Goal: Information Seeking & Learning: Check status

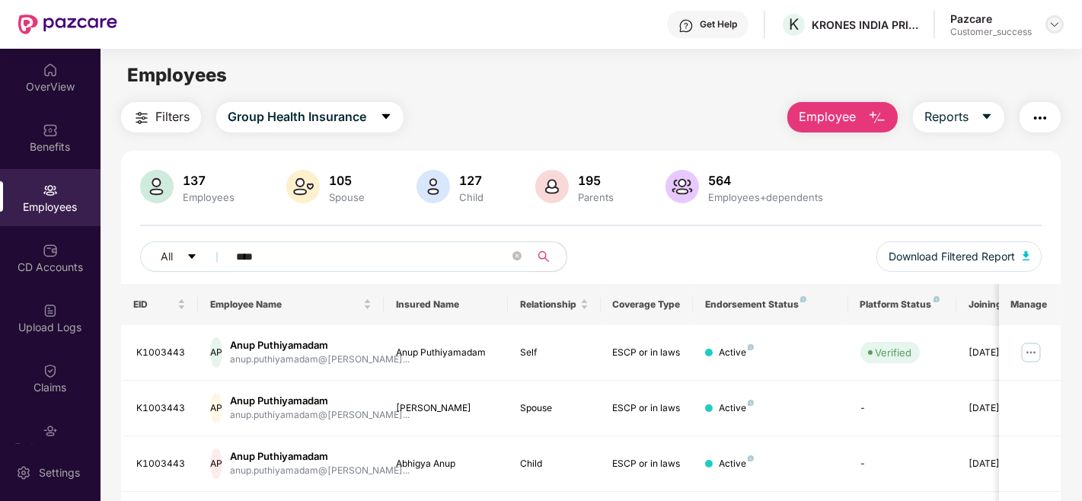
click at [1053, 27] on img at bounding box center [1055, 24] width 12 height 12
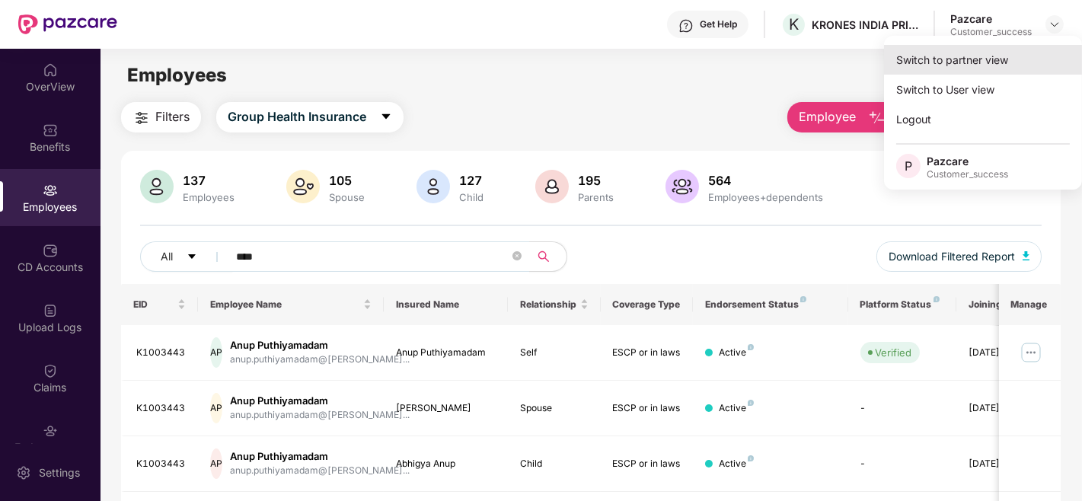
click at [983, 65] on div "Switch to partner view" at bounding box center [983, 60] width 198 height 30
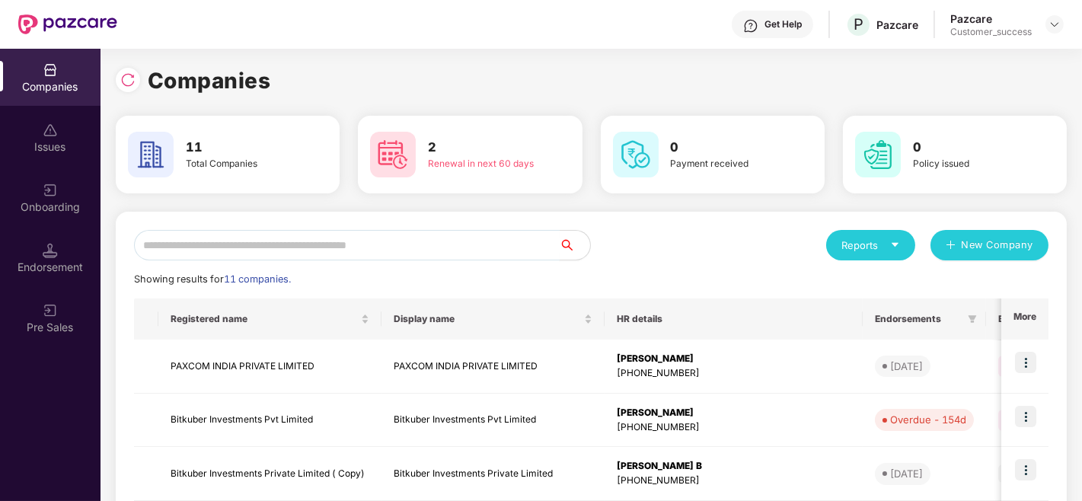
click at [419, 241] on input "text" at bounding box center [347, 245] width 426 height 30
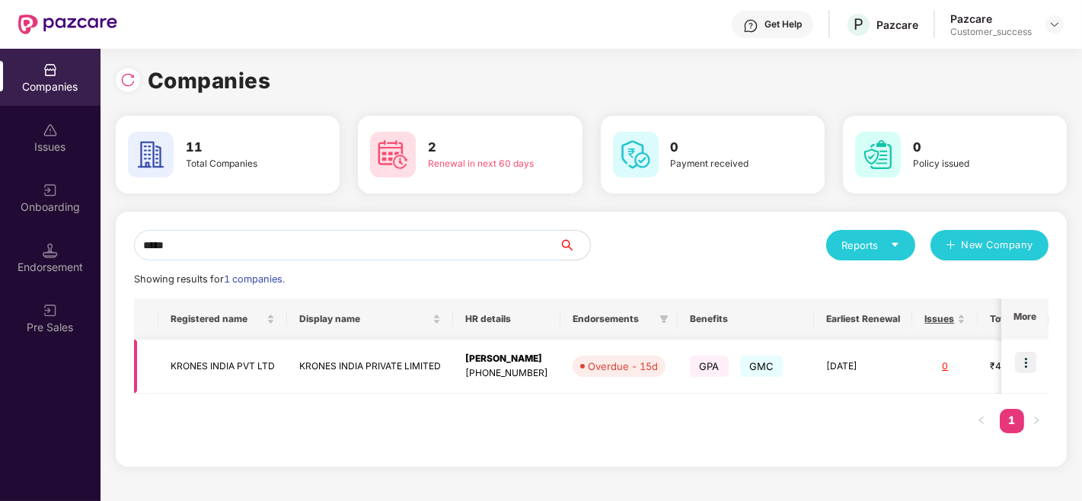
type input "*****"
click at [1037, 356] on td at bounding box center [1024, 367] width 47 height 54
click at [1028, 358] on img at bounding box center [1025, 362] width 21 height 21
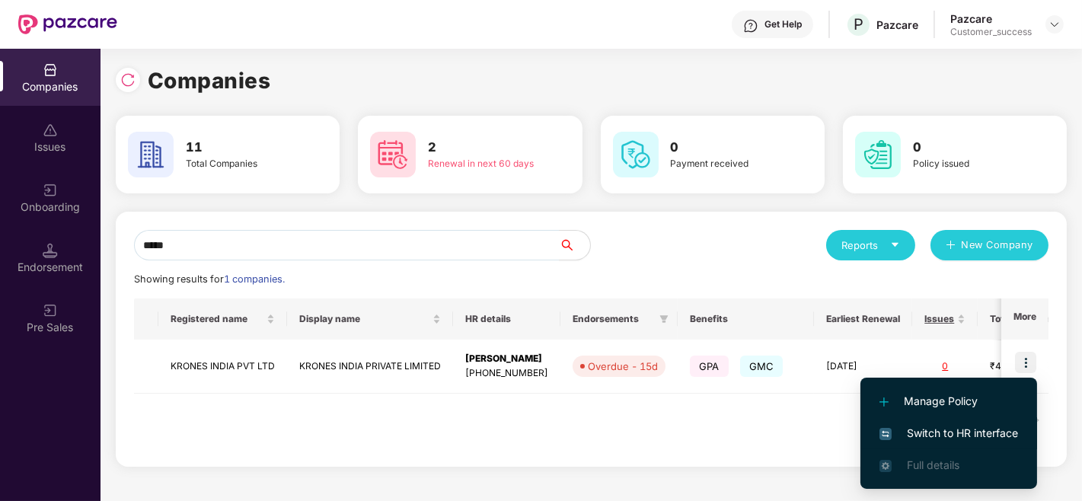
click at [895, 430] on span "Switch to HR interface" at bounding box center [948, 433] width 139 height 17
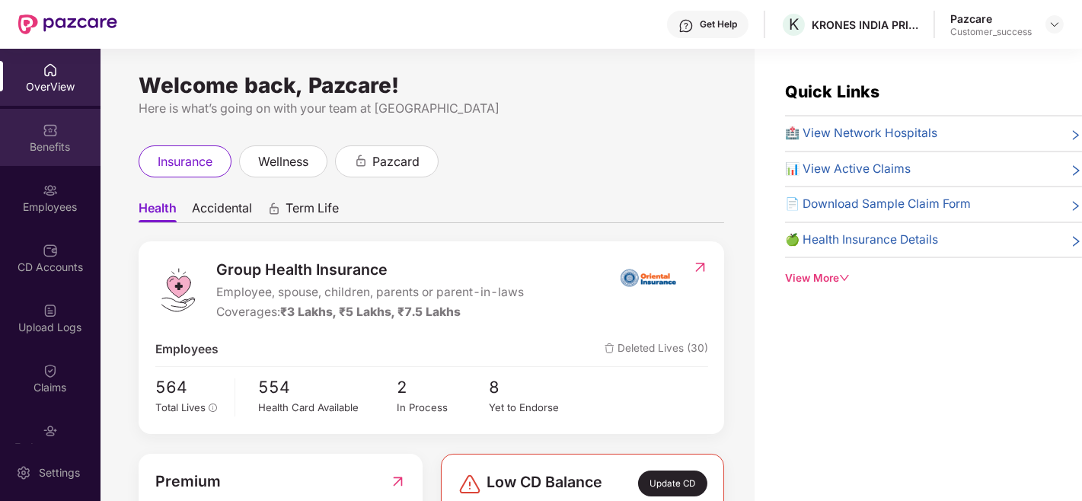
click at [47, 132] on img at bounding box center [50, 130] width 15 height 15
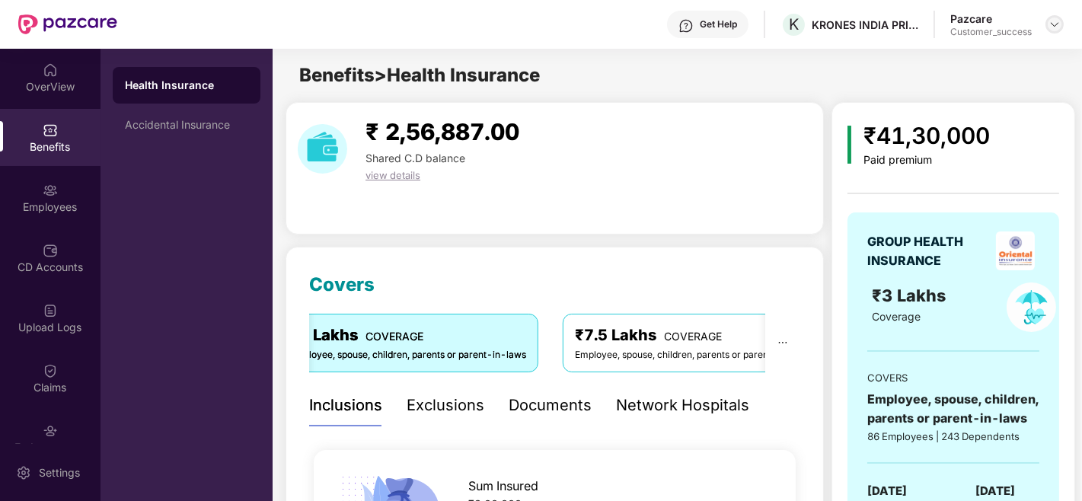
click at [1052, 27] on img at bounding box center [1055, 24] width 12 height 12
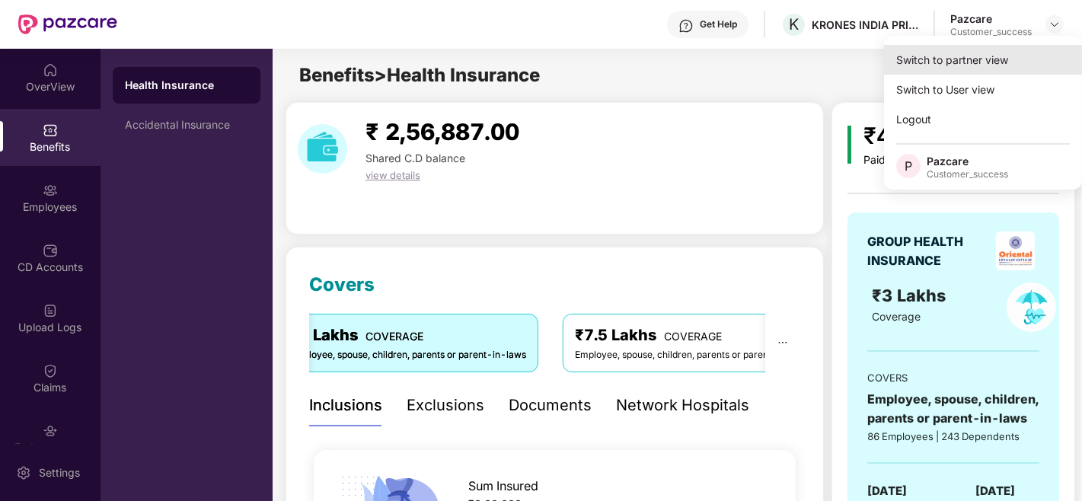
click at [967, 64] on div "Switch to partner view" at bounding box center [983, 60] width 198 height 30
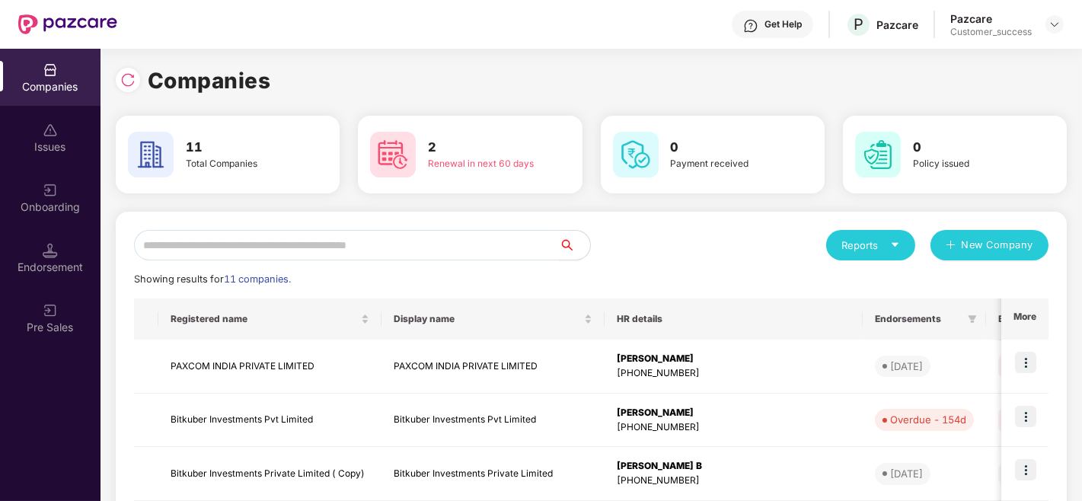
click at [340, 233] on input "text" at bounding box center [347, 245] width 426 height 30
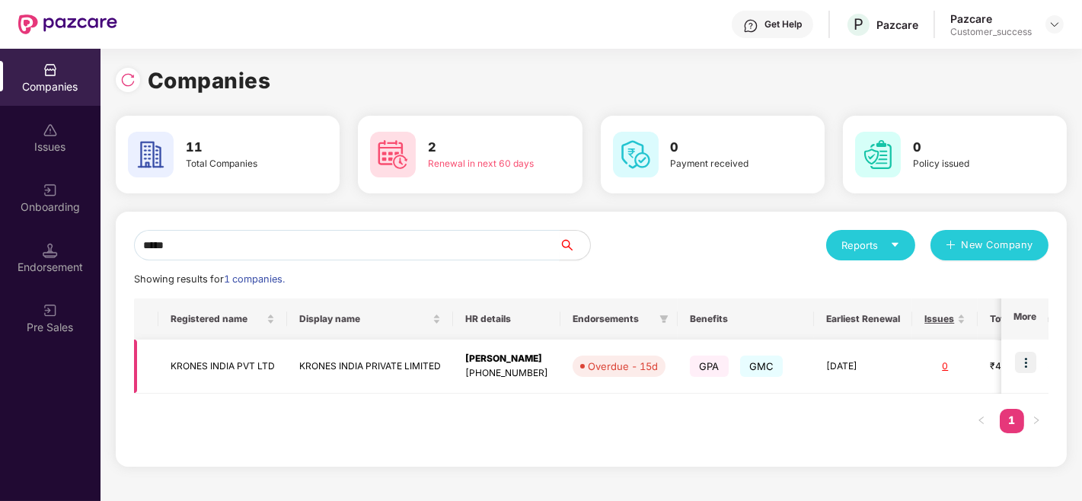
scroll to position [0, 229]
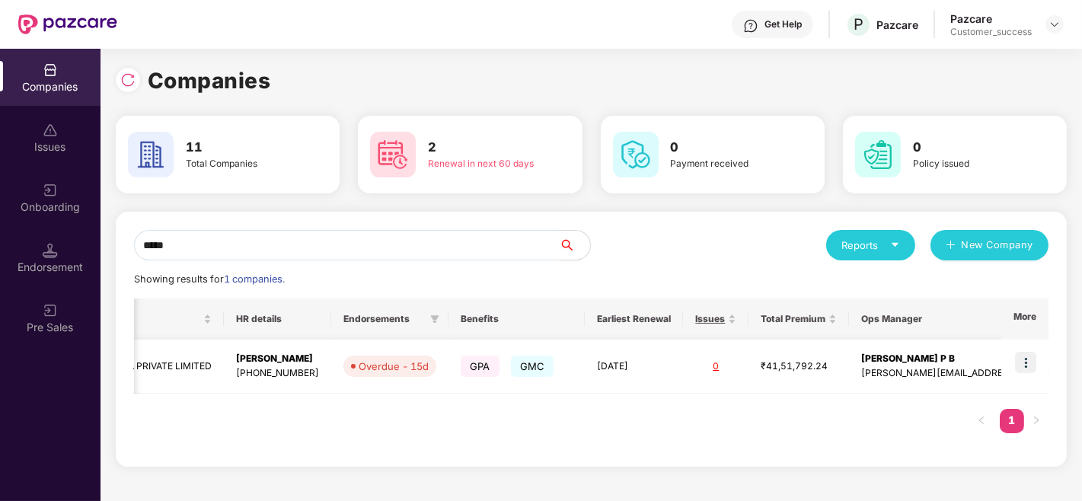
drag, startPoint x: 1060, startPoint y: 381, endPoint x: 1042, endPoint y: 374, distance: 19.5
click at [1044, 374] on div "***** Reports New Company Showing results for 1 companies. Registered name Disp…" at bounding box center [591, 339] width 951 height 255
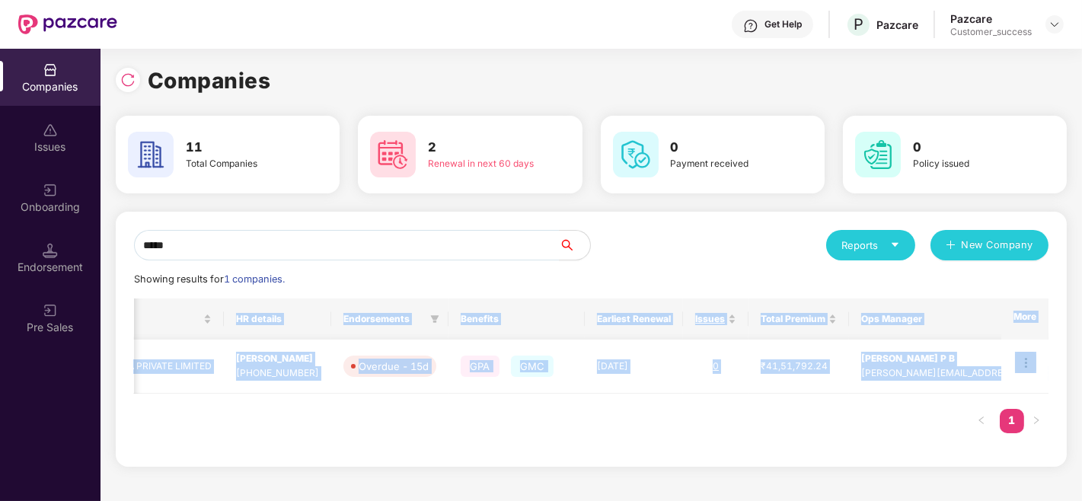
click at [1026, 362] on img at bounding box center [1025, 362] width 21 height 21
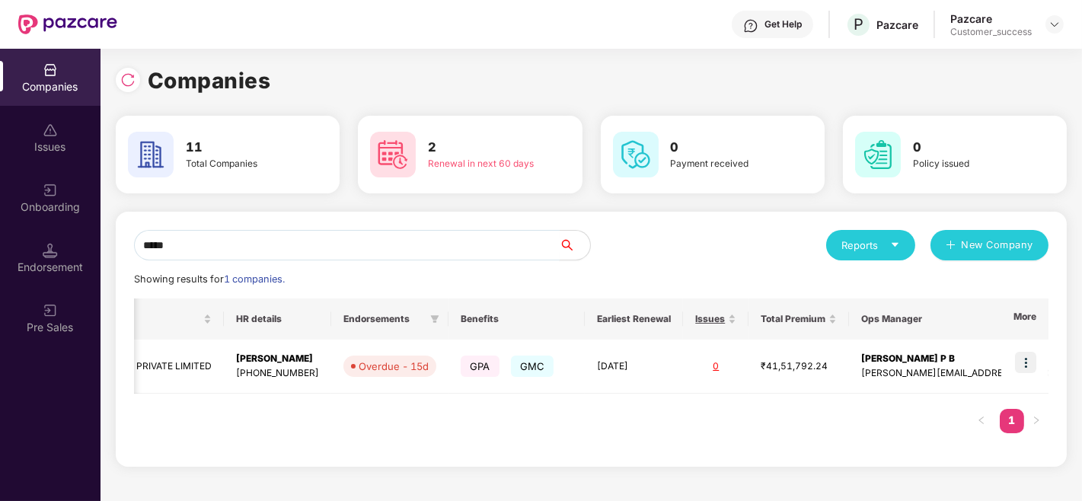
click at [415, 238] on input "*****" at bounding box center [347, 245] width 426 height 30
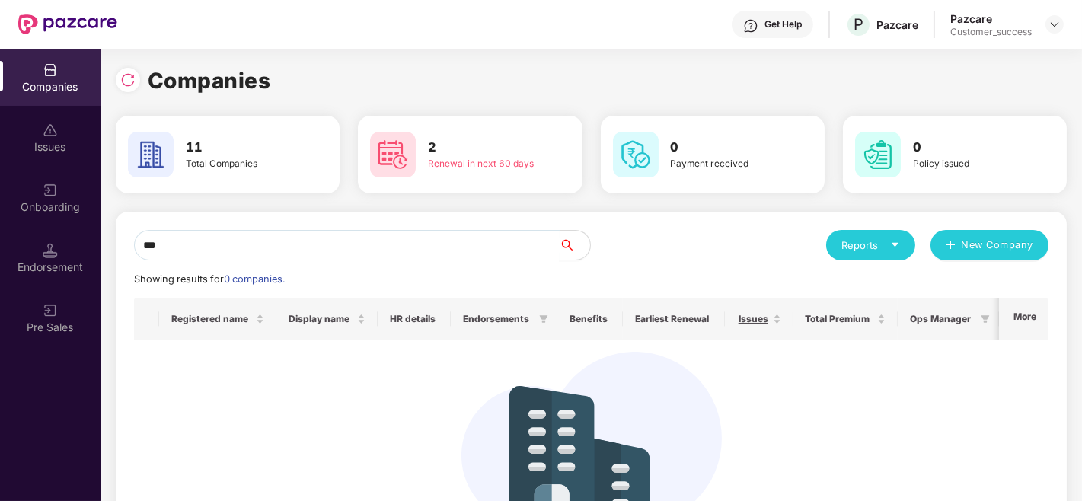
scroll to position [0, 0]
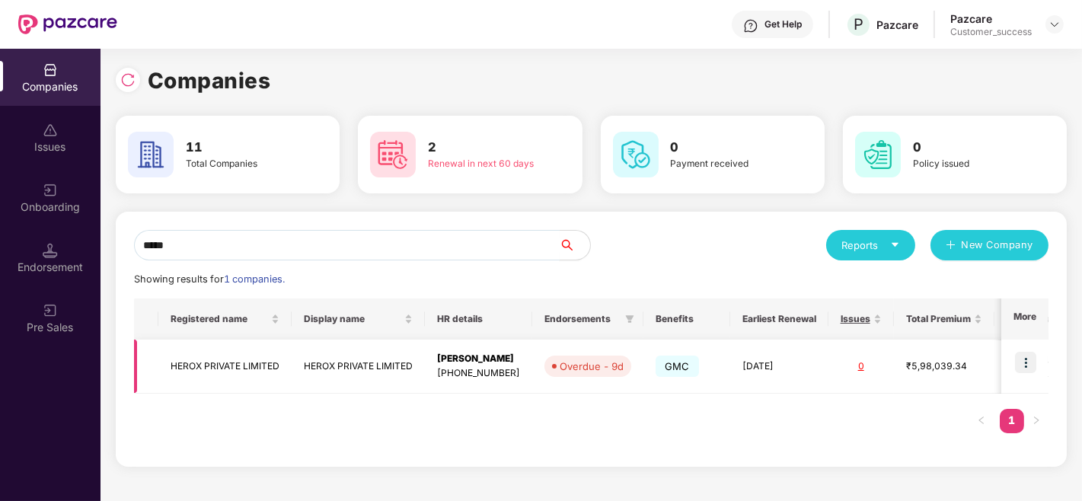
type input "*****"
click at [1018, 353] on img at bounding box center [1025, 362] width 21 height 21
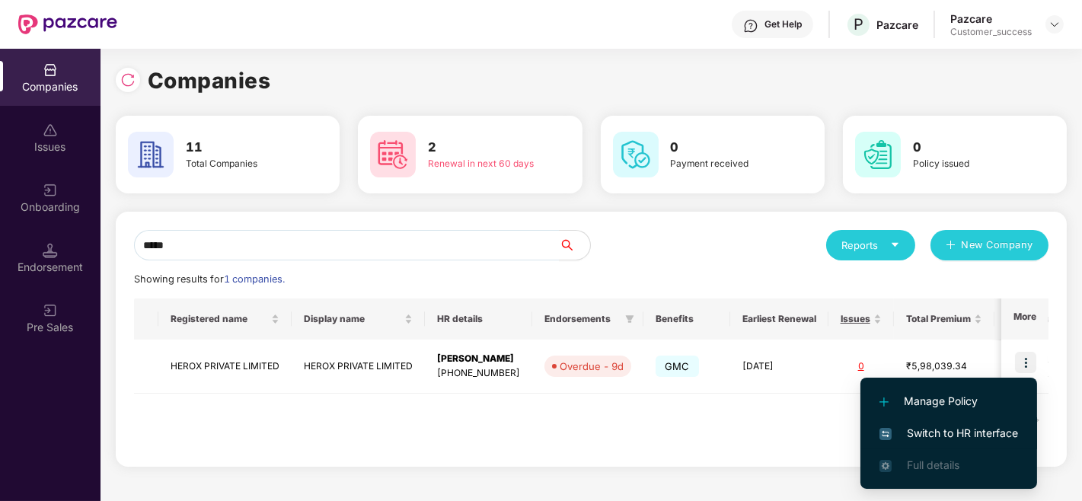
click at [901, 425] on span "Switch to HR interface" at bounding box center [948, 433] width 139 height 17
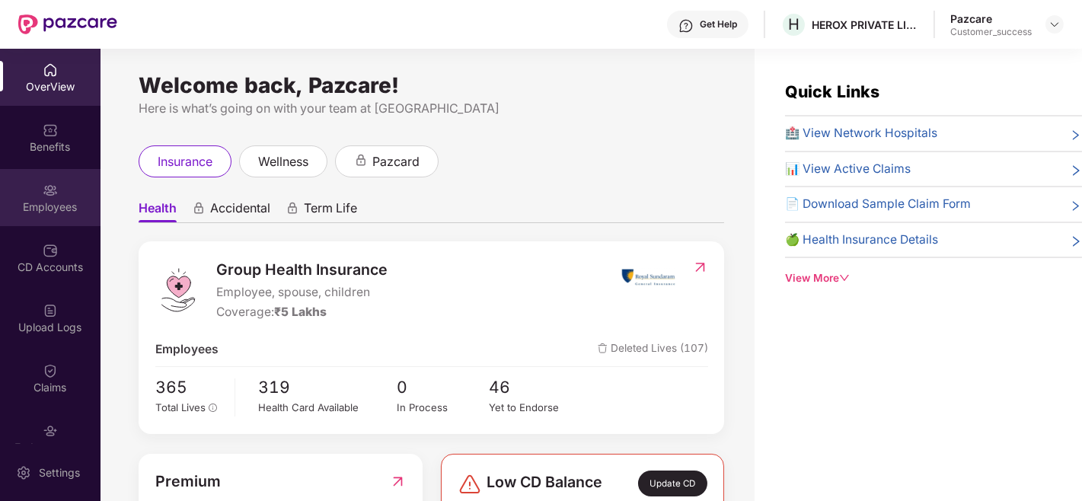
click at [46, 188] on img at bounding box center [50, 190] width 15 height 15
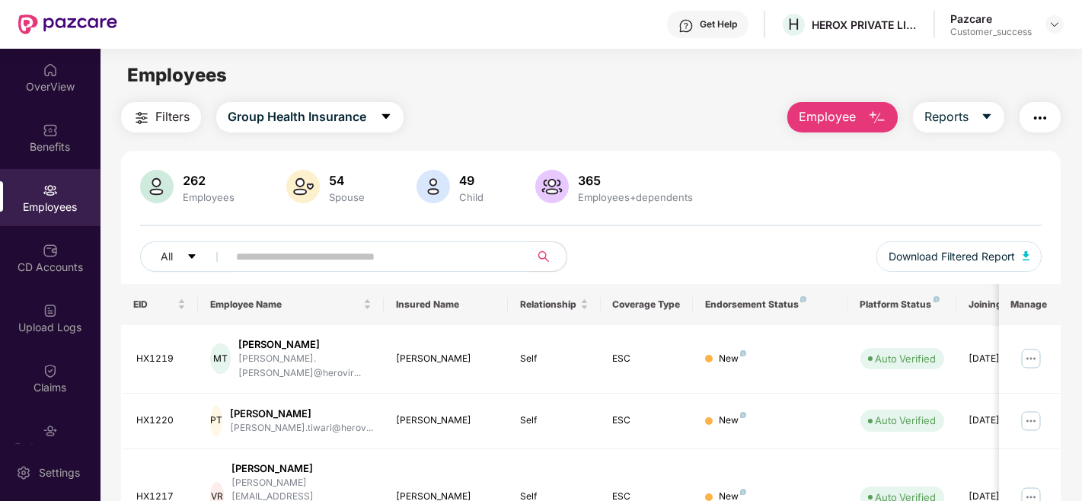
click at [412, 264] on input "text" at bounding box center [372, 256] width 273 height 23
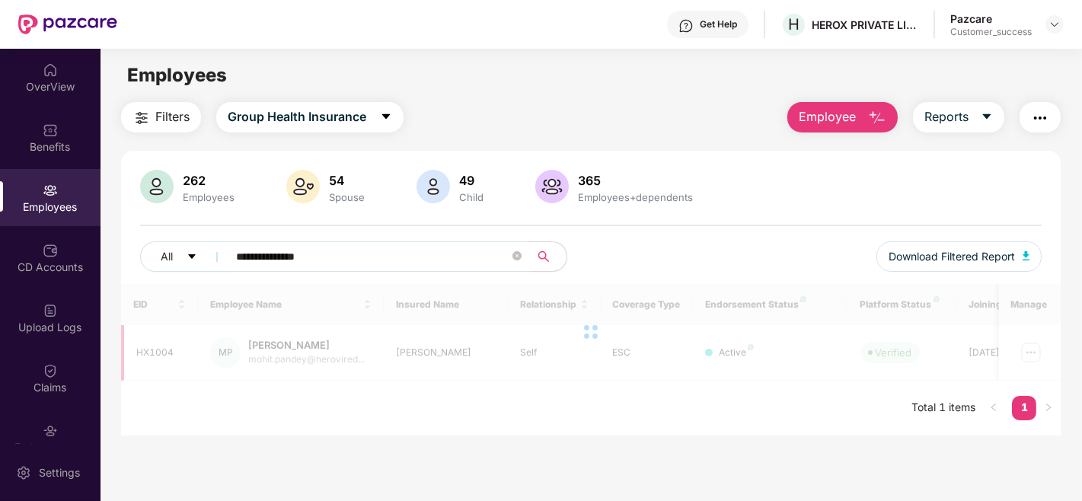
type input "**********"
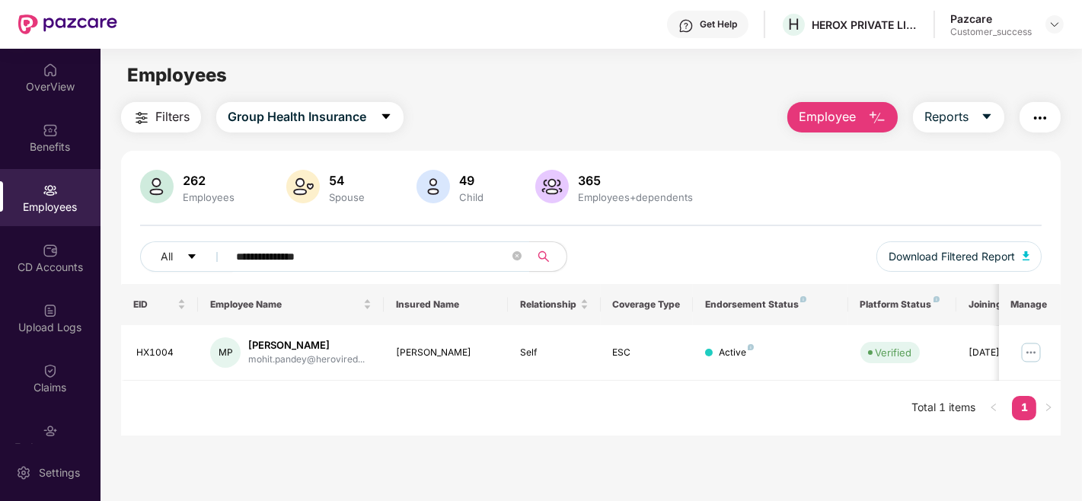
drag, startPoint x: 1032, startPoint y: 350, endPoint x: 868, endPoint y: 453, distance: 193.3
click at [868, 453] on main "**********" at bounding box center [591, 299] width 981 height 501
click at [1029, 349] on img at bounding box center [1031, 352] width 24 height 24
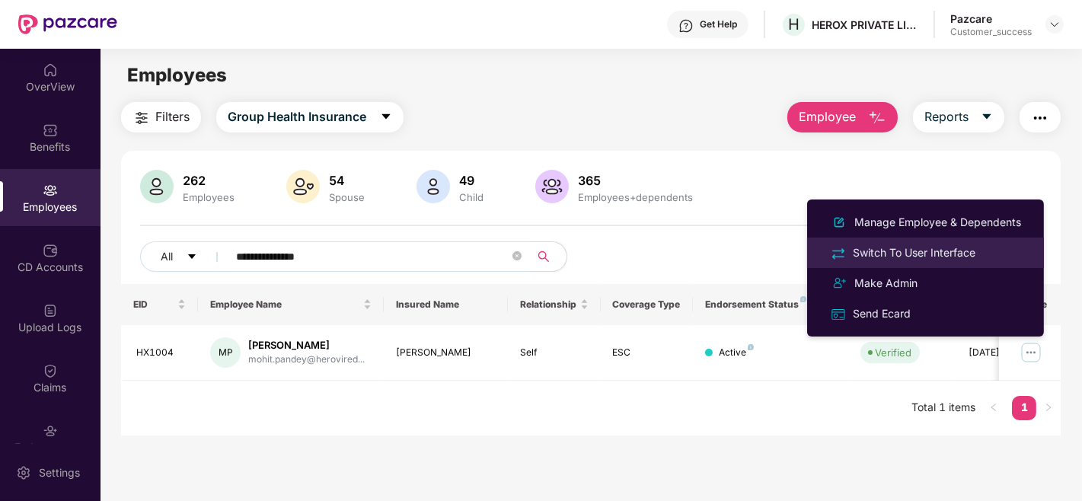
click at [896, 240] on li "Switch To User Interface" at bounding box center [925, 253] width 237 height 30
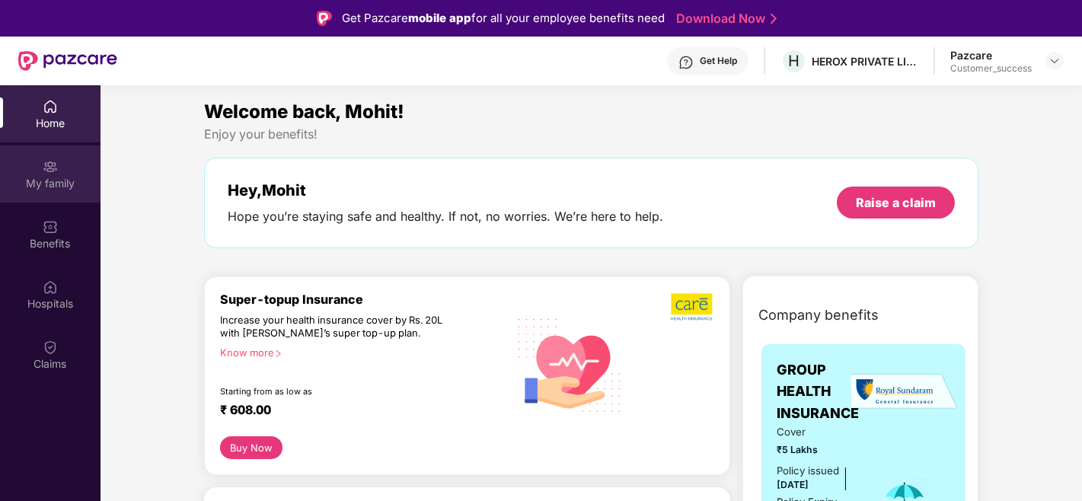
click at [43, 185] on div "My family" at bounding box center [50, 183] width 101 height 15
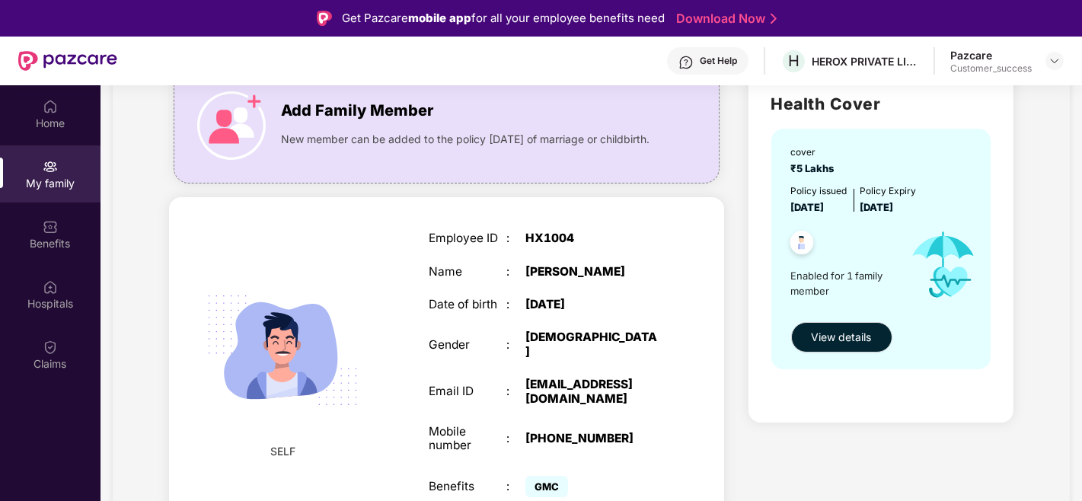
scroll to position [85, 0]
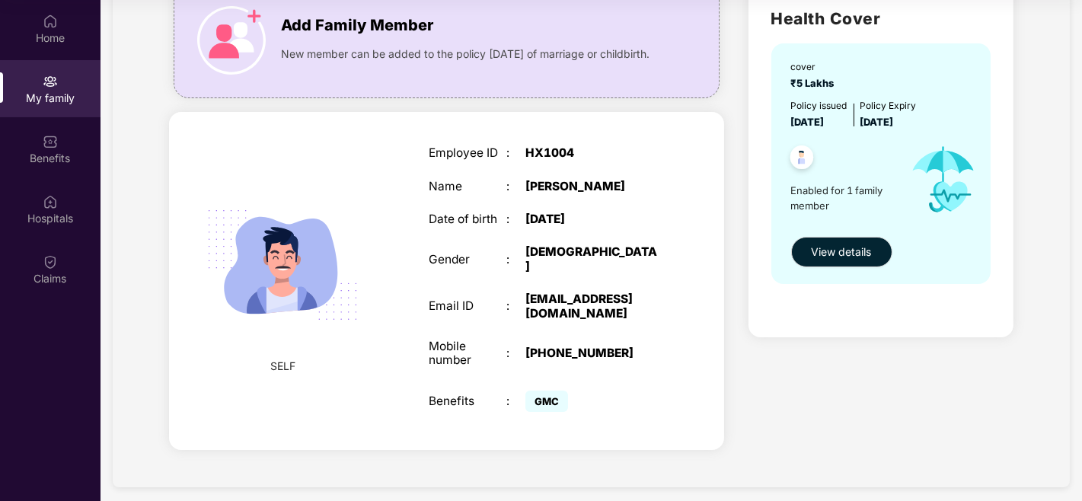
click at [278, 363] on span "SELF" at bounding box center [282, 366] width 25 height 17
click at [70, 260] on div "Claims" at bounding box center [50, 269] width 101 height 57
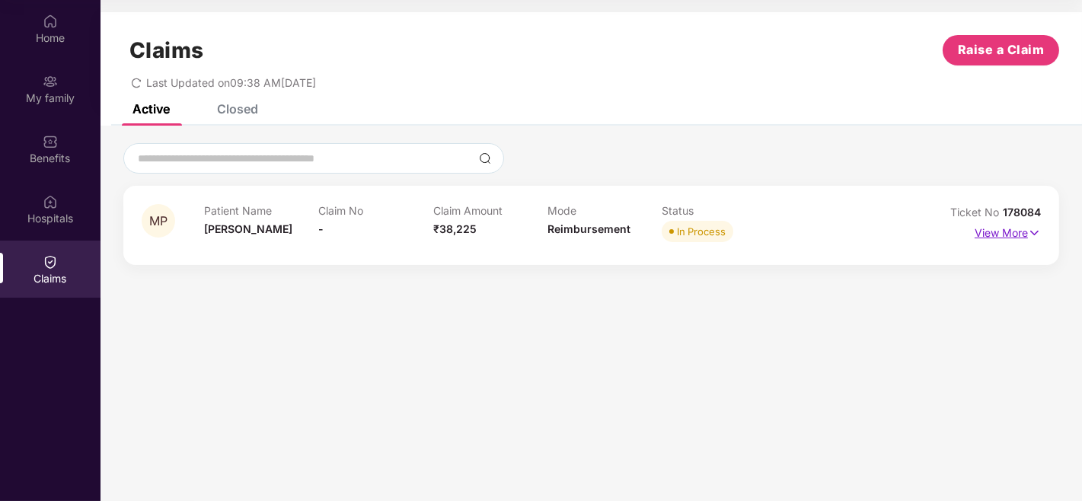
click at [1020, 230] on p "View More" at bounding box center [1008, 231] width 66 height 21
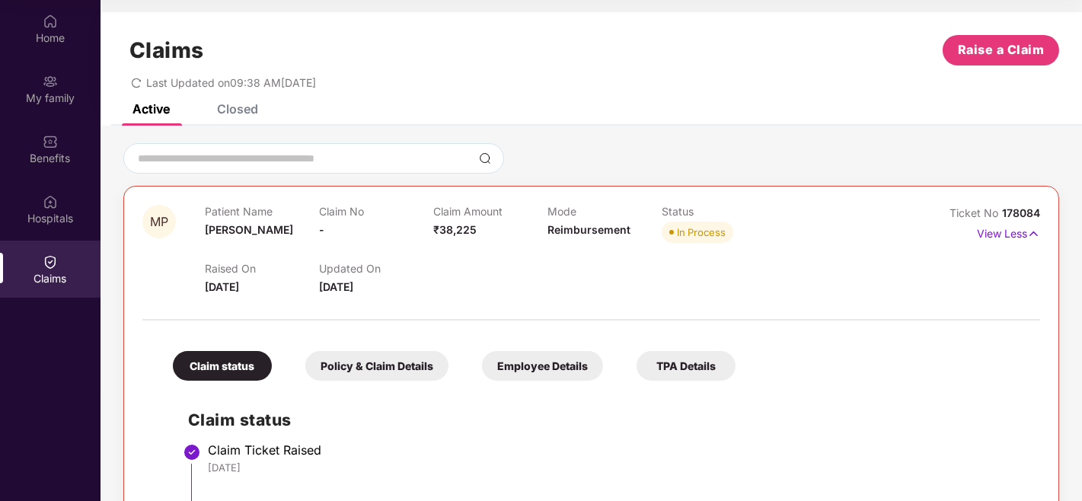
click at [999, 214] on span "Ticket No" at bounding box center [976, 212] width 53 height 13
drag, startPoint x: 998, startPoint y: 213, endPoint x: 1044, endPoint y: 203, distance: 46.7
copy span "178084"
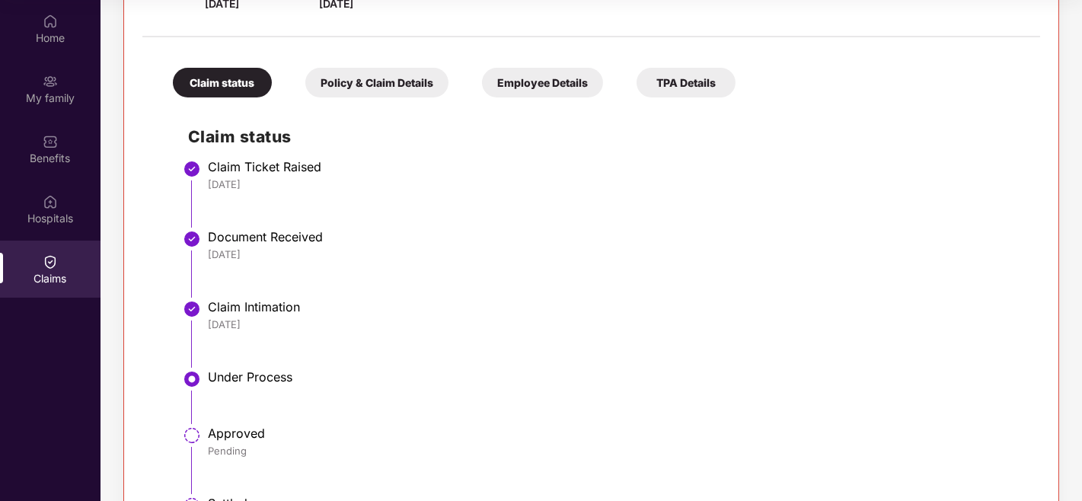
scroll to position [282, 0]
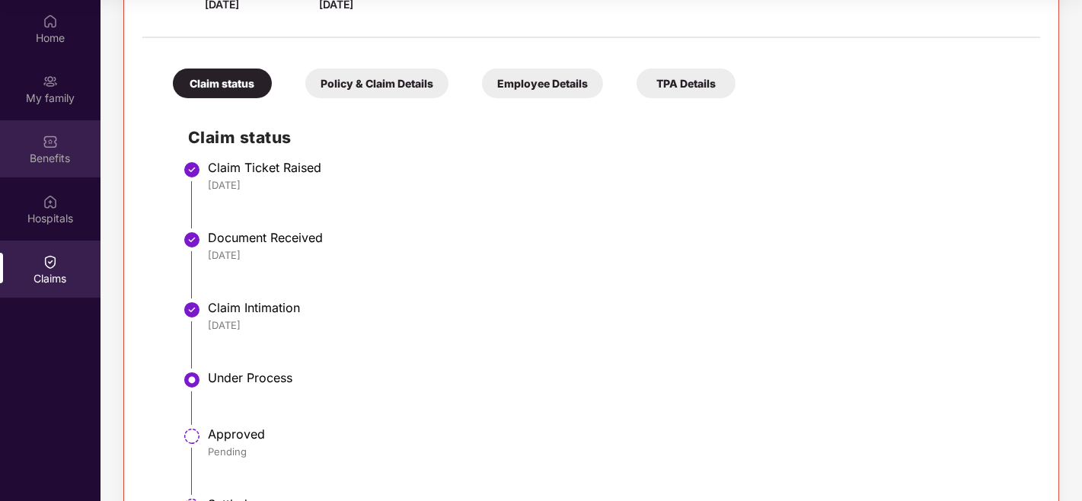
click at [40, 142] on div "Benefits" at bounding box center [50, 148] width 101 height 57
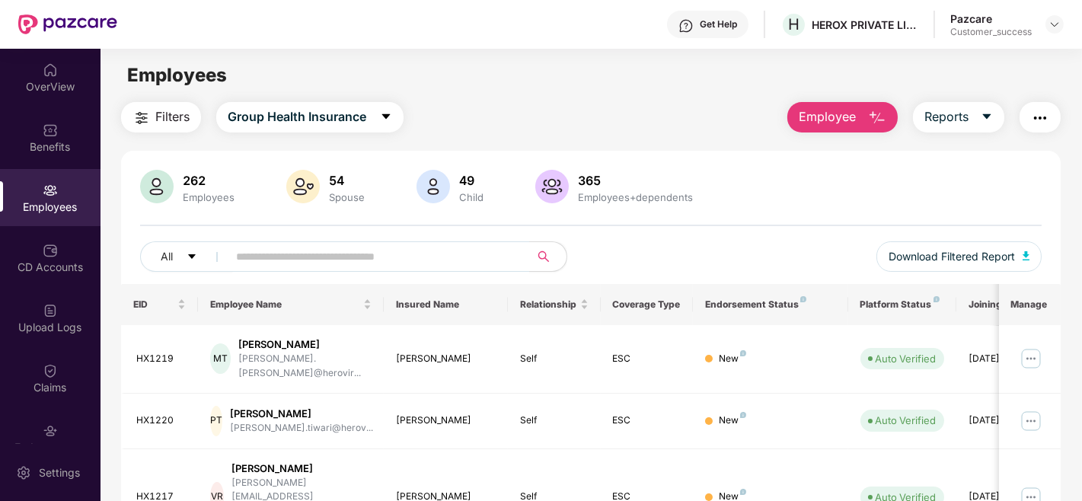
scroll to position [5, 0]
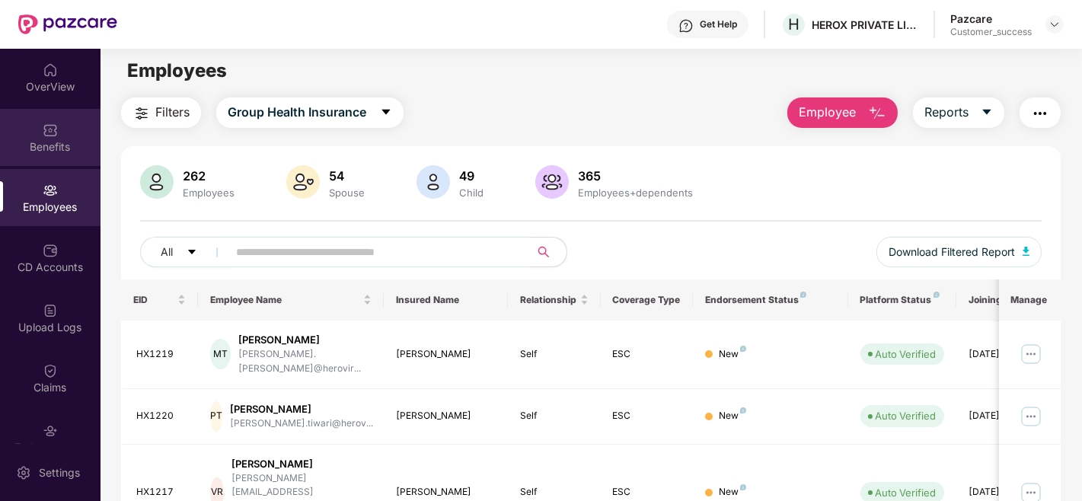
click at [40, 151] on div "Benefits" at bounding box center [50, 146] width 101 height 15
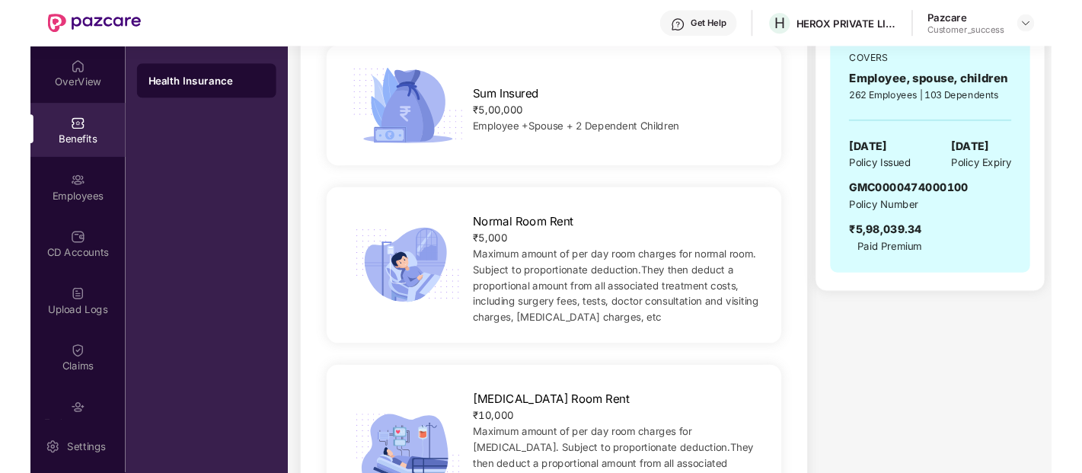
scroll to position [0, 0]
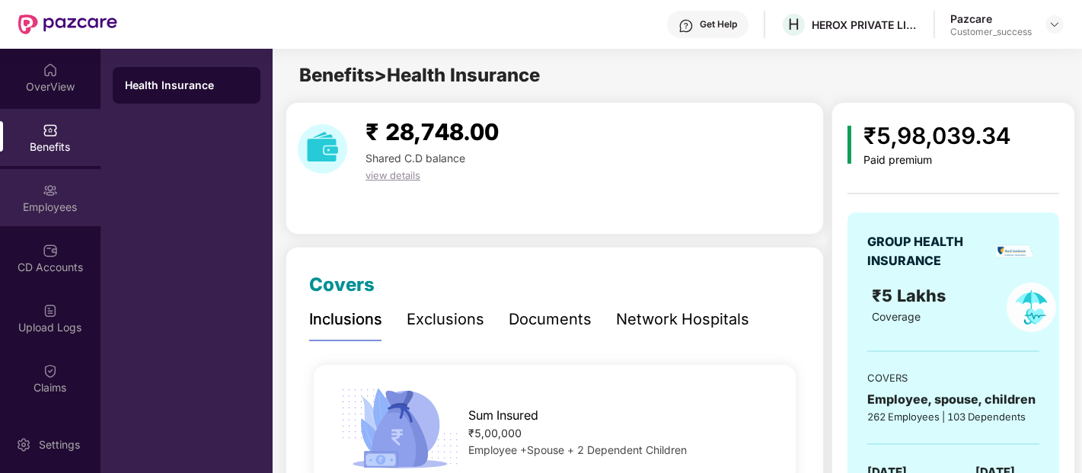
click at [66, 192] on div "Employees" at bounding box center [50, 197] width 101 height 57
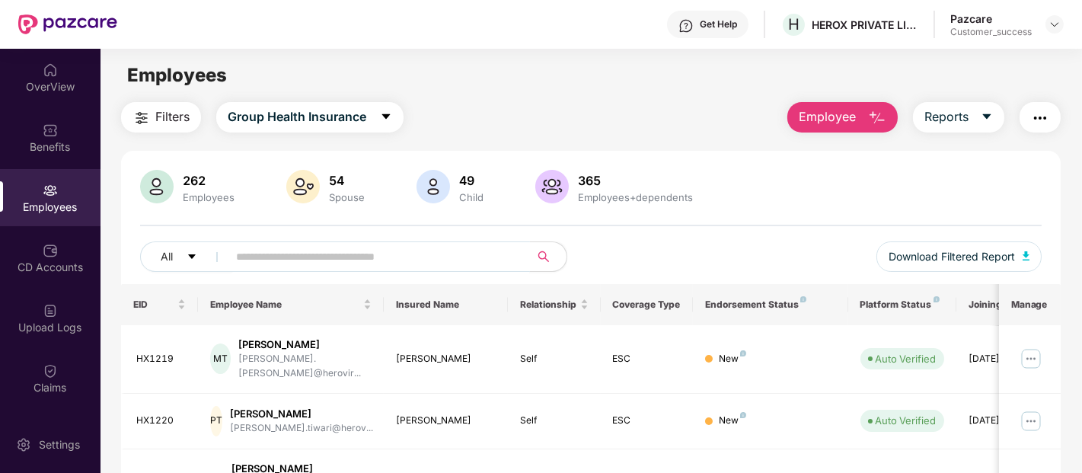
click at [471, 265] on input "text" at bounding box center [372, 256] width 273 height 23
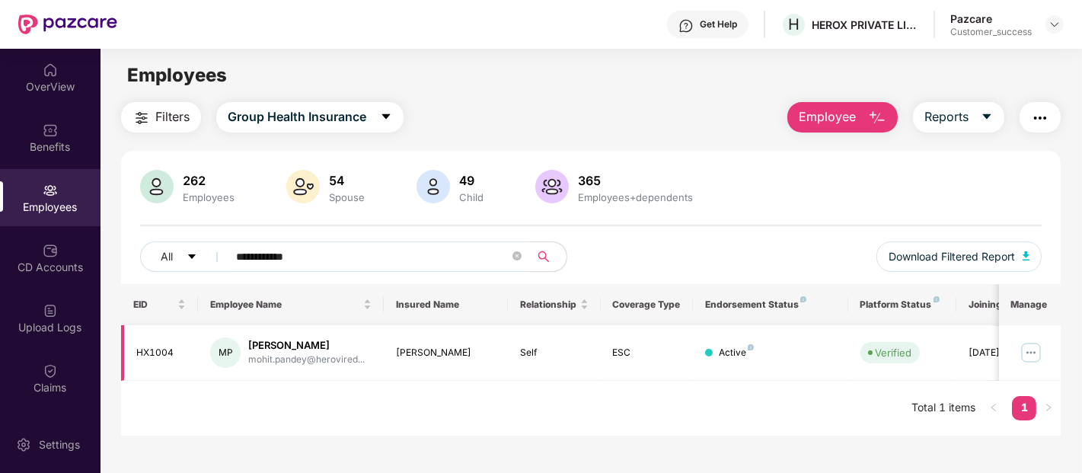
type input "**********"
drag, startPoint x: 176, startPoint y: 353, endPoint x: 136, endPoint y: 348, distance: 40.7
click at [136, 348] on div "HX1004" at bounding box center [161, 353] width 50 height 14
copy div "HX1004"
click at [294, 399] on div "EID Employee Name Insured Name Relationship Coverage Type Endorsement Status Pl…" at bounding box center [591, 360] width 940 height 152
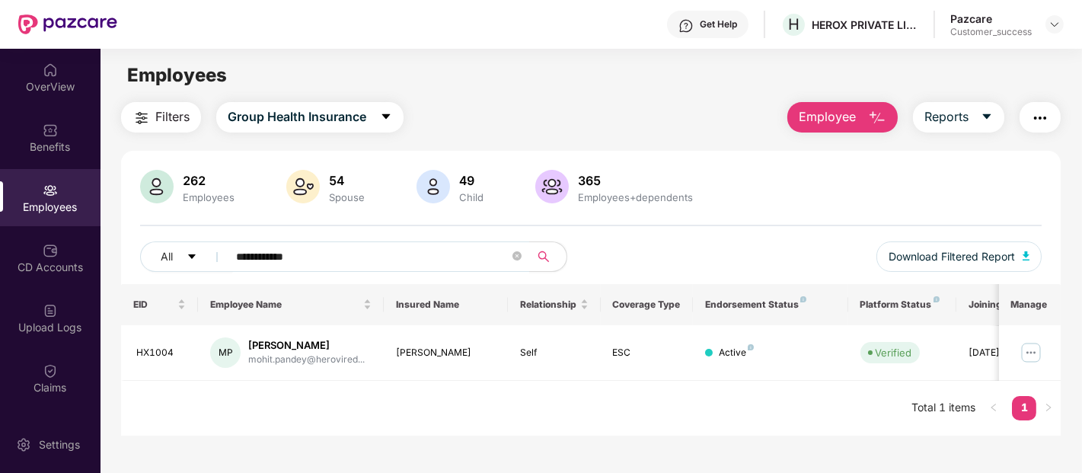
click at [801, 176] on div "262 Employees 54 Spouse 49 Child 365 Employees+dependents" at bounding box center [591, 188] width 902 height 37
click at [49, 130] on img at bounding box center [50, 130] width 15 height 15
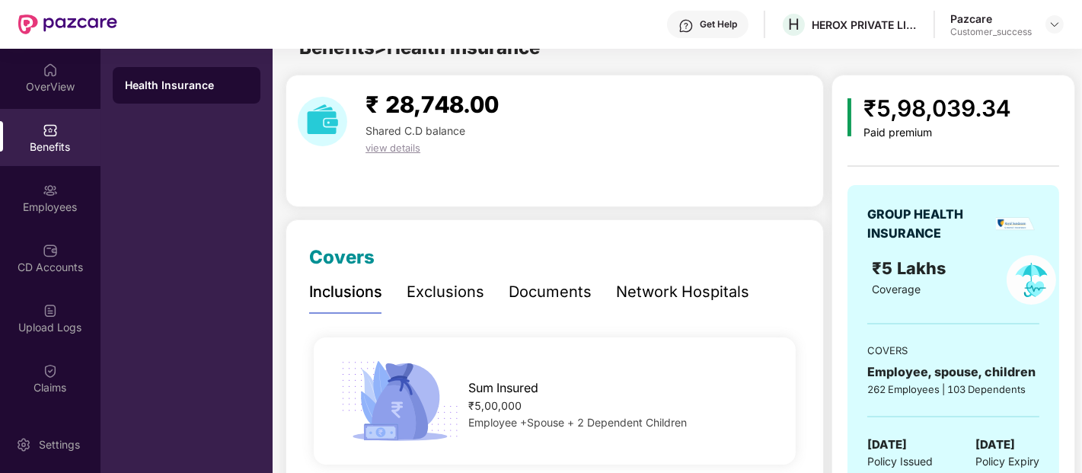
scroll to position [28, 0]
click at [49, 206] on div "Employees" at bounding box center [50, 207] width 101 height 15
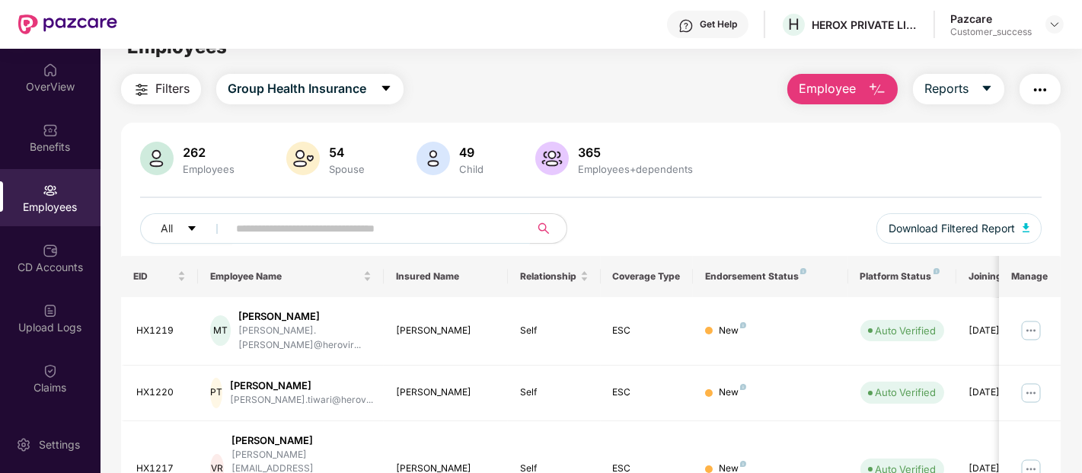
click at [314, 227] on input "text" at bounding box center [372, 228] width 273 height 23
click at [346, 219] on input "text" at bounding box center [372, 228] width 273 height 23
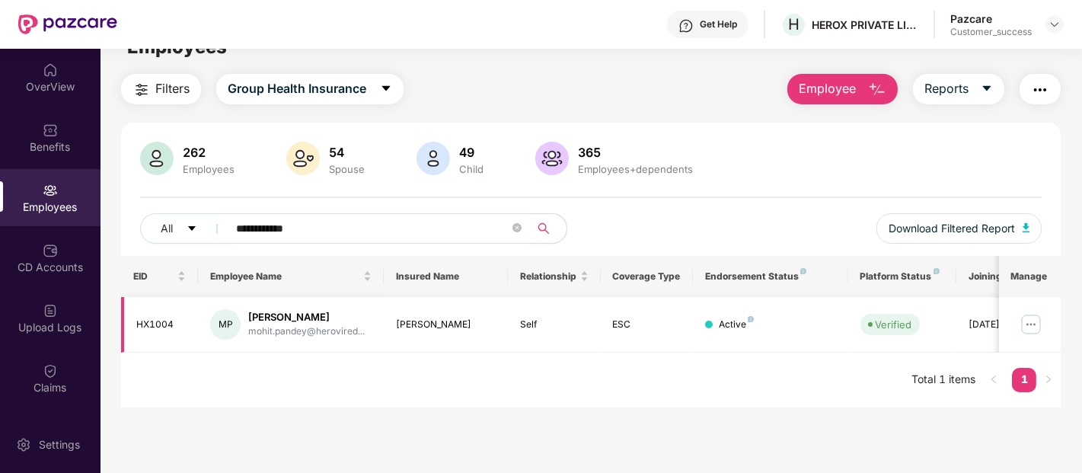
type input "**********"
click at [1029, 318] on img at bounding box center [1031, 324] width 24 height 24
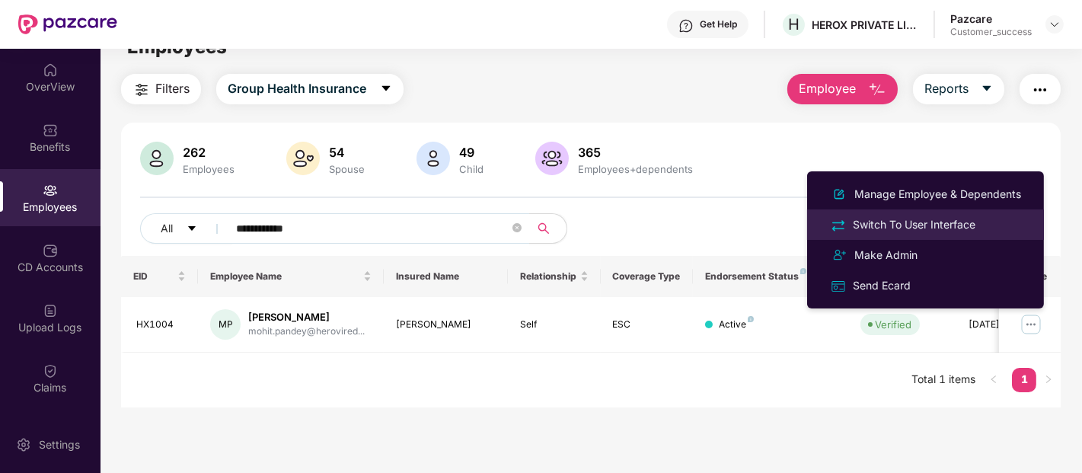
click at [916, 228] on div "Switch To User Interface" at bounding box center [914, 224] width 129 height 17
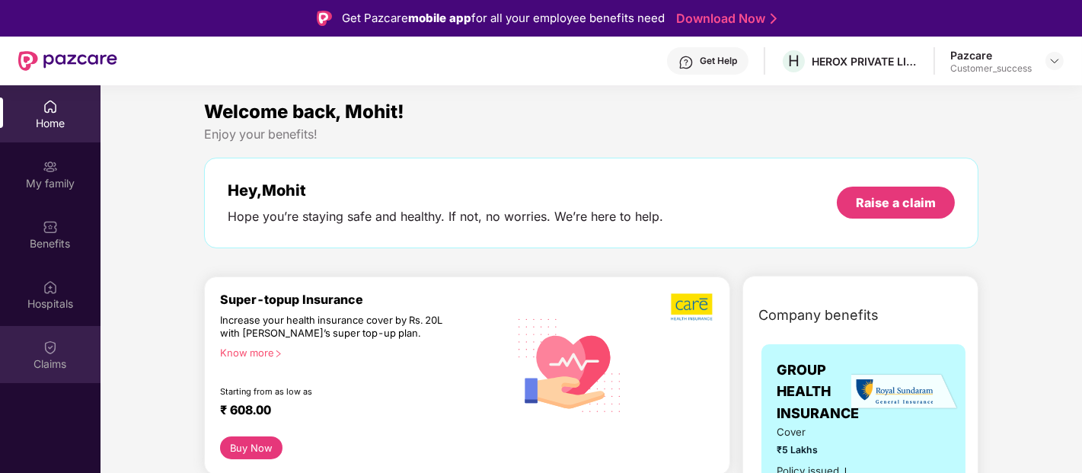
click at [29, 362] on div "Claims" at bounding box center [50, 363] width 101 height 15
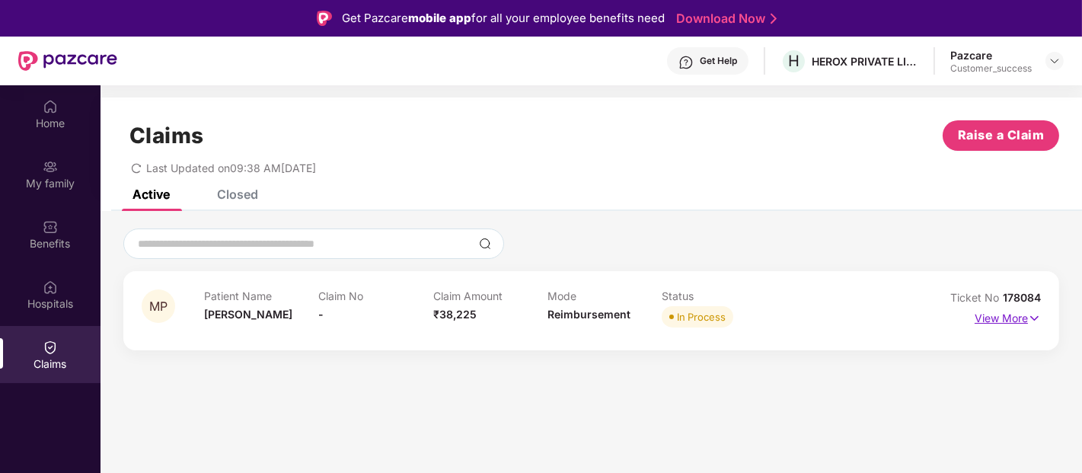
click at [998, 318] on p "View More" at bounding box center [1008, 316] width 66 height 21
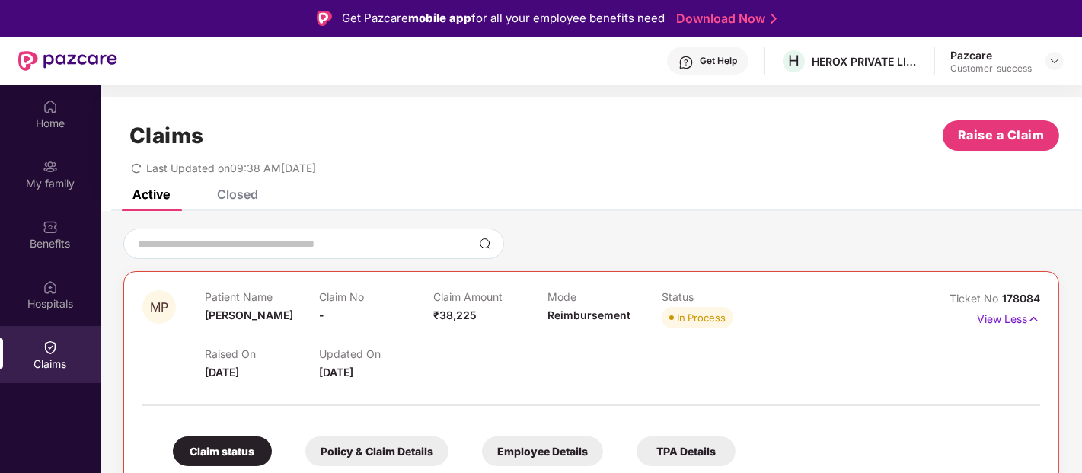
scroll to position [287, 0]
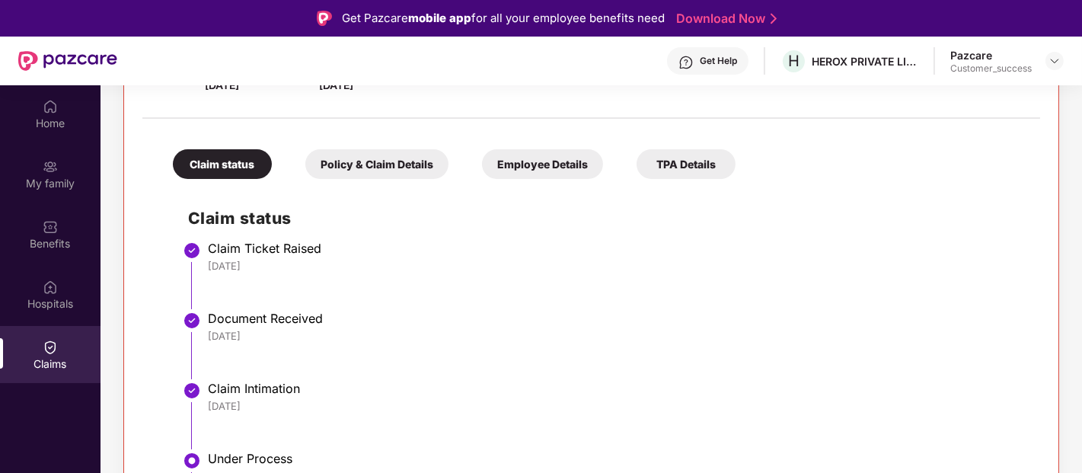
click at [394, 153] on div "Policy & Claim Details" at bounding box center [376, 164] width 143 height 30
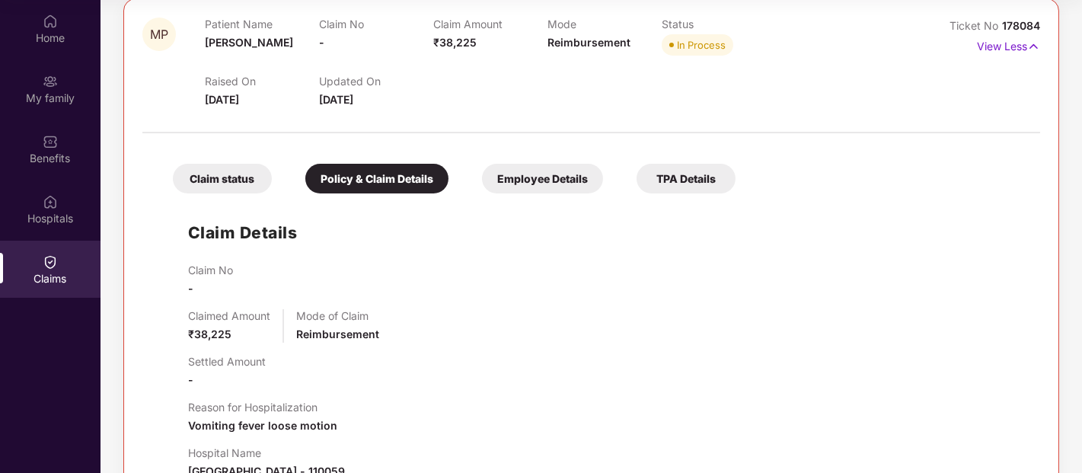
scroll to position [188, 0]
click at [224, 178] on div "Claim status" at bounding box center [222, 178] width 99 height 30
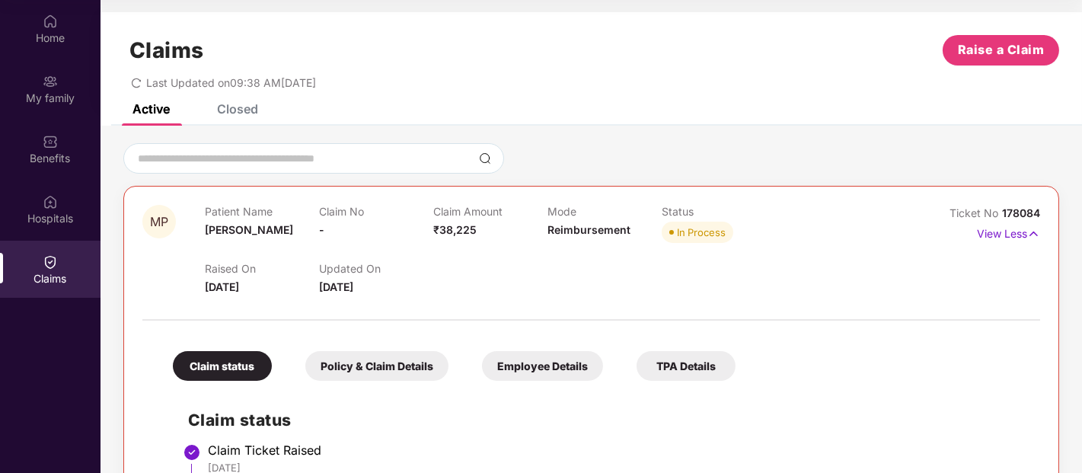
scroll to position [0, 0]
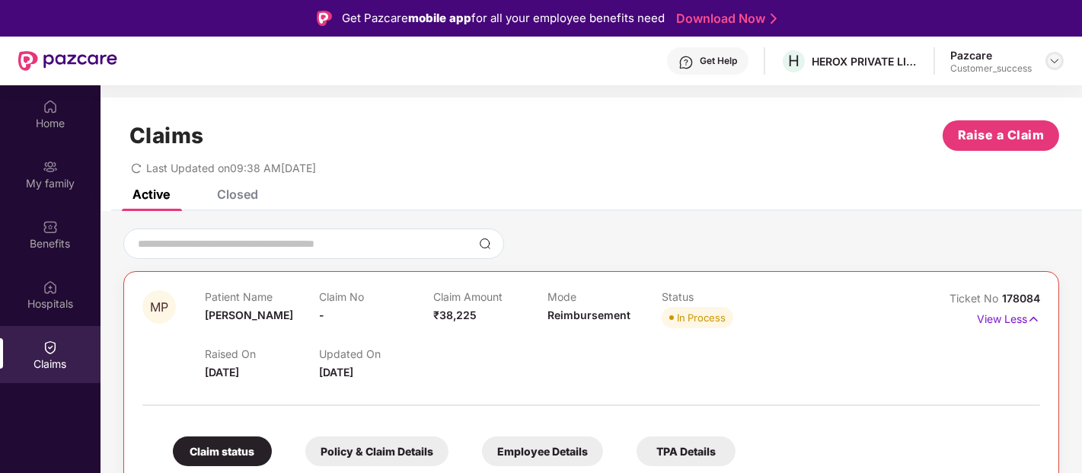
click at [1056, 57] on img at bounding box center [1055, 61] width 12 height 12
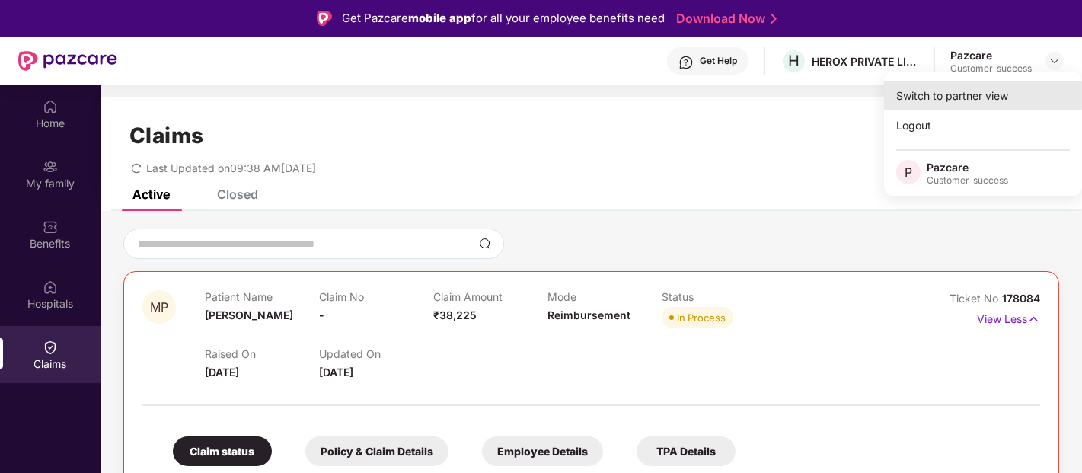
click at [1017, 89] on div "Switch to partner view" at bounding box center [983, 96] width 198 height 30
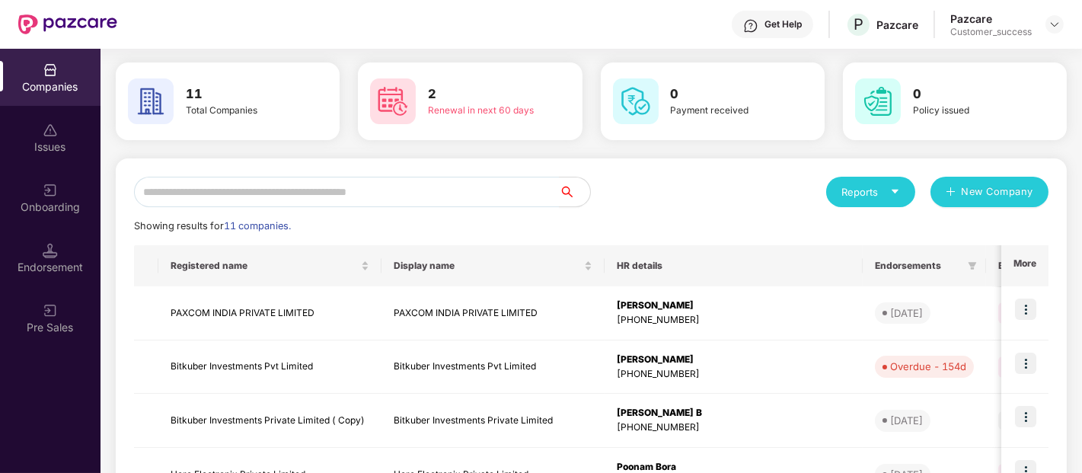
scroll to position [54, 0]
click at [464, 185] on input "text" at bounding box center [347, 191] width 426 height 30
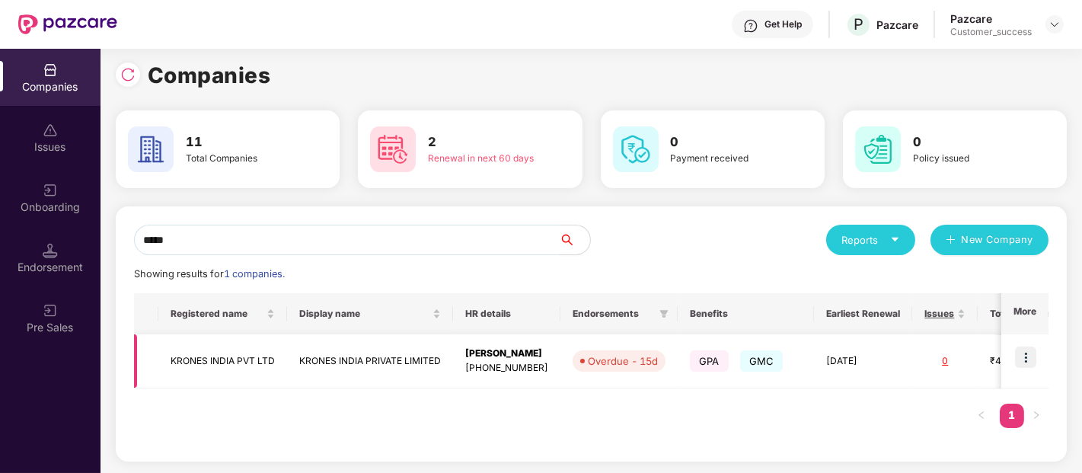
scroll to position [0, 230]
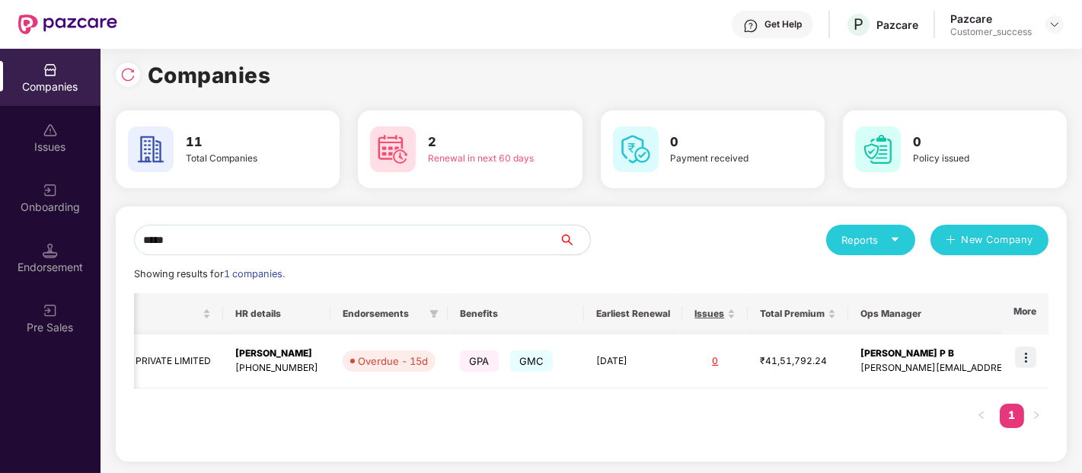
type input "*****"
click at [1023, 363] on img at bounding box center [1025, 356] width 21 height 21
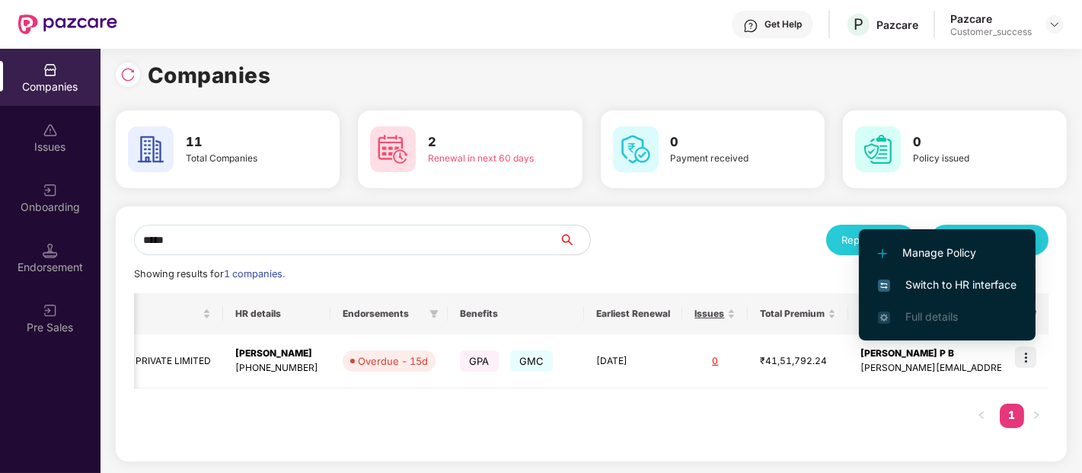
click at [955, 290] on span "Switch to HR interface" at bounding box center [947, 284] width 139 height 17
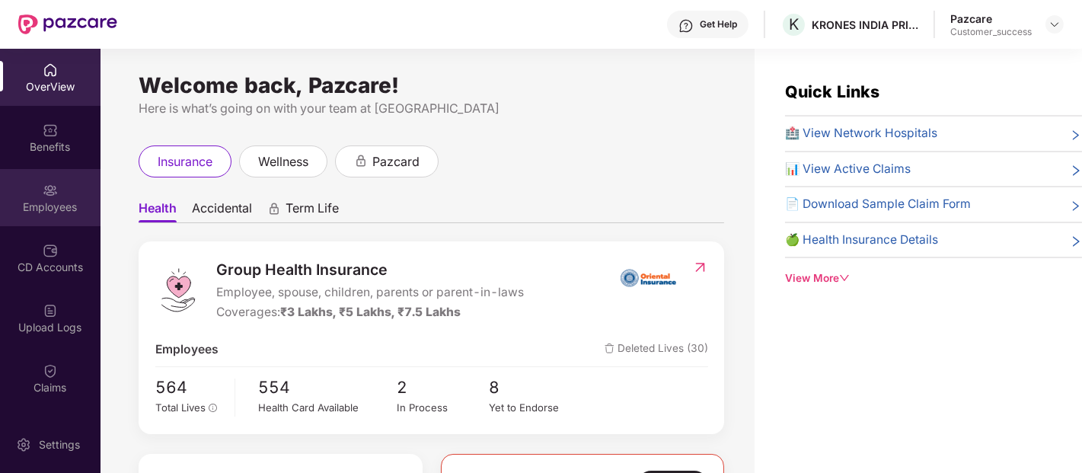
click at [55, 210] on div "Employees" at bounding box center [50, 207] width 101 height 15
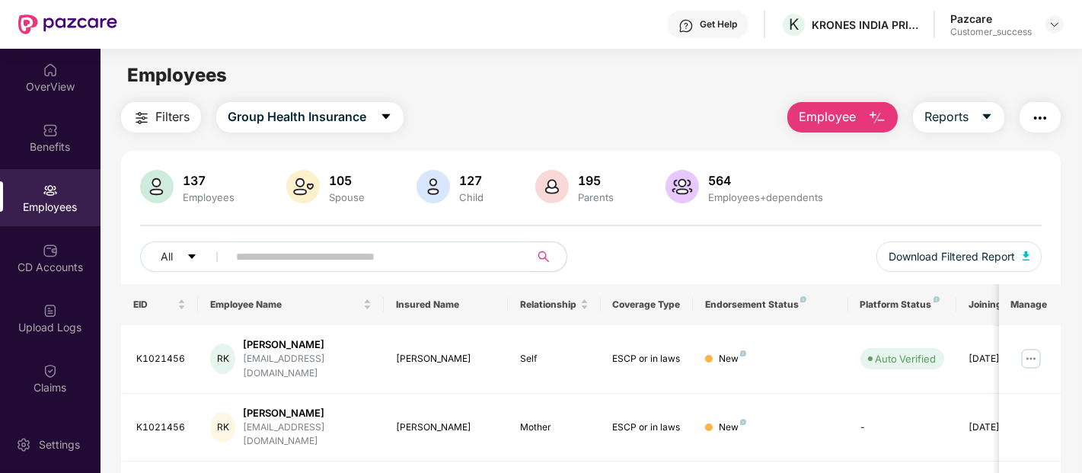
click at [242, 249] on input "text" at bounding box center [372, 256] width 273 height 23
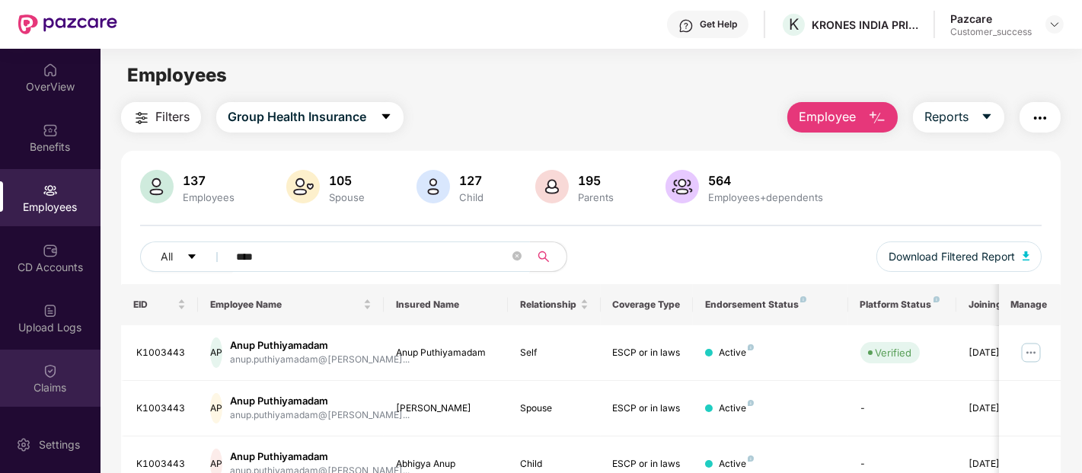
scroll to position [114, 0]
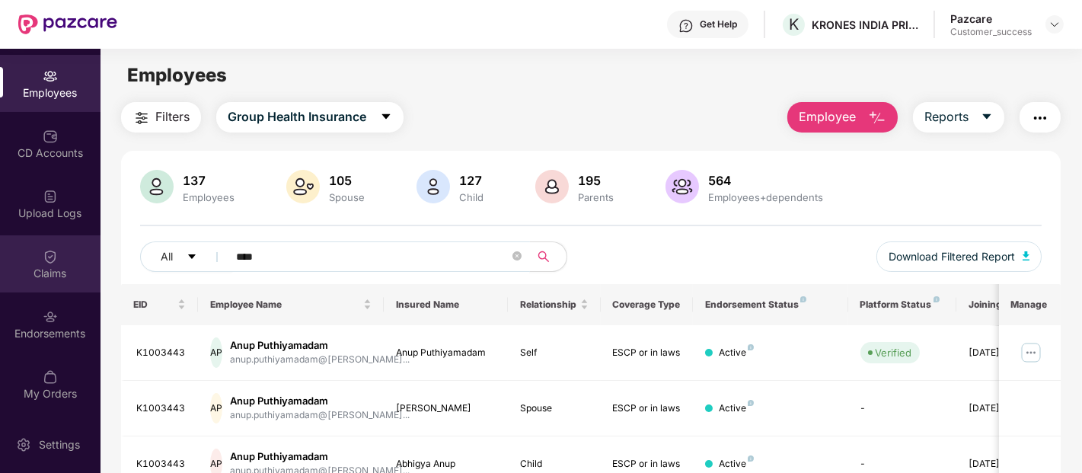
type input "****"
click at [43, 273] on div "Claims" at bounding box center [50, 273] width 101 height 15
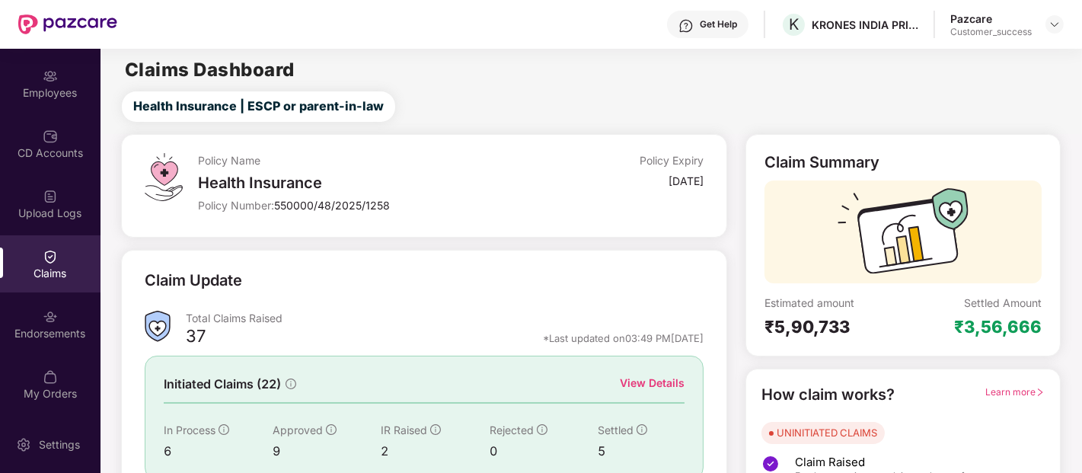
scroll to position [123, 0]
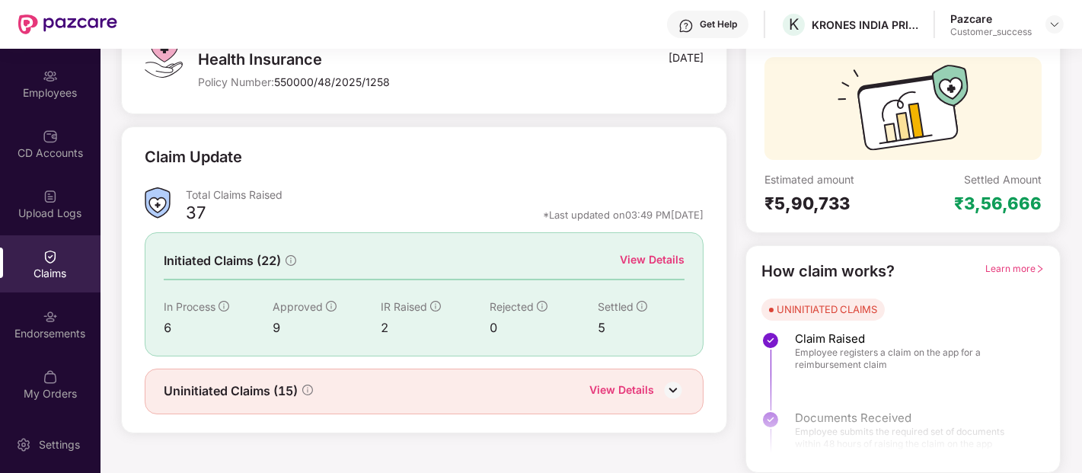
click at [653, 384] on div "View Details" at bounding box center [621, 391] width 65 height 20
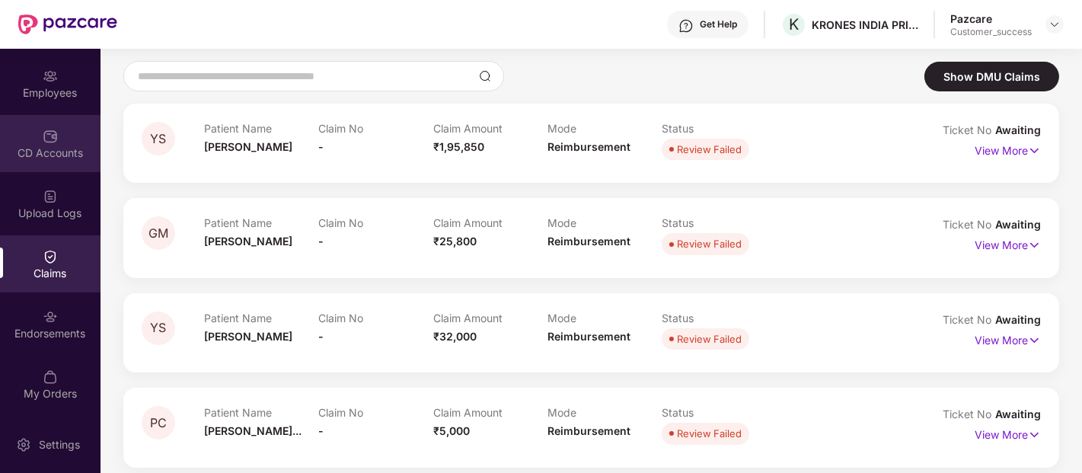
scroll to position [0, 0]
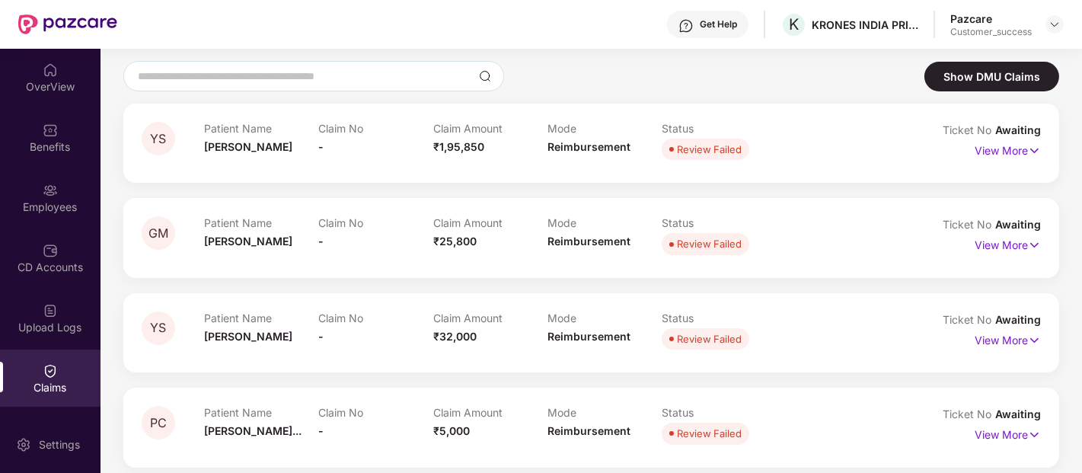
click at [57, 369] on div "Claims" at bounding box center [50, 378] width 101 height 57
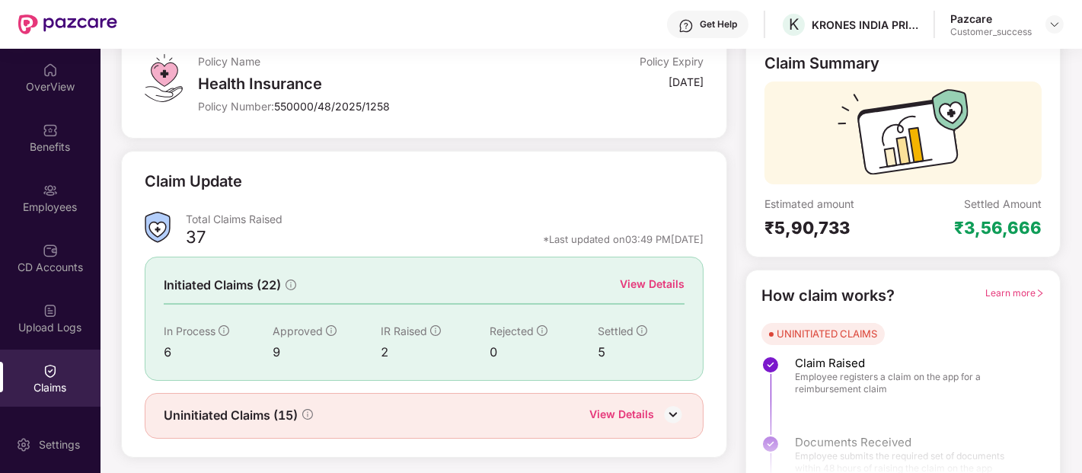
scroll to position [123, 0]
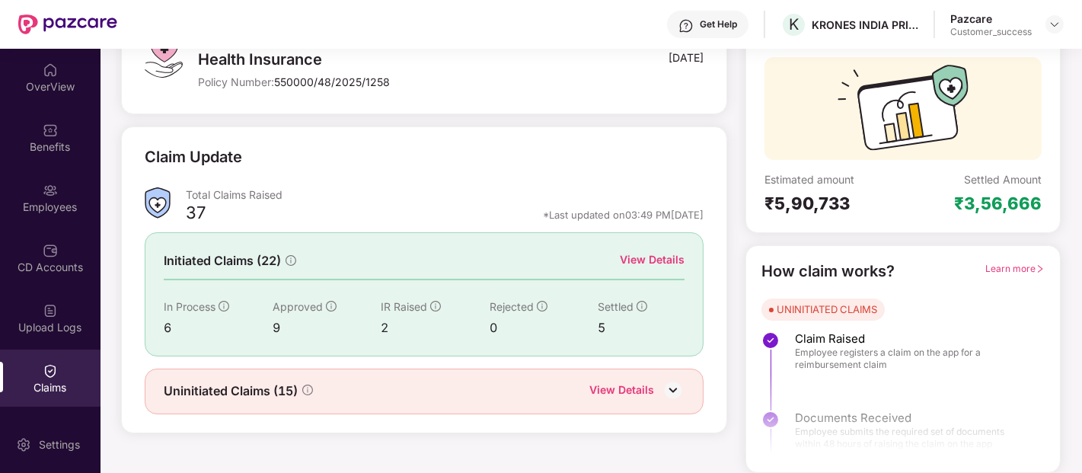
click at [646, 253] on div "View Details" at bounding box center [652, 259] width 65 height 17
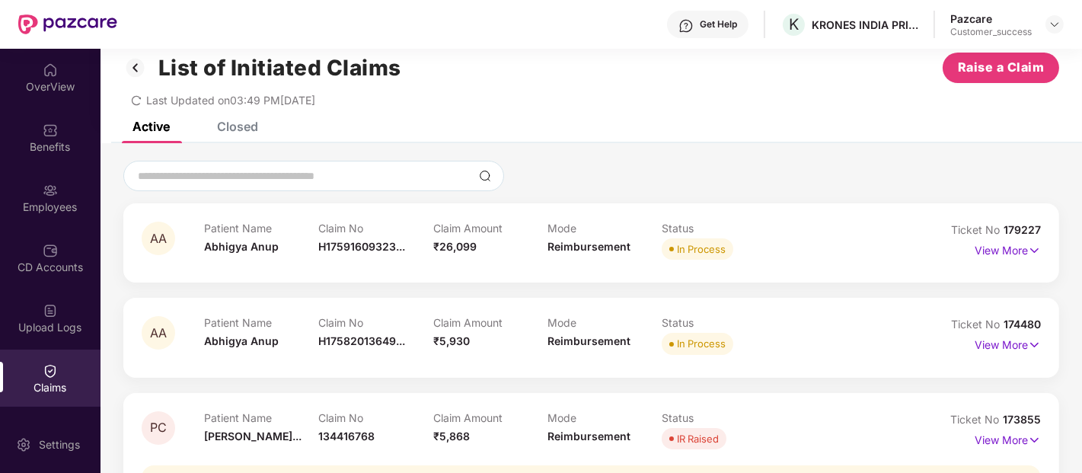
scroll to position [20, 0]
click at [978, 247] on p "View More" at bounding box center [1008, 248] width 66 height 21
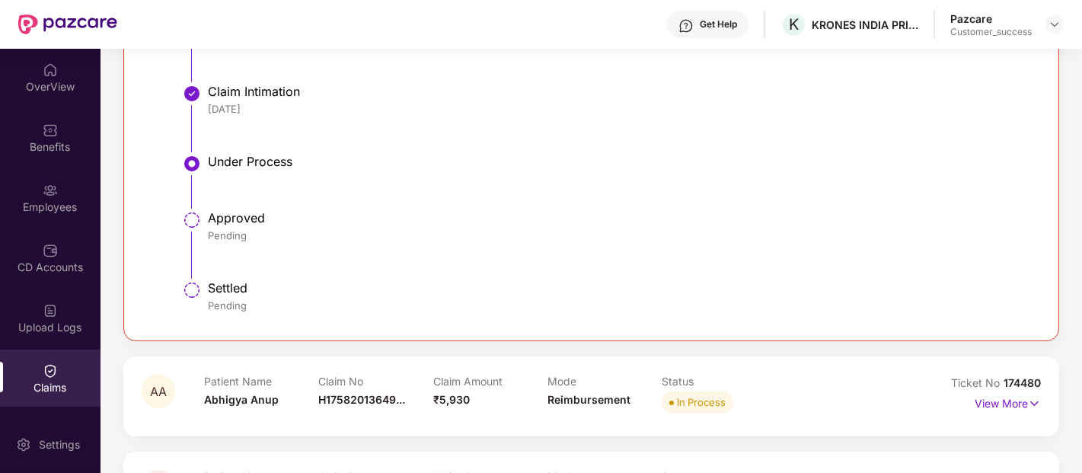
scroll to position [0, 0]
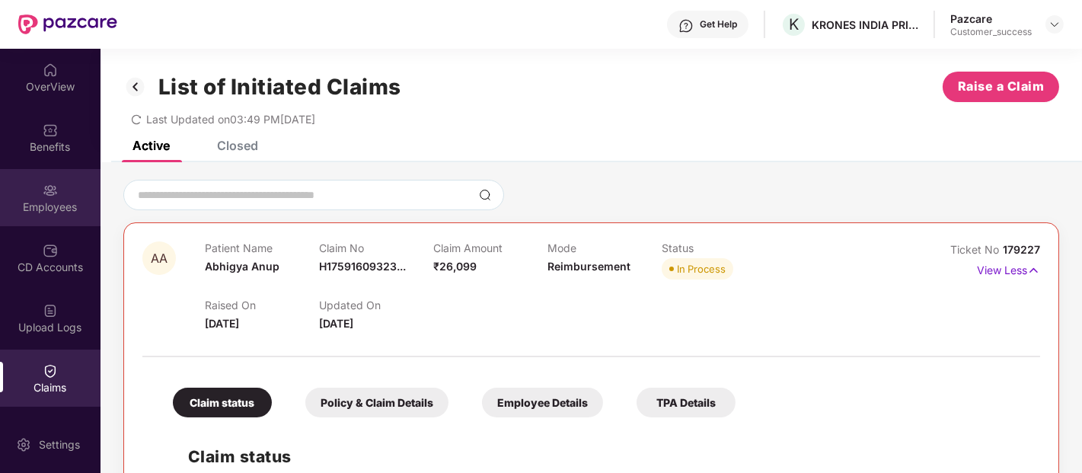
click at [52, 188] on img at bounding box center [50, 190] width 15 height 15
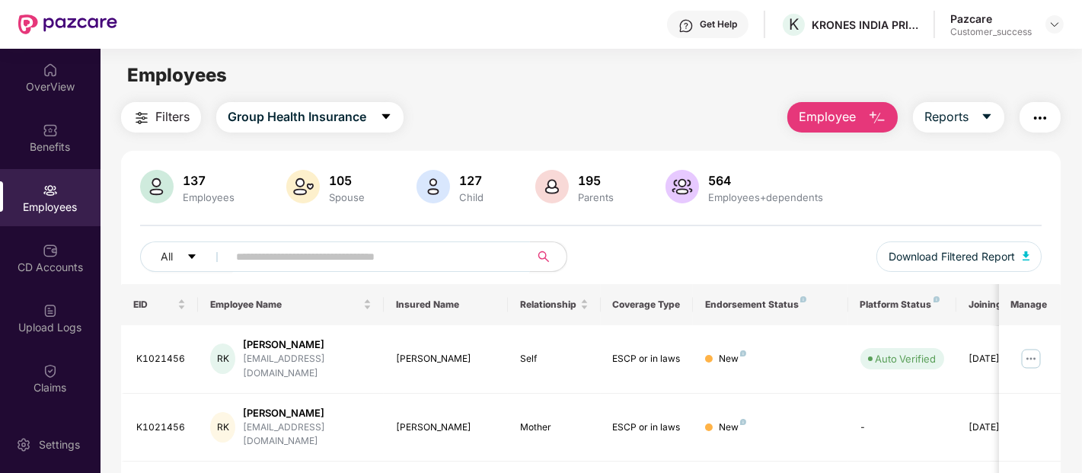
click at [292, 254] on input "text" at bounding box center [372, 256] width 273 height 23
click at [1055, 28] on img at bounding box center [1055, 24] width 12 height 12
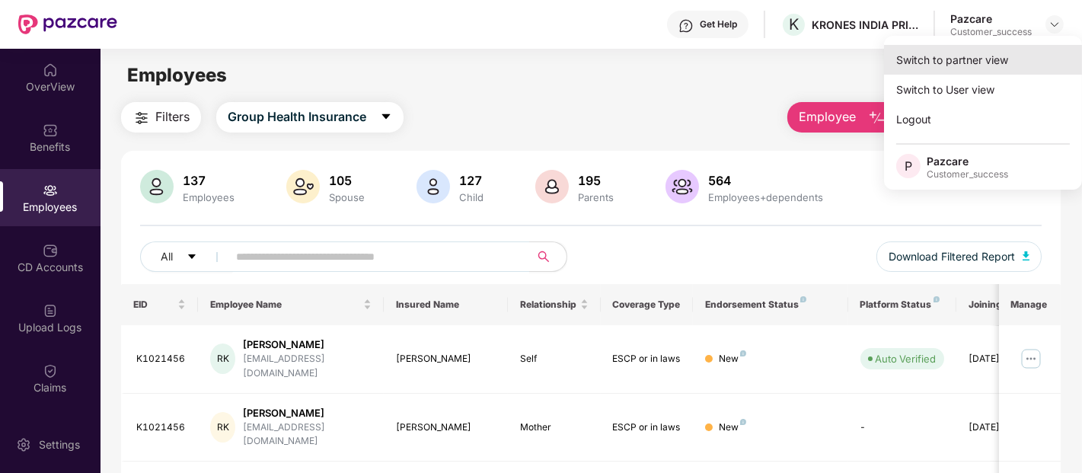
click at [1001, 61] on div "Switch to partner view" at bounding box center [983, 60] width 198 height 30
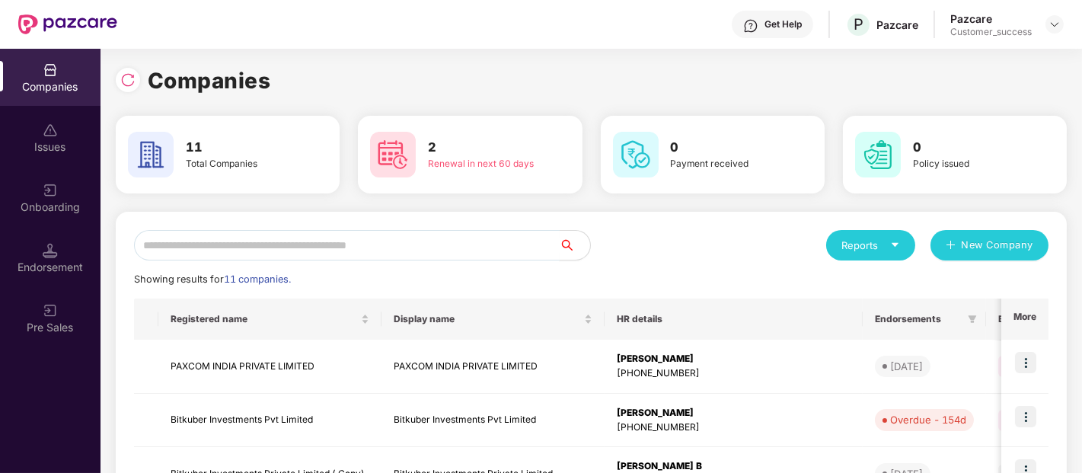
click at [326, 247] on input "text" at bounding box center [347, 245] width 426 height 30
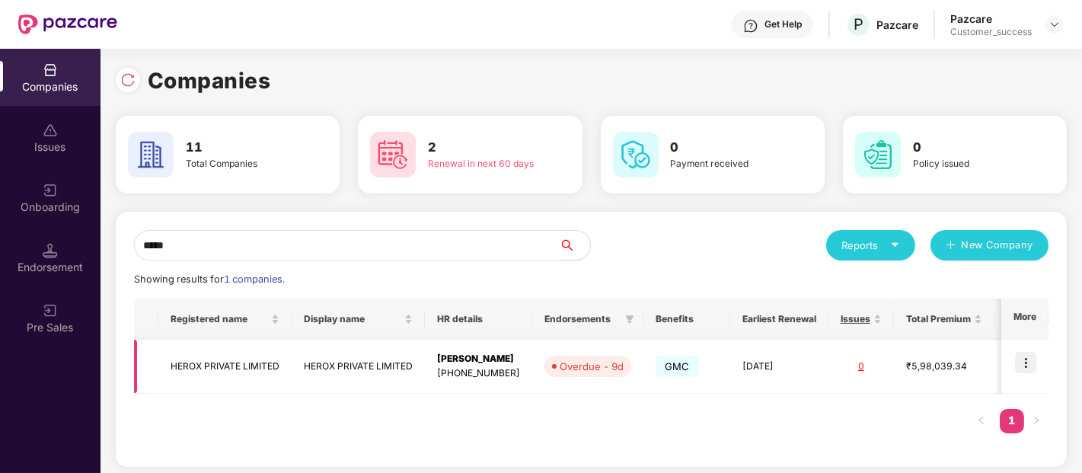
type input "*****"
click at [1023, 362] on img at bounding box center [1025, 362] width 21 height 21
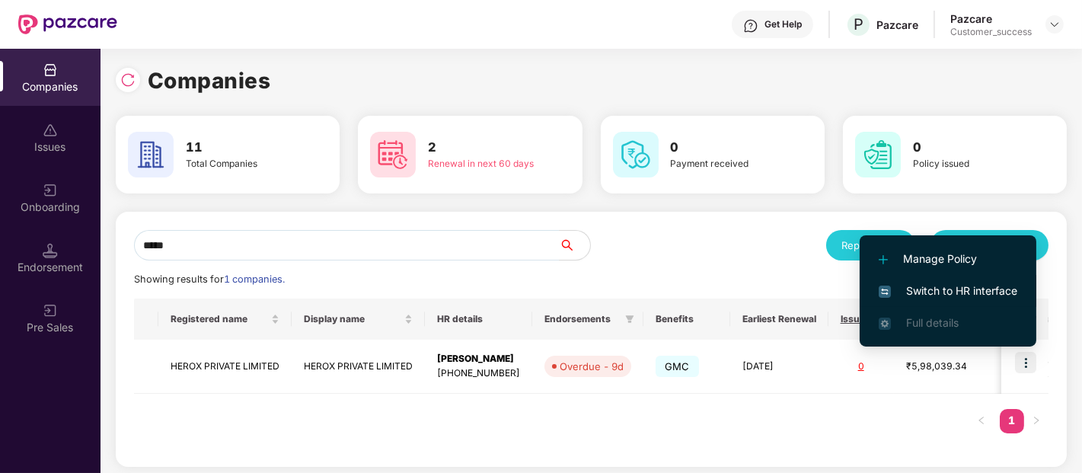
click at [969, 292] on span "Switch to HR interface" at bounding box center [948, 290] width 139 height 17
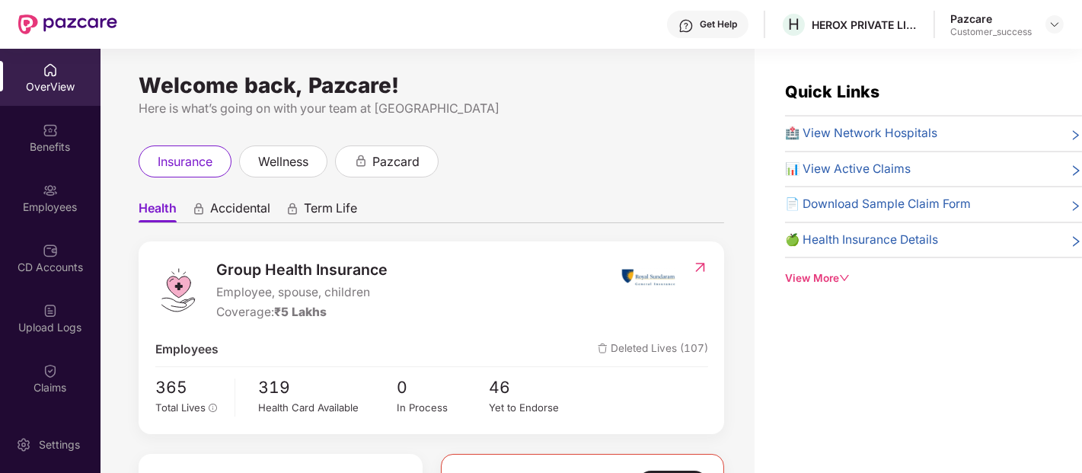
click at [74, 203] on div "Employees" at bounding box center [50, 207] width 101 height 15
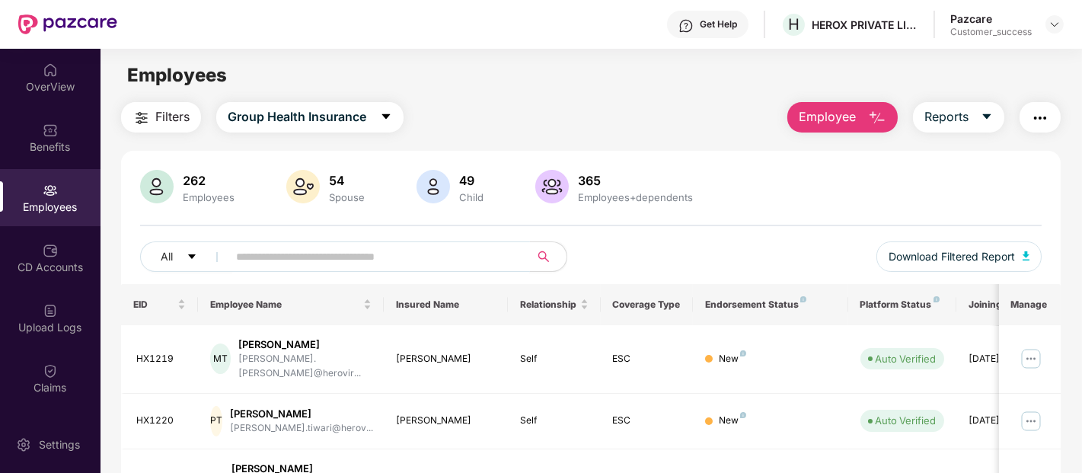
click at [397, 267] on input "text" at bounding box center [372, 256] width 273 height 23
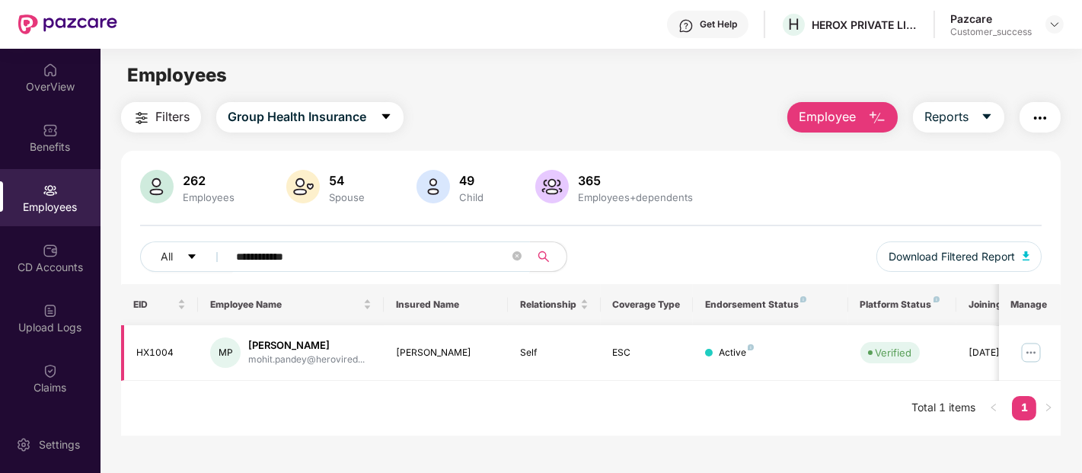
type input "**********"
click at [1028, 340] on img at bounding box center [1031, 352] width 24 height 24
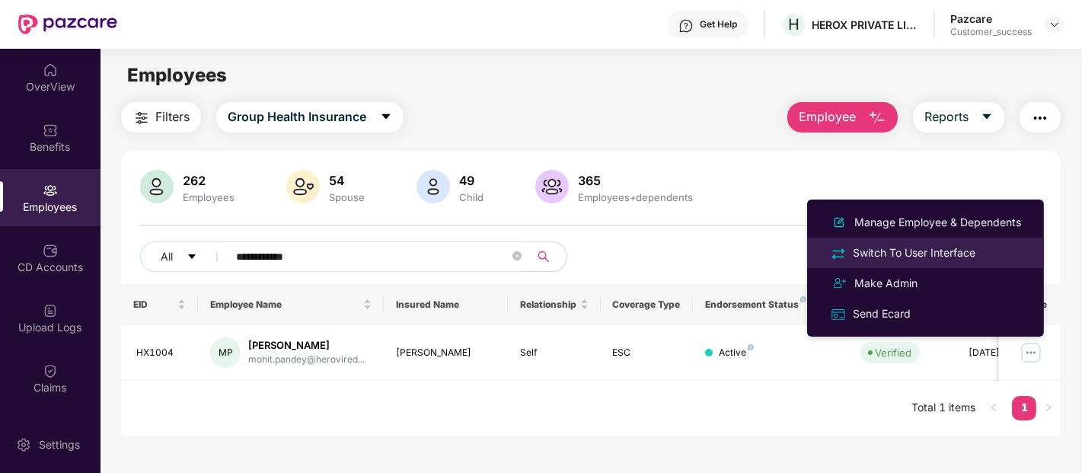
click at [939, 259] on div "Switch To User Interface" at bounding box center [914, 252] width 129 height 17
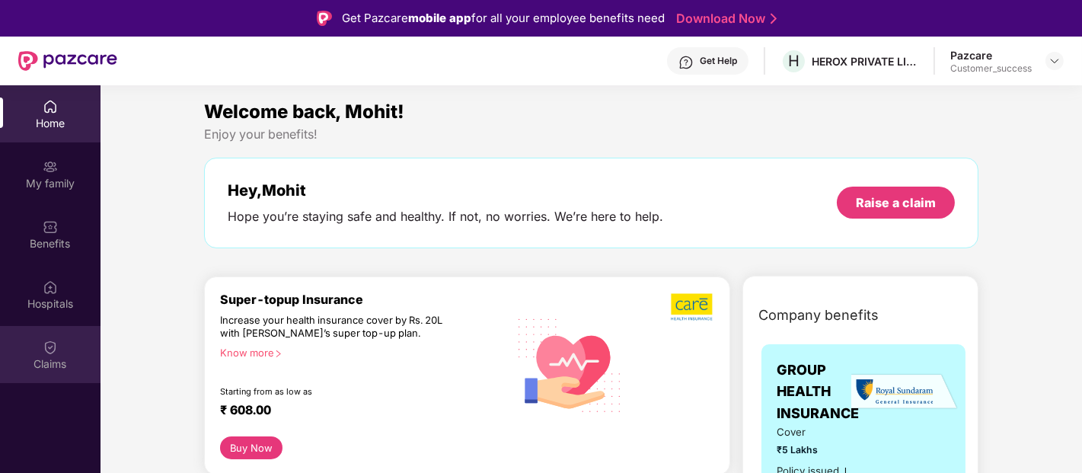
click at [63, 346] on div "Claims" at bounding box center [50, 354] width 101 height 57
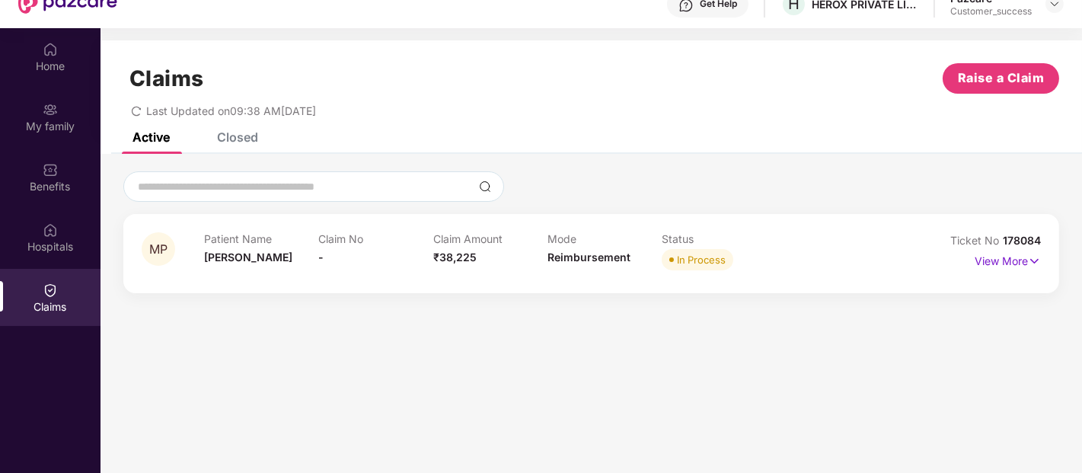
scroll to position [62, 0]
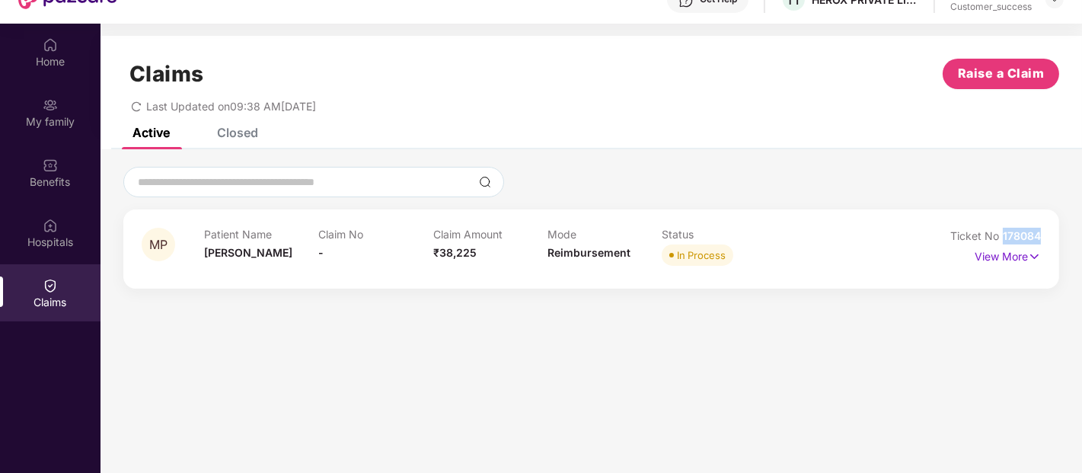
drag, startPoint x: 1049, startPoint y: 232, endPoint x: 1003, endPoint y: 232, distance: 46.4
click at [1003, 232] on div "MP Patient Name Mohit Pandey Claim No - Claim Amount ₹38,225 Mode Reimbursement…" at bounding box center [591, 248] width 936 height 79
copy span "178084"
click at [1009, 248] on p "View More" at bounding box center [1008, 254] width 66 height 21
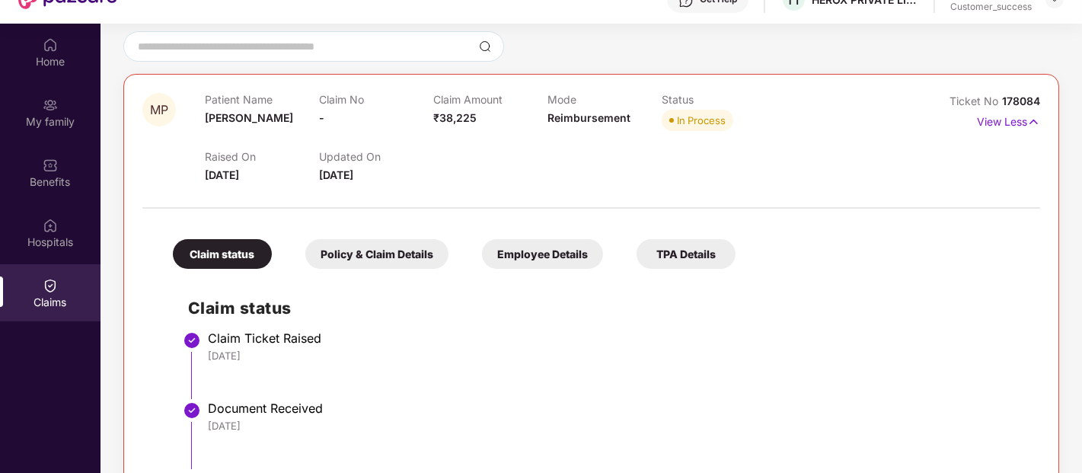
scroll to position [137, 0]
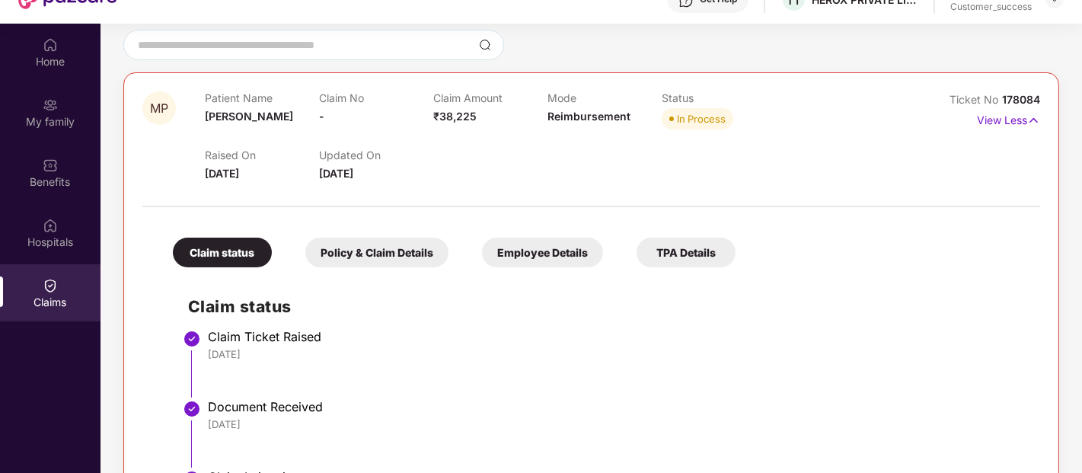
click at [820, 313] on h2 "Claim status" at bounding box center [606, 306] width 837 height 25
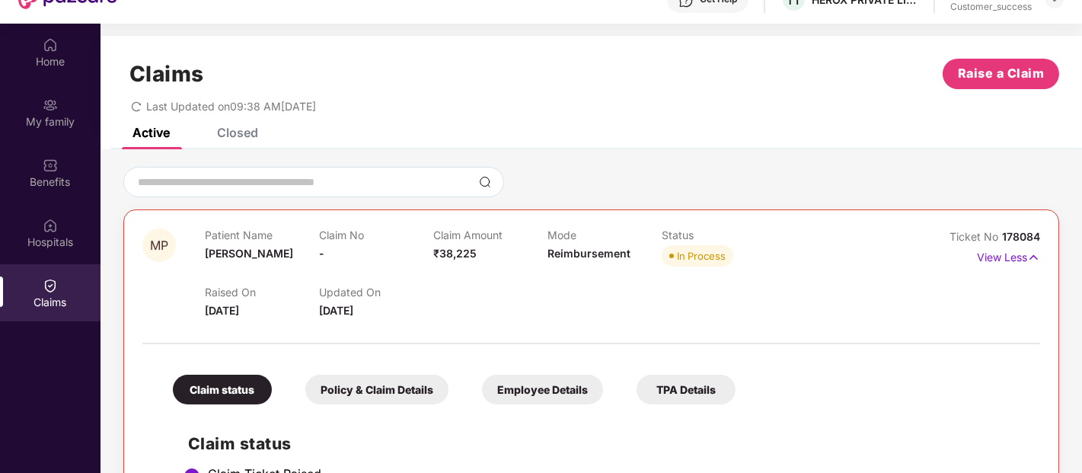
scroll to position [92, 0]
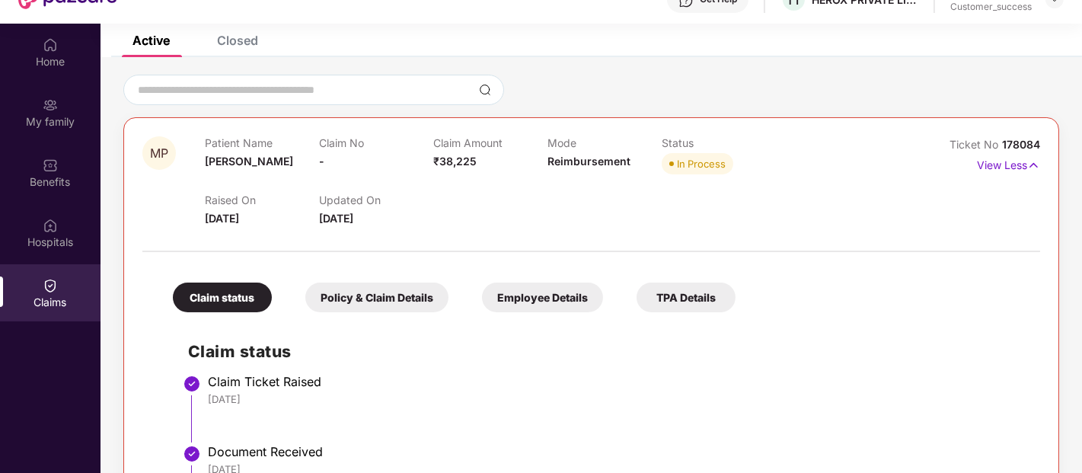
click at [531, 286] on div "Employee Details" at bounding box center [542, 297] width 121 height 30
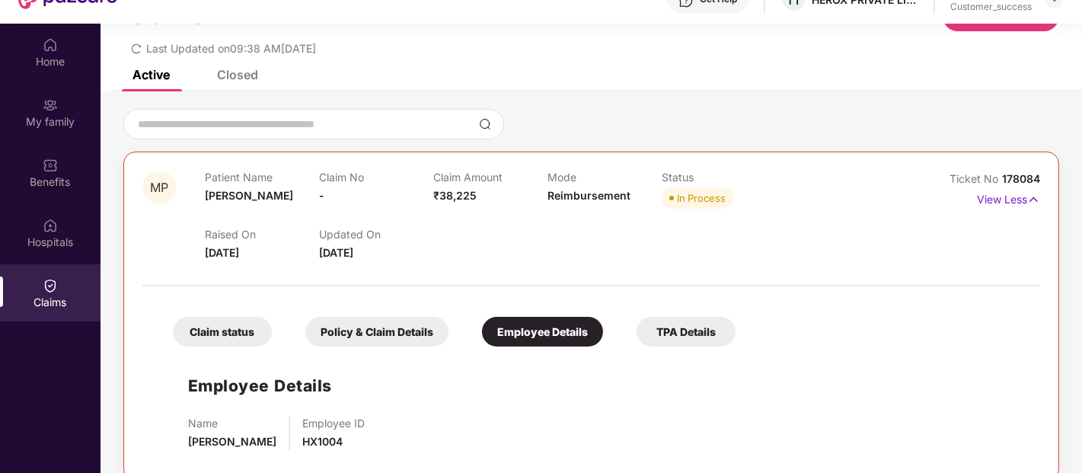
scroll to position [85, 0]
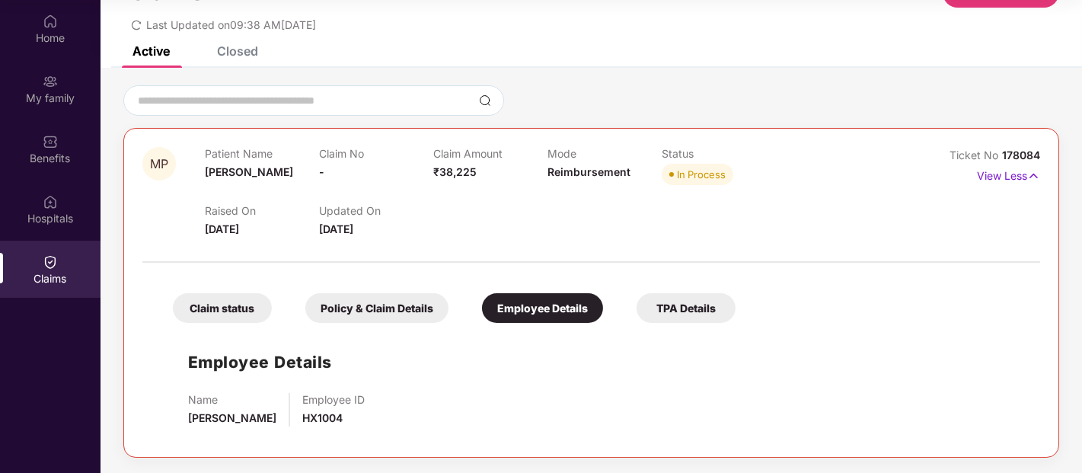
click at [310, 420] on span "HX1004" at bounding box center [322, 417] width 40 height 13
copy span "HX1004"
click at [375, 308] on div "Policy & Claim Details" at bounding box center [376, 308] width 143 height 30
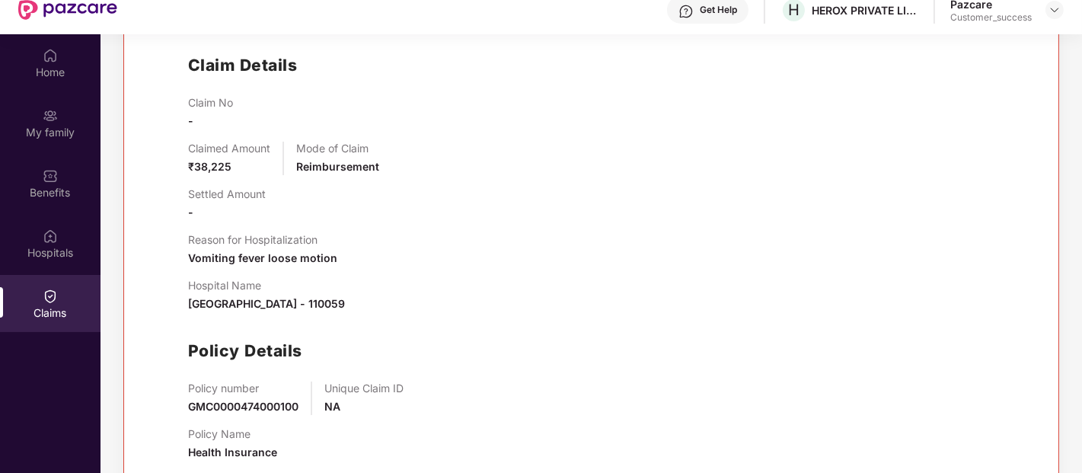
scroll to position [0, 0]
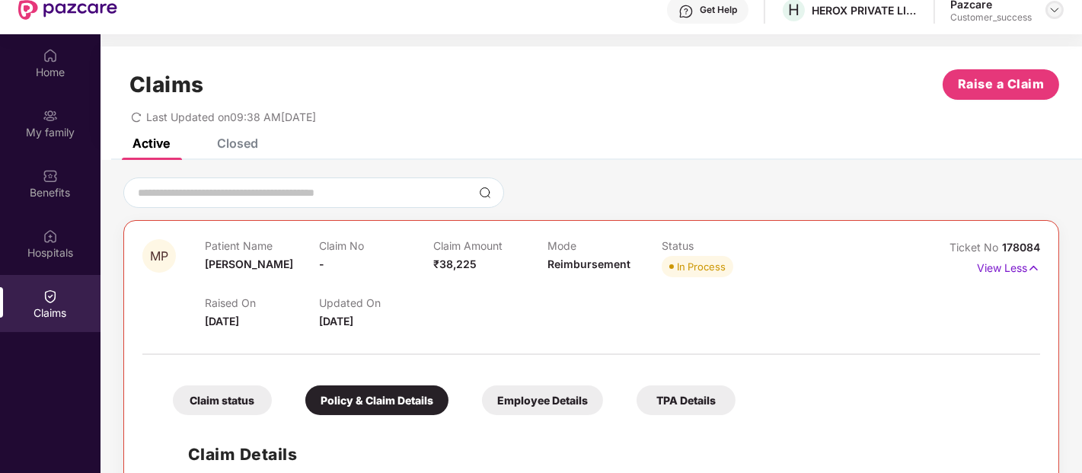
click at [1053, 11] on img at bounding box center [1055, 10] width 12 height 12
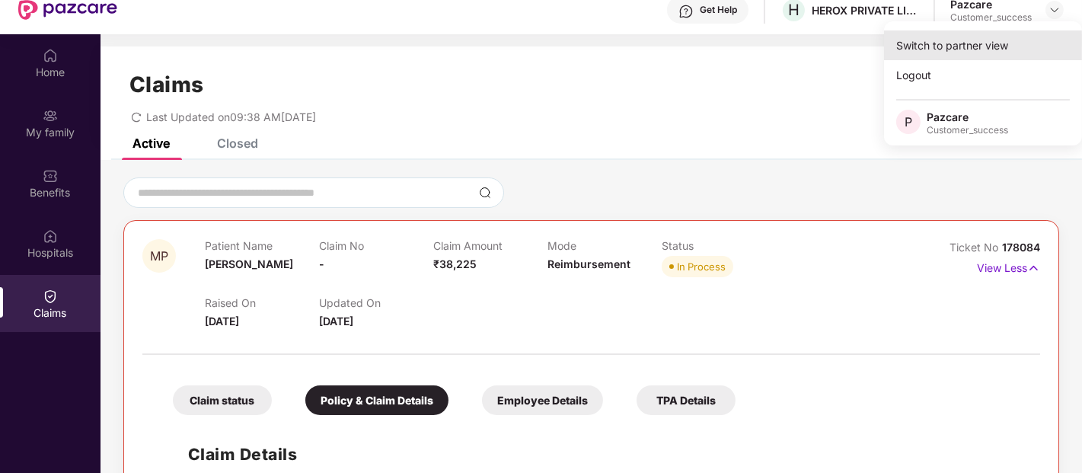
click at [962, 46] on div "Switch to partner view" at bounding box center [983, 45] width 198 height 30
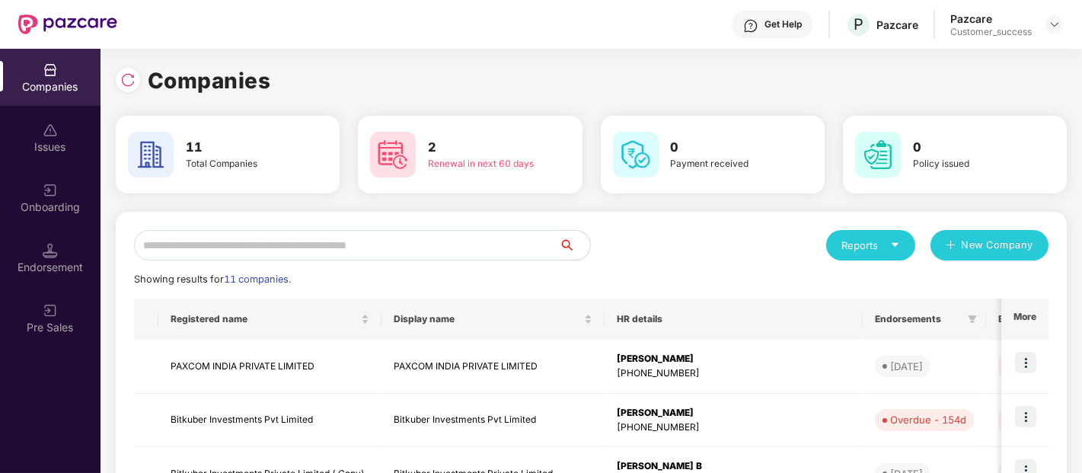
click at [343, 245] on input "text" at bounding box center [347, 245] width 426 height 30
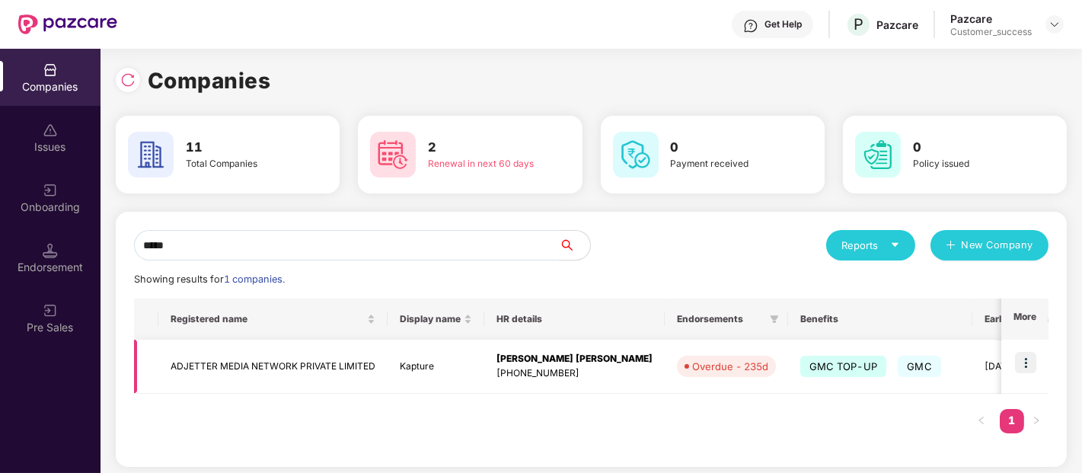
type input "*****"
click at [1023, 356] on img at bounding box center [1025, 362] width 21 height 21
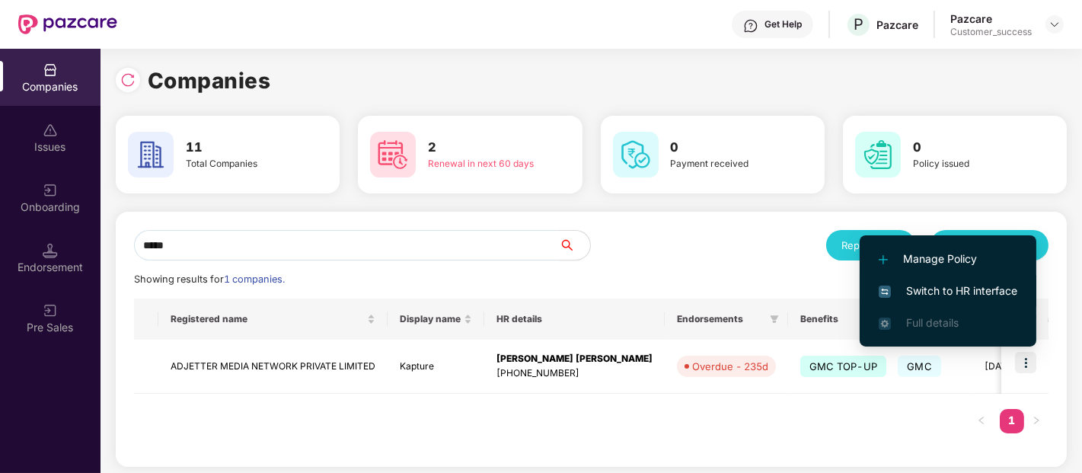
click at [972, 286] on span "Switch to HR interface" at bounding box center [948, 290] width 139 height 17
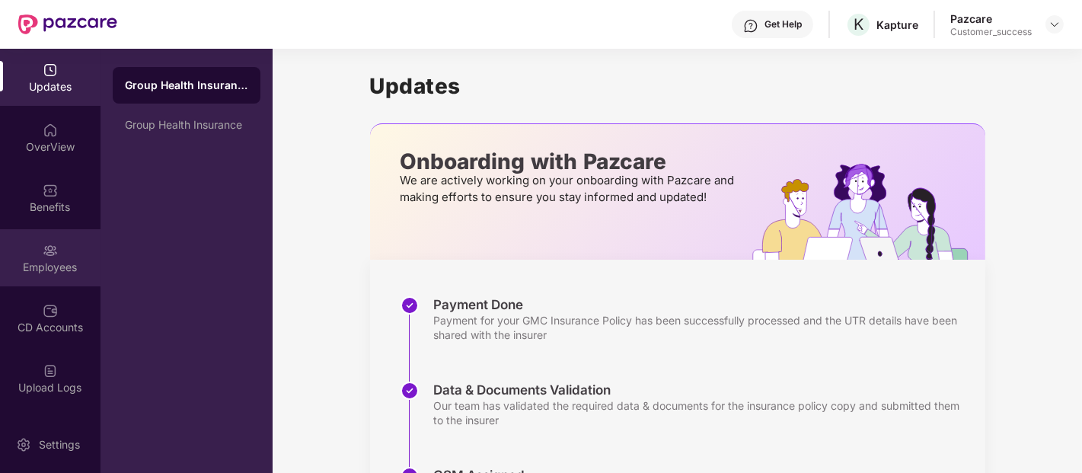
click at [39, 247] on div "Employees" at bounding box center [50, 257] width 101 height 57
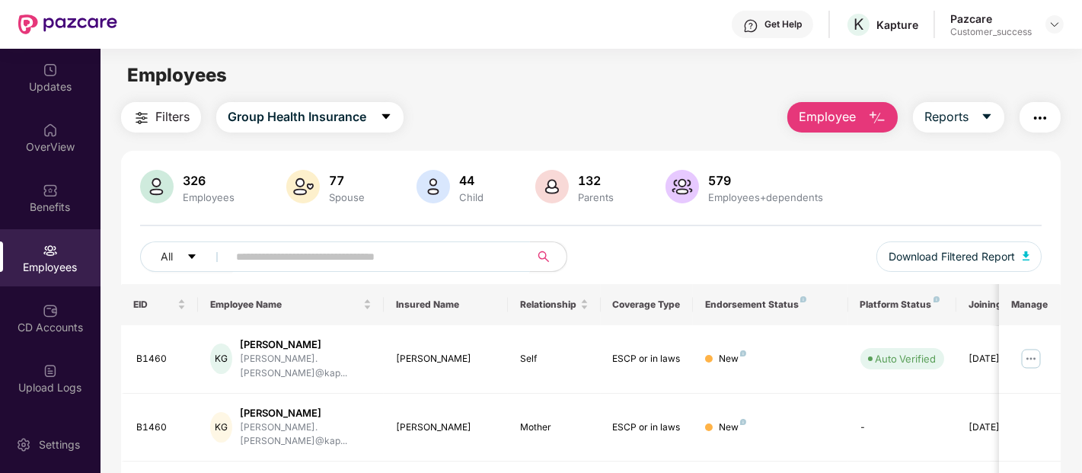
click at [335, 257] on input "text" at bounding box center [372, 256] width 273 height 23
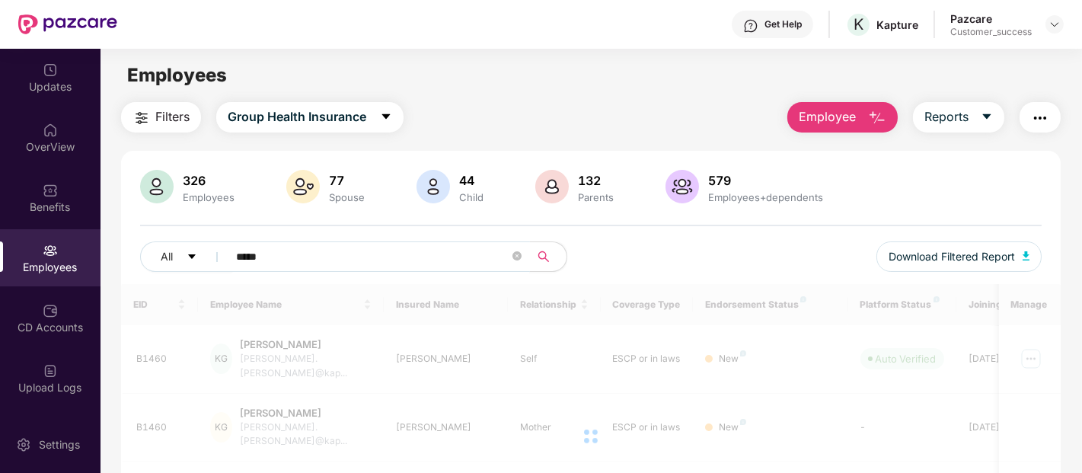
type input "*****"
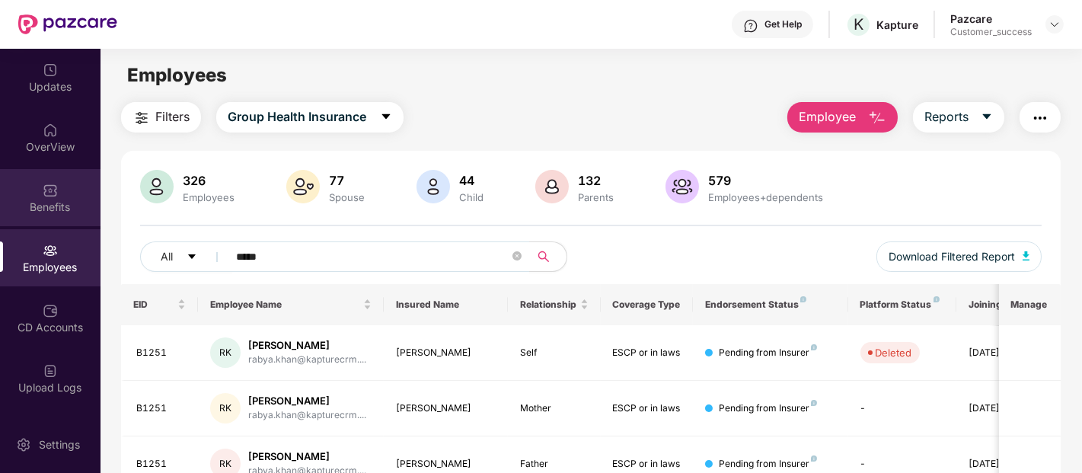
click at [43, 192] on img at bounding box center [50, 190] width 15 height 15
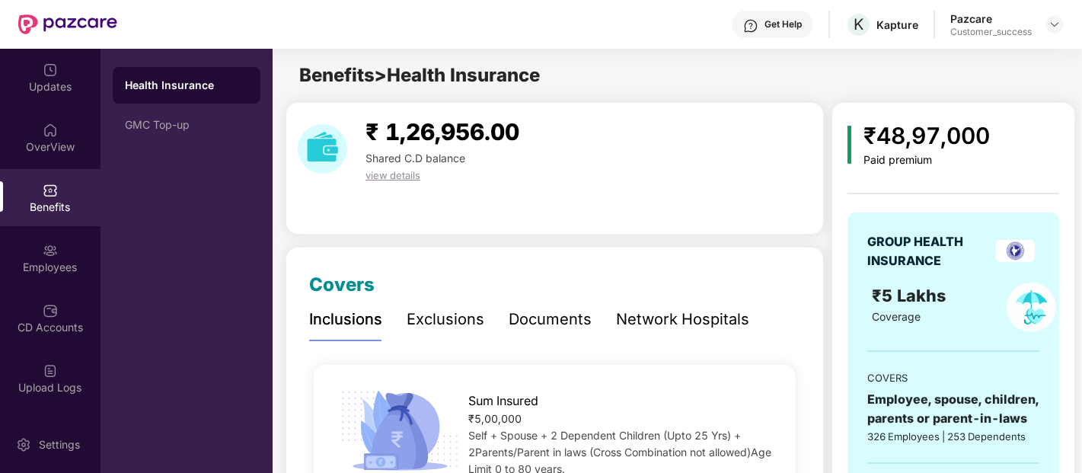
click at [563, 315] on div "Documents" at bounding box center [550, 320] width 83 height 24
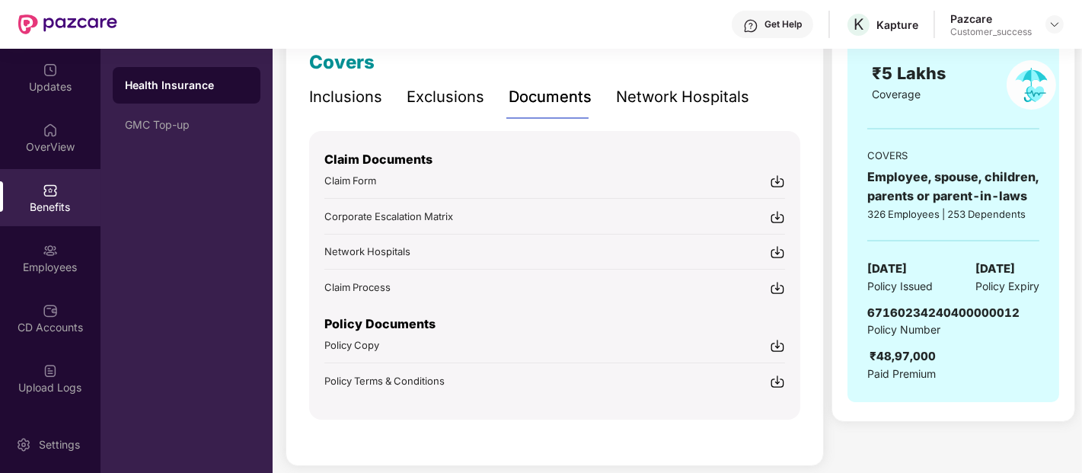
scroll to position [224, 0]
click at [361, 344] on span "Policy Copy" at bounding box center [351, 343] width 55 height 12
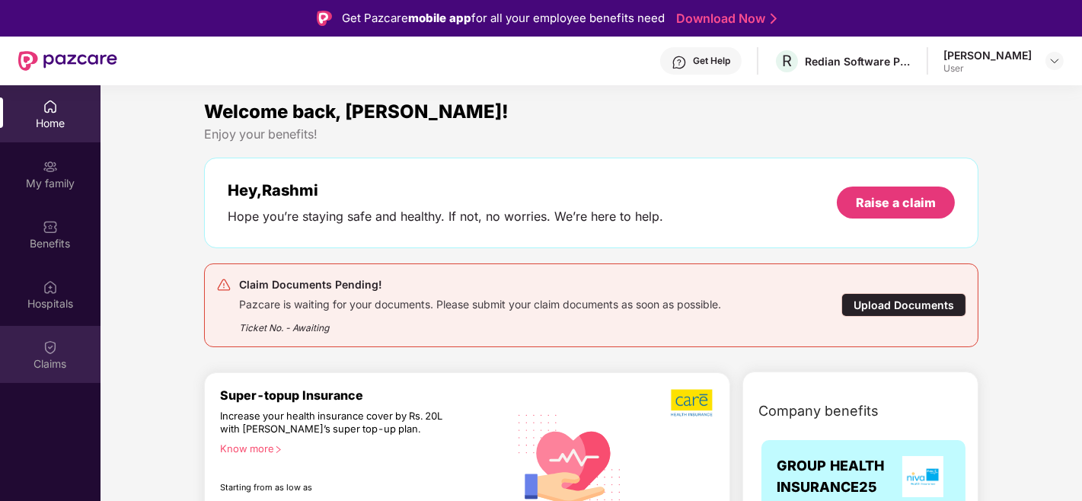
click at [27, 359] on div "Claims" at bounding box center [50, 363] width 101 height 15
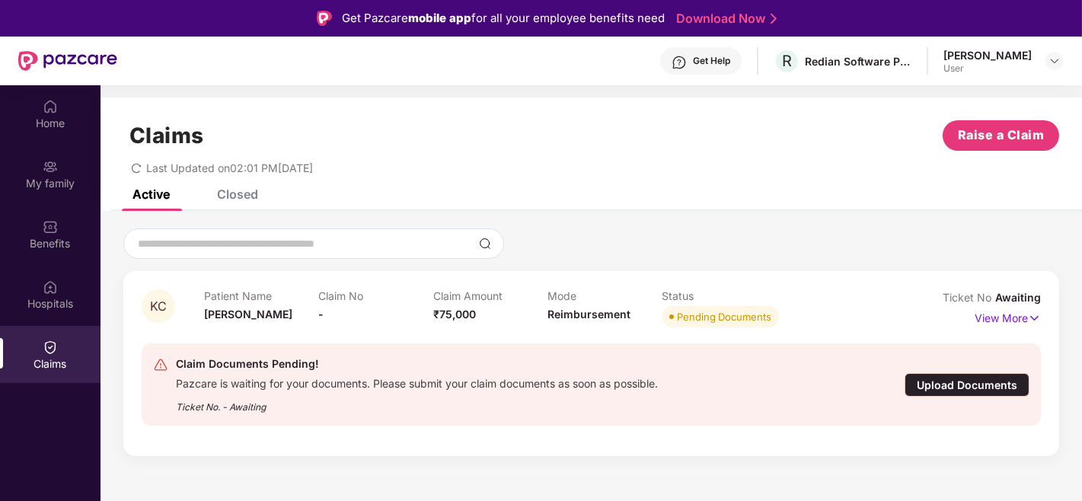
scroll to position [85, 0]
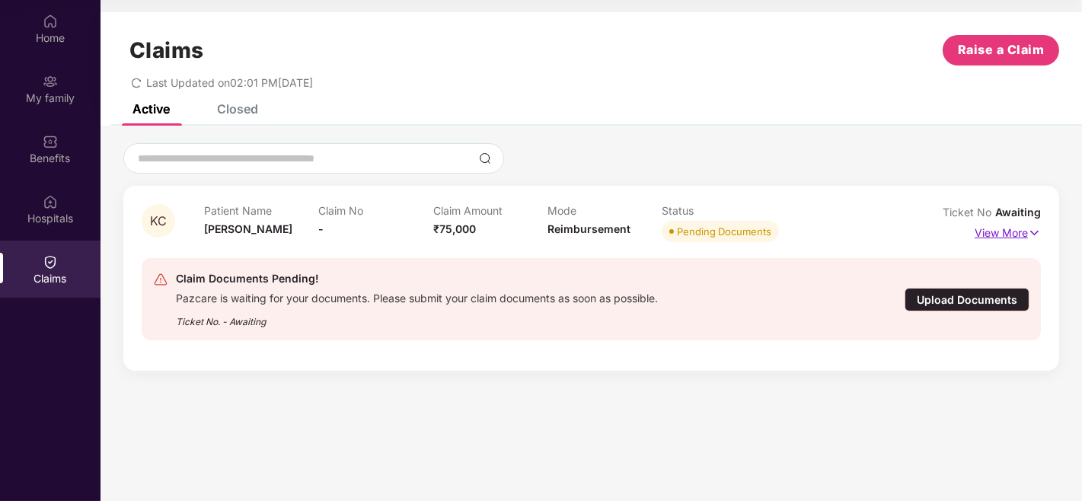
click at [990, 231] on p "View More" at bounding box center [1008, 231] width 66 height 21
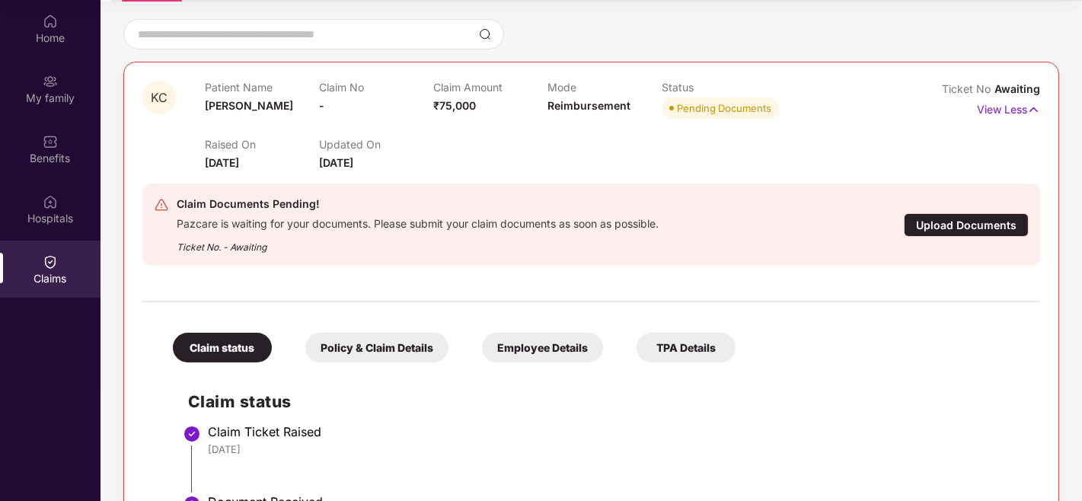
scroll to position [125, 0]
click at [553, 351] on div "Employee Details" at bounding box center [542, 347] width 121 height 30
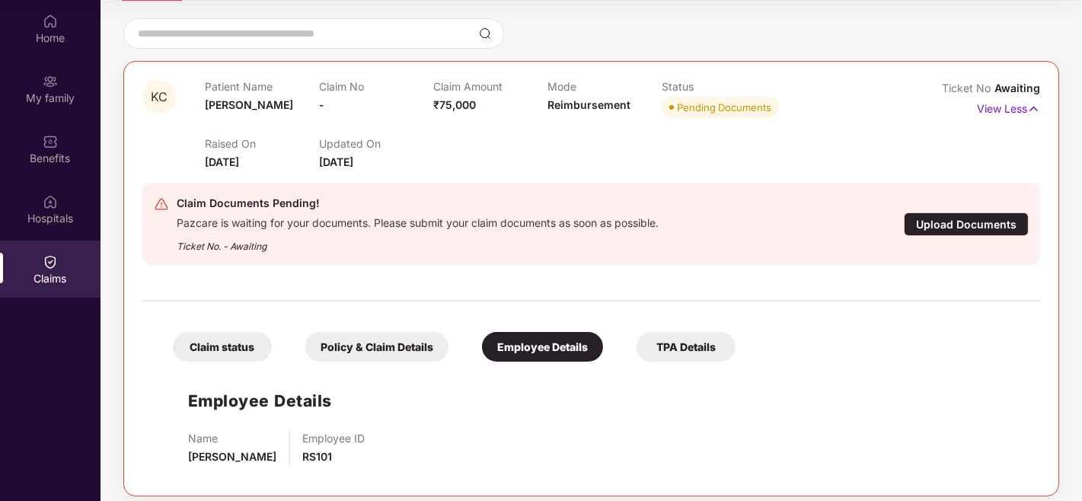
scroll to position [135, 0]
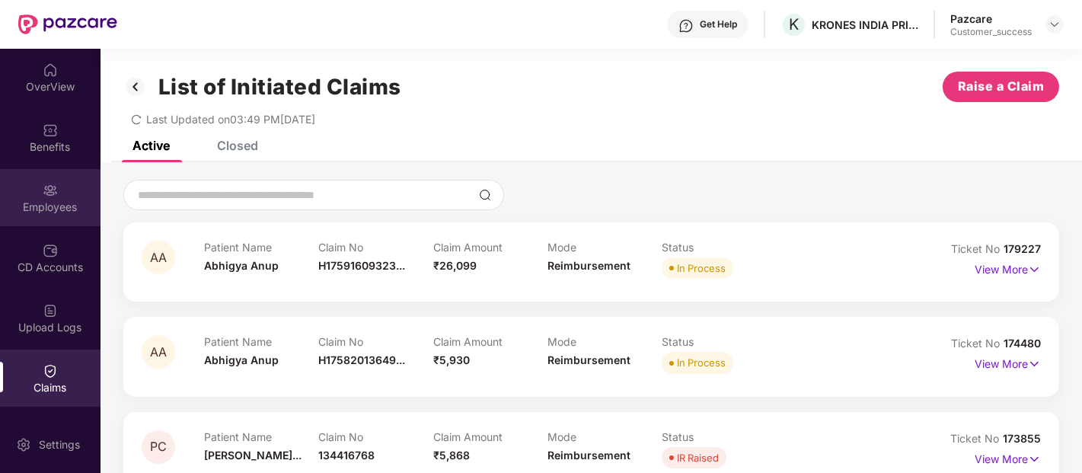
click at [47, 214] on div "Employees" at bounding box center [50, 207] width 101 height 15
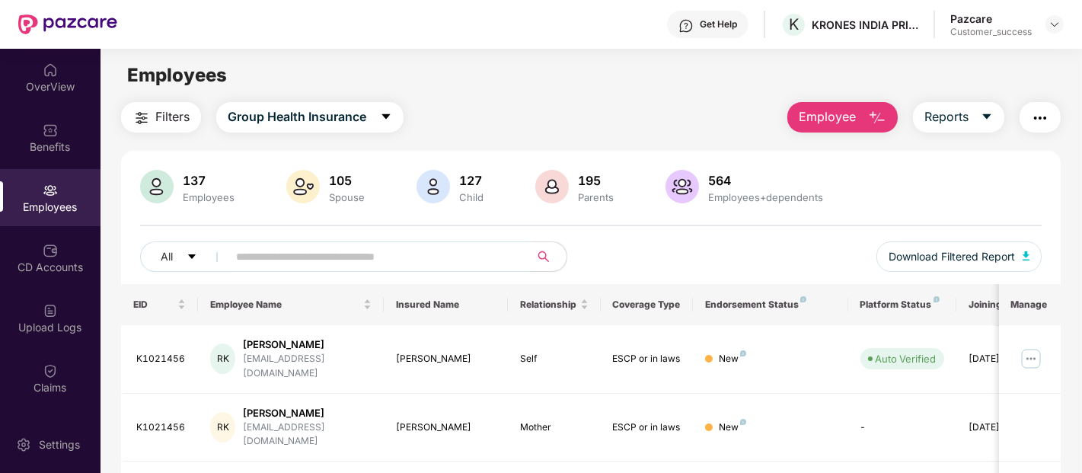
click at [257, 267] on input "text" at bounding box center [372, 256] width 273 height 23
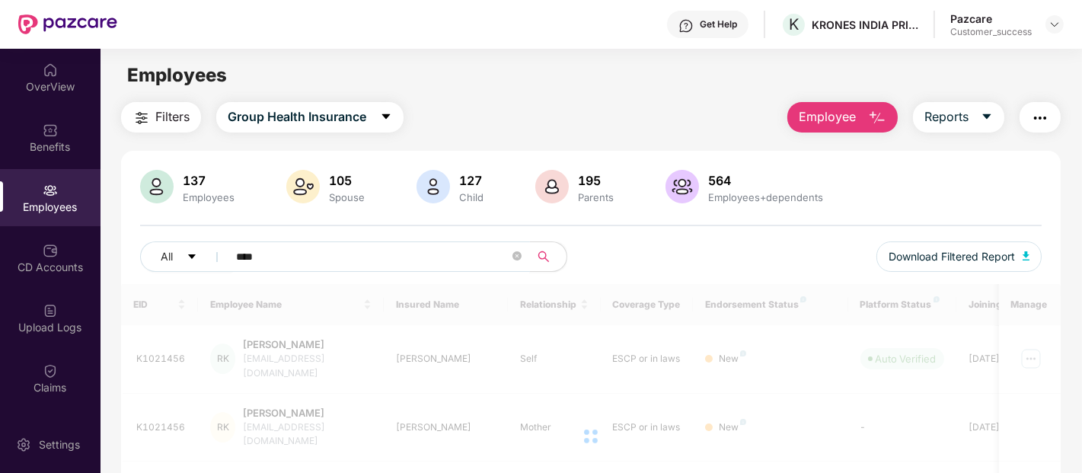
type input "****"
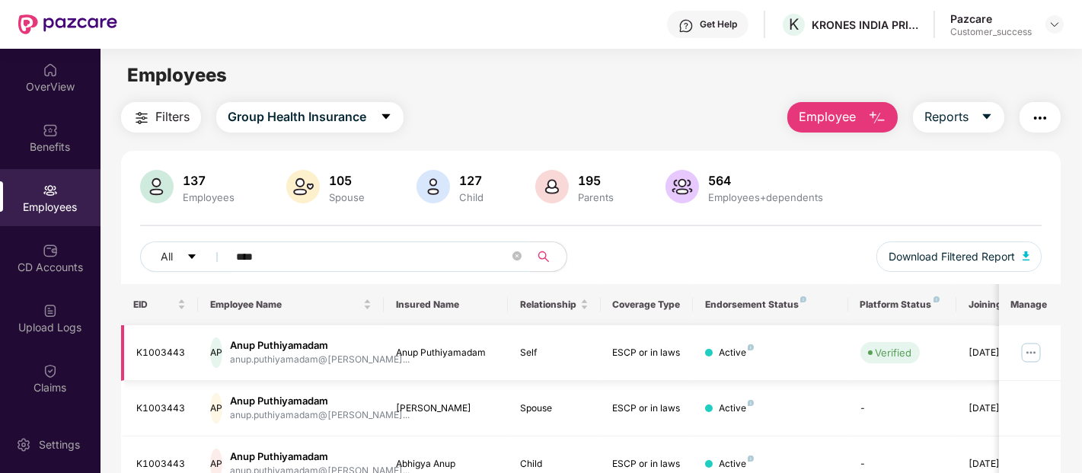
scroll to position [129, 0]
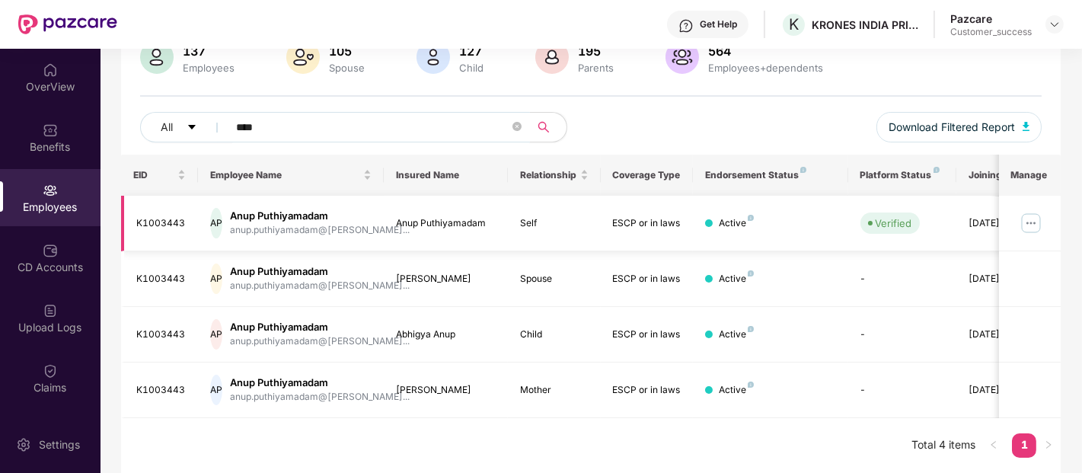
click at [1037, 222] on img at bounding box center [1031, 223] width 24 height 24
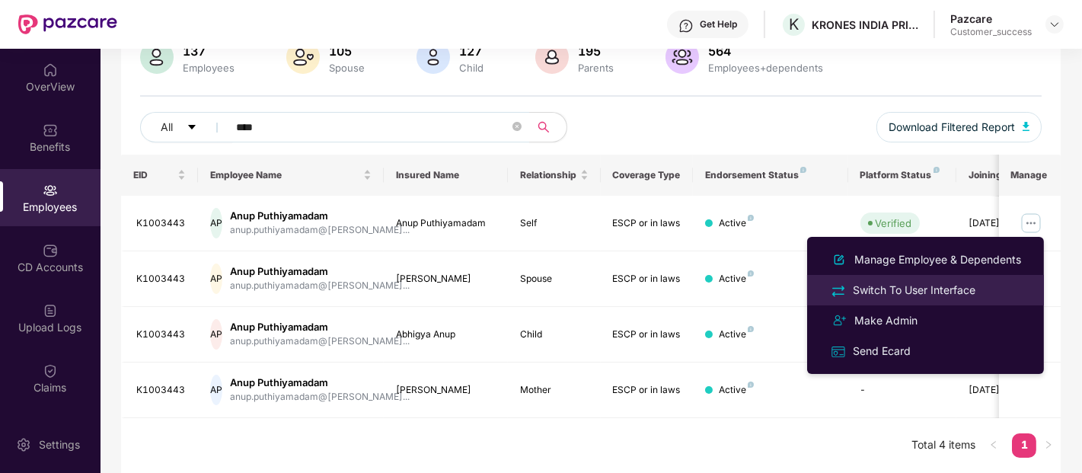
click at [944, 295] on div "Switch To User Interface" at bounding box center [914, 290] width 129 height 17
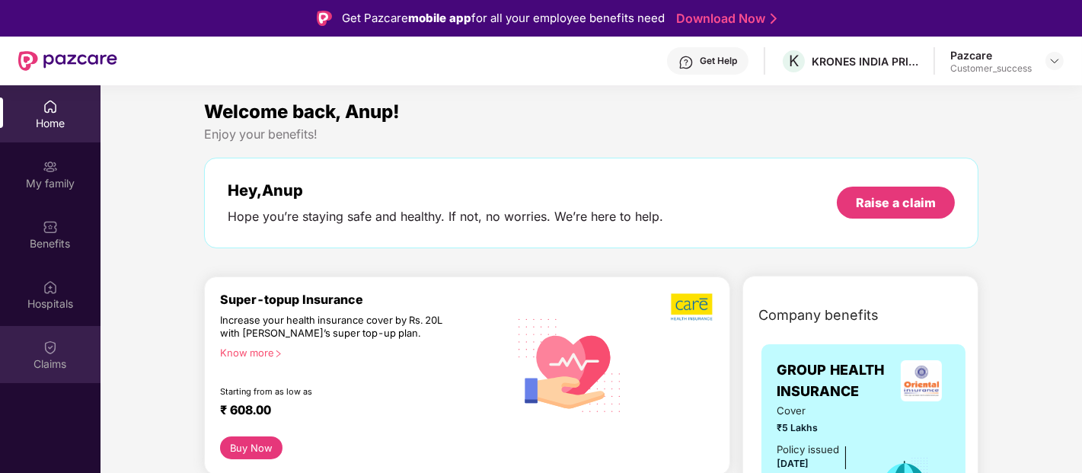
click at [59, 336] on div "Claims" at bounding box center [50, 354] width 101 height 57
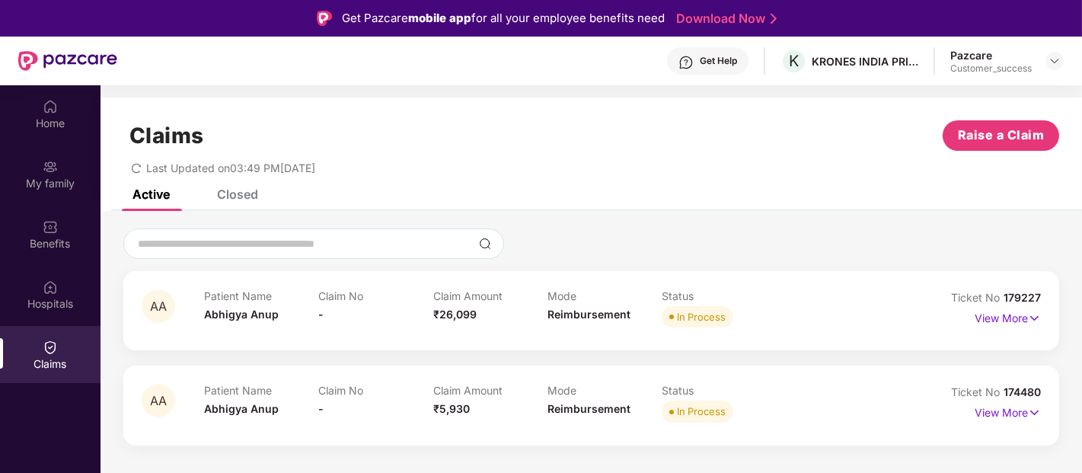
scroll to position [85, 0]
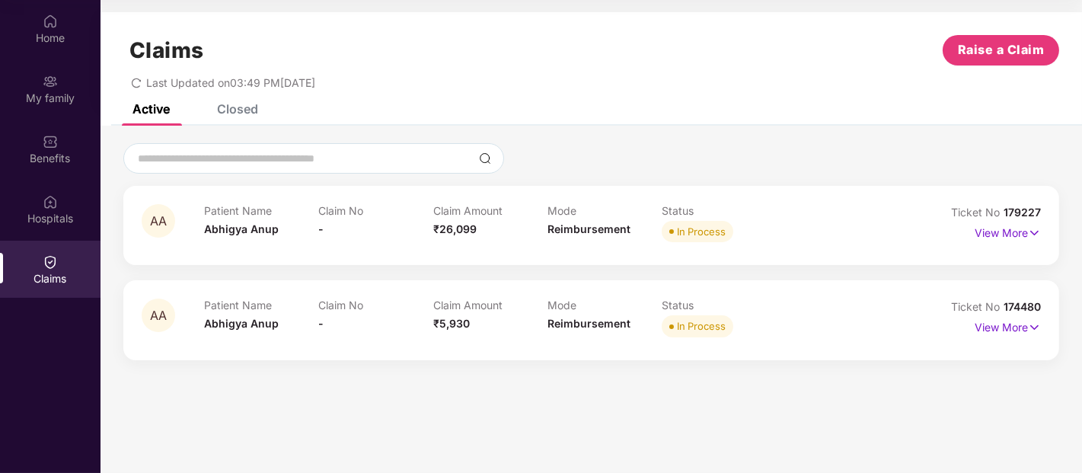
click at [999, 241] on div "View More" at bounding box center [1008, 233] width 66 height 24
click at [992, 234] on p "View More" at bounding box center [1008, 231] width 66 height 21
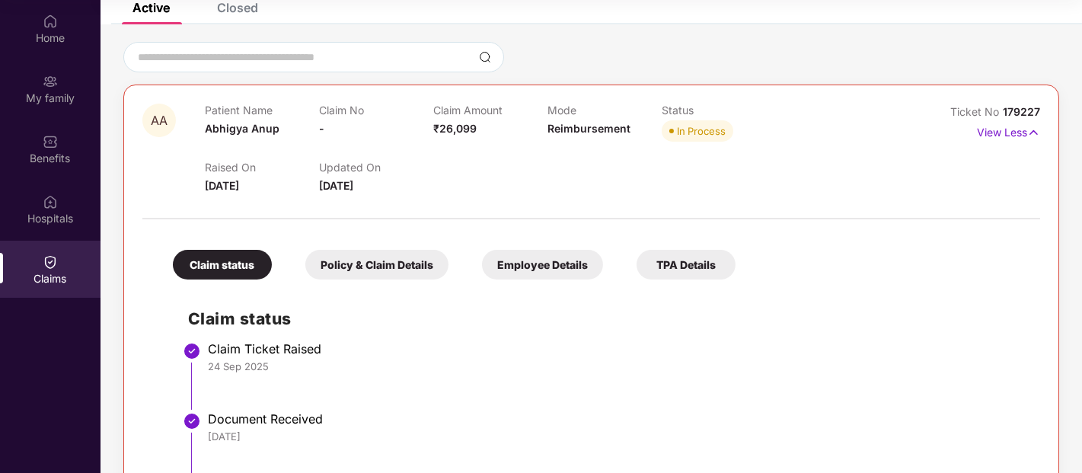
scroll to position [477, 0]
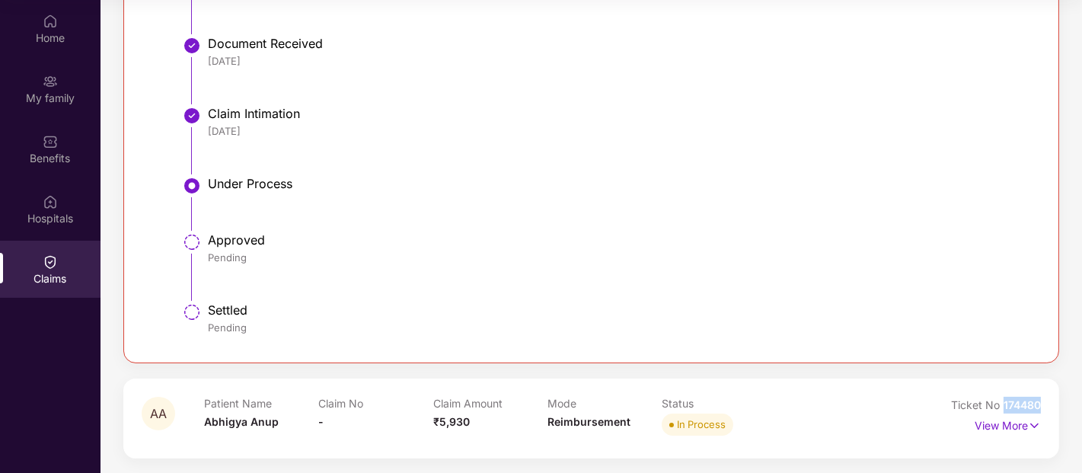
drag, startPoint x: 1045, startPoint y: 407, endPoint x: 1001, endPoint y: 407, distance: 44.9
click at [1001, 407] on div "AA Patient Name Abhigya Anup Claim No - Claim Amount ₹5,930 Mode Reimbursement …" at bounding box center [591, 417] width 936 height 79
copy span "174480"
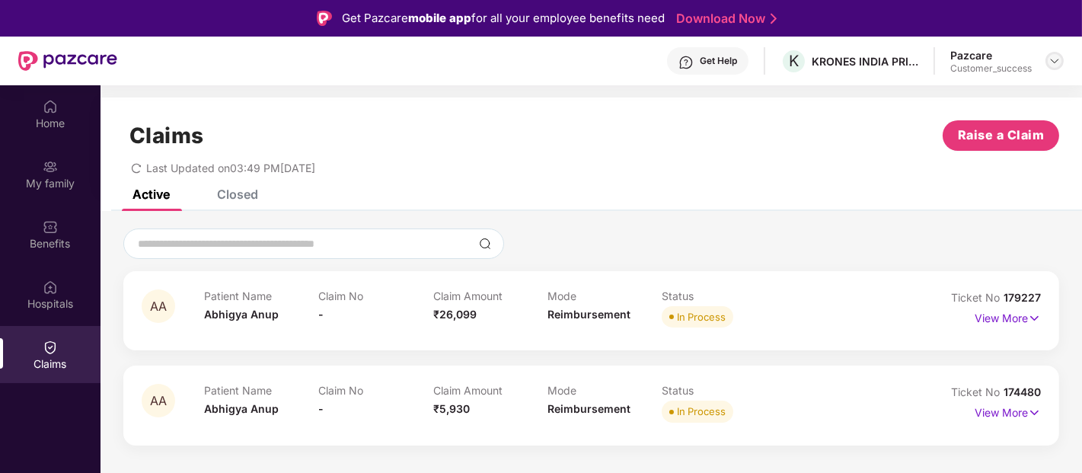
click at [1057, 58] on img at bounding box center [1055, 61] width 12 height 12
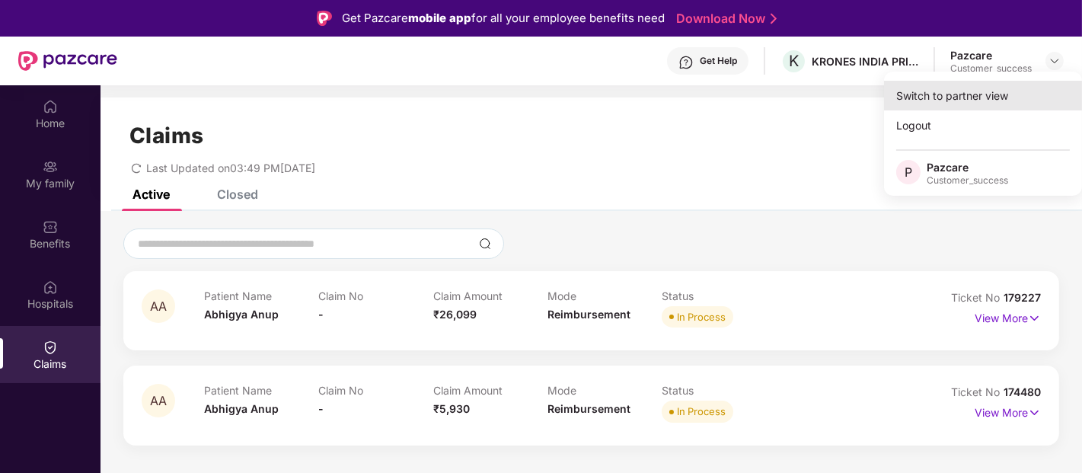
click at [965, 93] on div "Switch to partner view" at bounding box center [983, 96] width 198 height 30
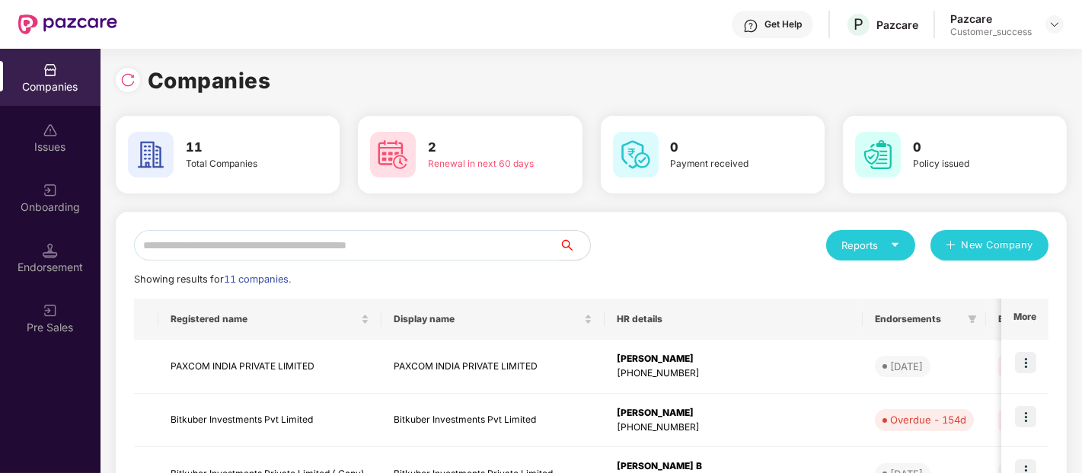
click at [249, 244] on input "text" at bounding box center [347, 245] width 426 height 30
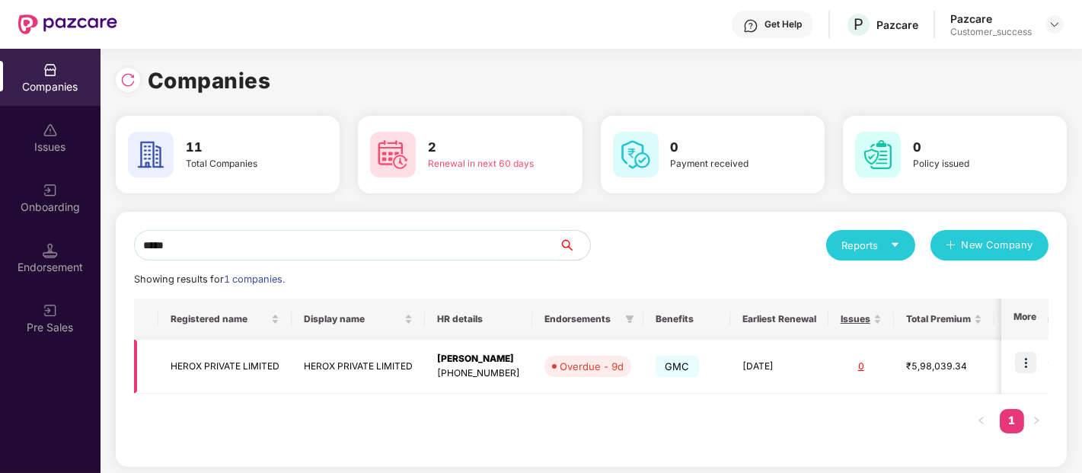
type input "*****"
click at [1029, 363] on img at bounding box center [1025, 362] width 21 height 21
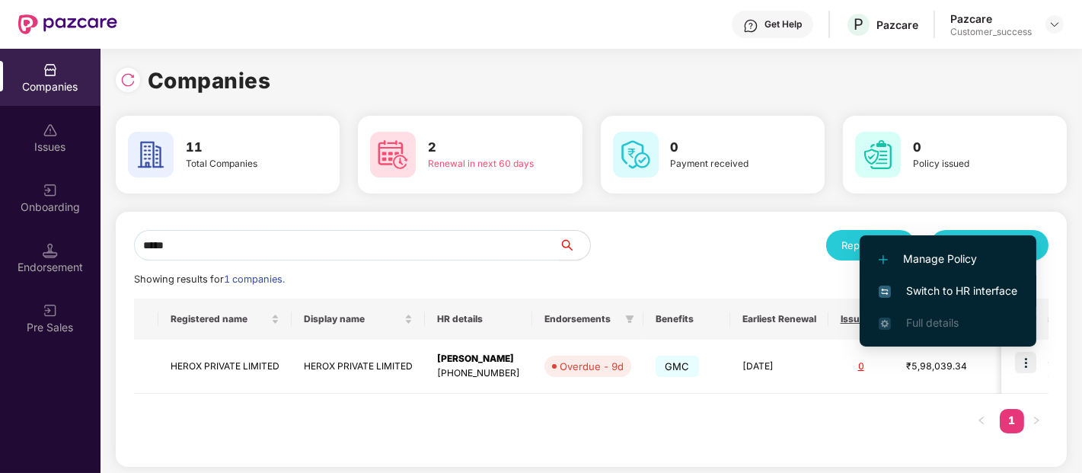
click at [982, 288] on span "Switch to HR interface" at bounding box center [948, 290] width 139 height 17
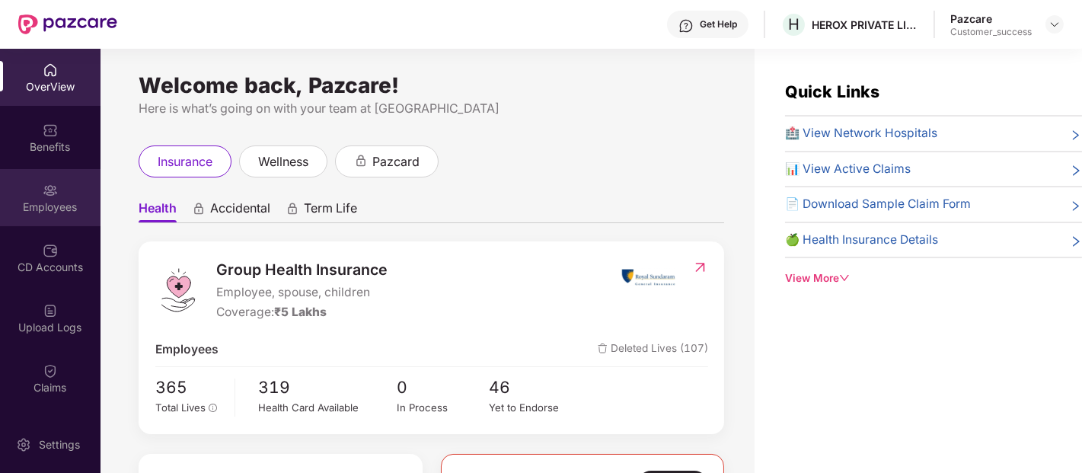
click at [86, 195] on div "Employees" at bounding box center [50, 197] width 101 height 57
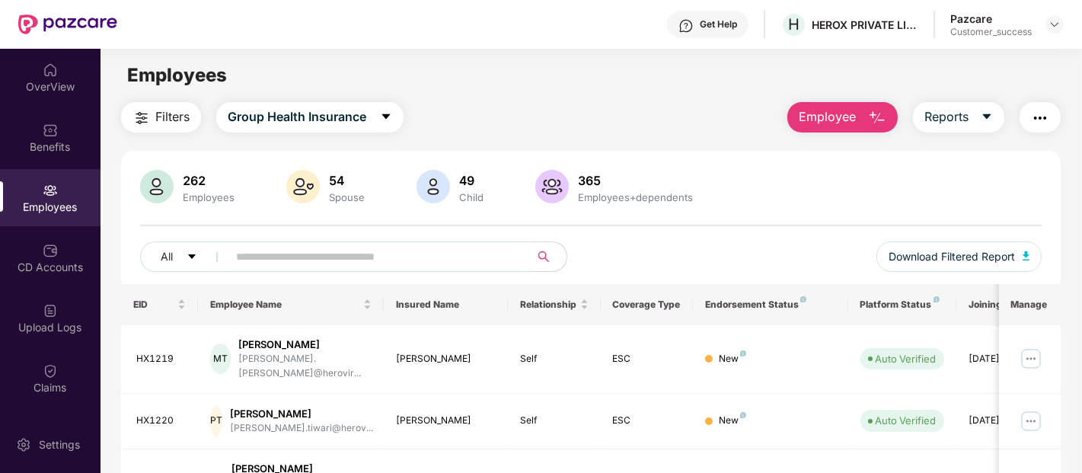
click at [318, 255] on input "text" at bounding box center [372, 256] width 273 height 23
type input "**********"
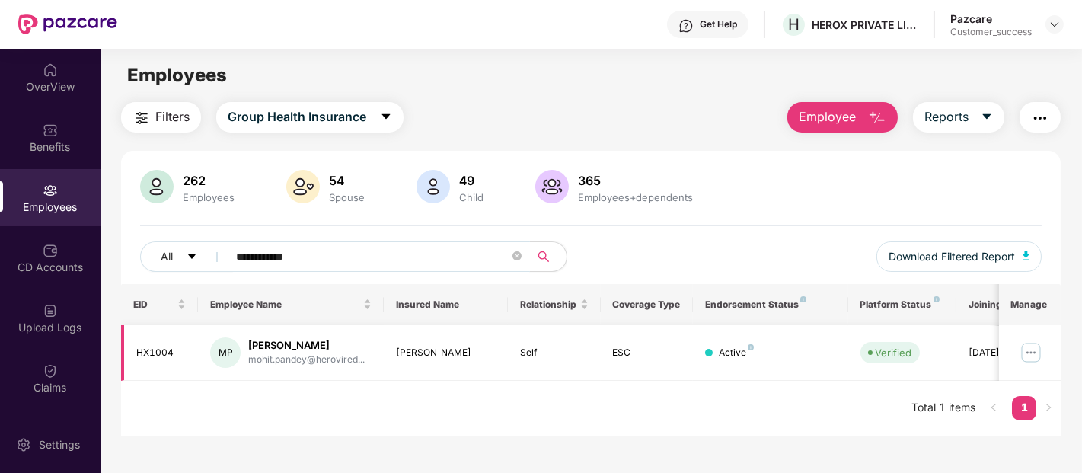
scroll to position [49, 0]
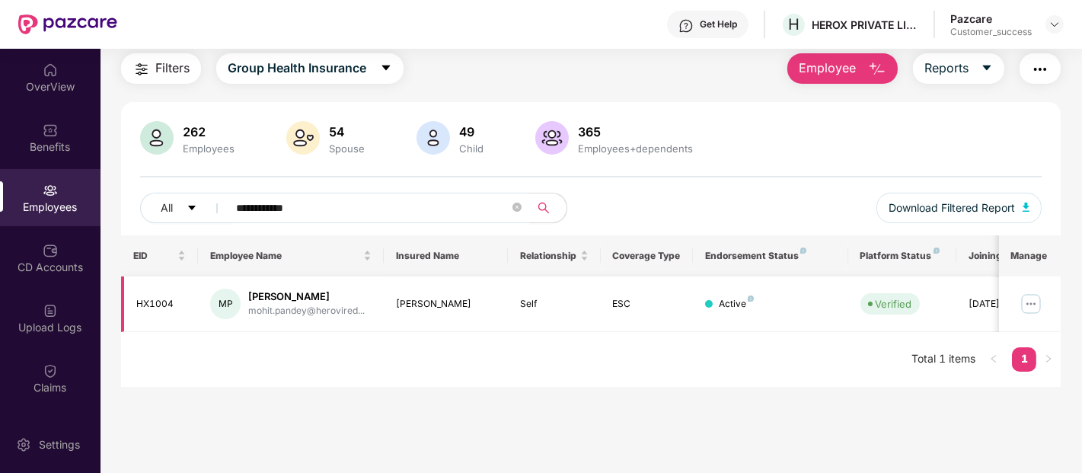
click at [1033, 307] on img at bounding box center [1031, 304] width 24 height 24
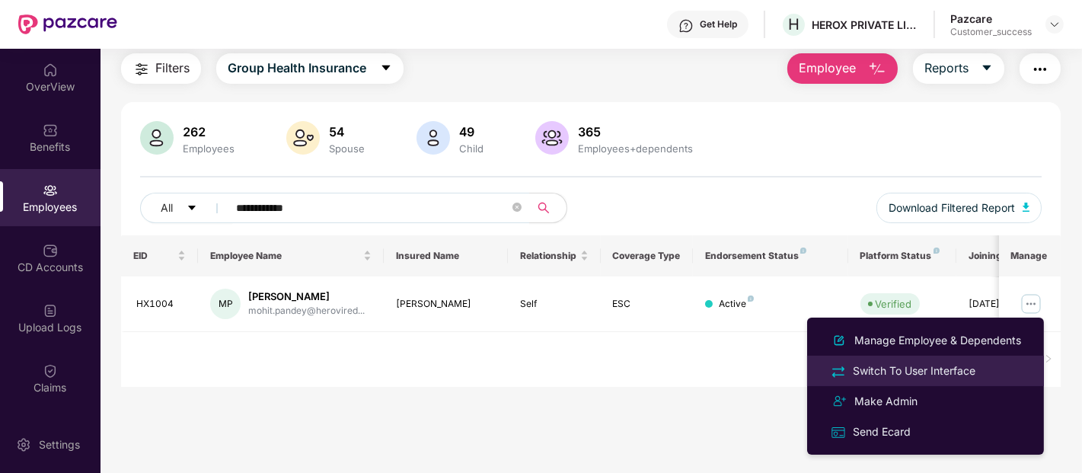
click at [901, 366] on div "Switch To User Interface" at bounding box center [914, 370] width 129 height 17
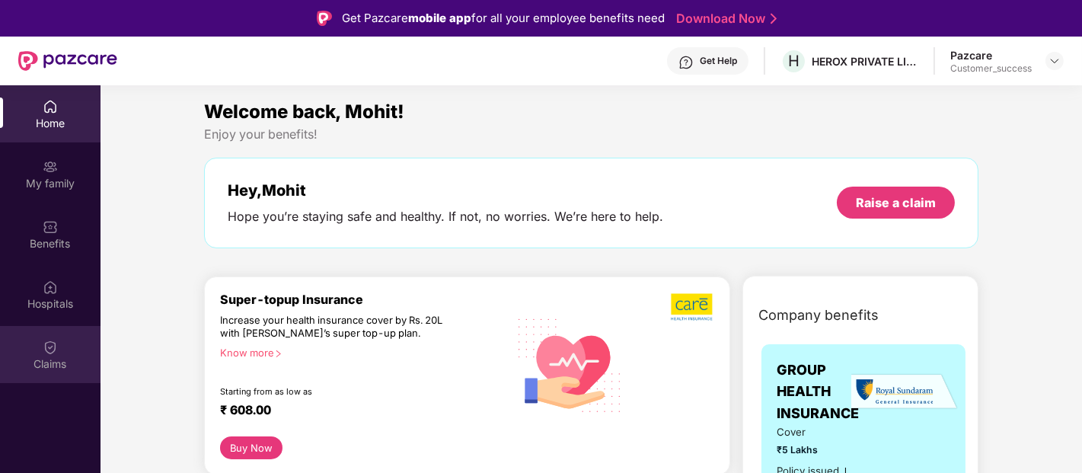
click at [34, 354] on div "Claims" at bounding box center [50, 354] width 101 height 57
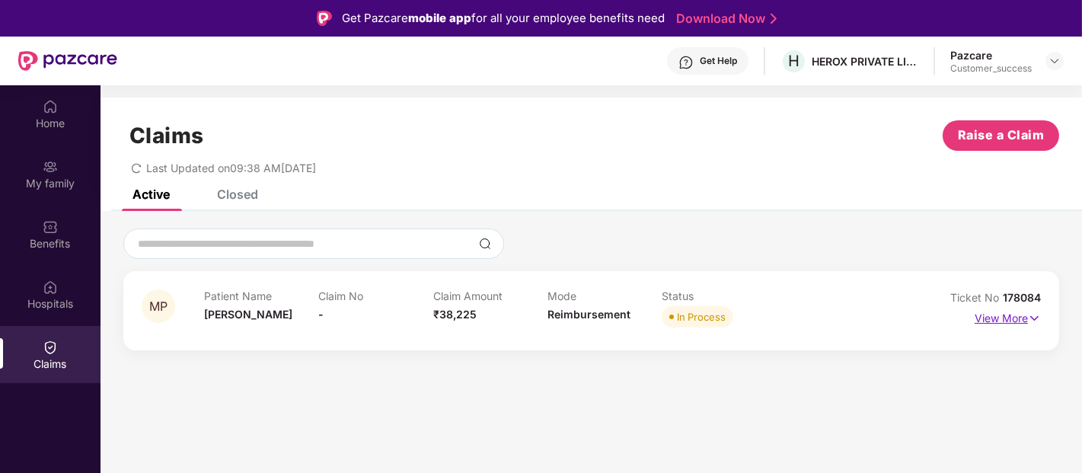
click at [1007, 321] on p "View More" at bounding box center [1008, 316] width 66 height 21
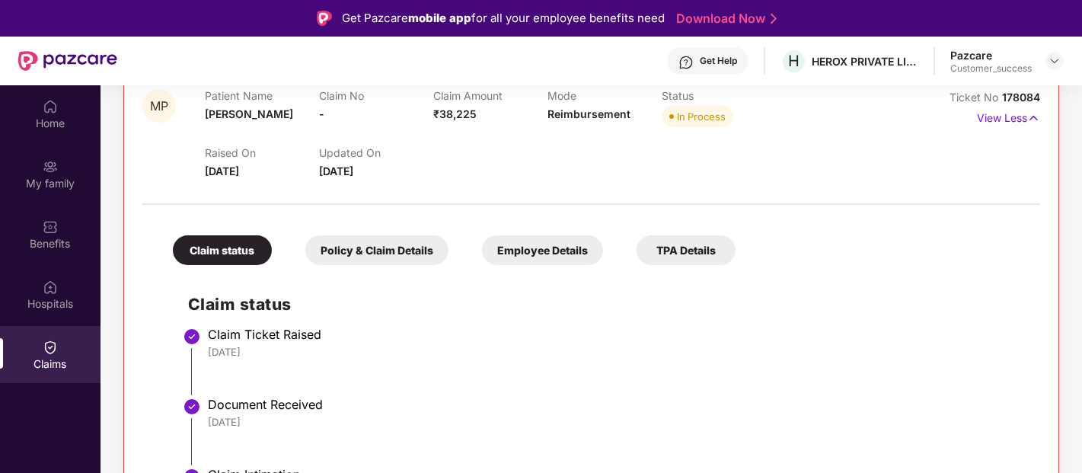
scroll to position [130, 0]
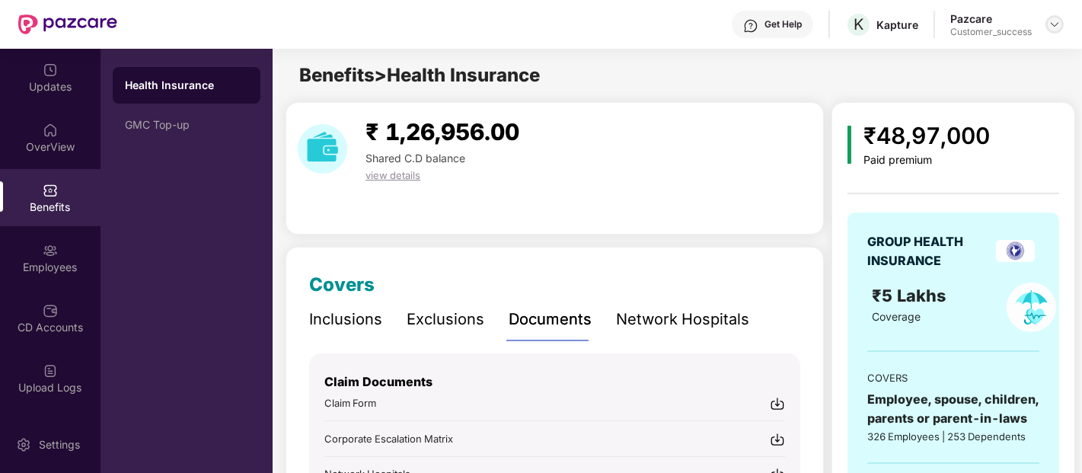
click at [1055, 27] on img at bounding box center [1055, 24] width 12 height 12
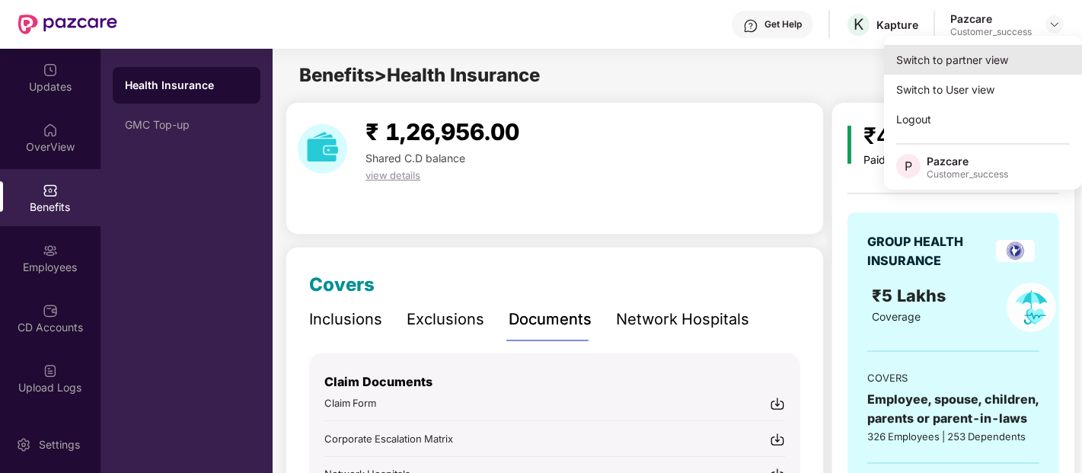
click at [1006, 52] on div "Switch to partner view" at bounding box center [983, 60] width 198 height 30
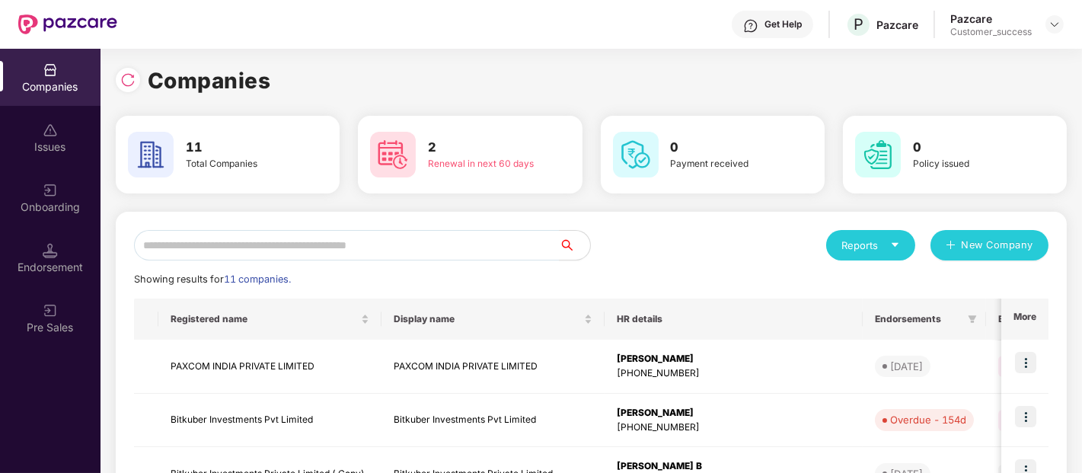
click at [763, 231] on div "Reports New Company" at bounding box center [821, 245] width 458 height 30
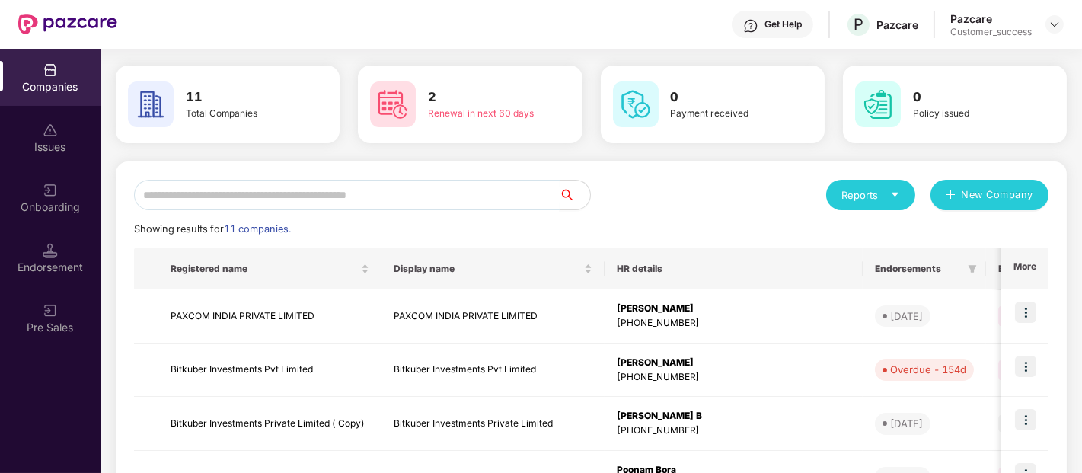
scroll to position [51, 0]
click at [404, 202] on input "text" at bounding box center [347, 194] width 426 height 30
type input "*"
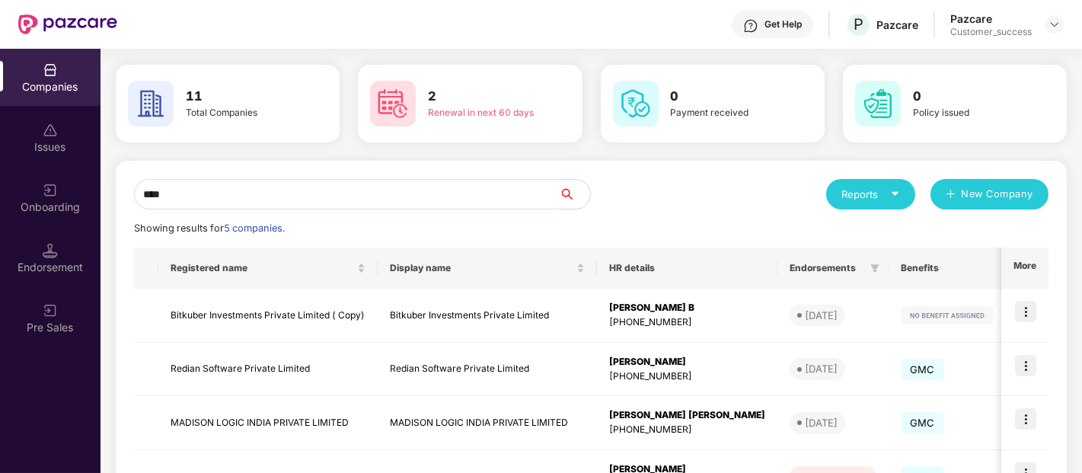
scroll to position [5, 0]
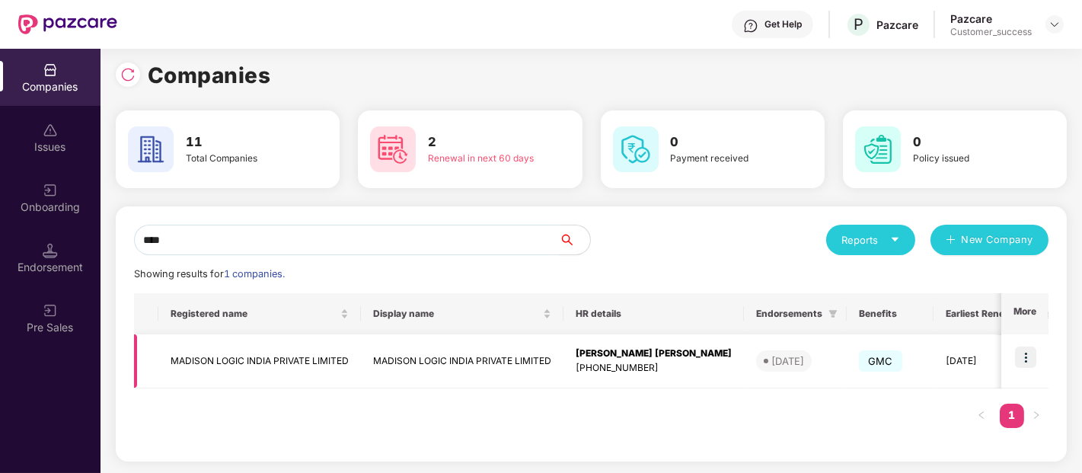
type input "****"
click at [1034, 350] on img at bounding box center [1025, 356] width 21 height 21
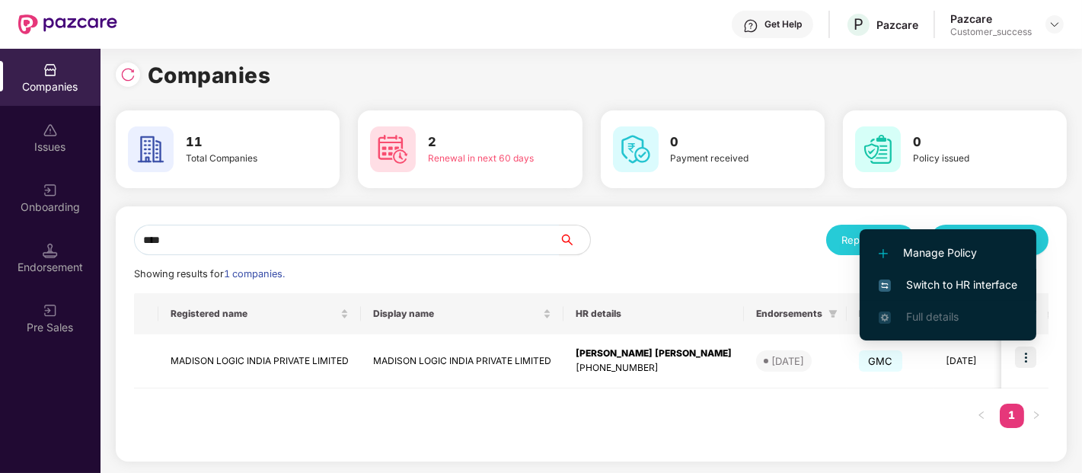
click at [930, 280] on span "Switch to HR interface" at bounding box center [948, 284] width 139 height 17
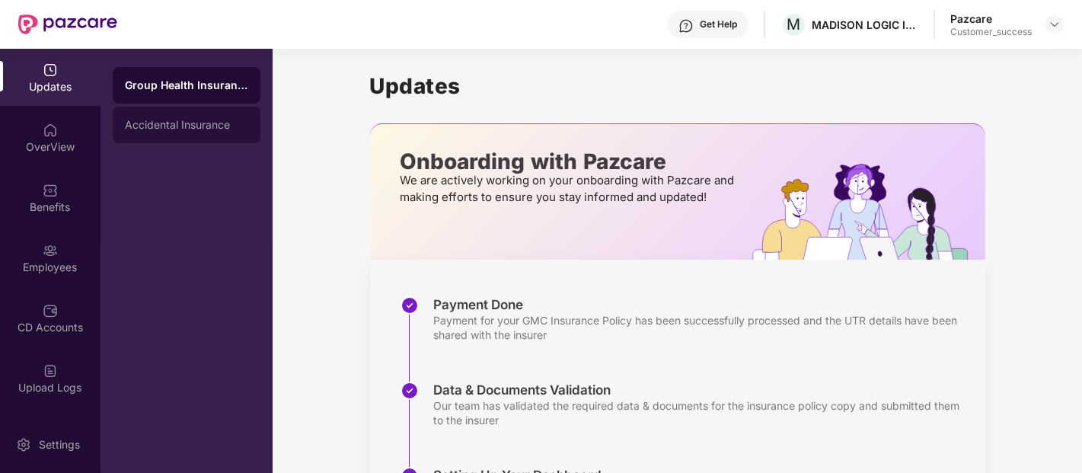
click at [235, 125] on div "Accidental Insurance" at bounding box center [186, 125] width 123 height 12
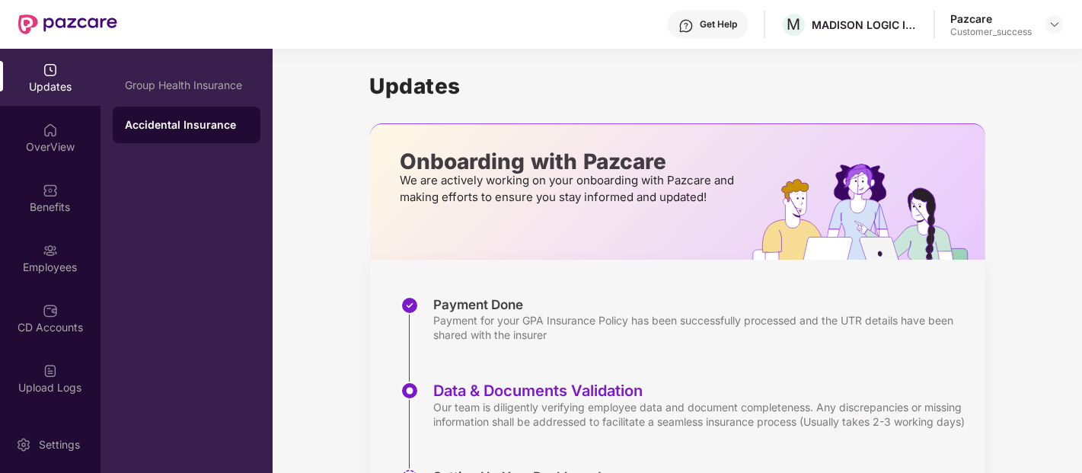
scroll to position [180, 0]
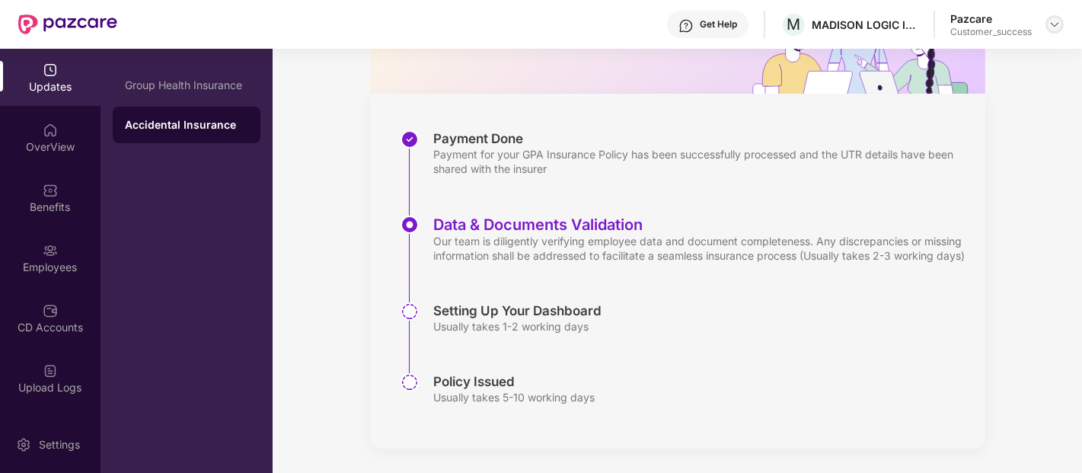
click at [1055, 24] on img at bounding box center [1055, 24] width 12 height 12
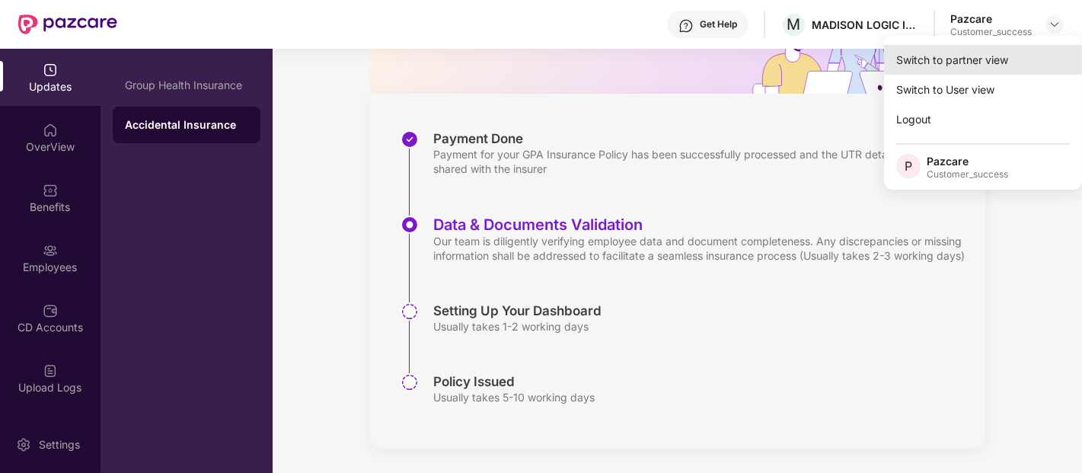
click at [985, 62] on div "Switch to partner view" at bounding box center [983, 60] width 198 height 30
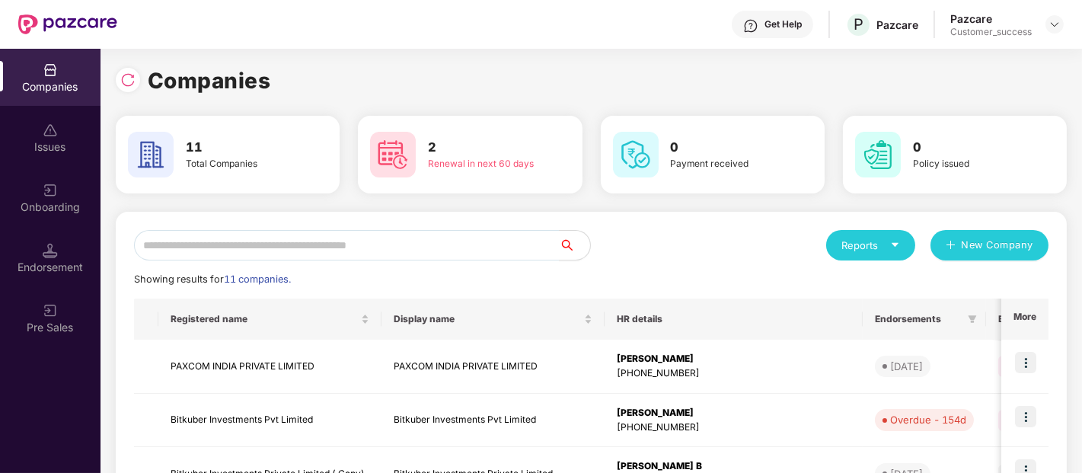
click at [58, 195] on div "Onboarding" at bounding box center [50, 197] width 101 height 57
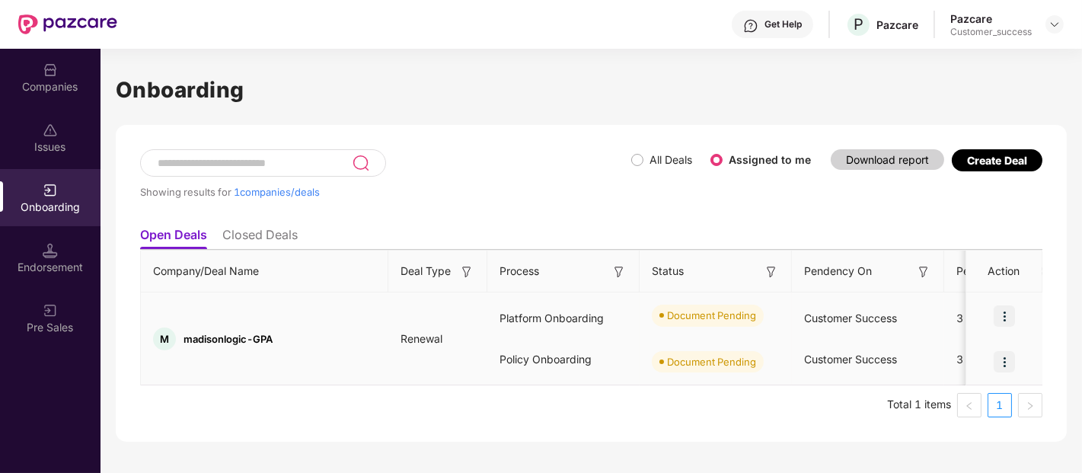
click at [990, 295] on div at bounding box center [1004, 316] width 76 height 46
click at [1024, 322] on div at bounding box center [1004, 316] width 76 height 46
click at [1005, 314] on img at bounding box center [1004, 315] width 21 height 21
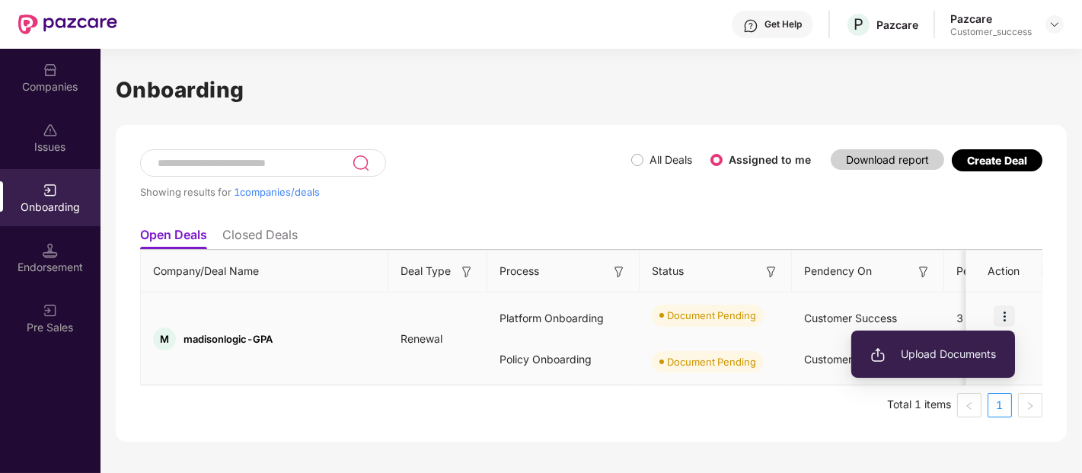
click at [956, 353] on span "Upload Documents" at bounding box center [933, 354] width 126 height 17
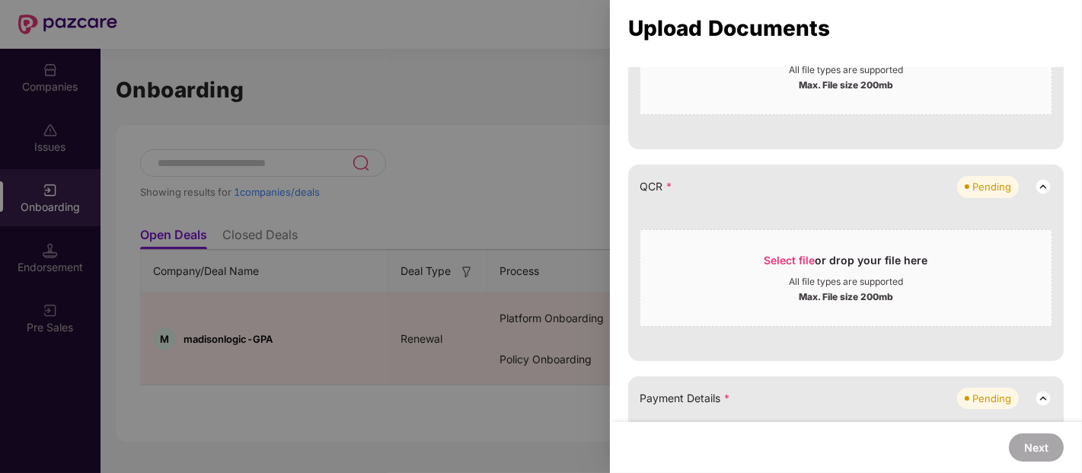
scroll to position [398, 0]
click at [793, 252] on div "Select file or drop your file here" at bounding box center [846, 263] width 164 height 23
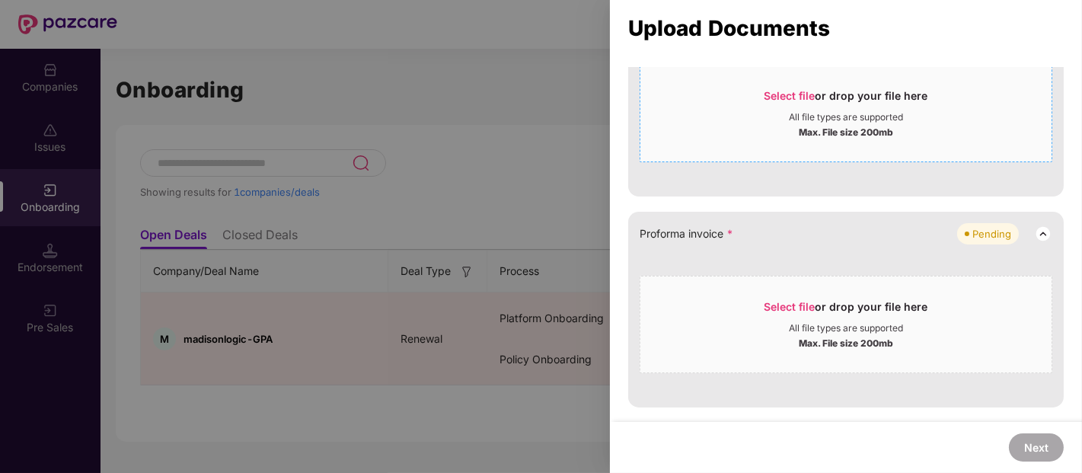
scroll to position [873, 0]
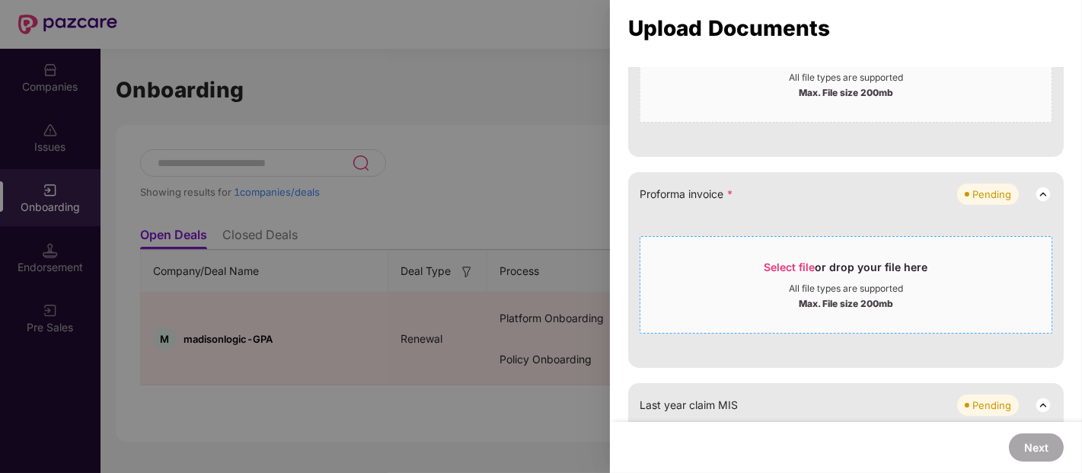
click at [809, 260] on span "Select file" at bounding box center [789, 266] width 51 height 13
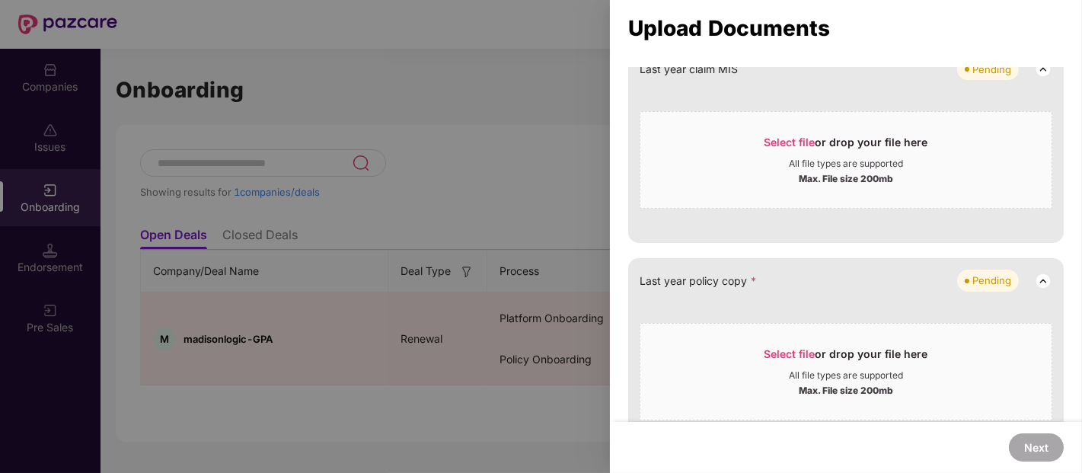
scroll to position [1097, 0]
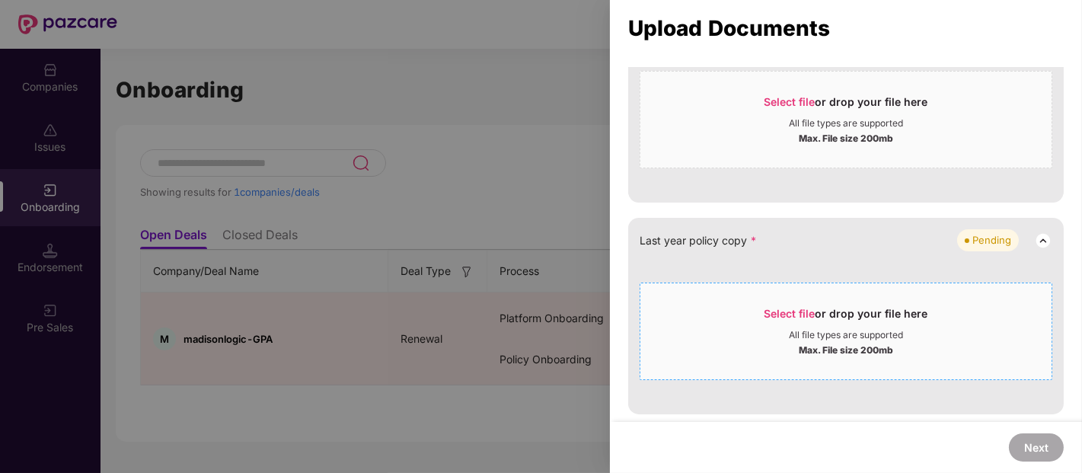
click at [806, 312] on span "Select file" at bounding box center [789, 313] width 51 height 13
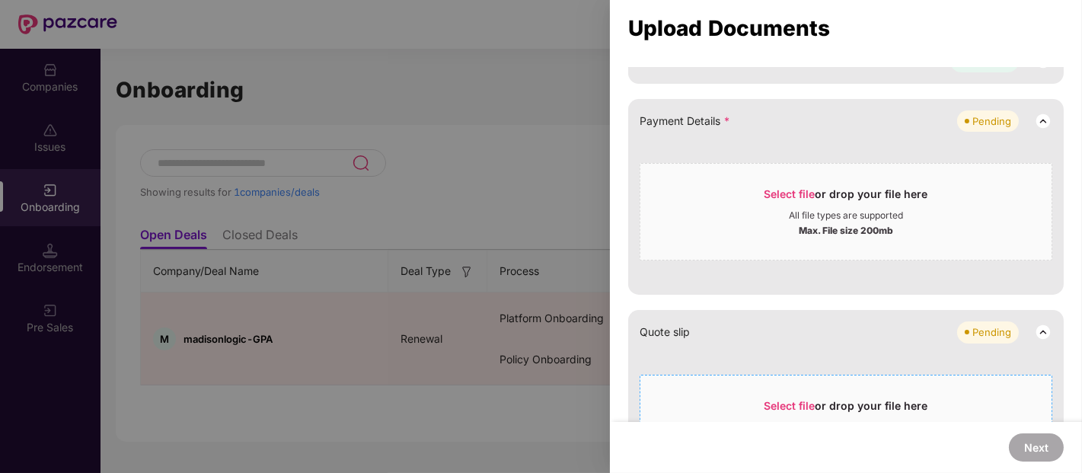
scroll to position [522, 0]
click at [793, 192] on span "Select file" at bounding box center [789, 194] width 51 height 13
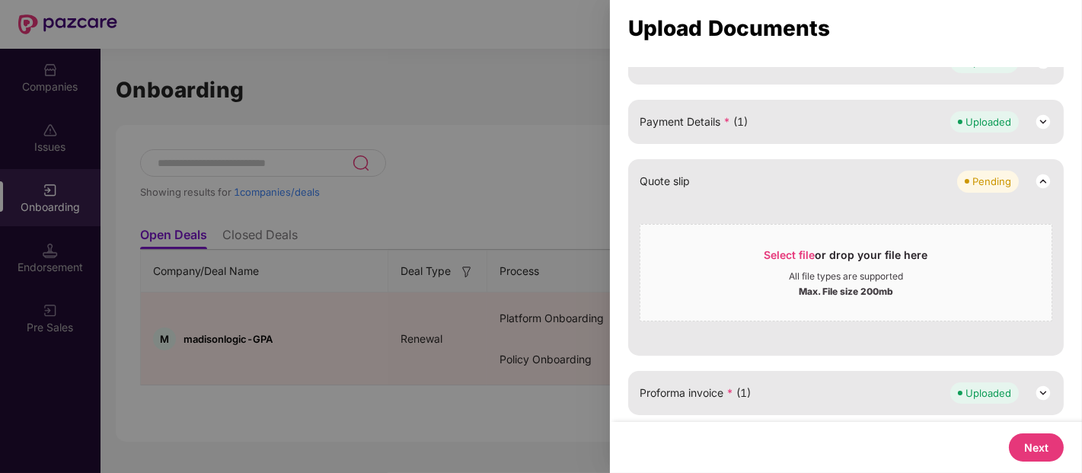
click at [1036, 443] on button "Next" at bounding box center [1036, 447] width 55 height 28
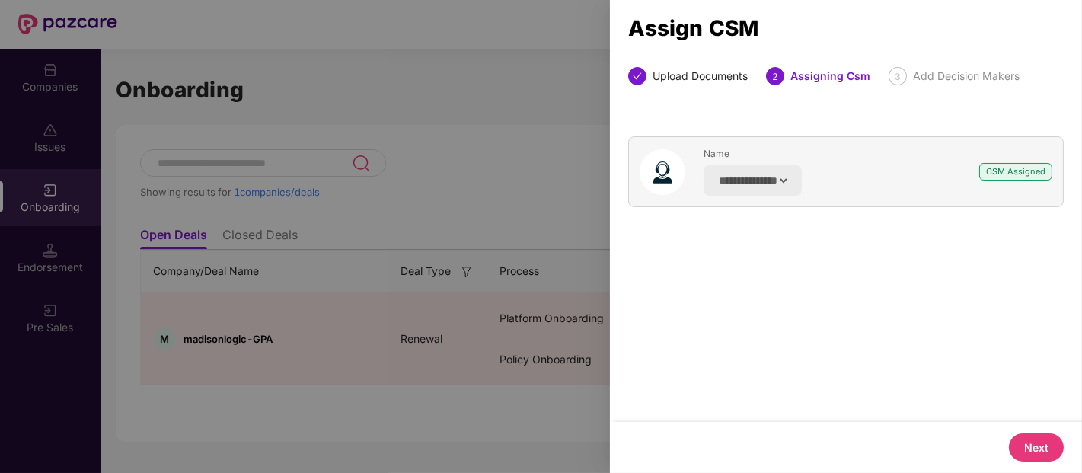
click at [1037, 443] on button "Next" at bounding box center [1036, 447] width 55 height 28
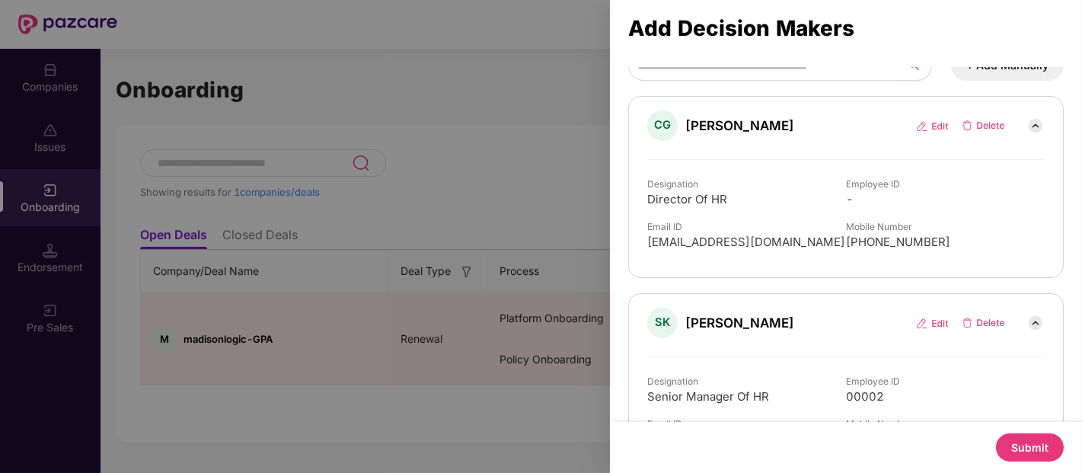
scroll to position [82, 0]
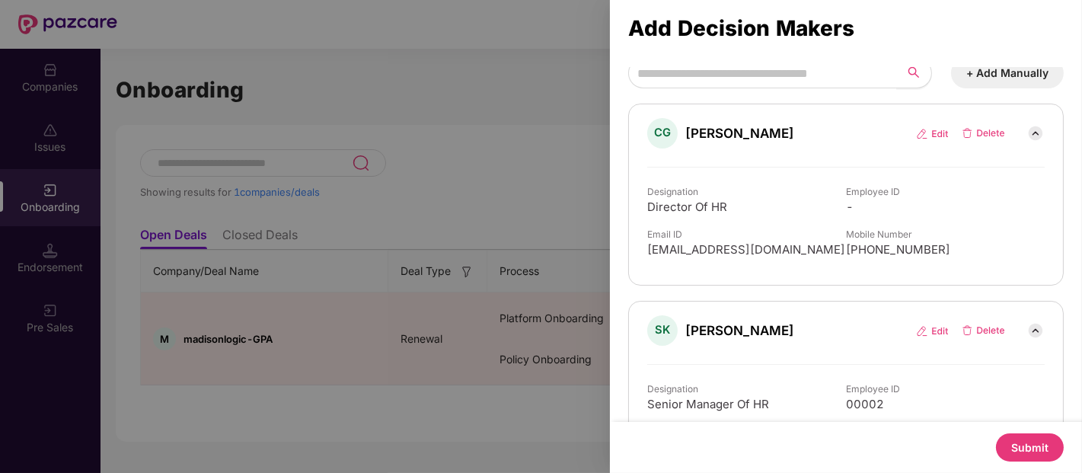
click at [1033, 450] on button "Submit" at bounding box center [1030, 447] width 68 height 28
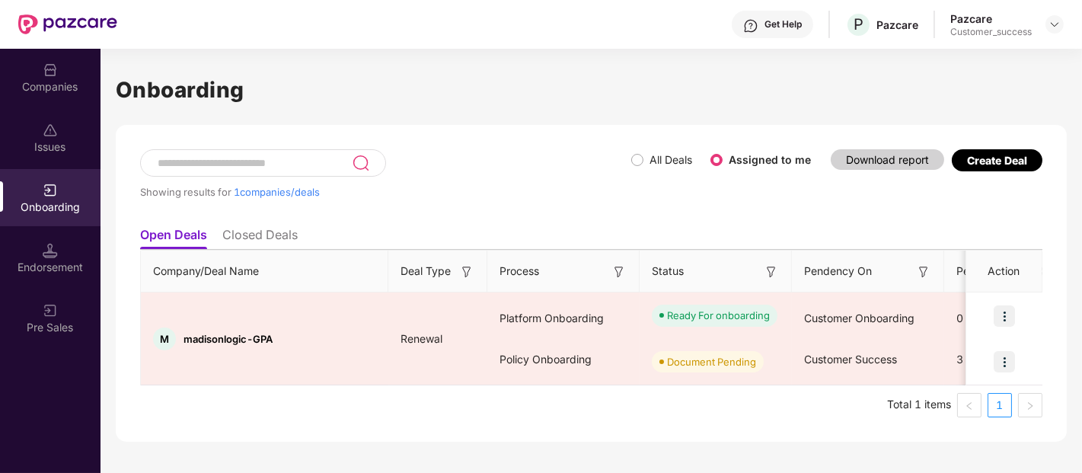
click at [256, 242] on li "Closed Deals" at bounding box center [259, 238] width 75 height 22
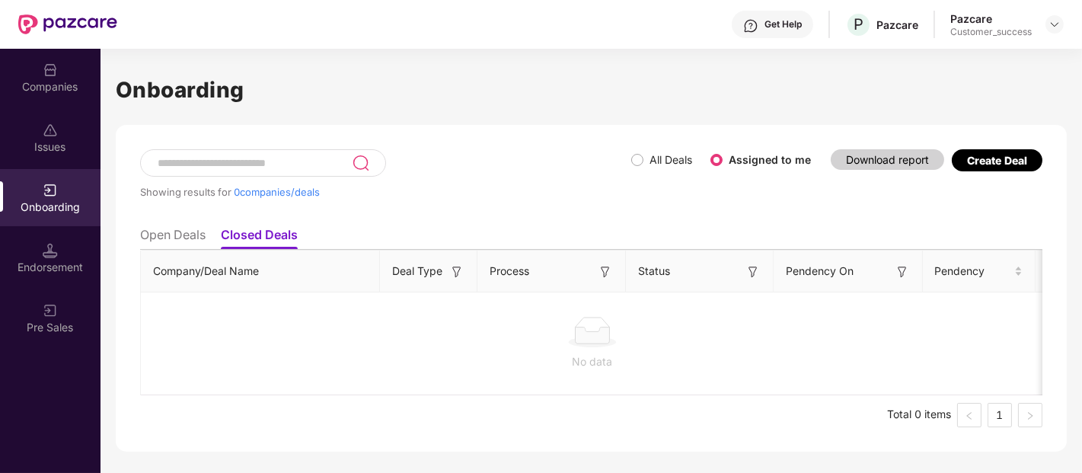
click at [183, 227] on li "Open Deals" at bounding box center [172, 238] width 65 height 22
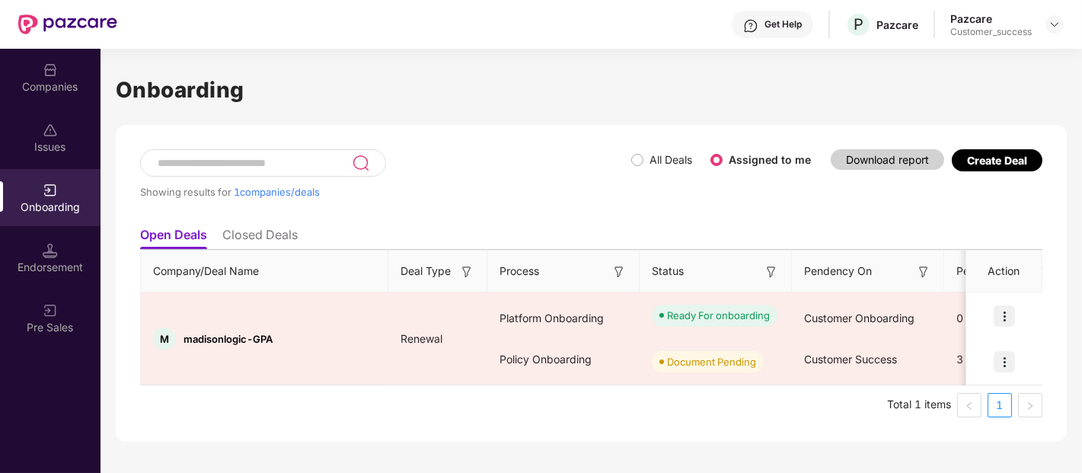
click at [49, 246] on img at bounding box center [50, 250] width 15 height 15
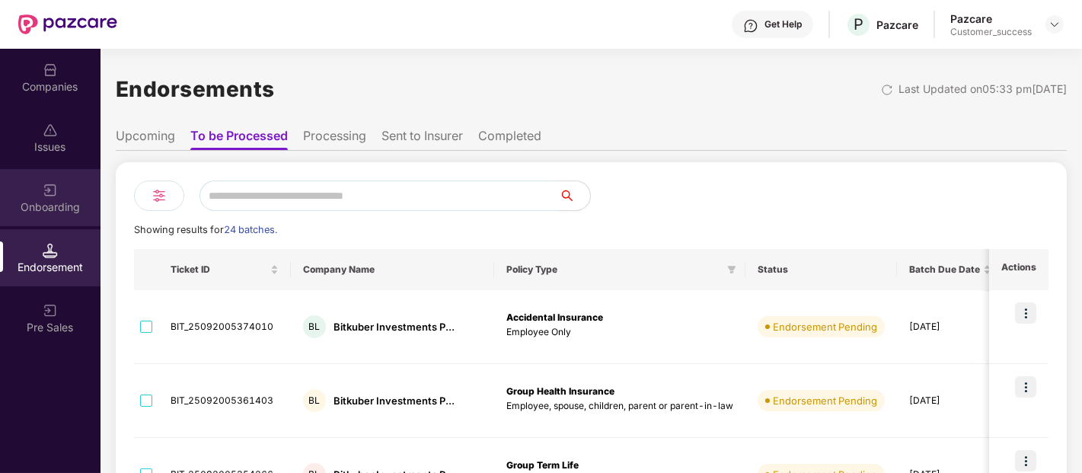
click at [58, 180] on div "Onboarding" at bounding box center [50, 197] width 101 height 57
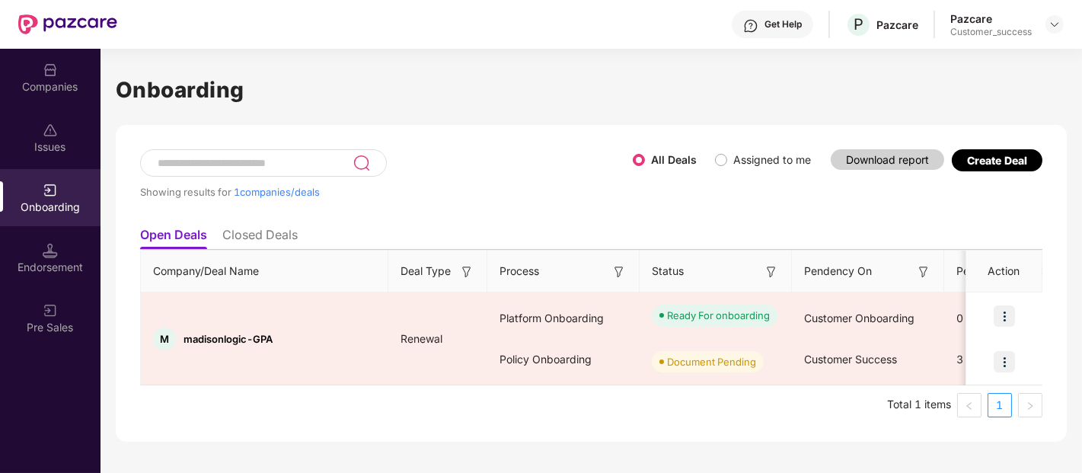
click at [50, 66] on img at bounding box center [50, 69] width 15 height 15
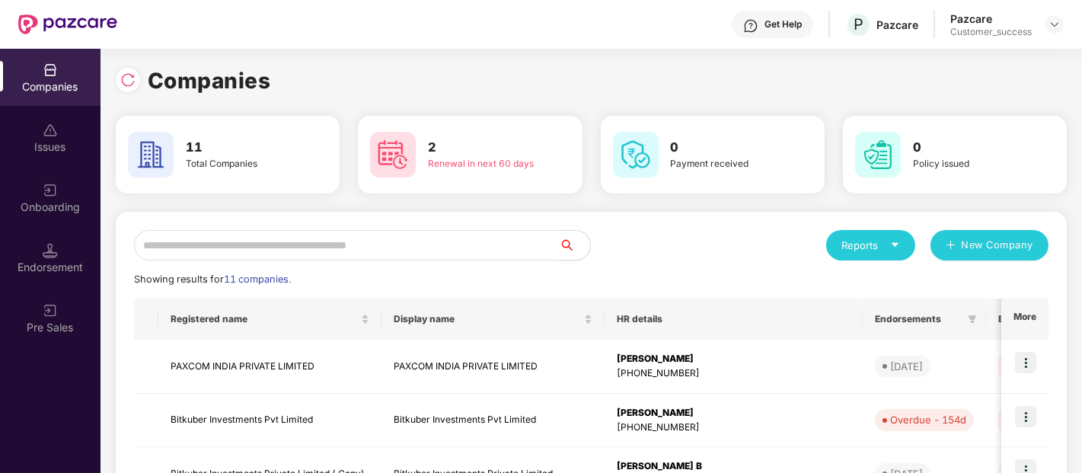
click at [295, 244] on input "text" at bounding box center [347, 245] width 426 height 30
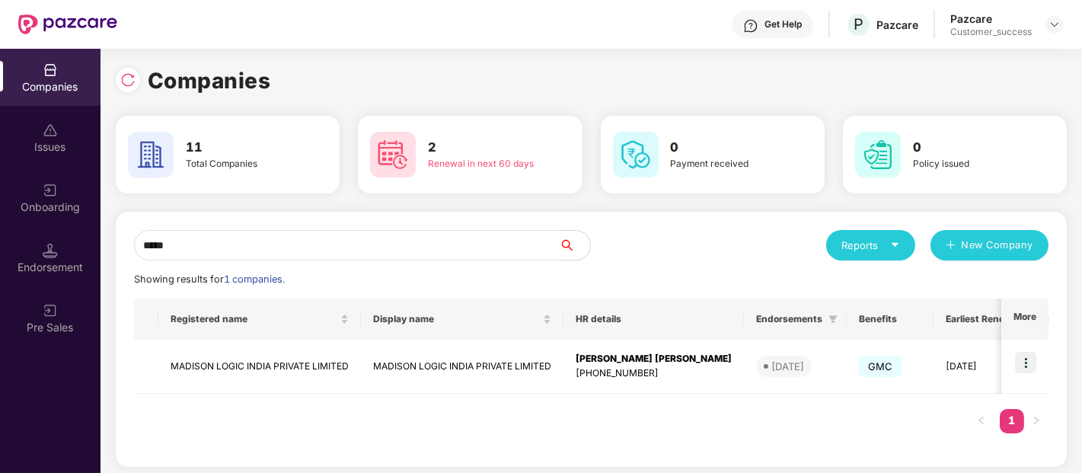
type input "*****"
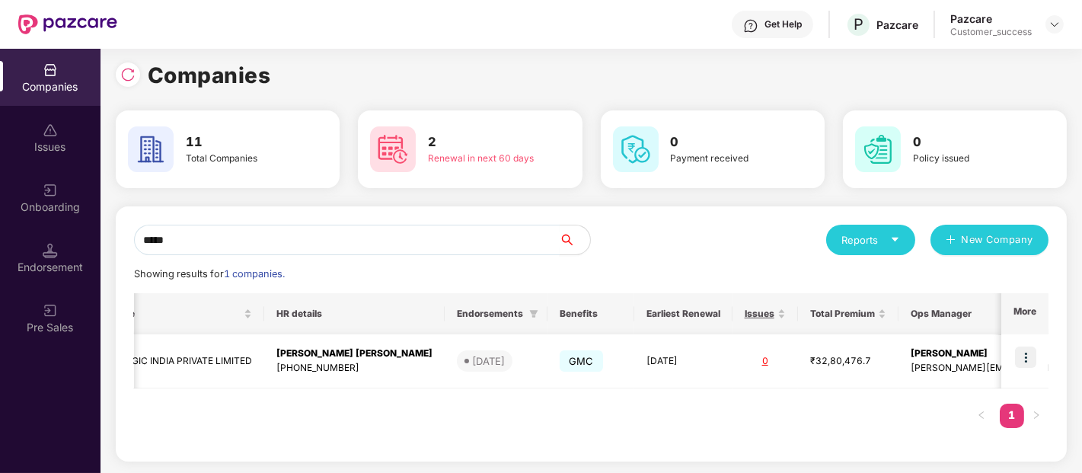
scroll to position [0, 0]
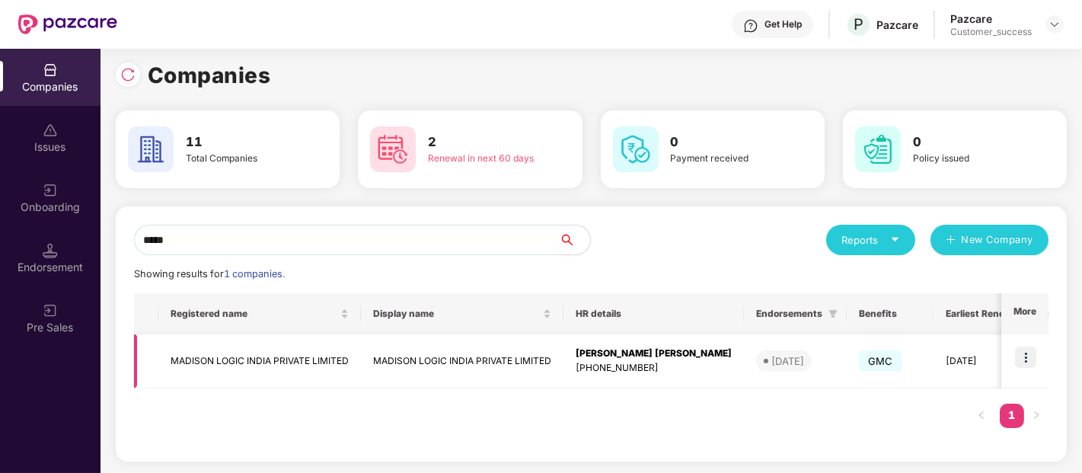
click at [189, 356] on td "MADISON LOGIC INDIA PRIVATE LIMITED" at bounding box center [259, 361] width 203 height 54
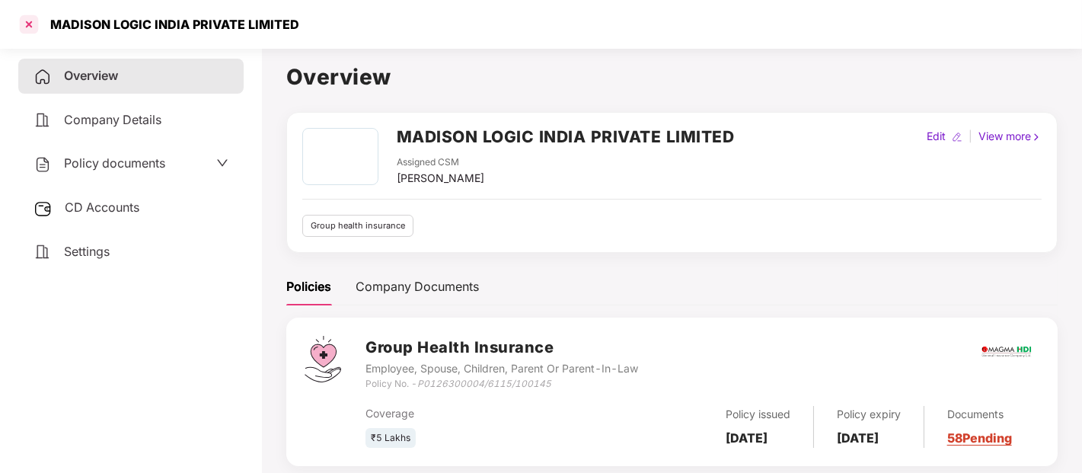
click at [27, 20] on div at bounding box center [29, 24] width 24 height 24
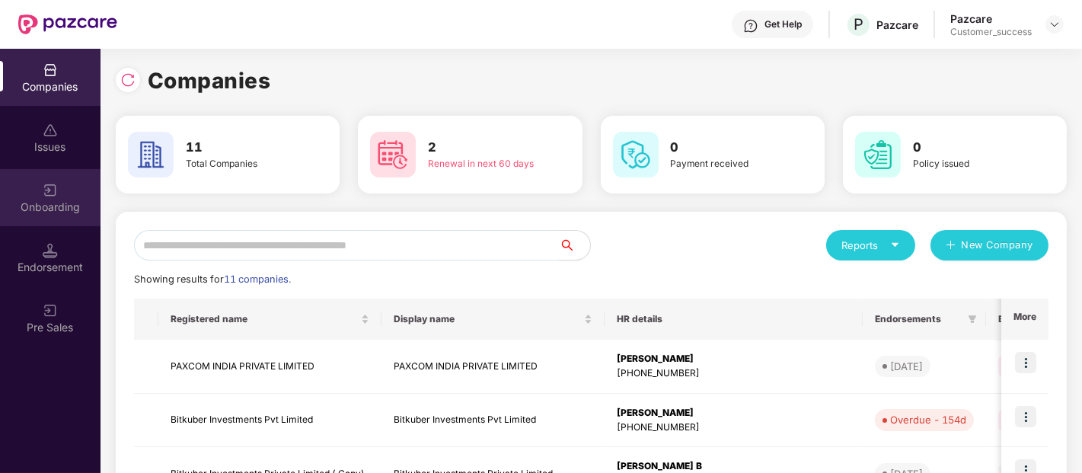
click at [62, 184] on div "Onboarding" at bounding box center [50, 197] width 101 height 57
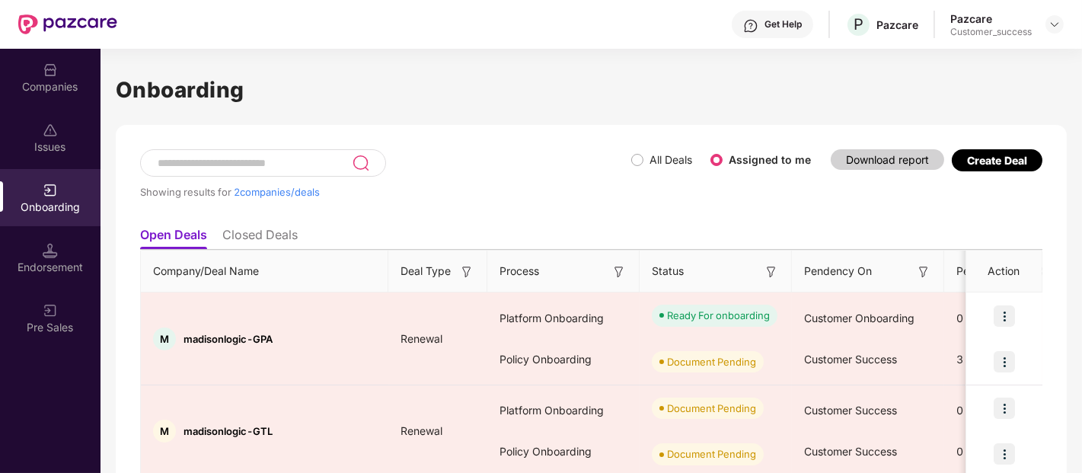
scroll to position [62, 0]
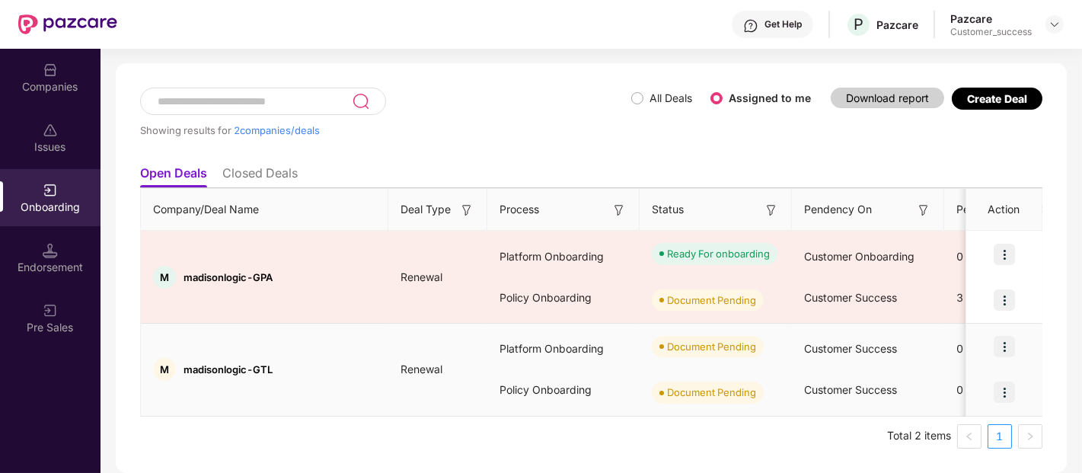
click at [999, 344] on img at bounding box center [1004, 346] width 21 height 21
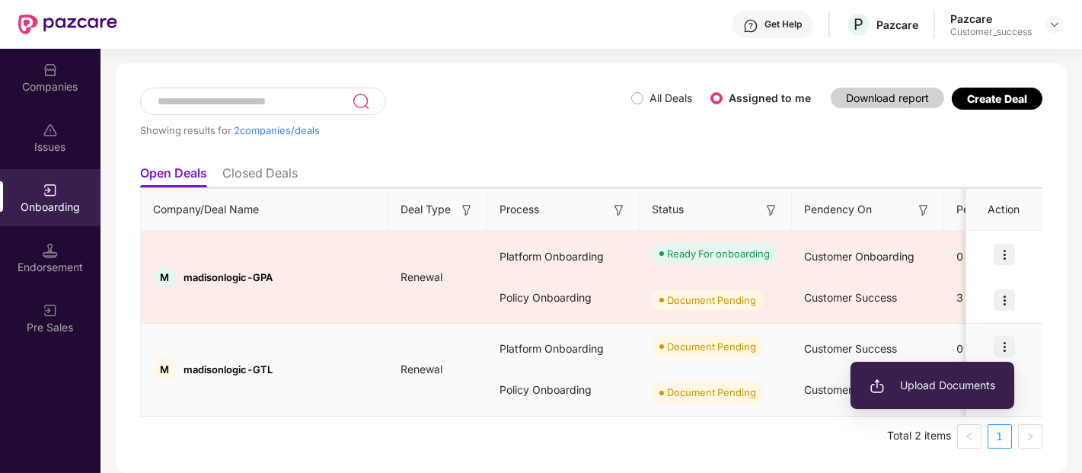
click at [908, 382] on span "Upload Documents" at bounding box center [933, 385] width 126 height 17
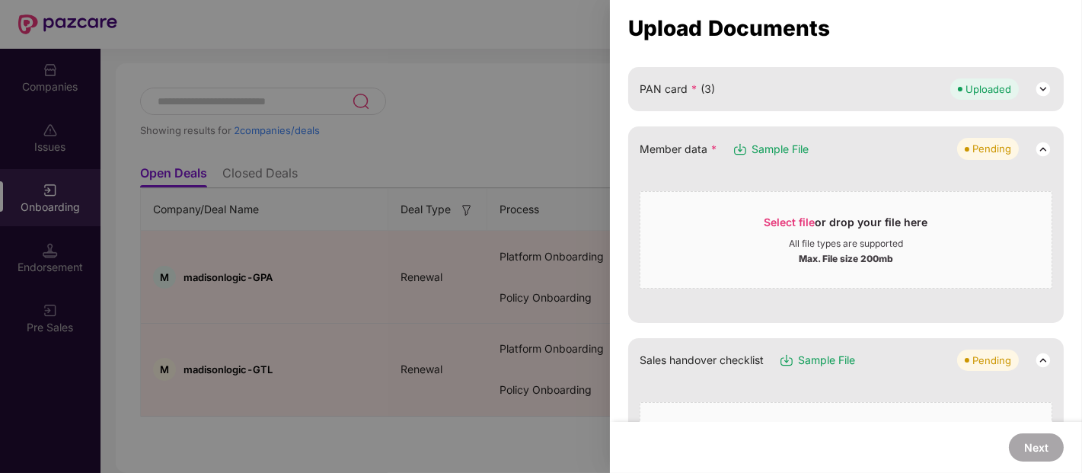
scroll to position [166, 0]
click at [431, 374] on div at bounding box center [541, 236] width 1082 height 473
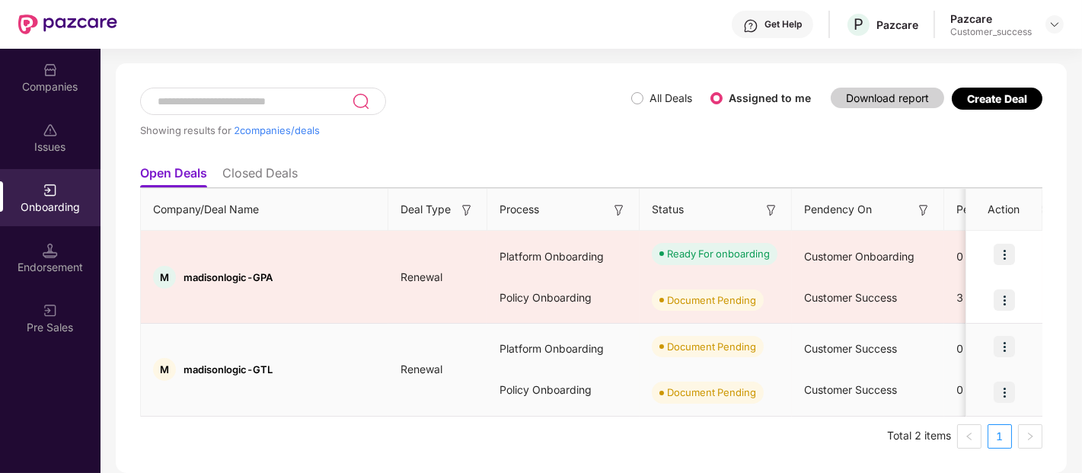
scroll to position [25, 0]
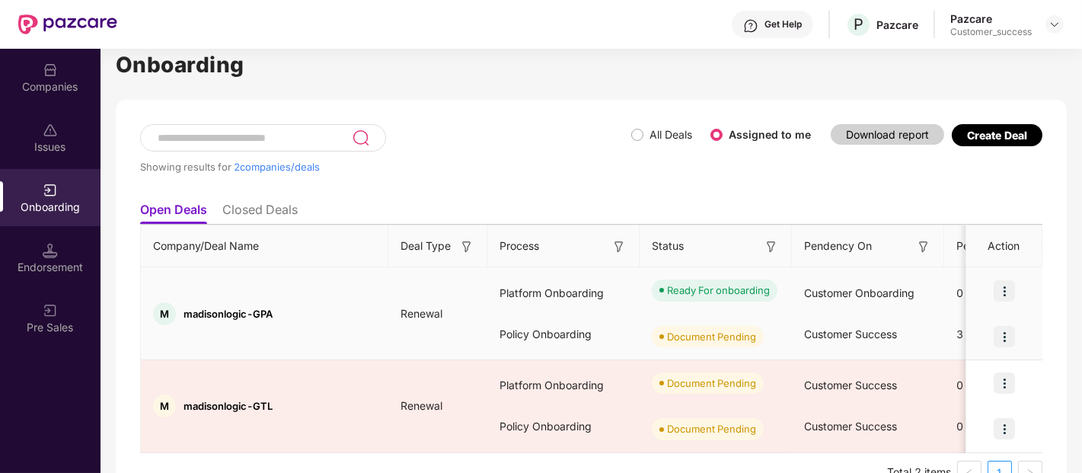
click at [1005, 285] on img at bounding box center [1004, 290] width 21 height 21
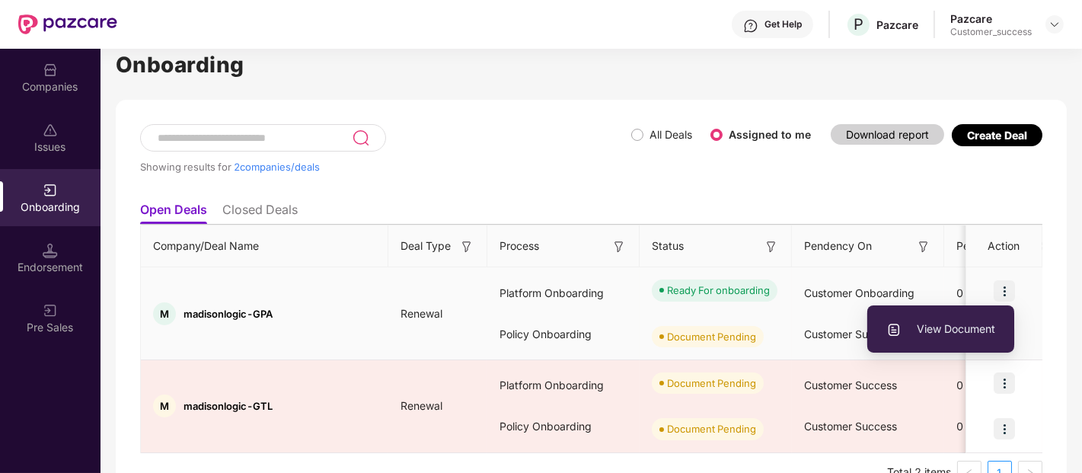
click at [927, 323] on span "View Document" at bounding box center [940, 329] width 109 height 17
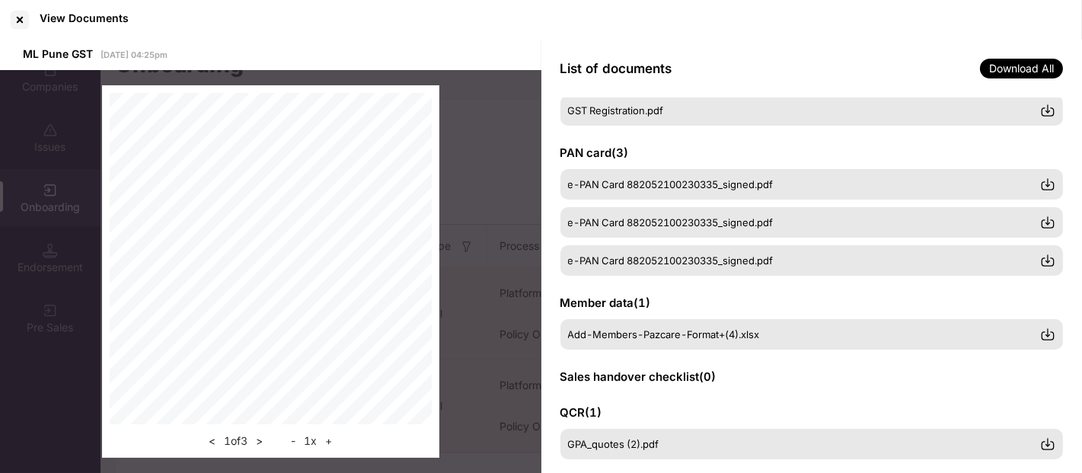
scroll to position [170, 0]
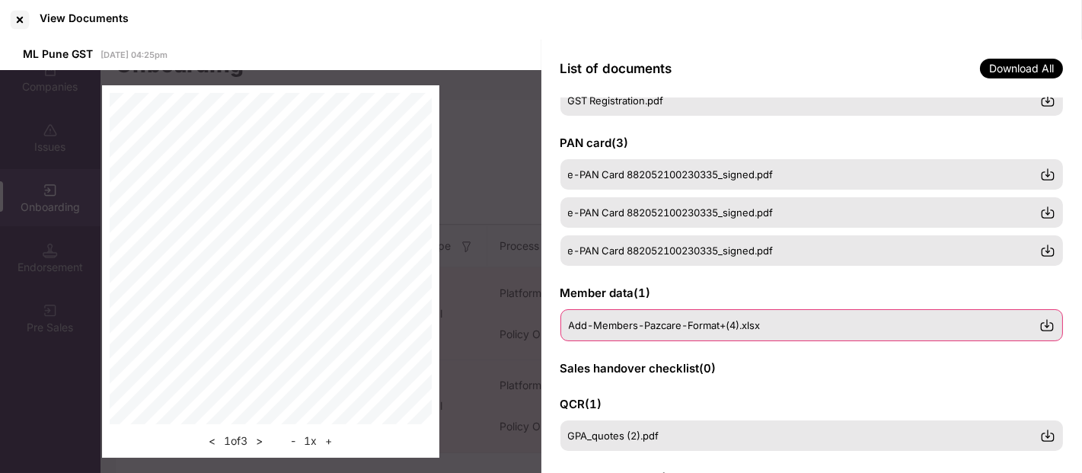
click at [710, 333] on div "Add-Members-Pazcare-Format+(4).xlsx" at bounding box center [811, 325] width 503 height 32
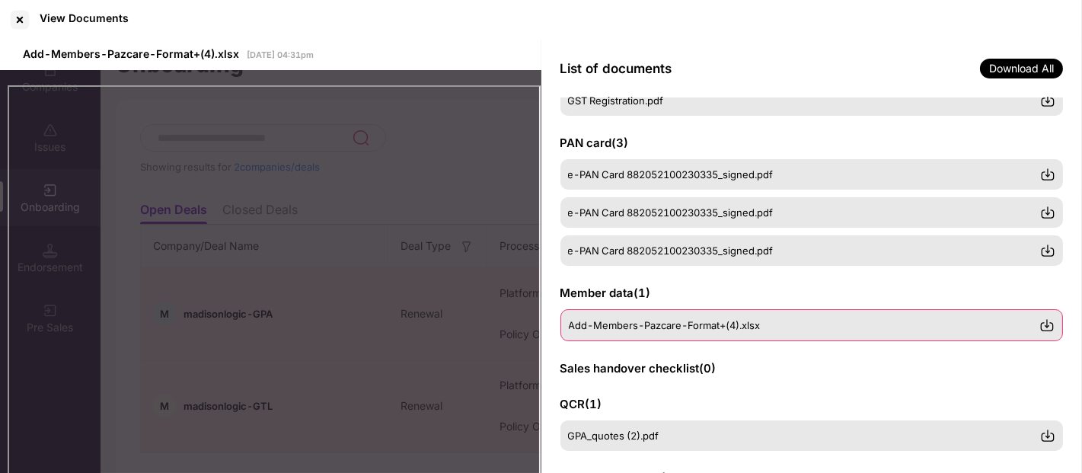
click at [1046, 320] on img at bounding box center [1046, 325] width 15 height 15
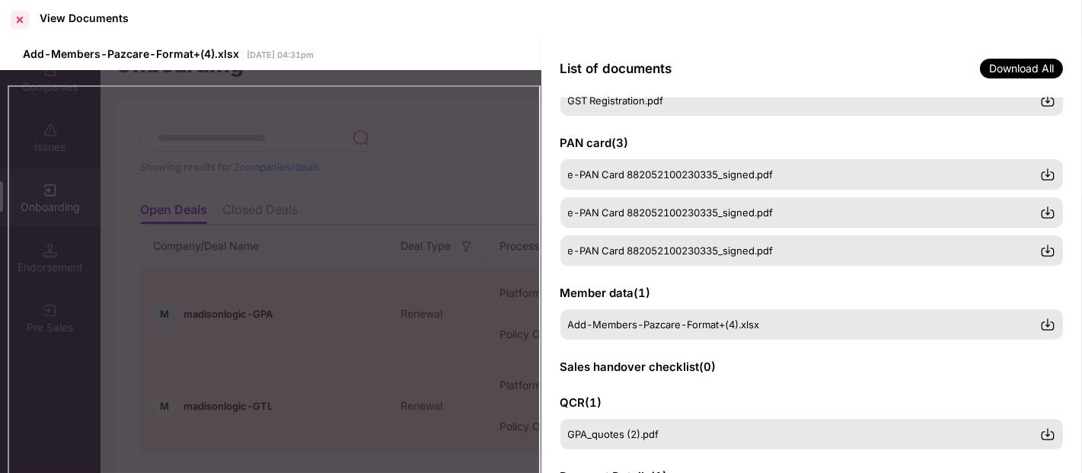
click at [20, 17] on div at bounding box center [20, 20] width 24 height 24
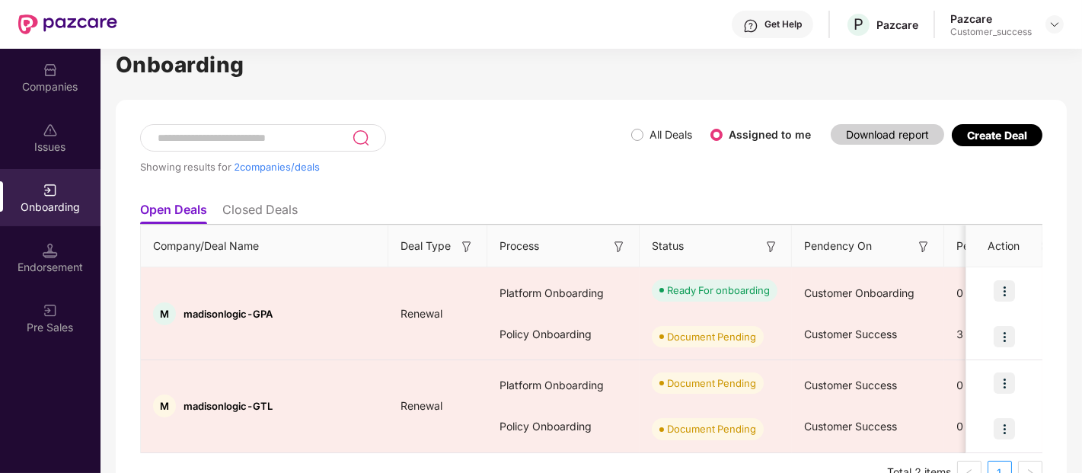
scroll to position [62, 0]
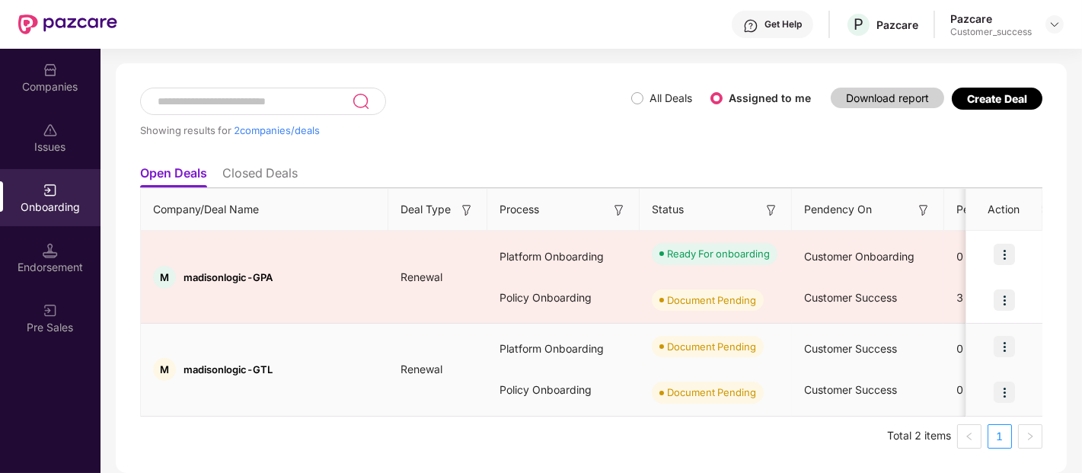
click at [1000, 348] on img at bounding box center [1004, 346] width 21 height 21
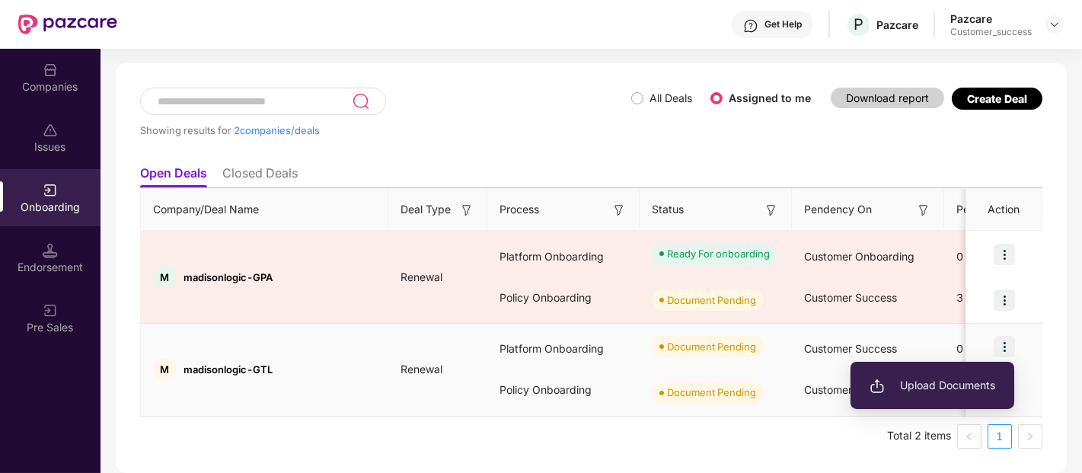
click at [917, 382] on span "Upload Documents" at bounding box center [933, 385] width 126 height 17
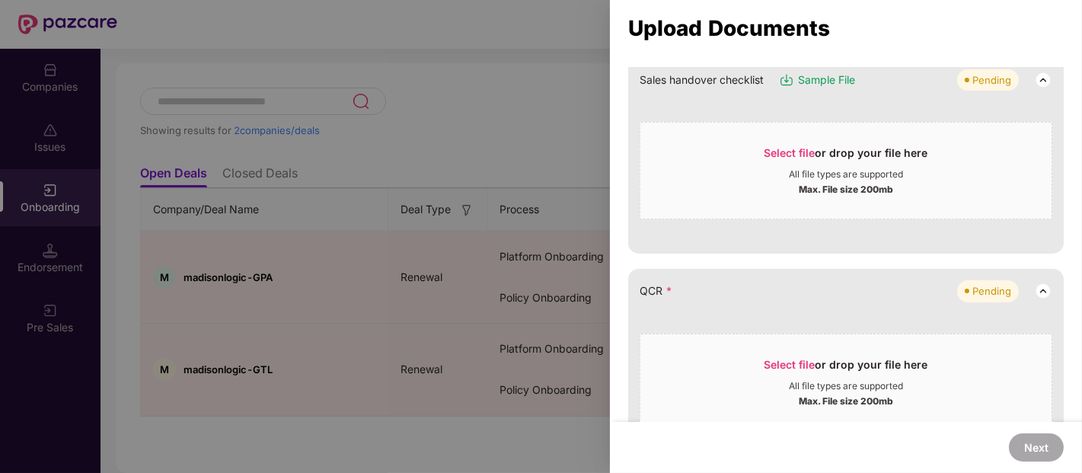
scroll to position [521, 0]
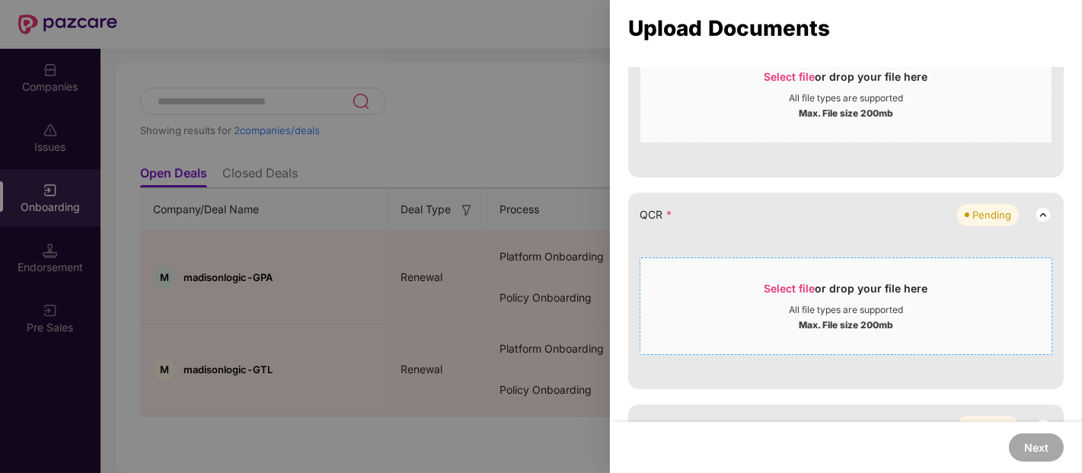
click at [800, 286] on span "Select file" at bounding box center [789, 288] width 51 height 13
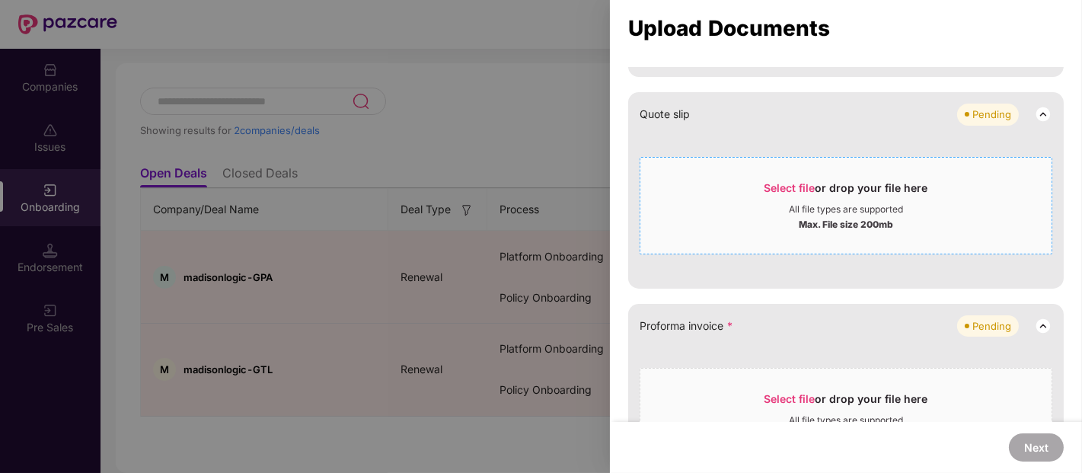
scroll to position [923, 0]
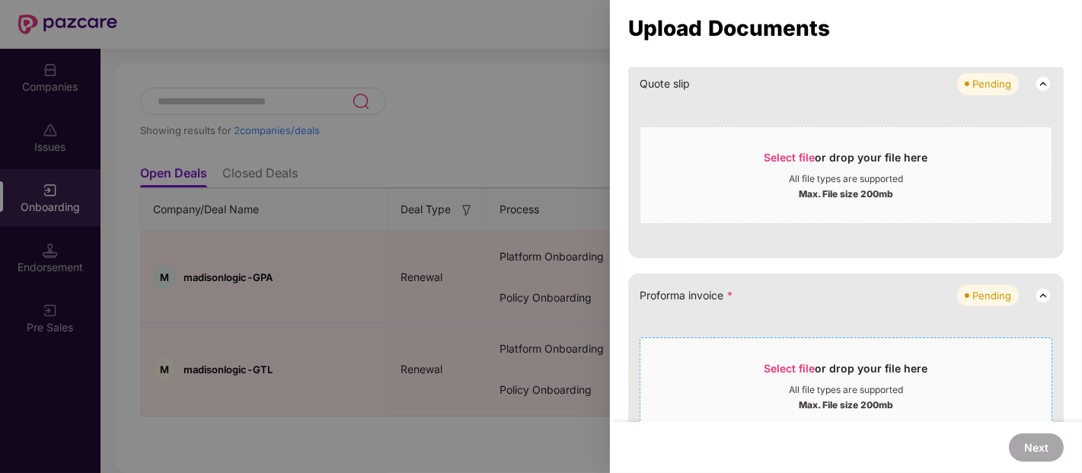
click at [782, 366] on span "Select file" at bounding box center [789, 368] width 51 height 13
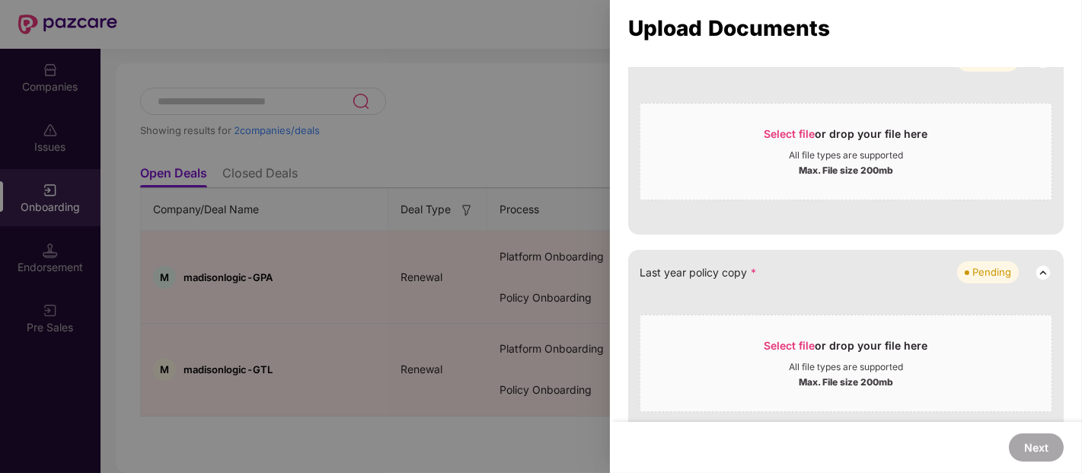
scroll to position [1242, 0]
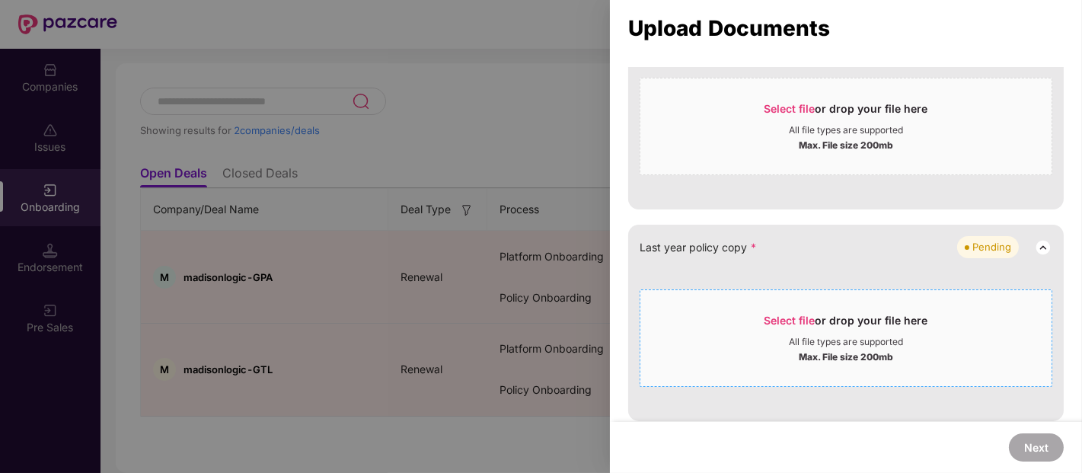
click at [775, 313] on div "Select file or drop your file here" at bounding box center [846, 324] width 164 height 23
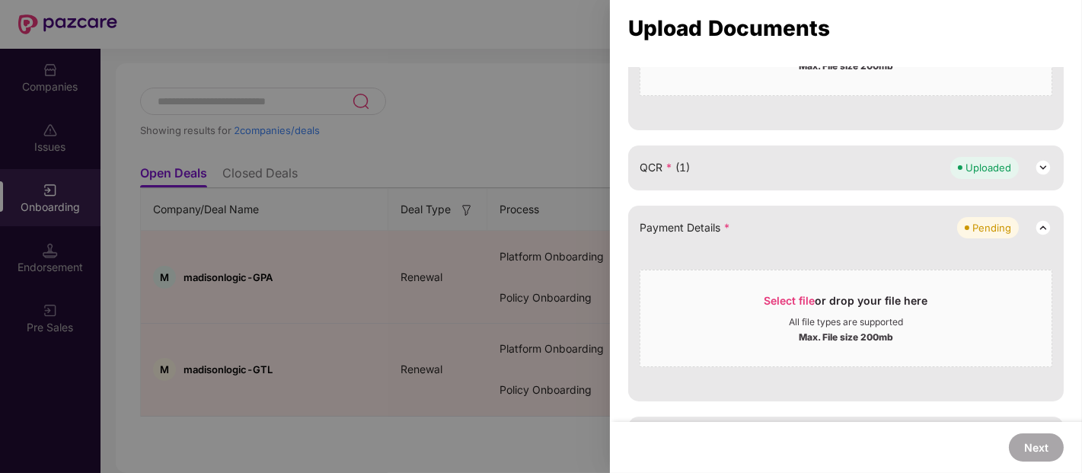
scroll to position [569, 0]
click at [1052, 378] on div "Payment Details * Pending Select file or drop your file here All file types are…" at bounding box center [846, 303] width 436 height 196
click at [824, 302] on div "Select file or drop your file here" at bounding box center [846, 303] width 164 height 23
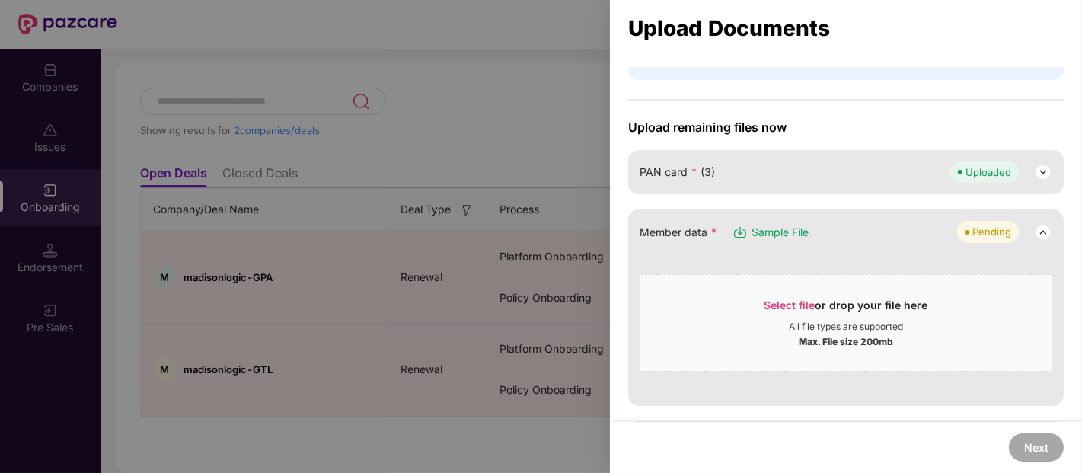
scroll to position [59, 0]
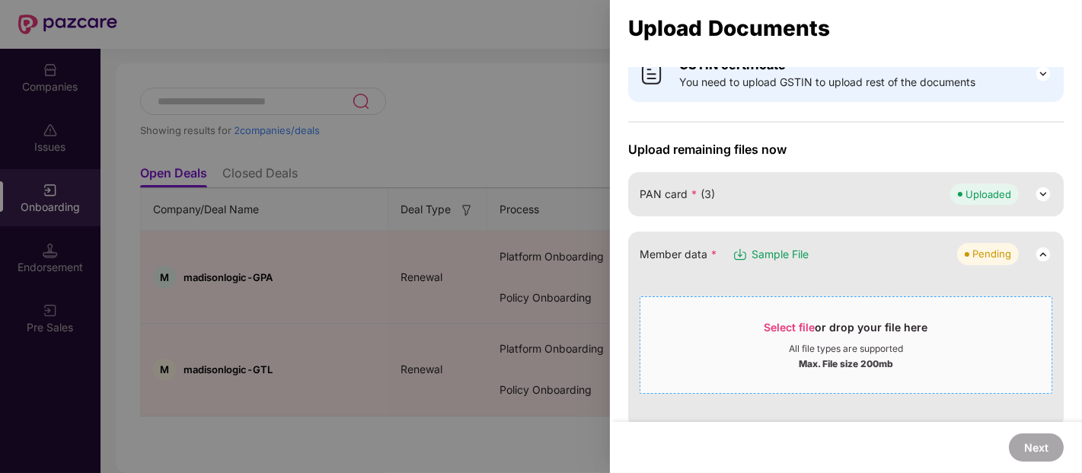
click at [807, 314] on span "Select file or drop your file here All file types are supported Max. File size …" at bounding box center [845, 344] width 411 height 73
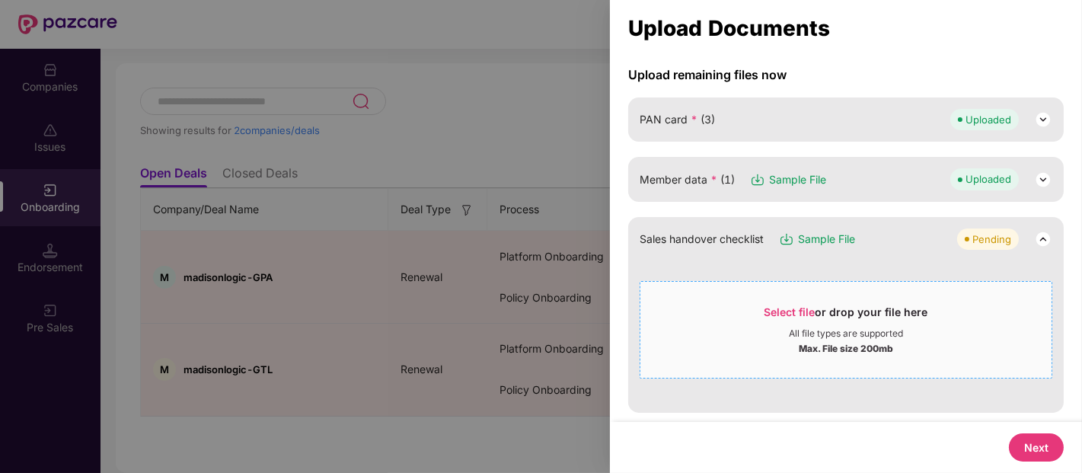
scroll to position [793, 0]
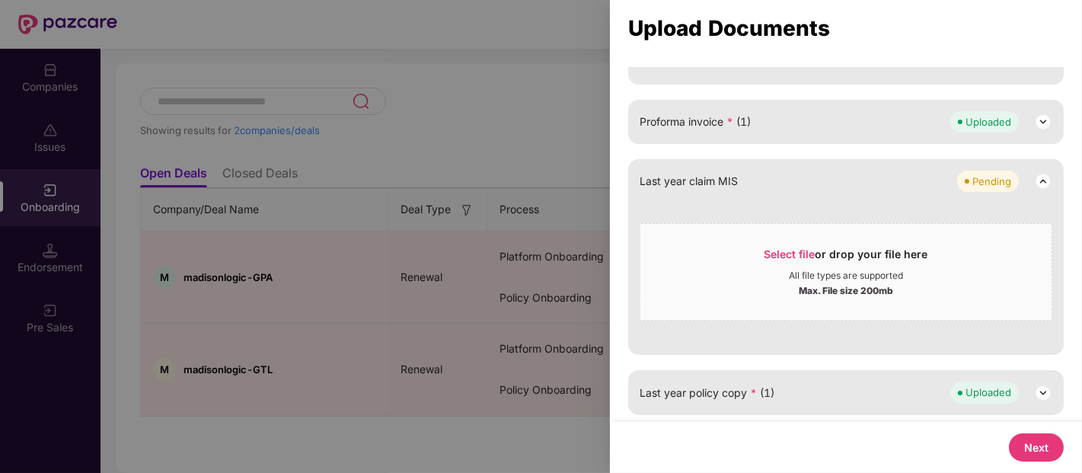
click at [1028, 445] on button "Next" at bounding box center [1036, 447] width 55 height 28
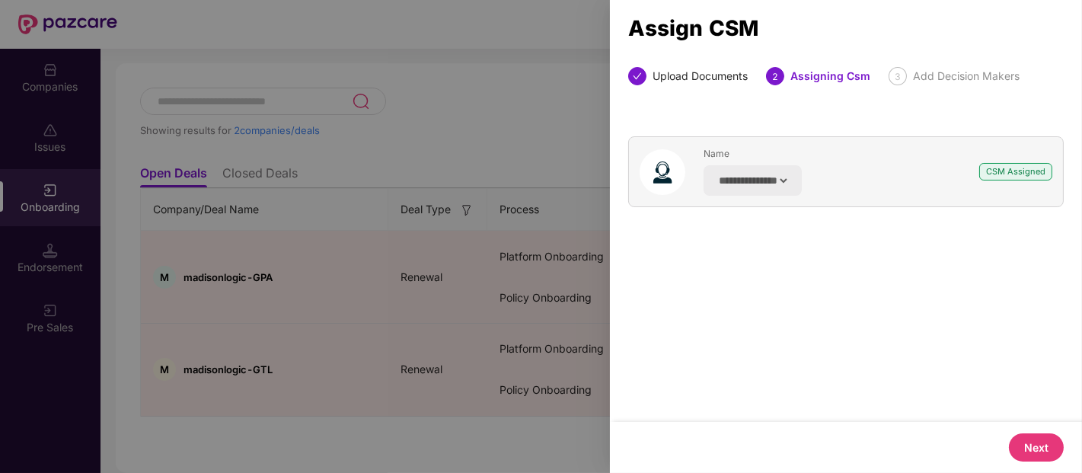
click at [1009, 445] on button "Next" at bounding box center [1036, 447] width 55 height 28
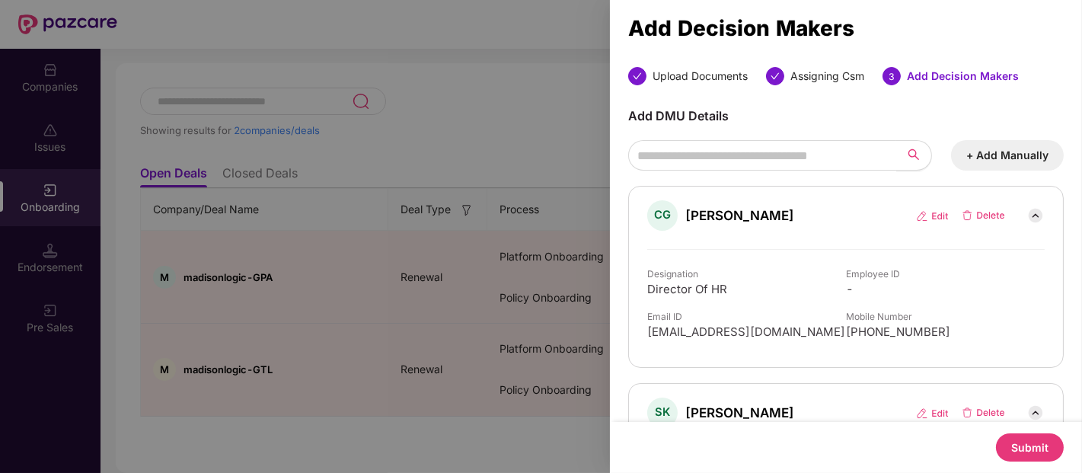
scroll to position [152, 0]
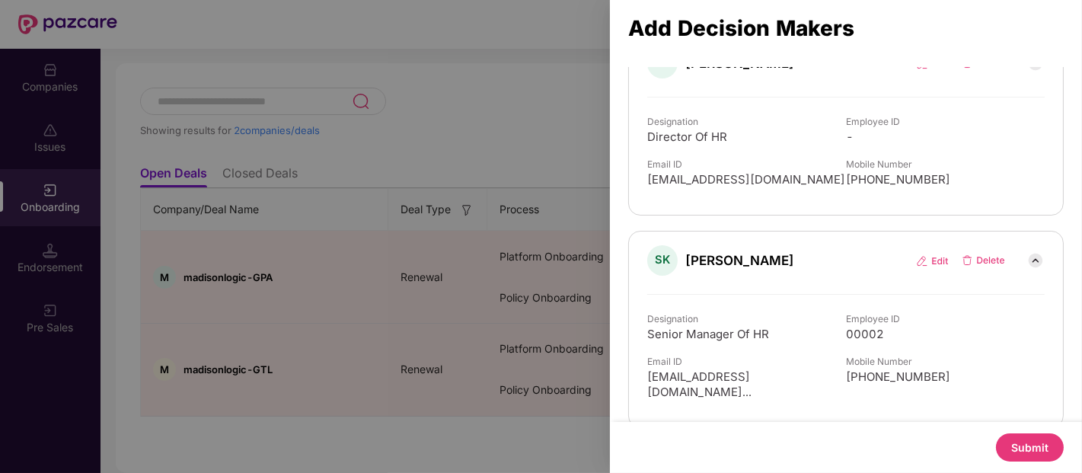
click at [1011, 458] on button "Submit" at bounding box center [1030, 447] width 68 height 28
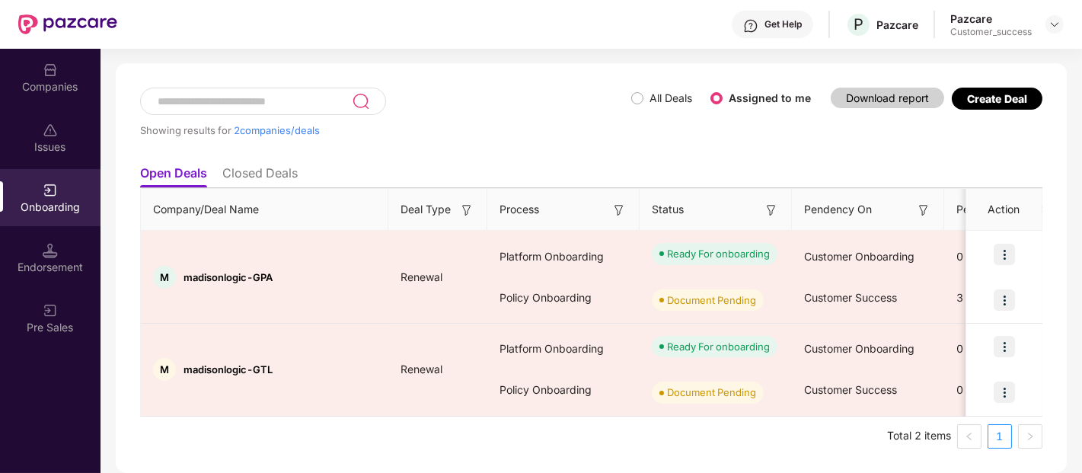
scroll to position [0, 0]
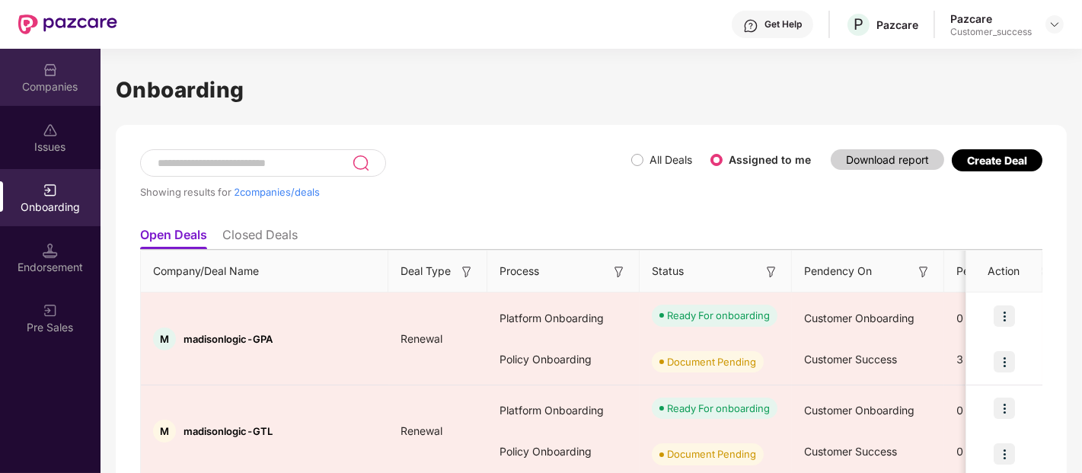
click at [49, 92] on div "Companies" at bounding box center [50, 86] width 101 height 15
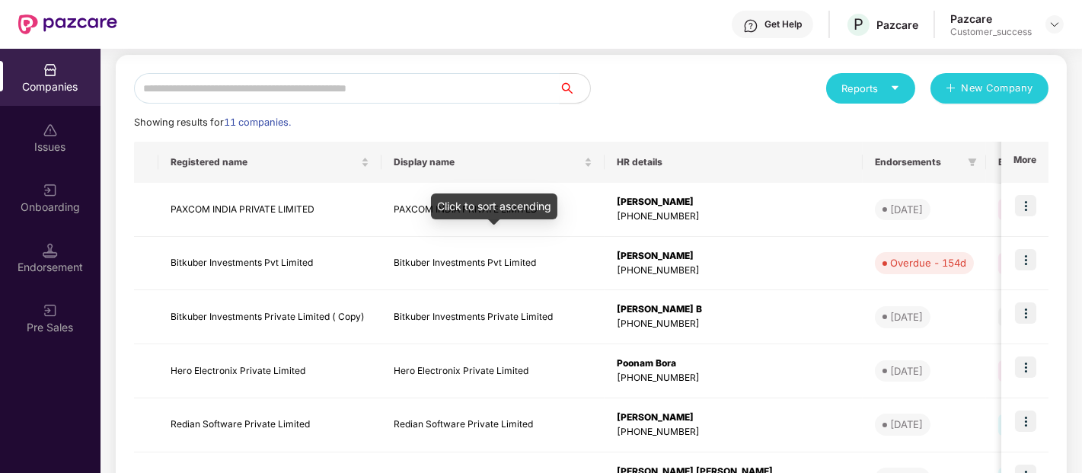
scroll to position [158, 0]
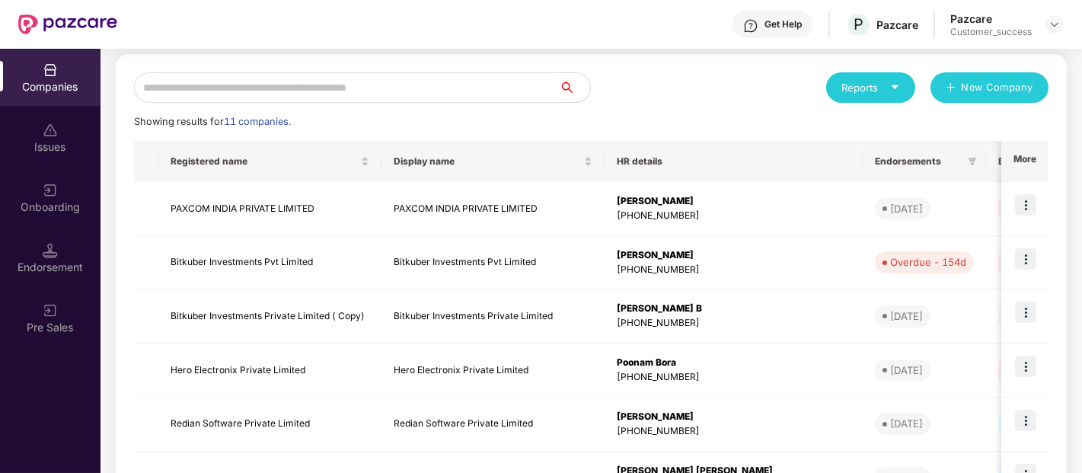
click at [305, 85] on input "text" at bounding box center [347, 87] width 426 height 30
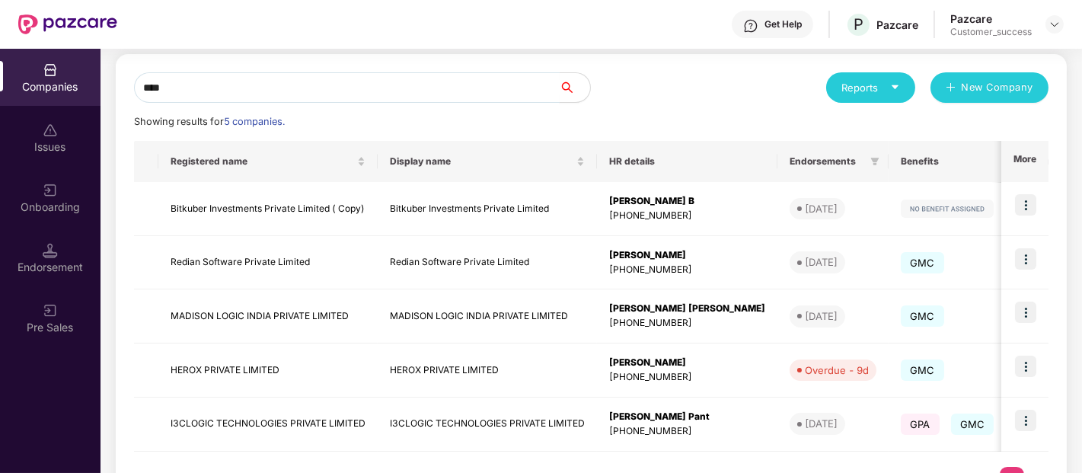
scroll to position [5, 0]
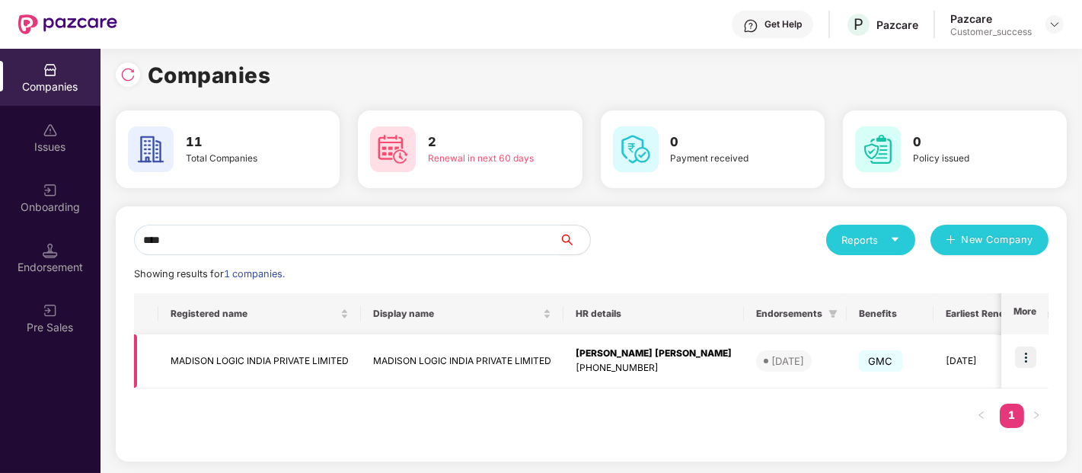
type input "****"
click at [187, 365] on td "MADISON LOGIC INDIA PRIVATE LIMITED" at bounding box center [259, 361] width 203 height 54
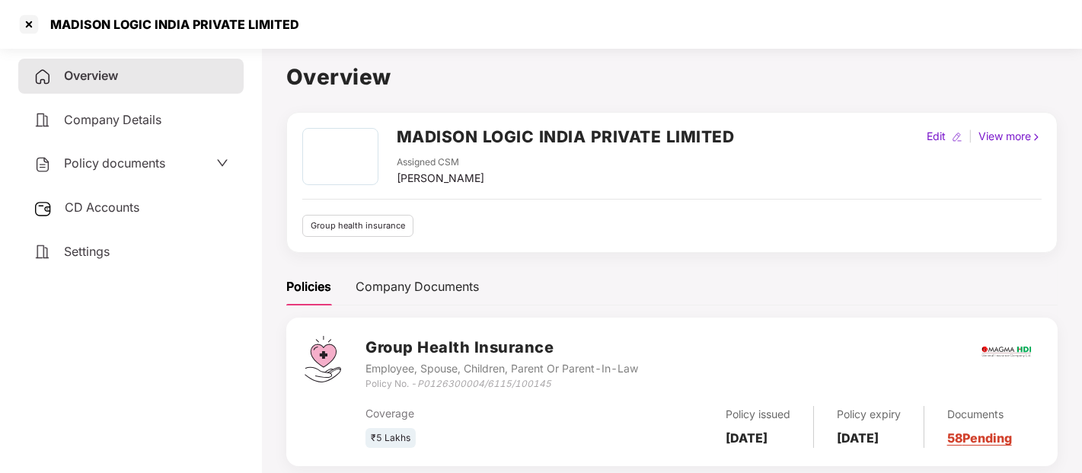
click at [212, 161] on div "Policy documents" at bounding box center [131, 164] width 195 height 20
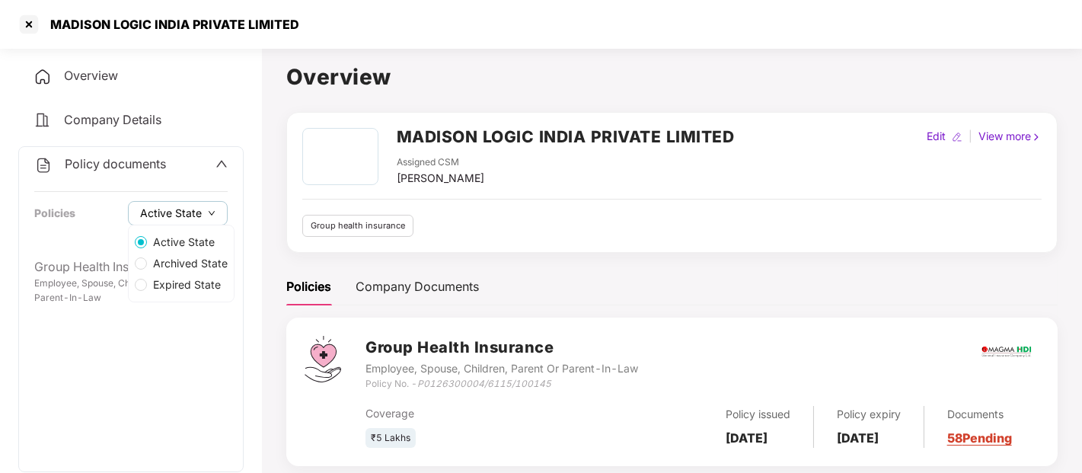
click at [191, 208] on span "Active State" at bounding box center [171, 213] width 62 height 17
click at [105, 81] on span "Overview" at bounding box center [91, 75] width 54 height 15
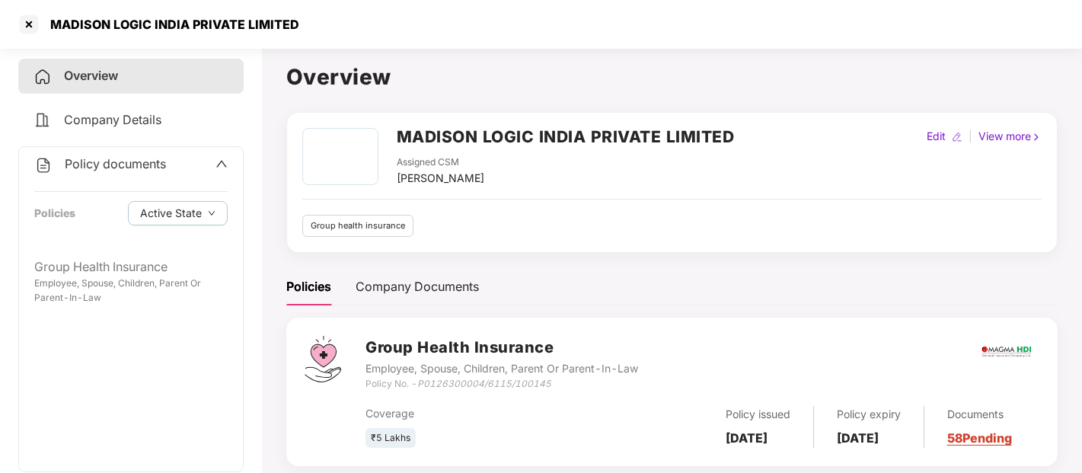
click at [88, 76] on span "Overview" at bounding box center [91, 75] width 54 height 15
click at [140, 75] on div "Overview" at bounding box center [130, 76] width 225 height 35
click at [221, 164] on icon "up" at bounding box center [221, 164] width 12 height 12
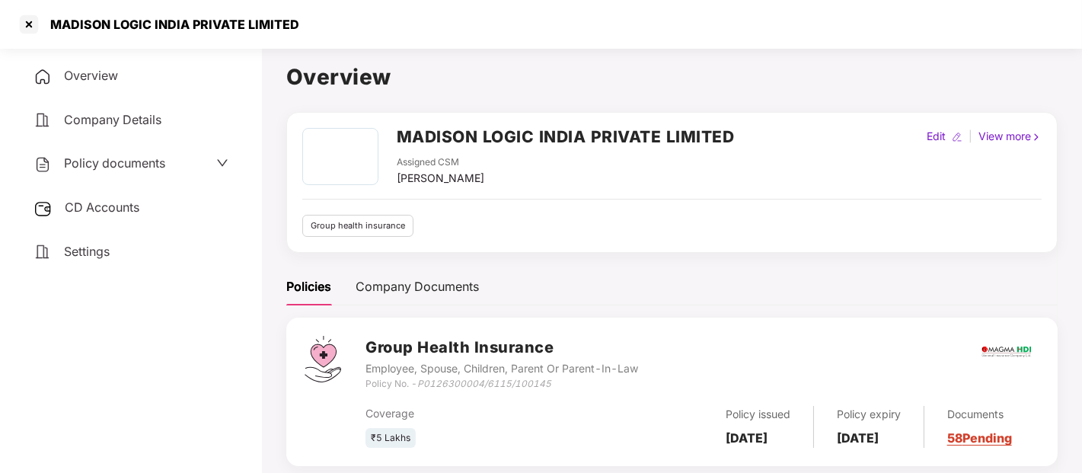
click at [135, 81] on div "Overview" at bounding box center [130, 76] width 225 height 35
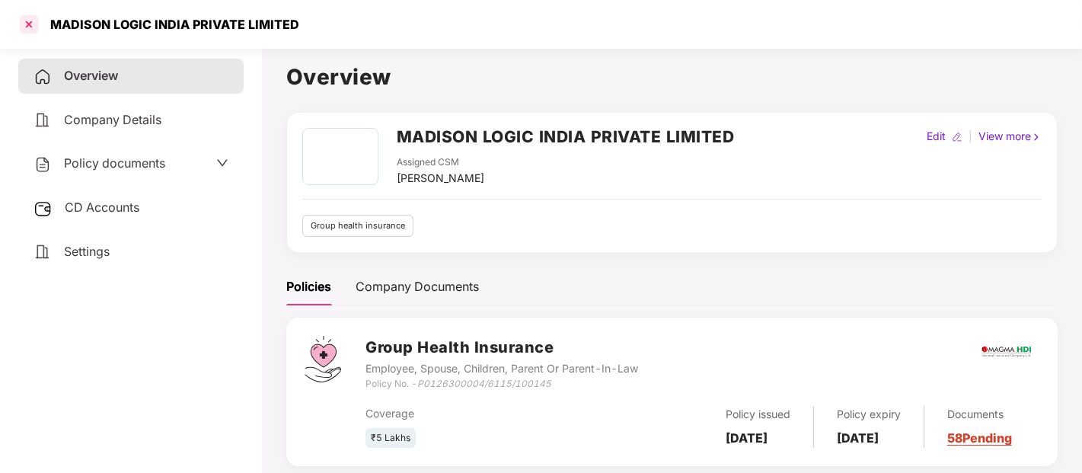
click at [32, 21] on div at bounding box center [29, 24] width 24 height 24
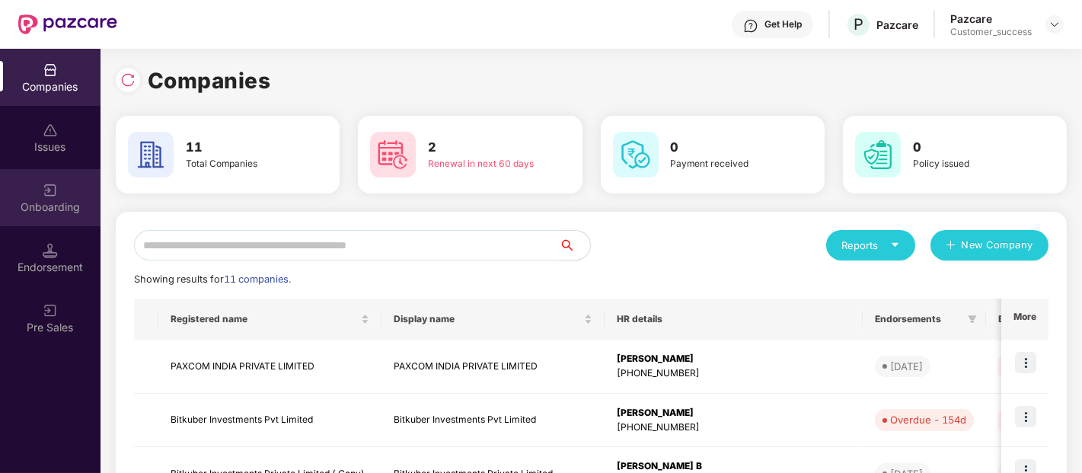
click at [56, 198] on div "Onboarding" at bounding box center [50, 197] width 101 height 57
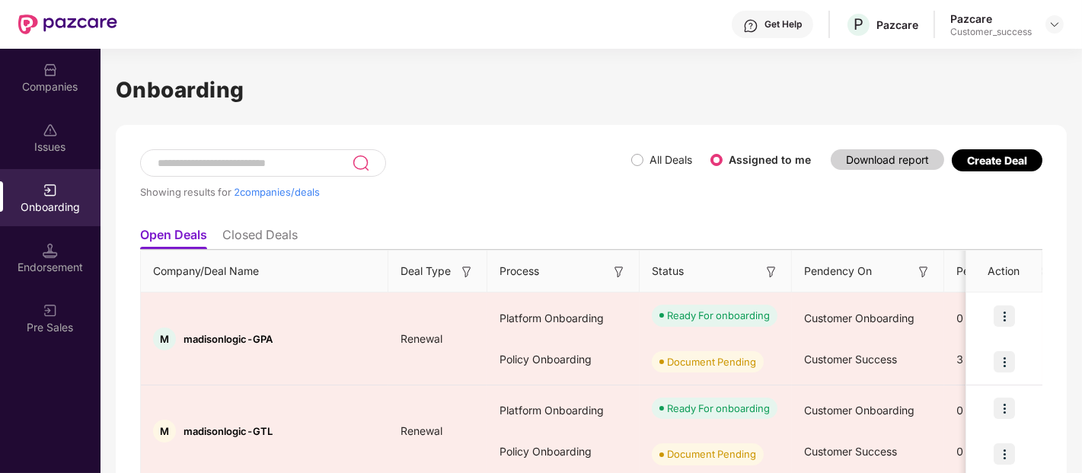
scroll to position [62, 0]
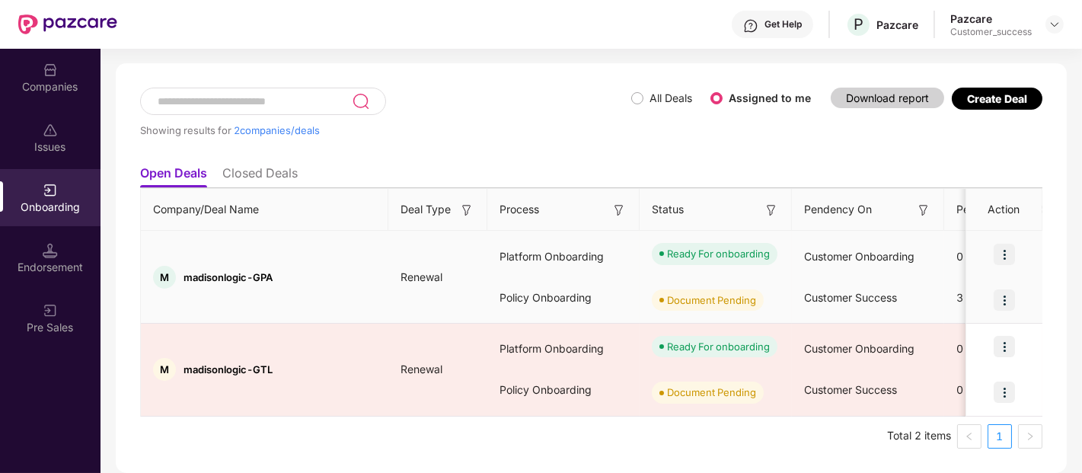
click at [1010, 260] on img at bounding box center [1004, 254] width 21 height 21
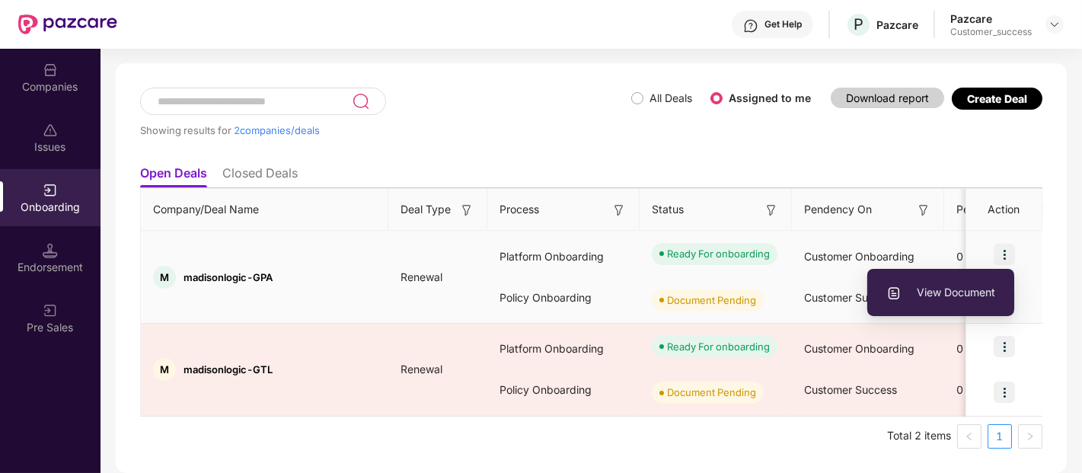
click at [939, 284] on span "View Document" at bounding box center [940, 292] width 109 height 17
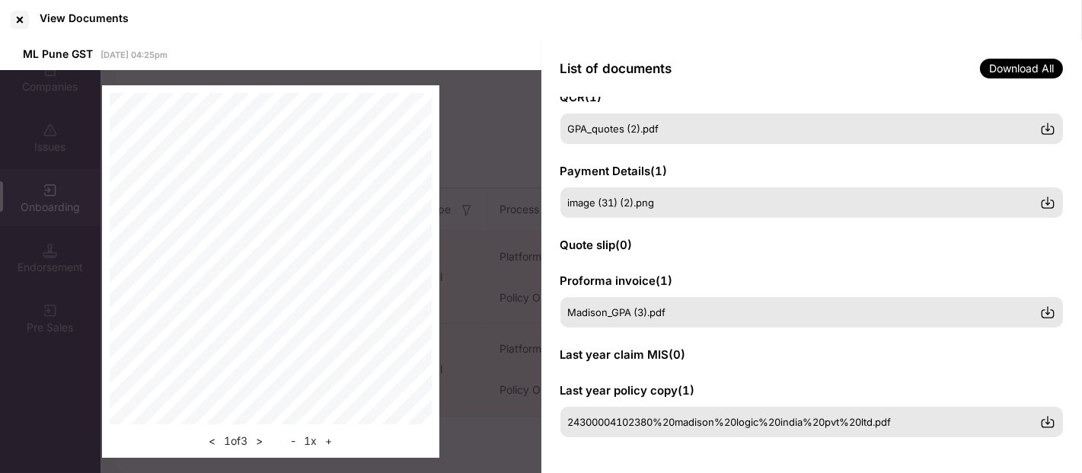
scroll to position [0, 0]
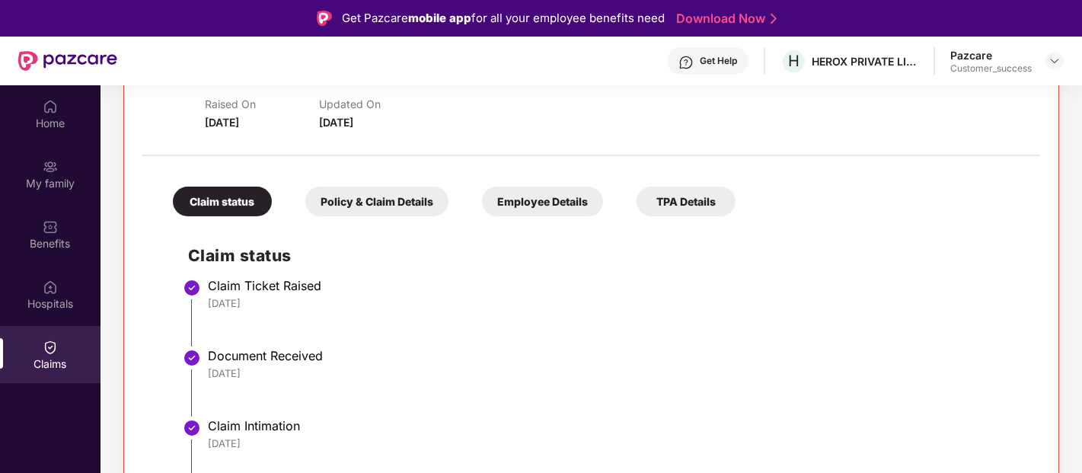
scroll to position [249, 0]
click at [549, 184] on div "Claim status Policy & Claim Details Employee Details TPA Details" at bounding box center [447, 194] width 578 height 45
click at [392, 203] on div "Policy & Claim Details" at bounding box center [376, 202] width 143 height 30
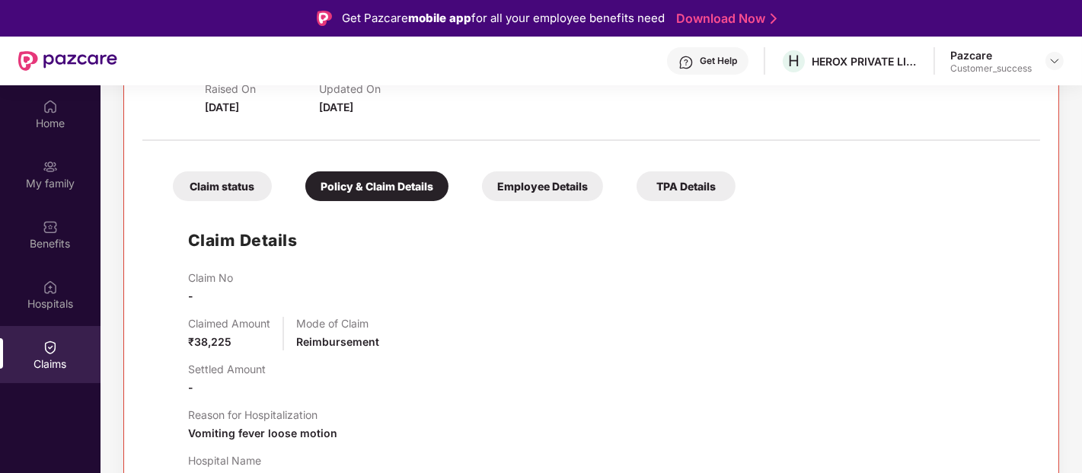
scroll to position [264, 0]
click at [541, 178] on div "Employee Details" at bounding box center [542, 187] width 121 height 30
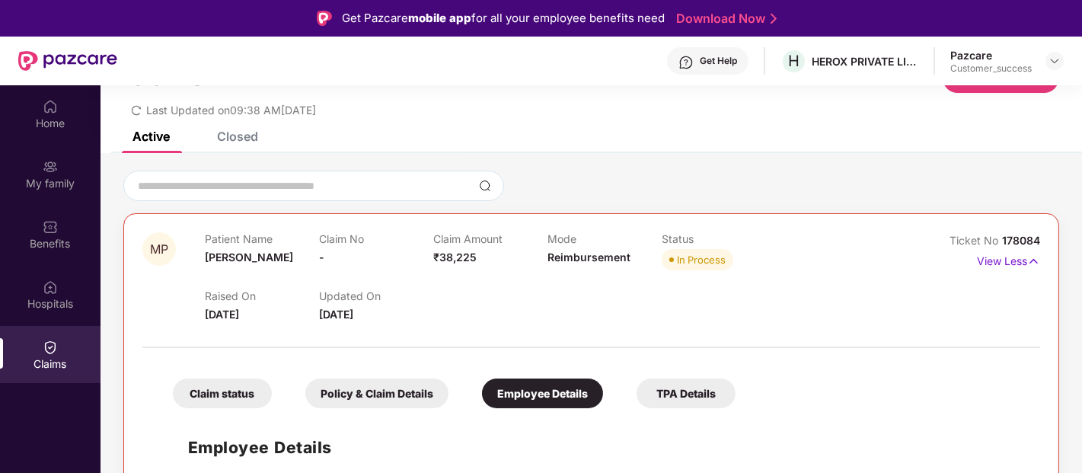
scroll to position [58, 0]
click at [661, 388] on div "TPA Details" at bounding box center [686, 393] width 99 height 30
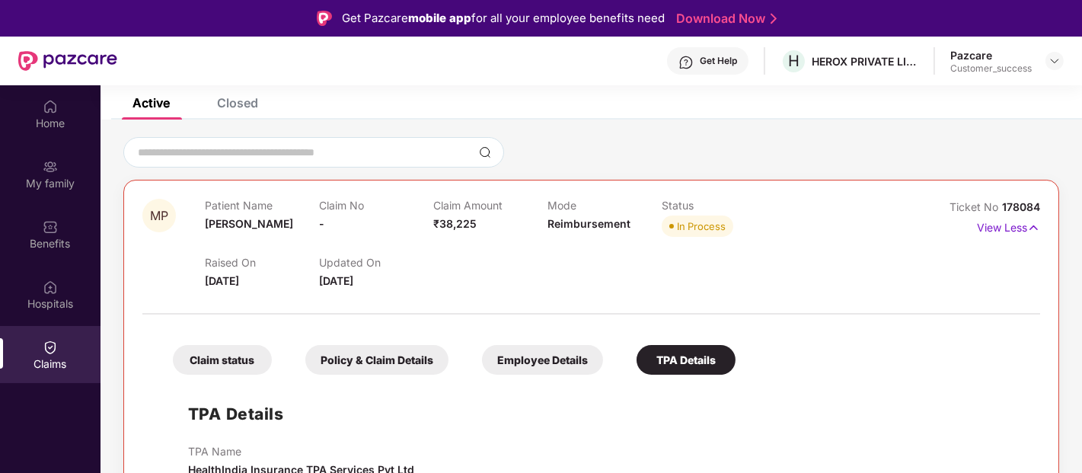
scroll to position [85, 0]
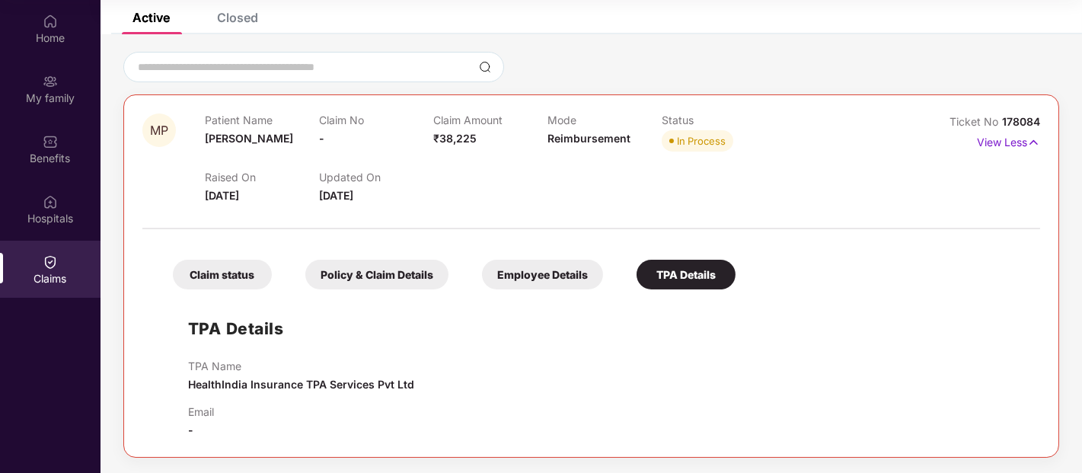
click at [378, 282] on div "Policy & Claim Details" at bounding box center [376, 275] width 143 height 30
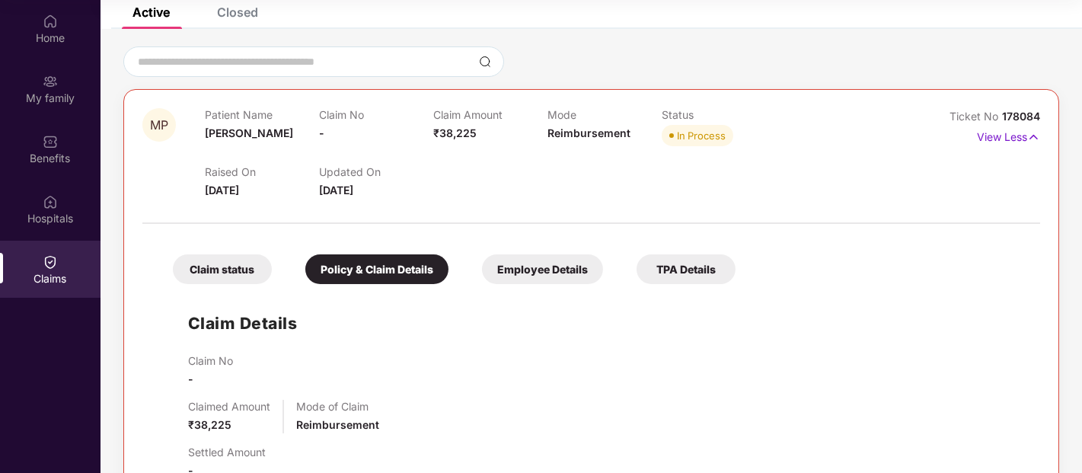
scroll to position [91, 0]
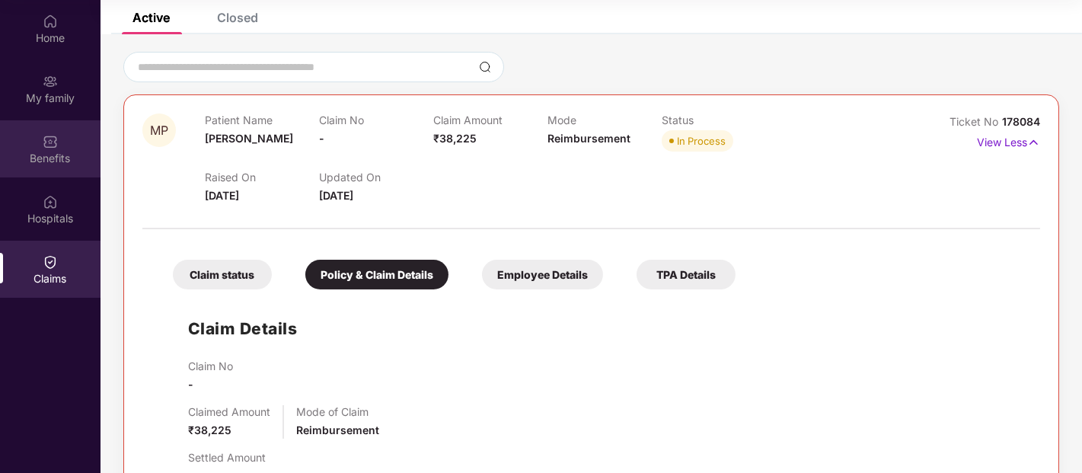
click at [59, 160] on div "Benefits" at bounding box center [50, 158] width 101 height 15
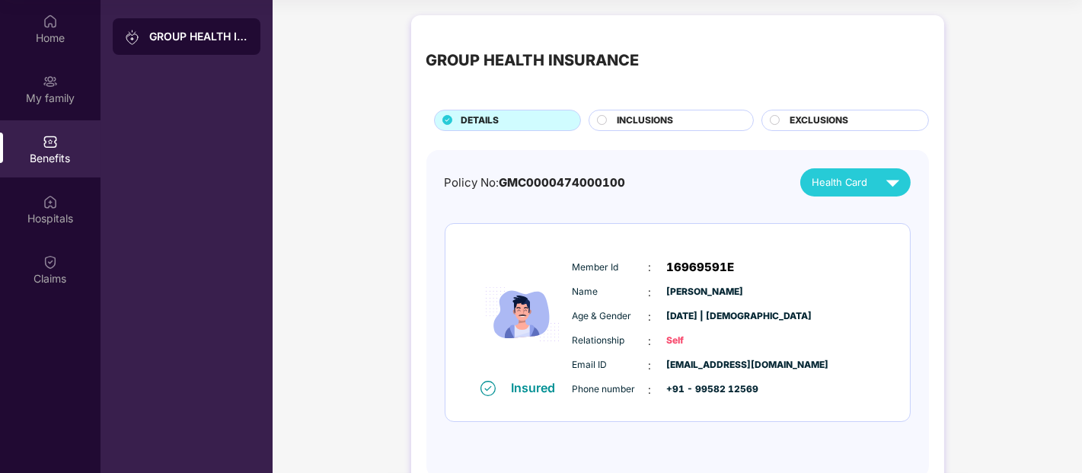
scroll to position [43, 0]
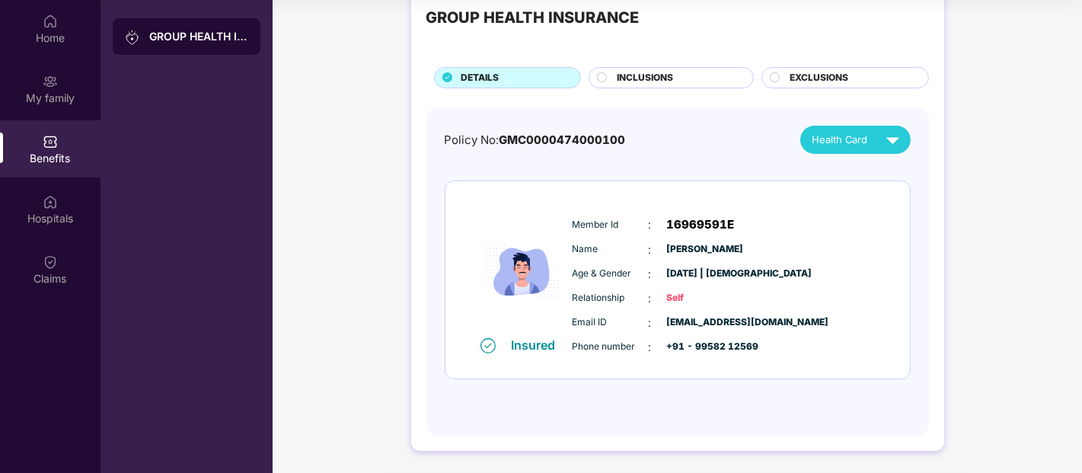
click at [707, 210] on div "Member Id : 16969591E Name : [PERSON_NAME] Age & Gender : [DATE] | [DEMOGRAPHIC…" at bounding box center [723, 285] width 310 height 155
copy span "16969591E"
click at [982, 254] on div "GROUP HEALTH INSURANCE DETAILS INCLUSIONS EXCLUSIONS Policy No: GMC000047400010…" at bounding box center [677, 219] width 809 height 509
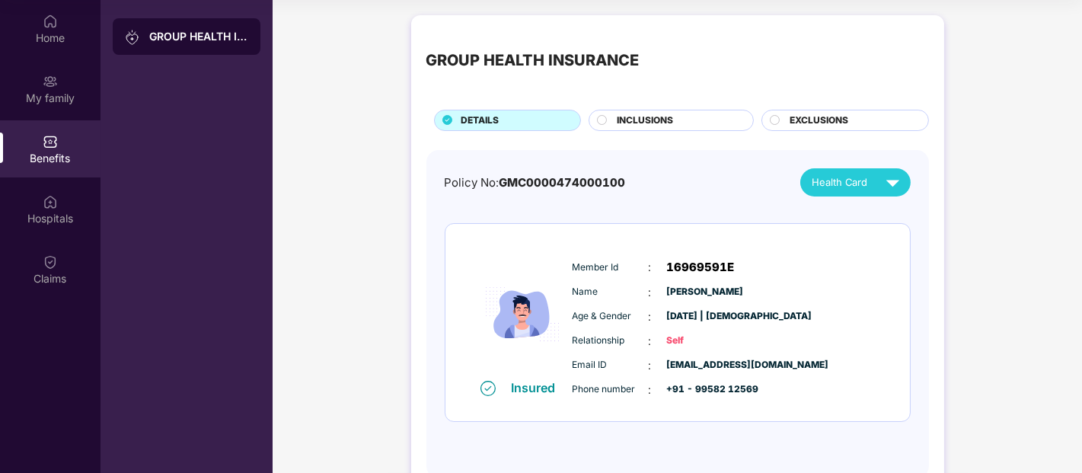
scroll to position [0, 0]
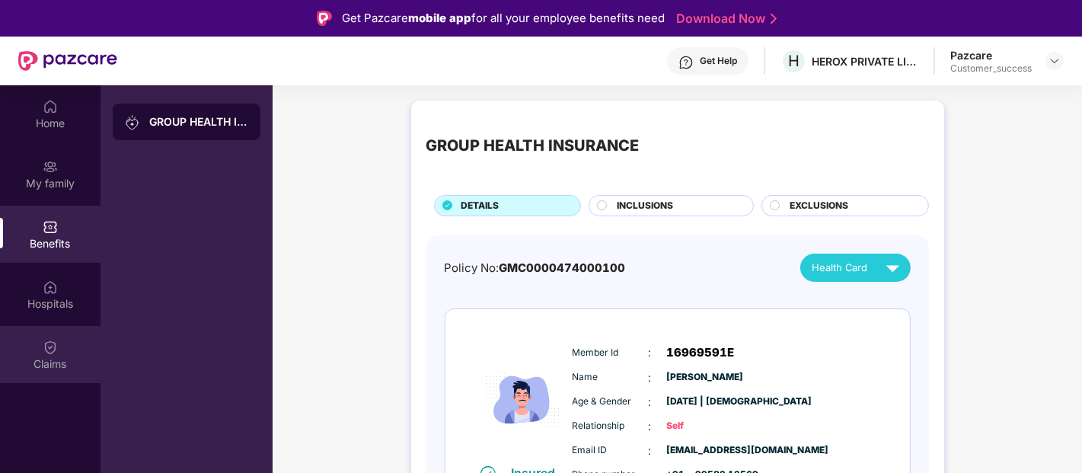
click at [30, 362] on div "Claims" at bounding box center [50, 363] width 101 height 15
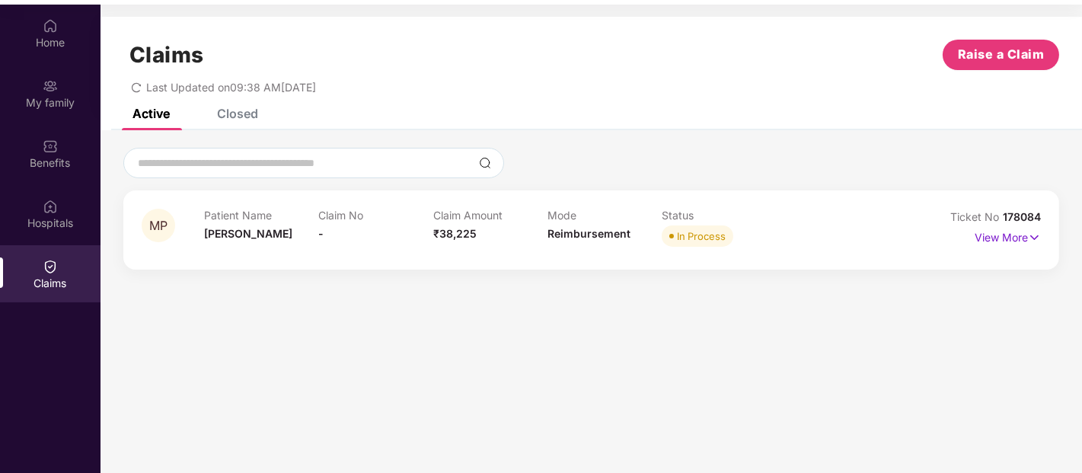
scroll to position [81, 0]
drag, startPoint x: 1044, startPoint y: 215, endPoint x: 998, endPoint y: 201, distance: 47.9
click at [998, 201] on div "MP Patient Name [PERSON_NAME] Claim No - Claim Amount ₹38,225 Mode Reimbursemen…" at bounding box center [591, 229] width 936 height 79
copy span "178084"
click at [1007, 239] on p "View More" at bounding box center [1008, 235] width 66 height 21
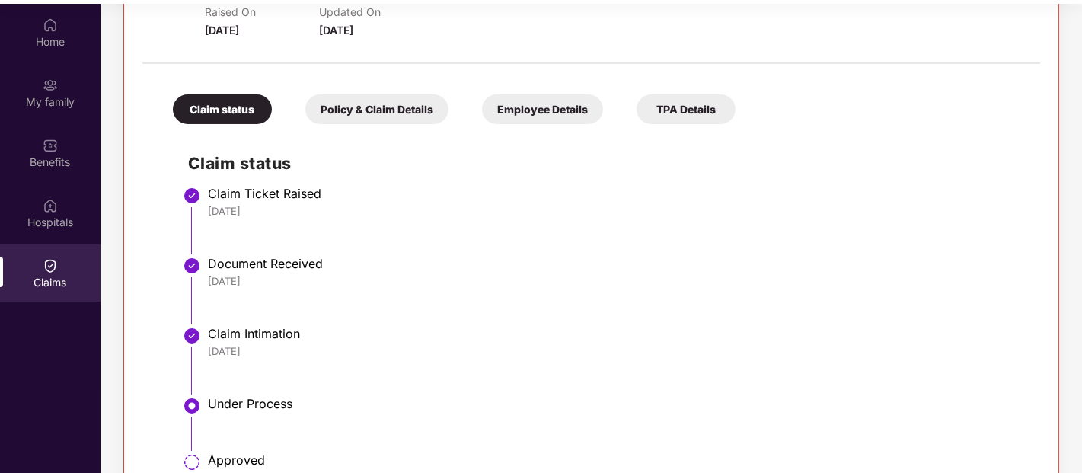
scroll to position [382, 0]
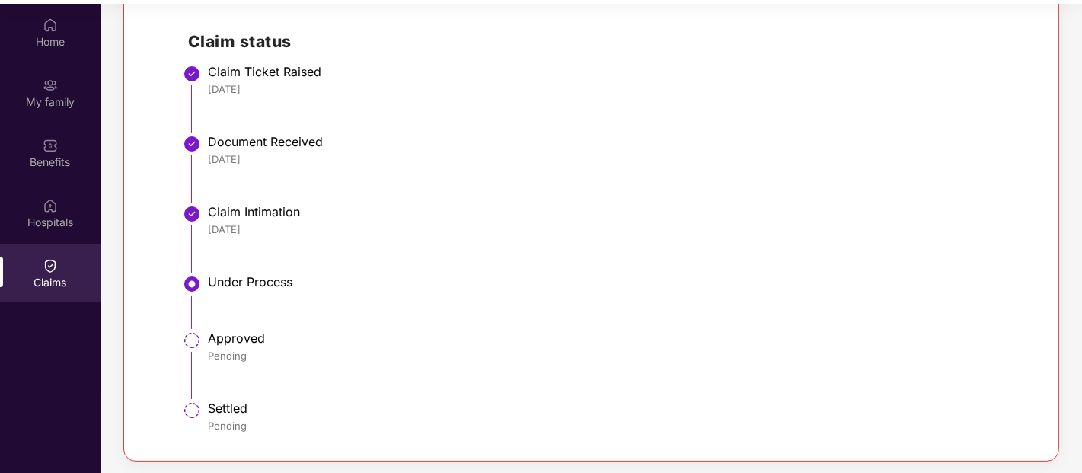
click at [749, 287] on div "Under Process" at bounding box center [616, 281] width 817 height 15
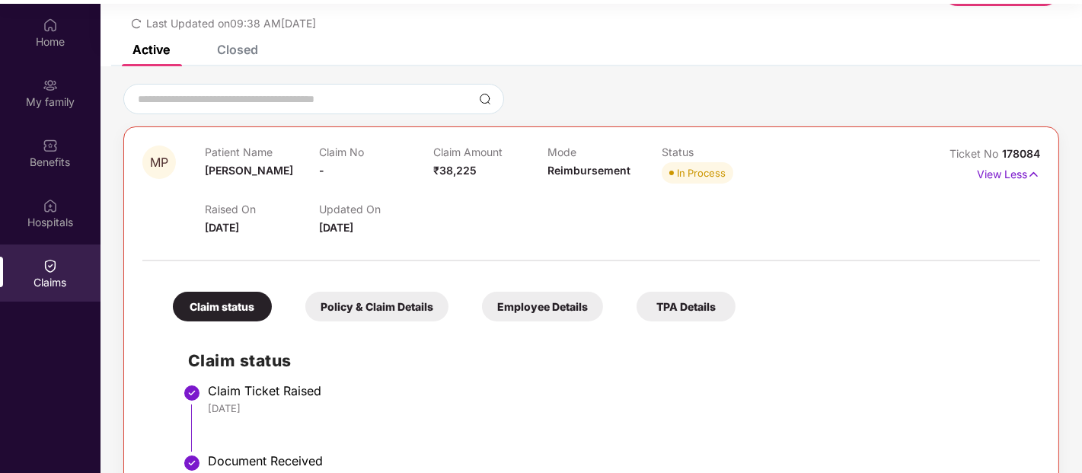
scroll to position [0, 0]
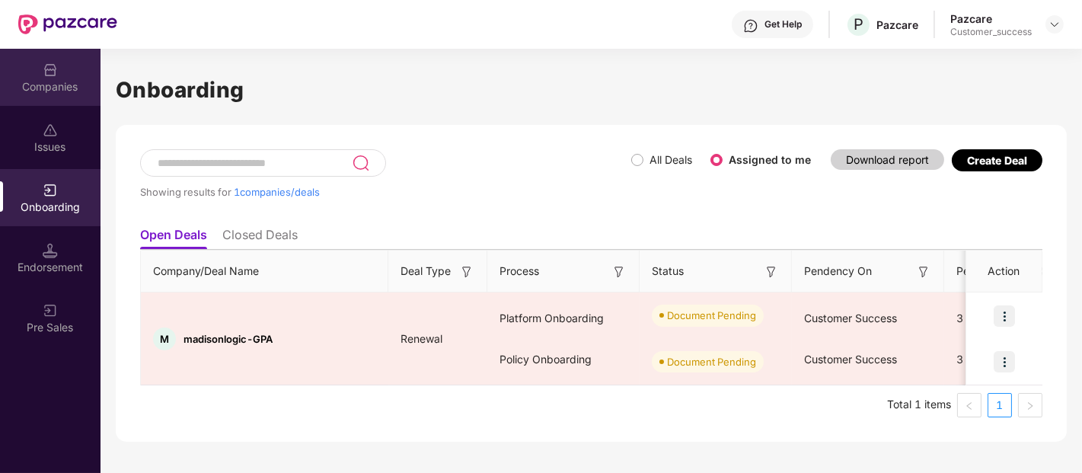
click at [69, 91] on div "Companies" at bounding box center [50, 86] width 101 height 15
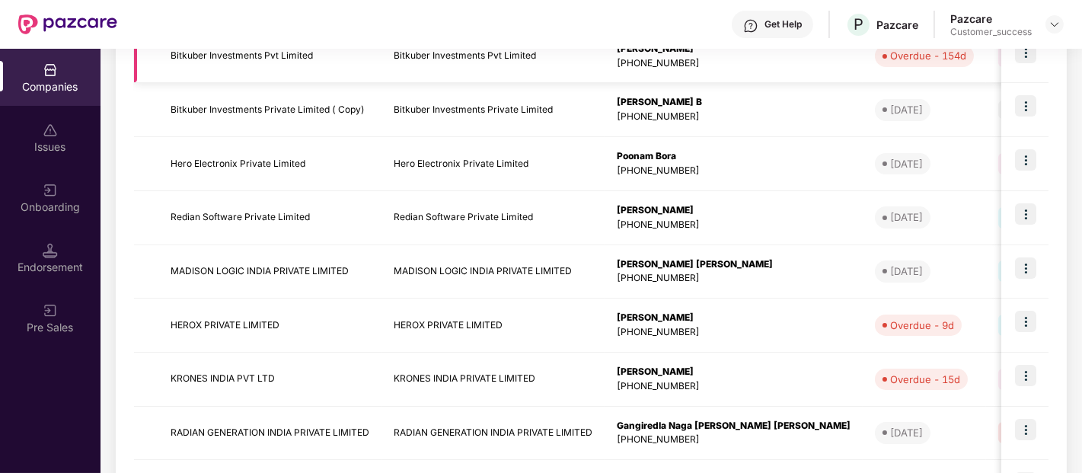
scroll to position [424, 0]
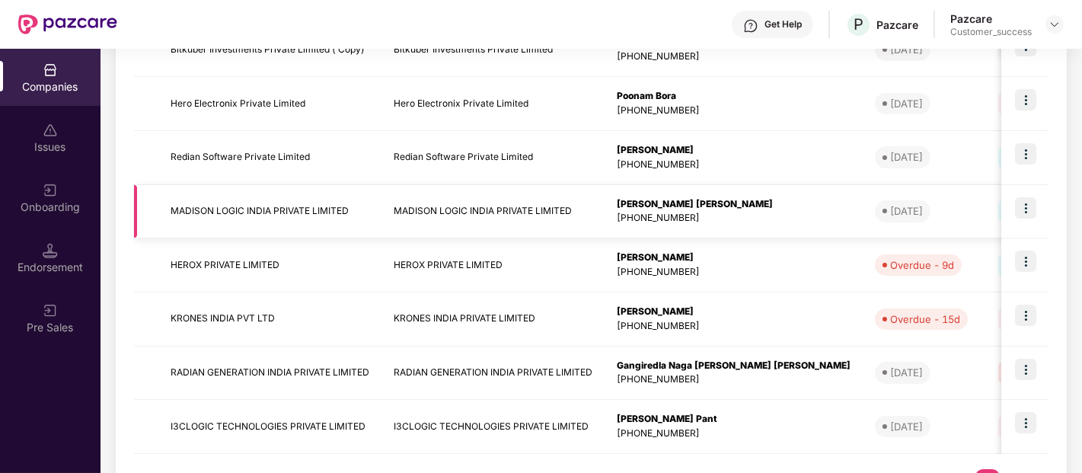
click at [239, 202] on td "MADISON LOGIC INDIA PRIVATE LIMITED" at bounding box center [269, 212] width 223 height 54
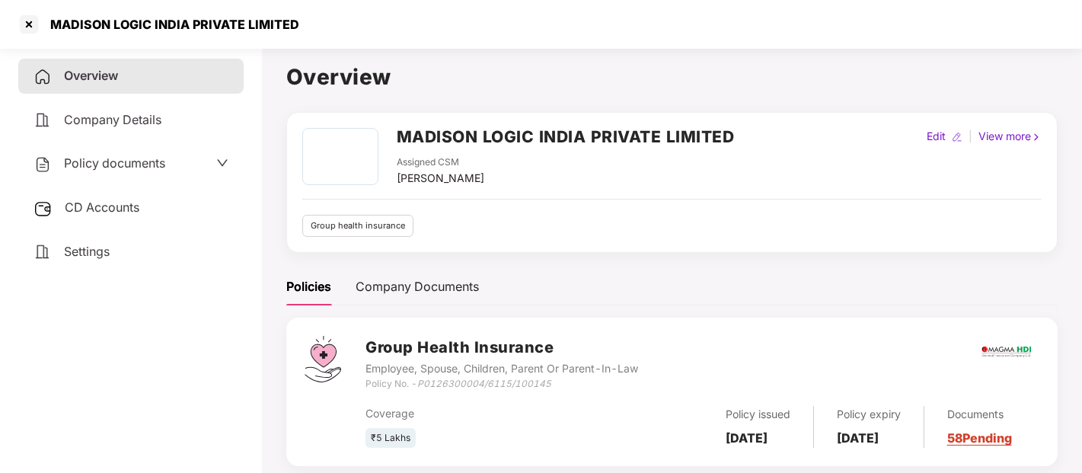
click at [178, 164] on div "Policy documents" at bounding box center [131, 164] width 195 height 20
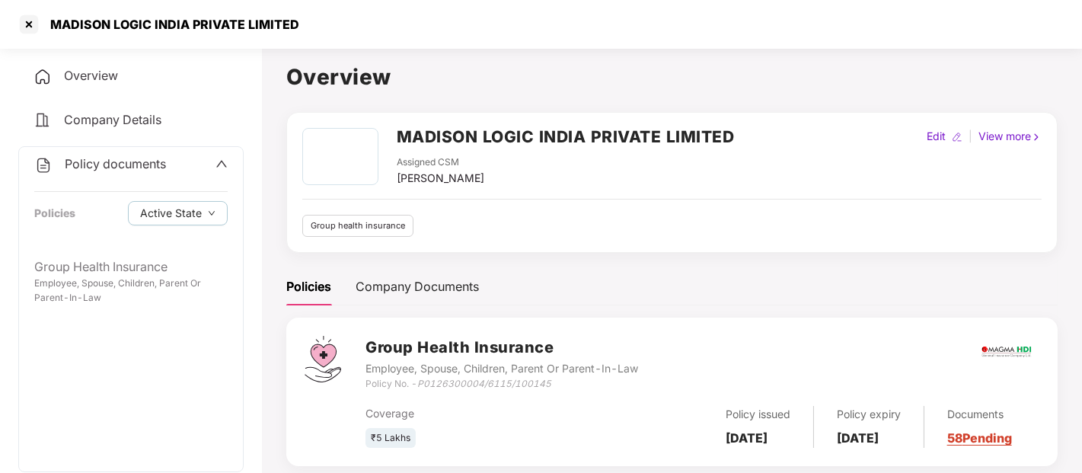
click at [154, 170] on span "Policy documents" at bounding box center [115, 163] width 101 height 15
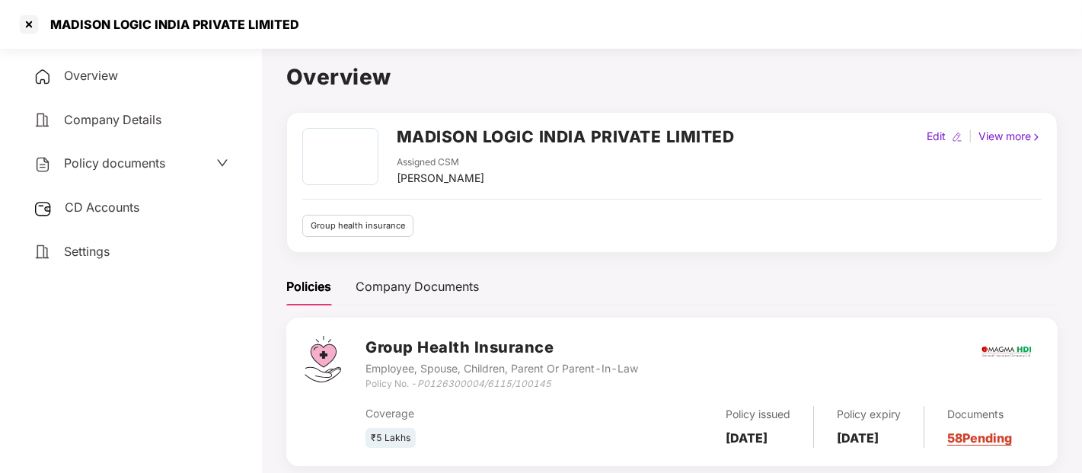
click at [195, 162] on div "Policy documents" at bounding box center [131, 164] width 195 height 20
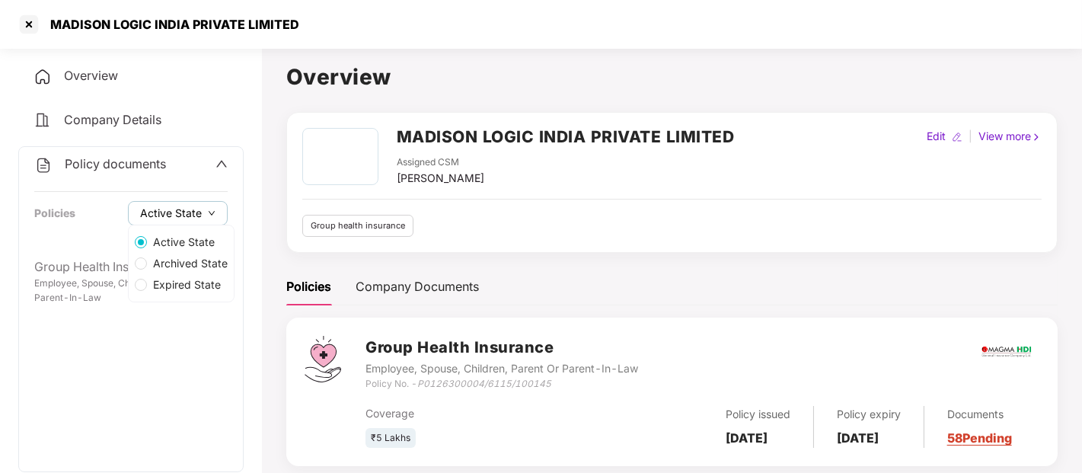
click at [177, 216] on span "Active State" at bounding box center [171, 213] width 62 height 17
click at [174, 259] on span "Archived State" at bounding box center [190, 263] width 87 height 17
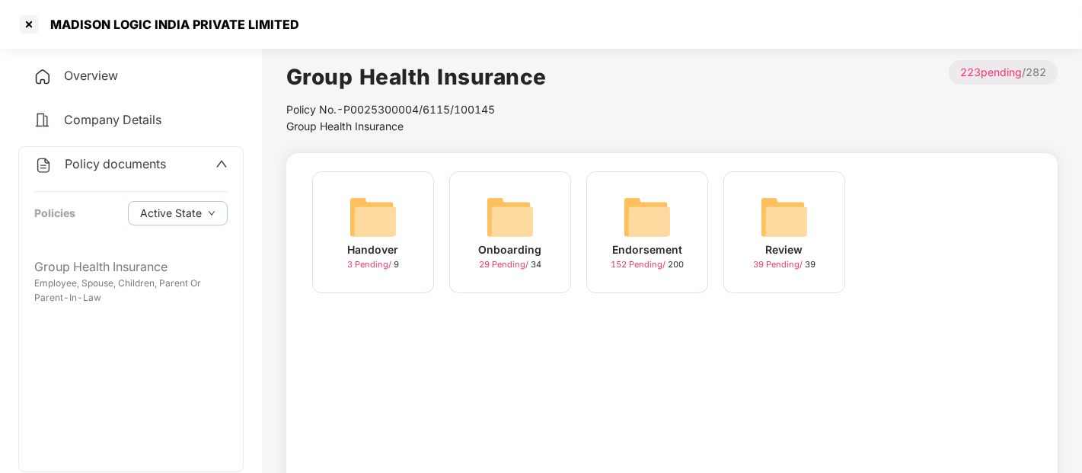
click at [473, 260] on div "Onboarding 29 Pending / 34" at bounding box center [510, 232] width 122 height 122
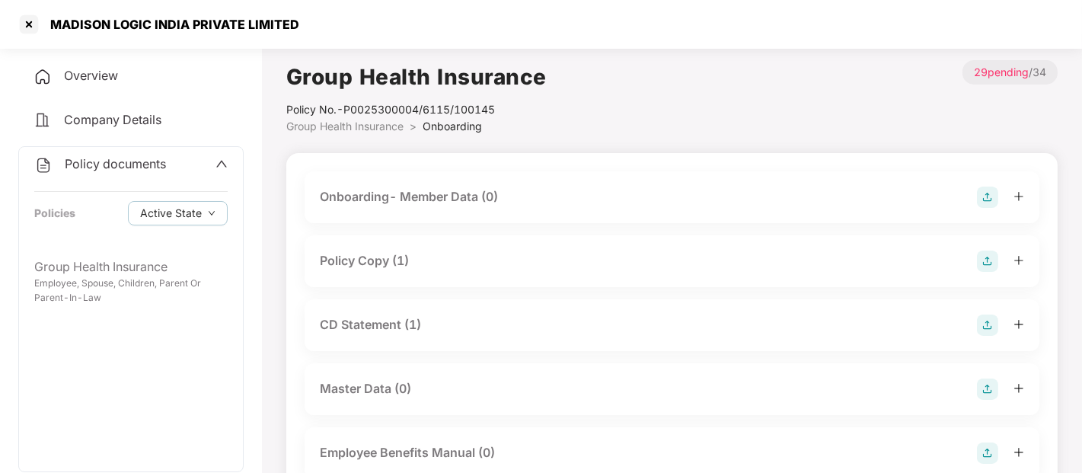
click at [473, 261] on div "Policy Copy (1)" at bounding box center [672, 261] width 704 height 21
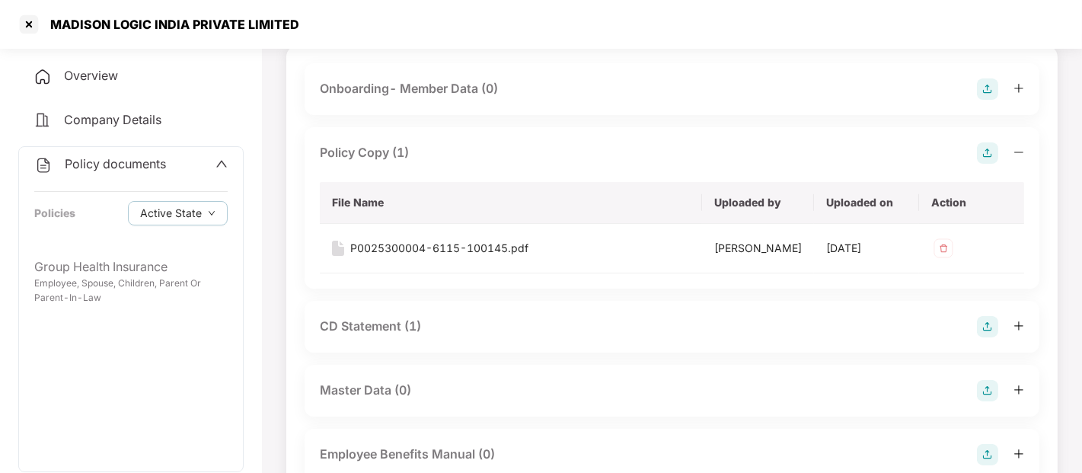
scroll to position [122, 0]
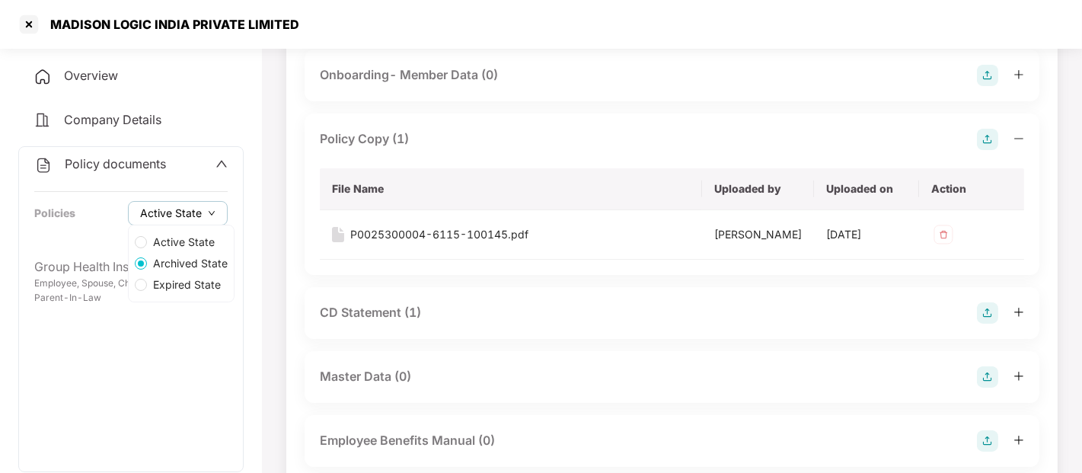
click at [184, 207] on span "Active State" at bounding box center [171, 213] width 62 height 17
click at [175, 285] on span "Expired State" at bounding box center [187, 284] width 80 height 17
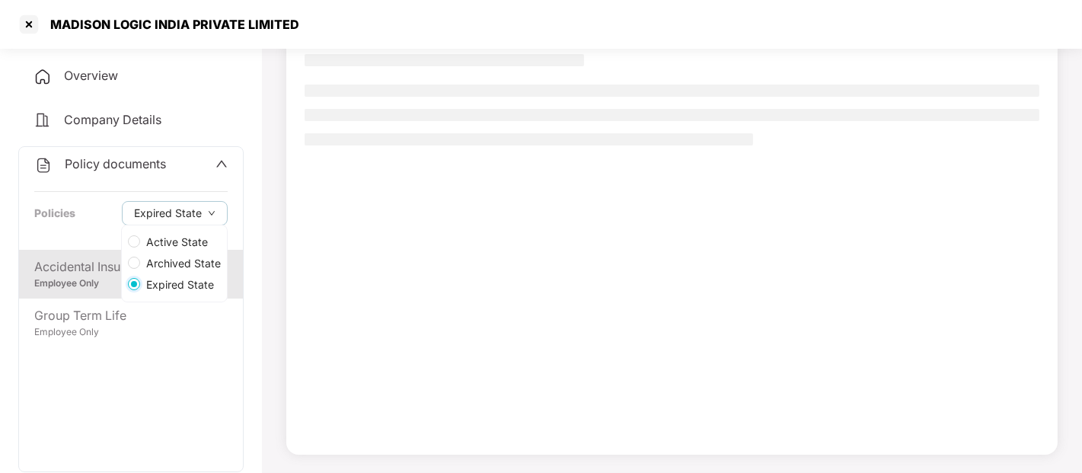
scroll to position [117, 0]
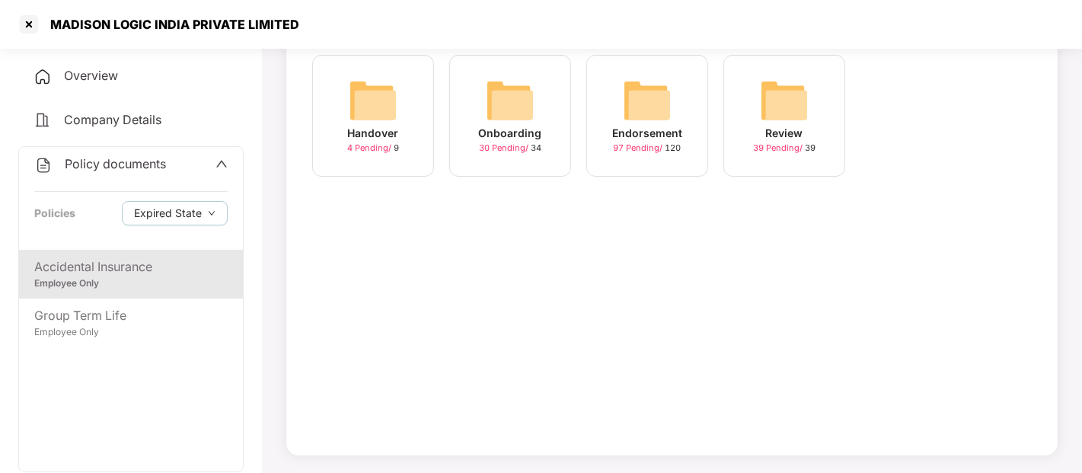
click at [495, 147] on span "30 Pending /" at bounding box center [505, 147] width 52 height 11
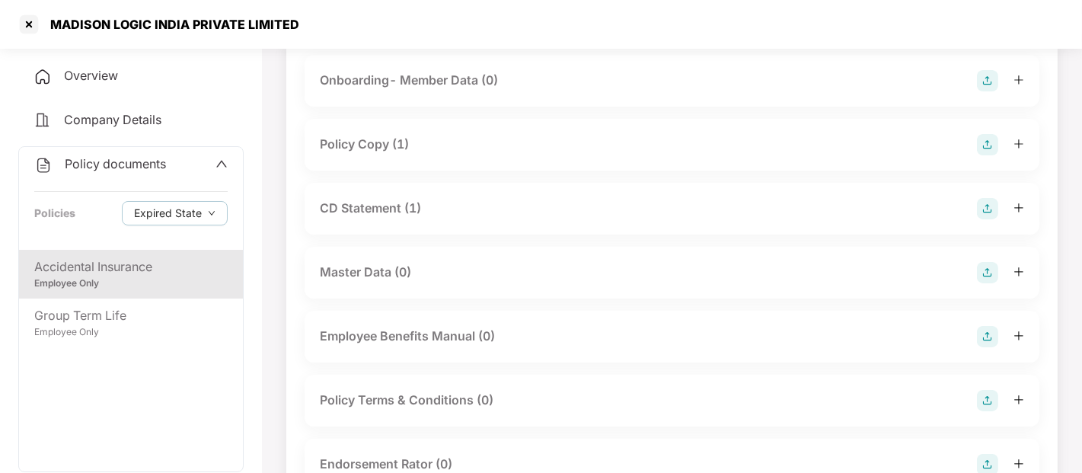
click at [458, 136] on div "Policy Copy (1)" at bounding box center [672, 144] width 704 height 21
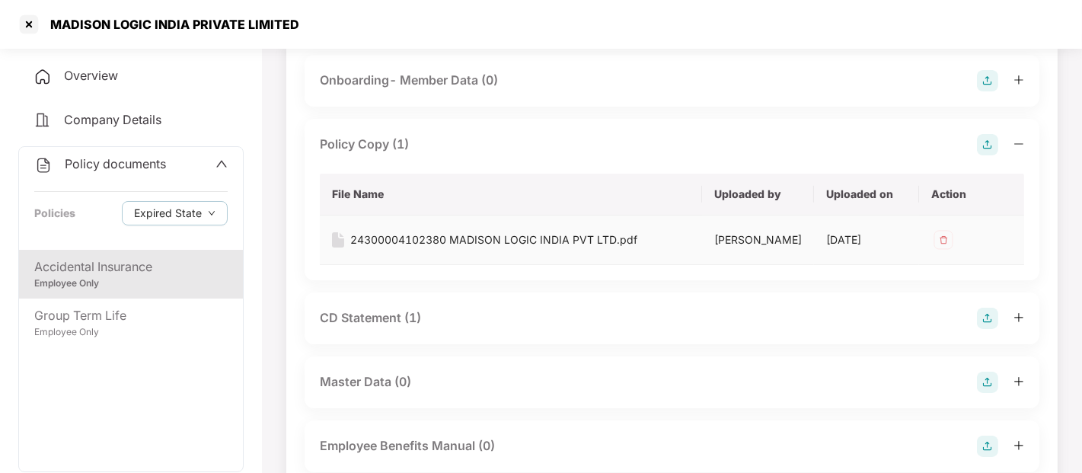
click at [362, 238] on div "24300004102380 MADISON LOGIC INDIA PVT LTD.pdf" at bounding box center [493, 239] width 287 height 17
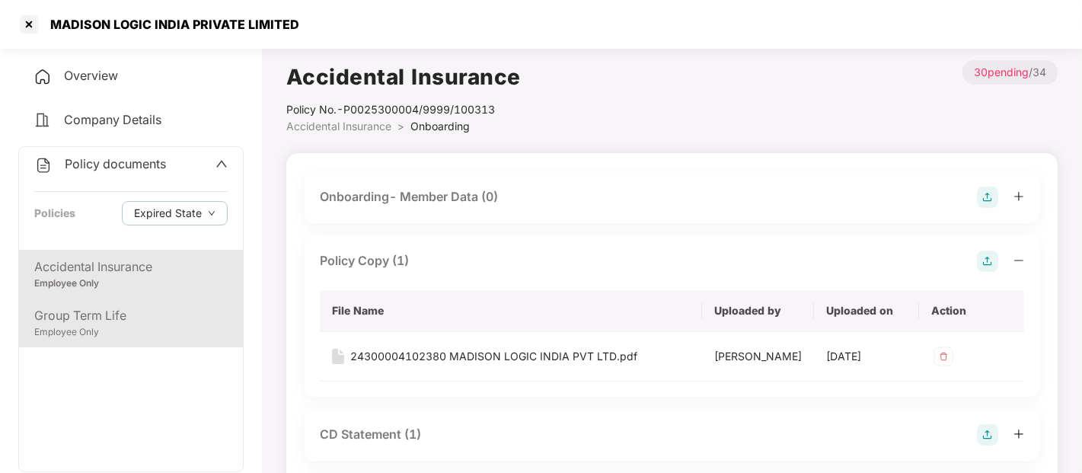
click at [119, 314] on div "Group Term Life" at bounding box center [130, 315] width 193 height 19
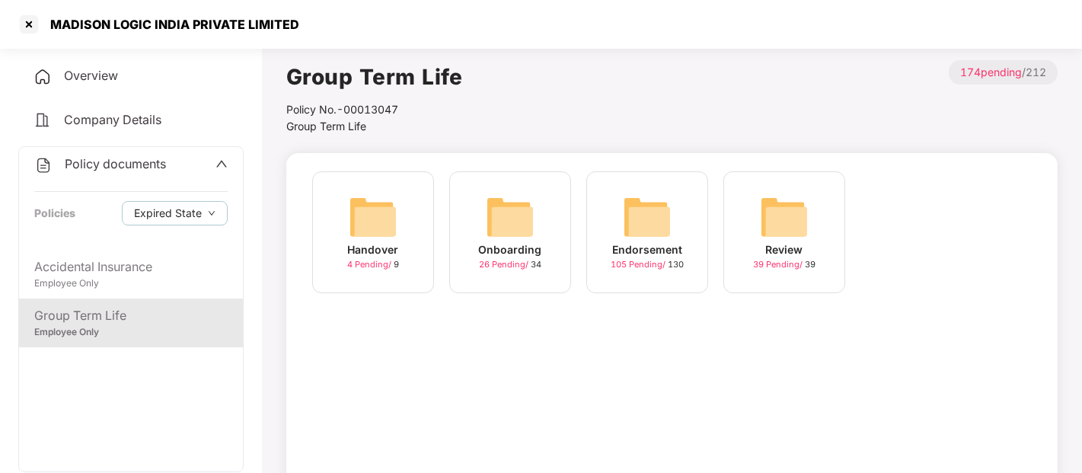
click at [519, 259] on span "26 Pending /" at bounding box center [505, 264] width 52 height 11
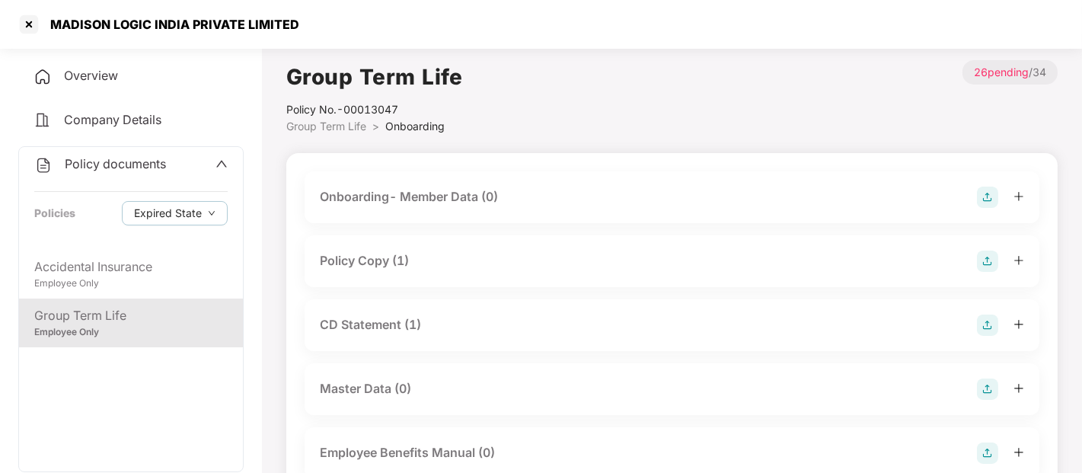
click at [436, 265] on div "Policy Copy (1)" at bounding box center [672, 261] width 704 height 21
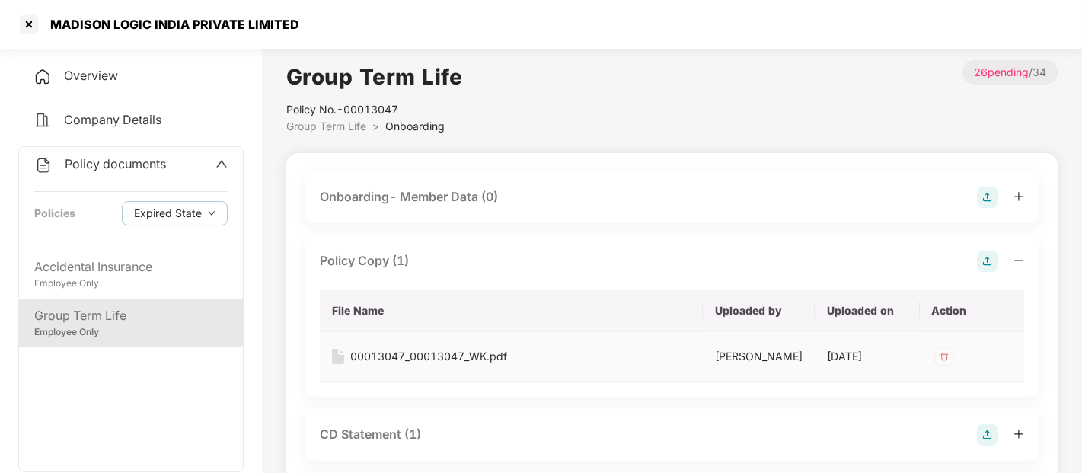
click at [336, 360] on img at bounding box center [338, 356] width 12 height 15
click at [373, 355] on div "00013047_00013047_WK.pdf" at bounding box center [428, 356] width 157 height 17
click at [27, 21] on div at bounding box center [29, 24] width 24 height 24
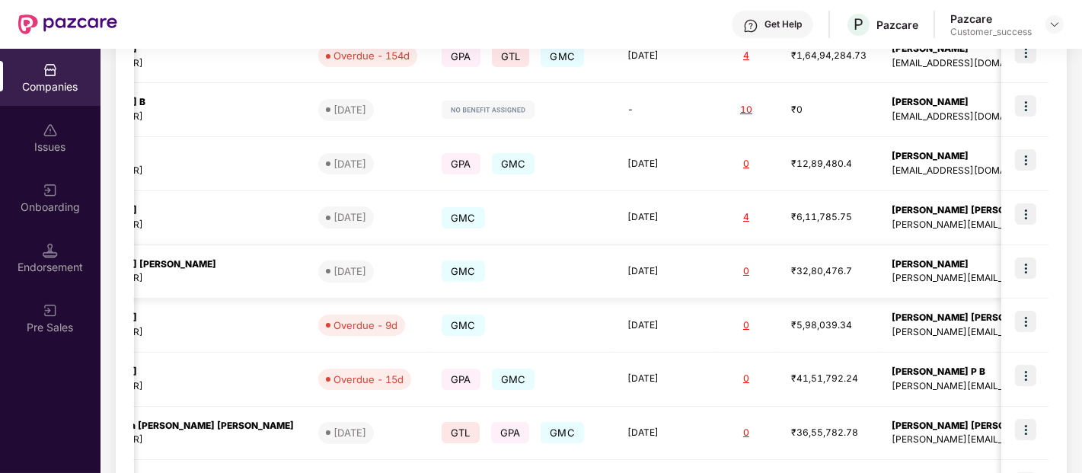
scroll to position [0, 1]
click at [1025, 259] on img at bounding box center [1025, 267] width 21 height 21
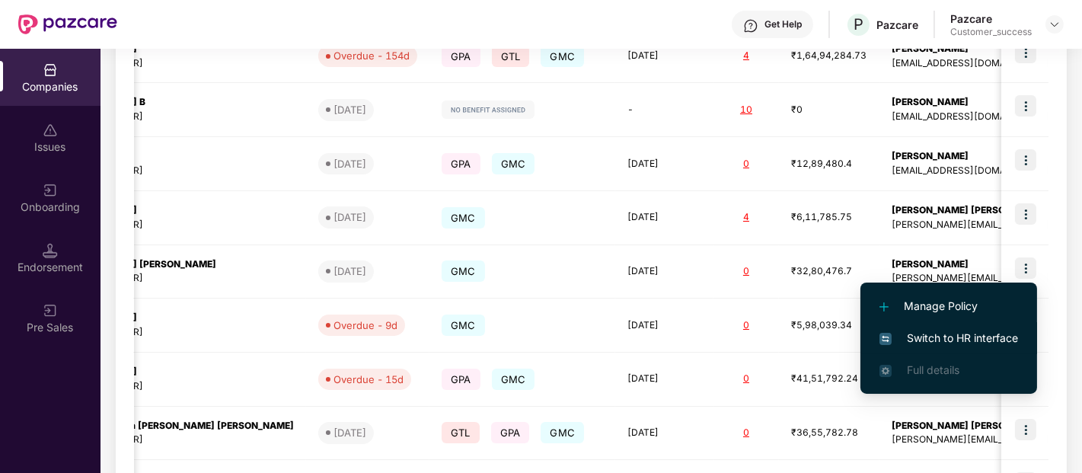
click at [922, 340] on span "Switch to HR interface" at bounding box center [948, 338] width 139 height 17
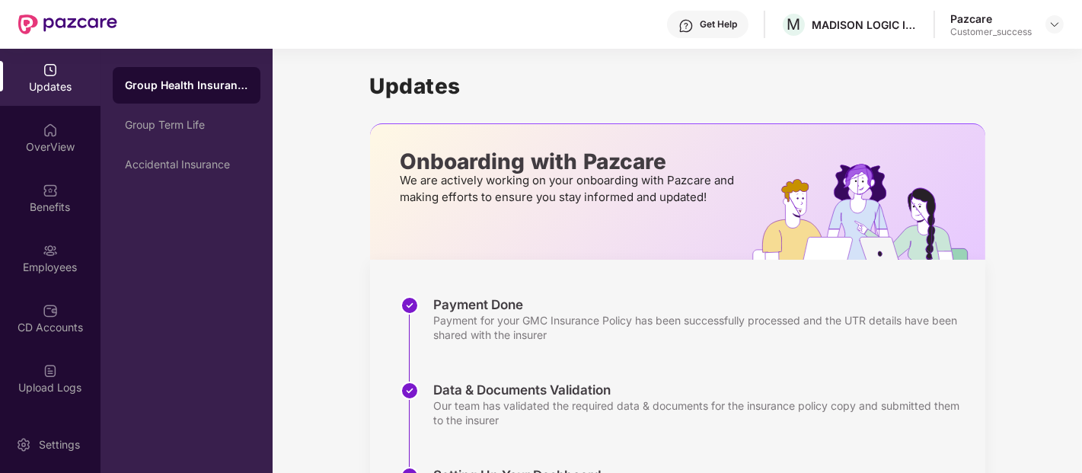
click at [43, 250] on img at bounding box center [50, 250] width 15 height 15
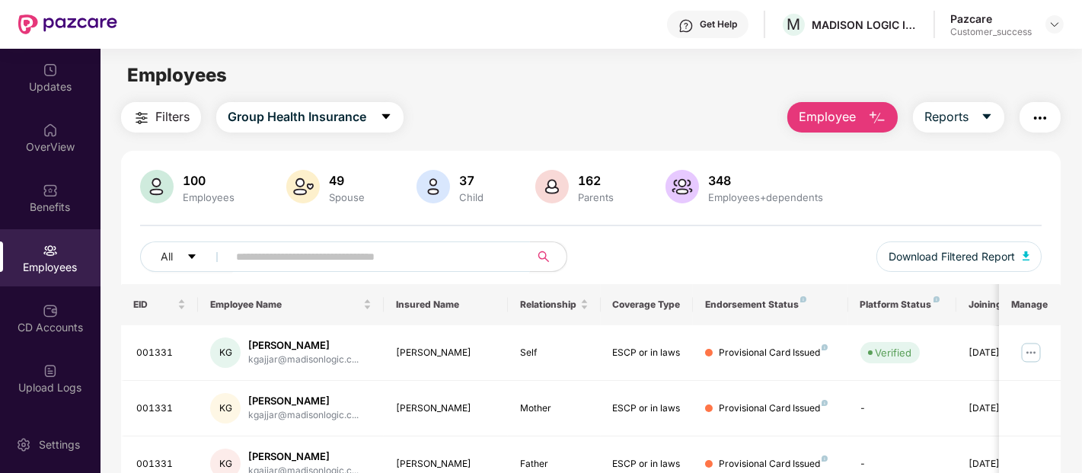
click at [279, 251] on input "text" at bounding box center [372, 256] width 273 height 23
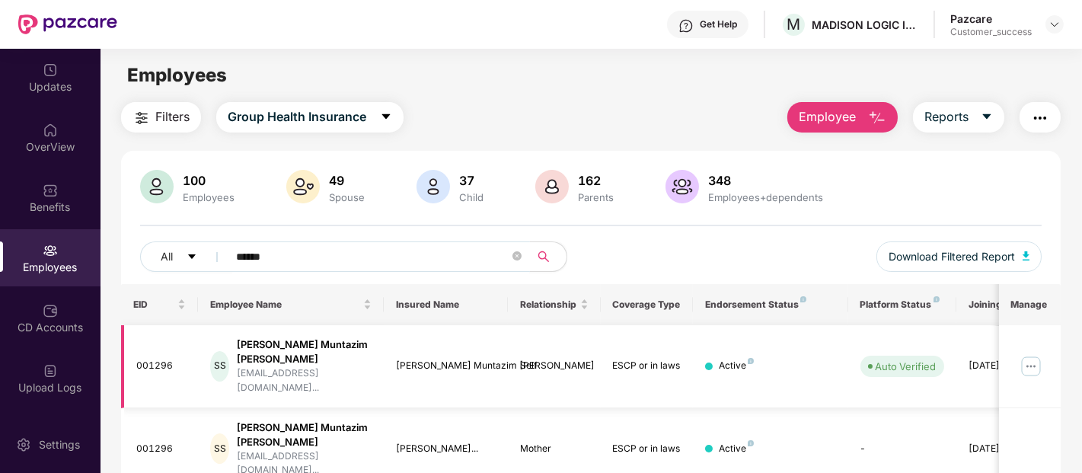
scroll to position [73, 0]
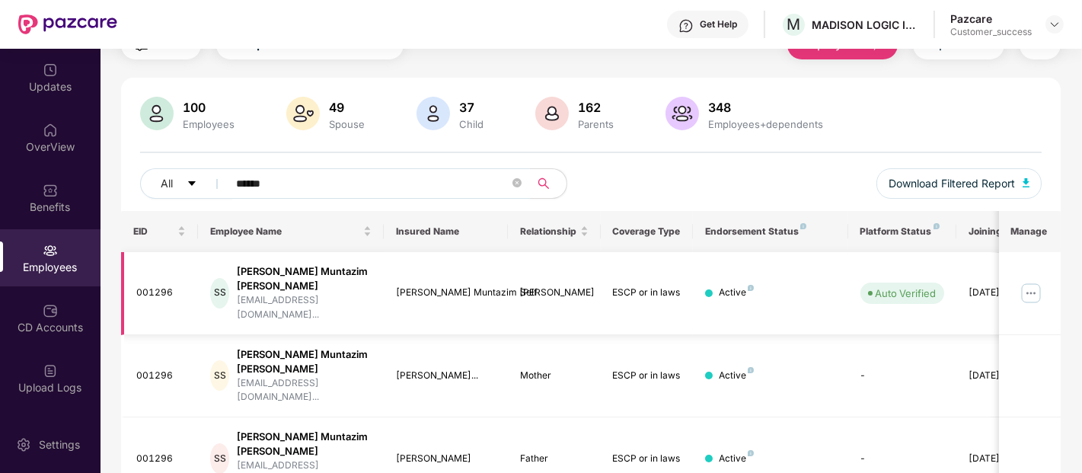
type input "******"
click at [1018, 276] on td at bounding box center [1030, 293] width 62 height 83
click at [1026, 281] on img at bounding box center [1031, 293] width 24 height 24
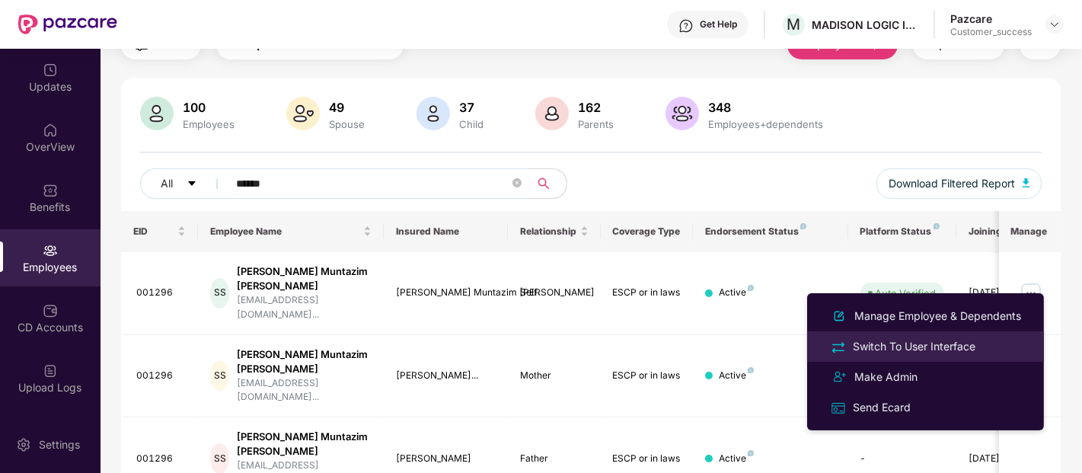
click at [900, 344] on div "Switch To User Interface" at bounding box center [914, 346] width 129 height 17
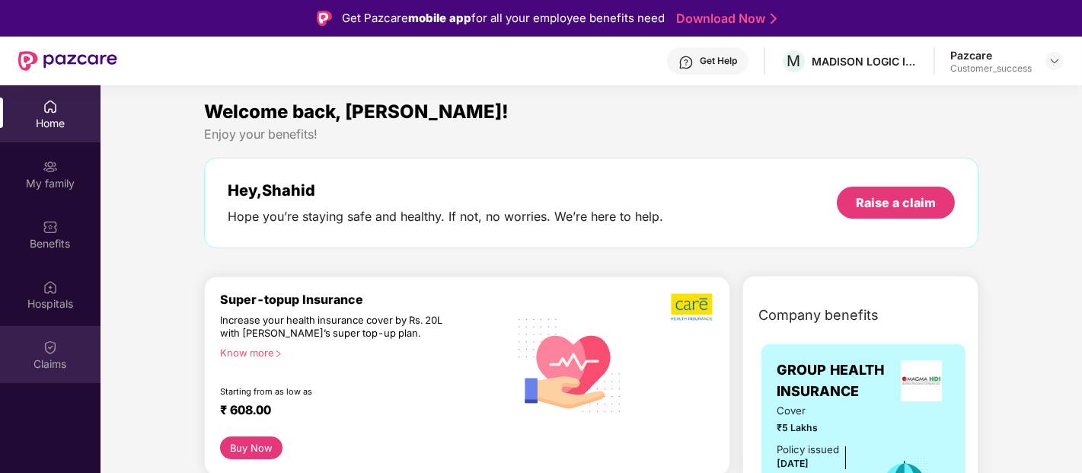
click at [32, 356] on div "Claims" at bounding box center [50, 363] width 101 height 15
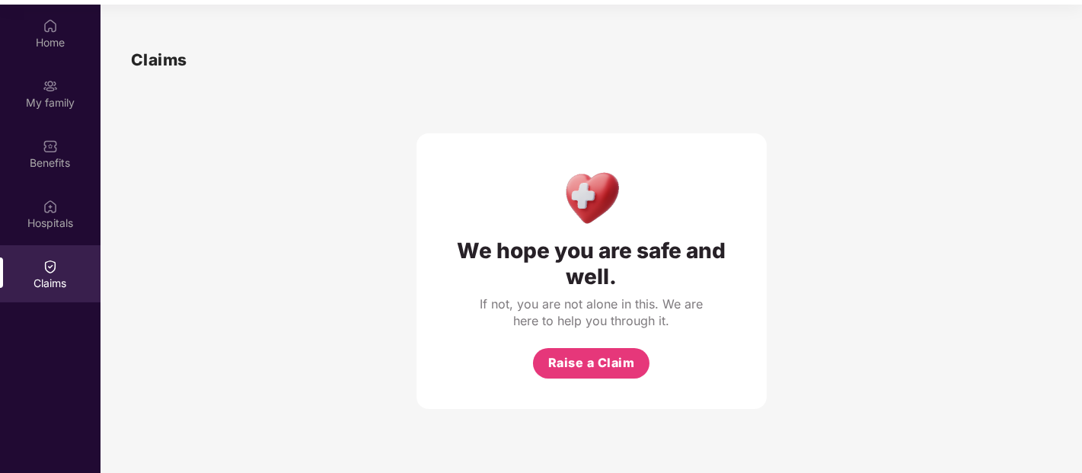
scroll to position [81, 0]
click at [43, 27] on img at bounding box center [50, 25] width 15 height 15
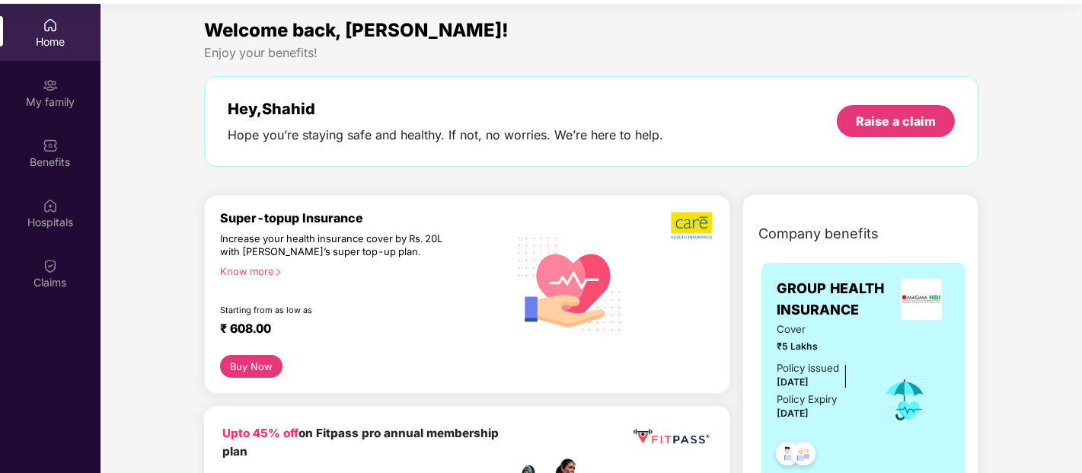
click at [64, 29] on div "Home" at bounding box center [50, 32] width 101 height 57
click at [56, 151] on img at bounding box center [50, 145] width 15 height 15
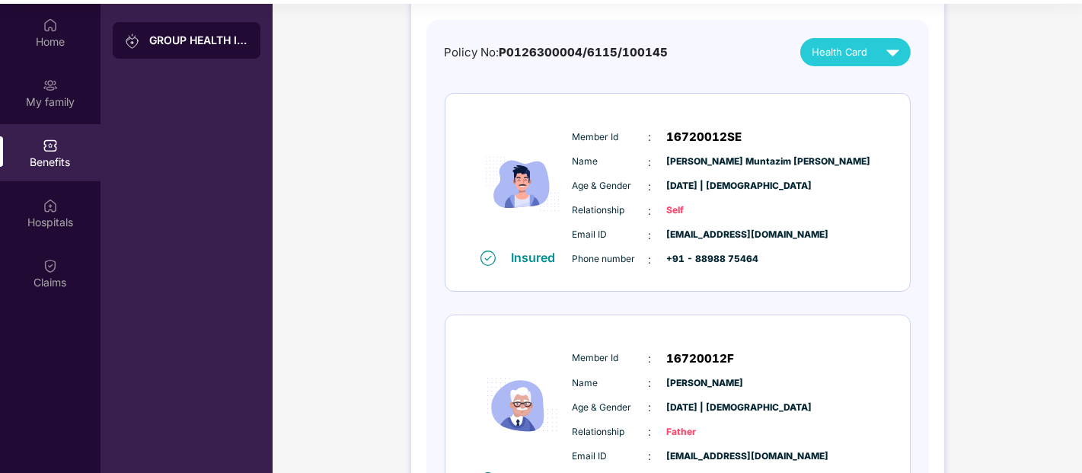
scroll to position [135, 0]
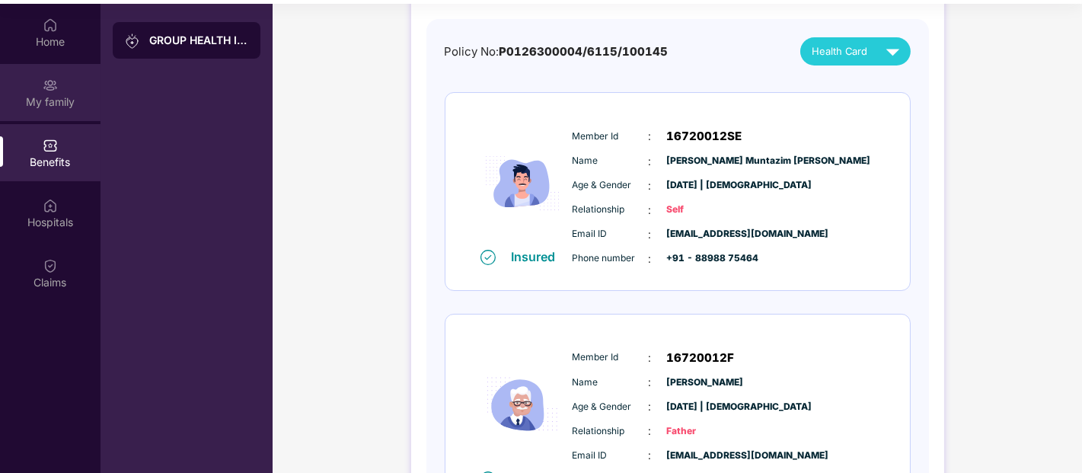
click at [46, 102] on div "My family" at bounding box center [50, 101] width 101 height 15
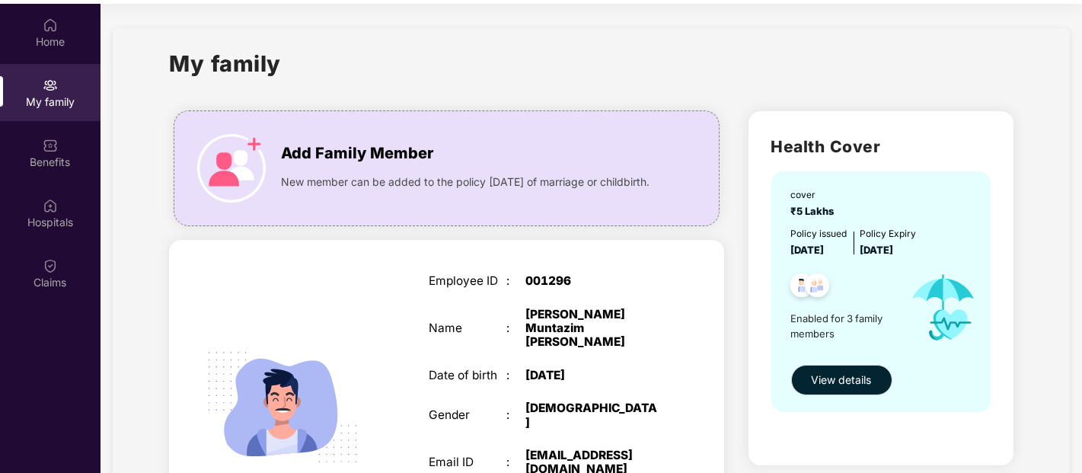
click at [551, 286] on div "001296" at bounding box center [592, 281] width 135 height 14
copy div "001296"
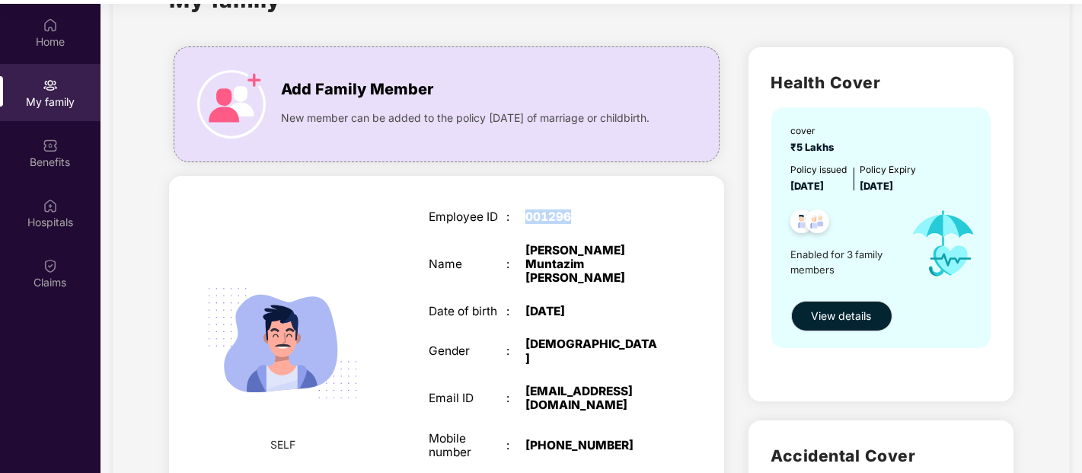
scroll to position [65, 0]
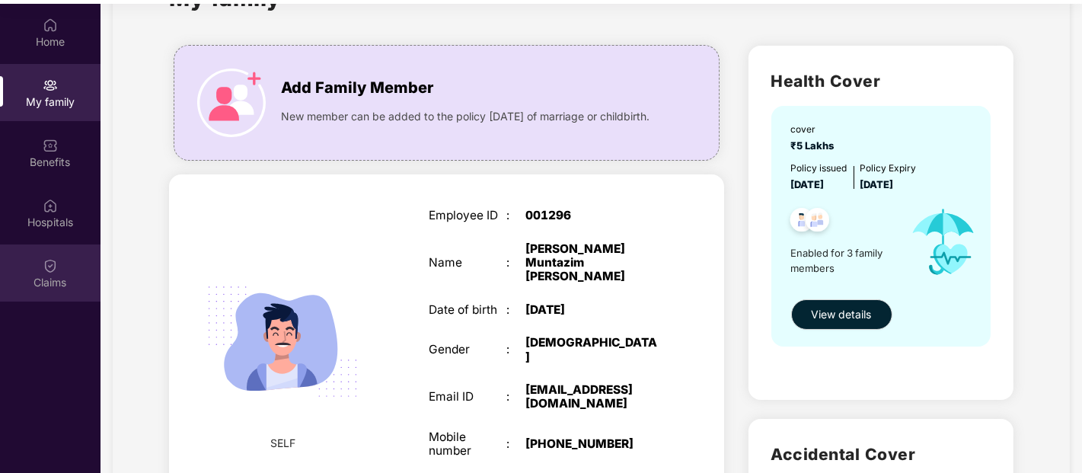
click at [0, 292] on div "Claims" at bounding box center [50, 272] width 101 height 57
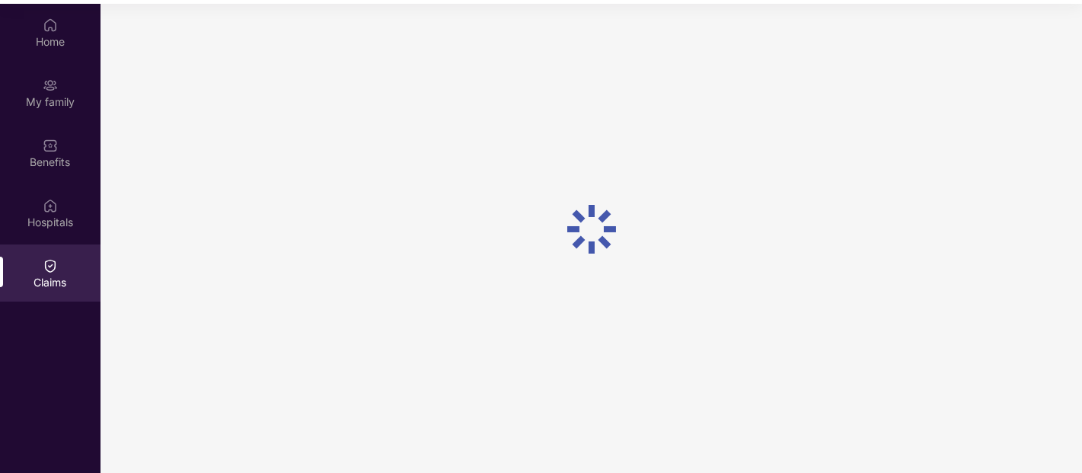
scroll to position [0, 0]
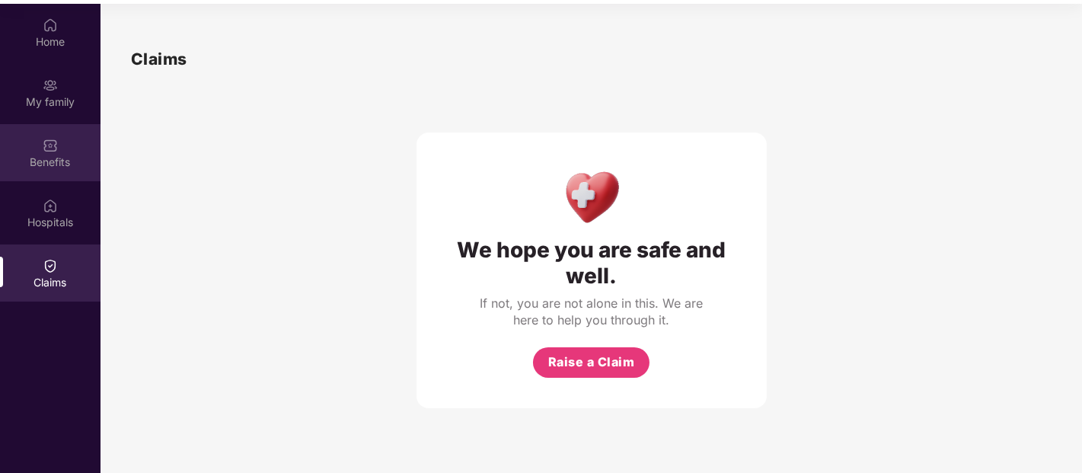
click at [42, 176] on div "Benefits" at bounding box center [50, 152] width 101 height 57
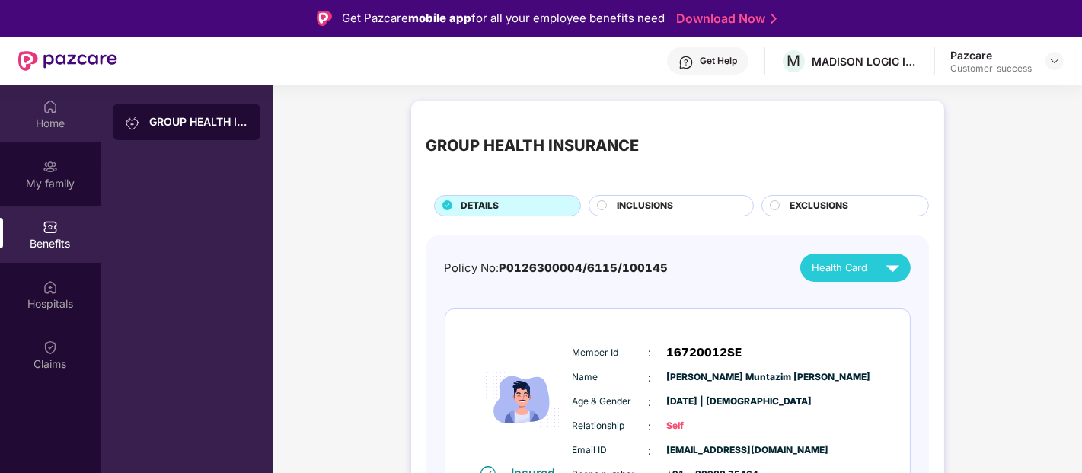
click at [63, 125] on div "Home" at bounding box center [50, 123] width 101 height 15
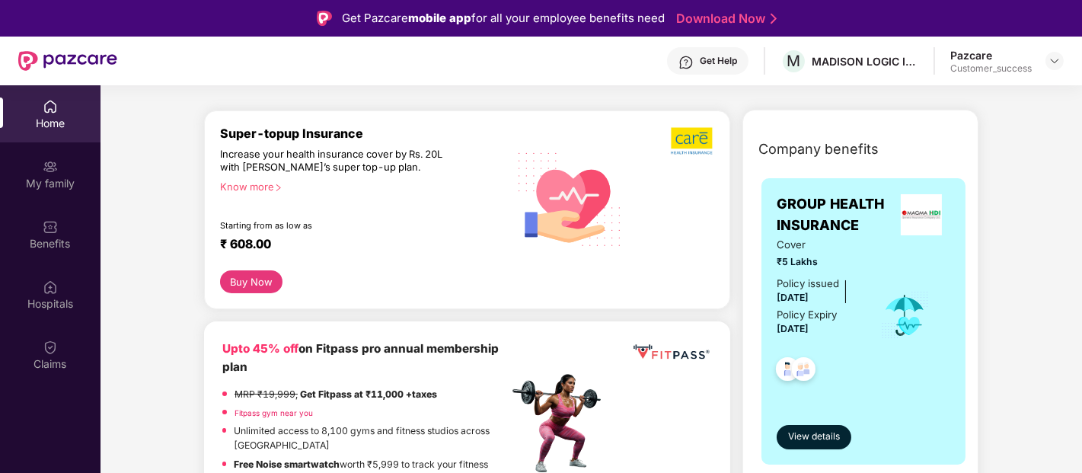
scroll to position [165, 0]
click at [56, 169] on img at bounding box center [50, 166] width 15 height 15
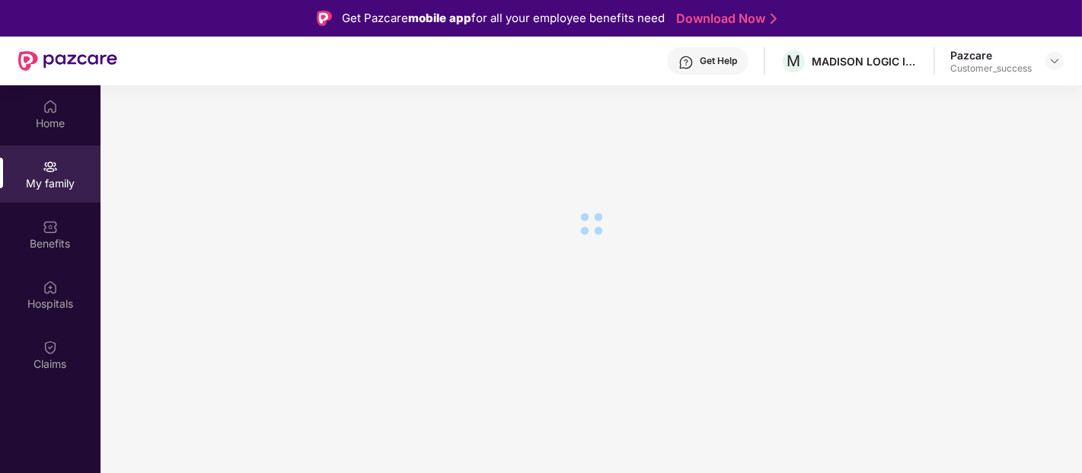
click at [56, 169] on img at bounding box center [50, 166] width 15 height 15
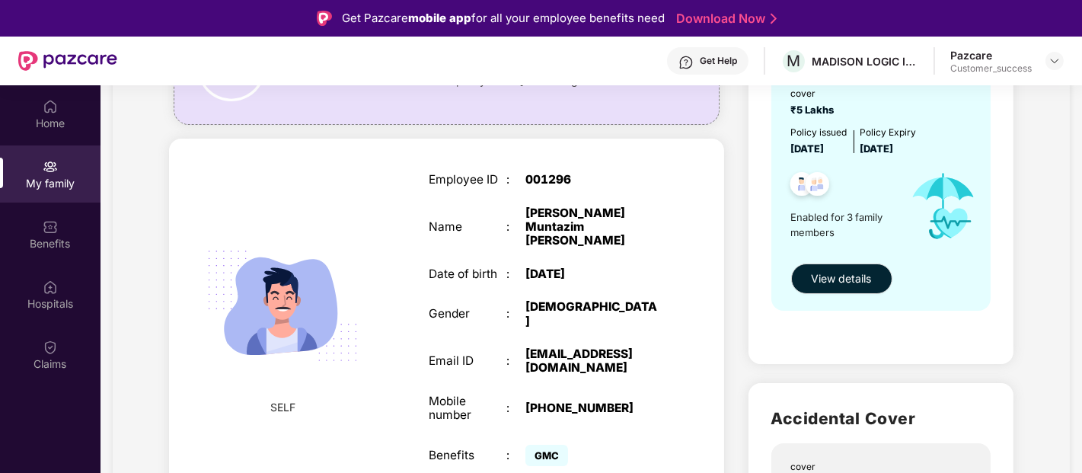
scroll to position [213, 0]
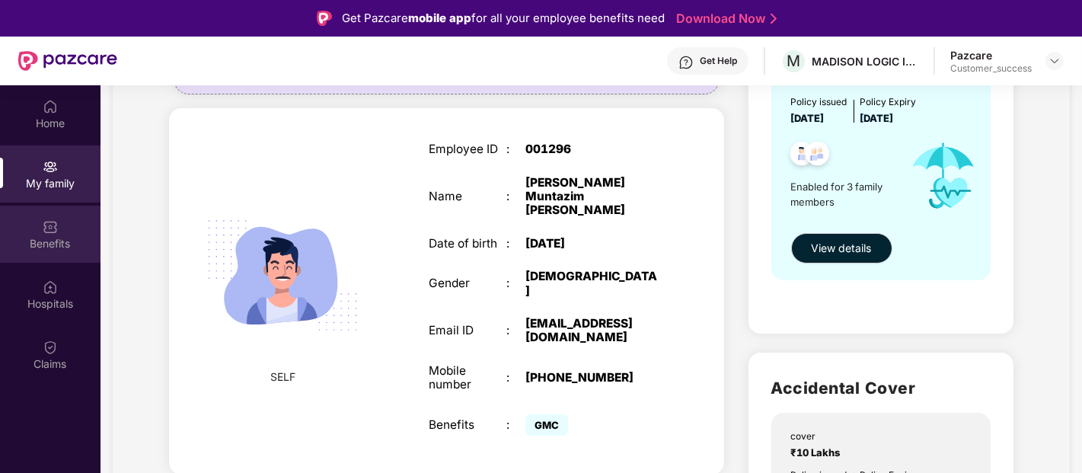
click at [34, 222] on div "Benefits" at bounding box center [50, 234] width 101 height 57
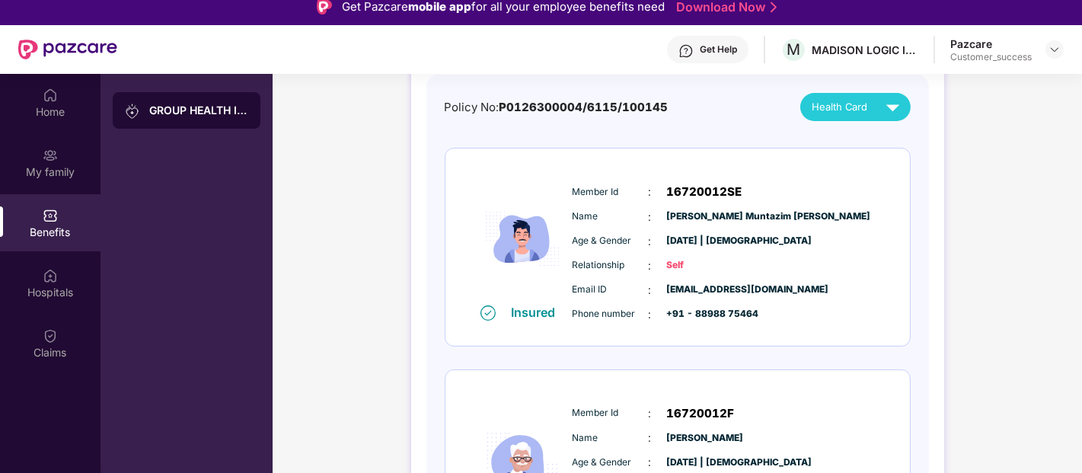
scroll to position [148, 0]
click at [828, 361] on div "Insured Member Id : 16720012SE Name : Shahid Muntazim Shah Age & Gender : 14 Ja…" at bounding box center [678, 468] width 466 height 641
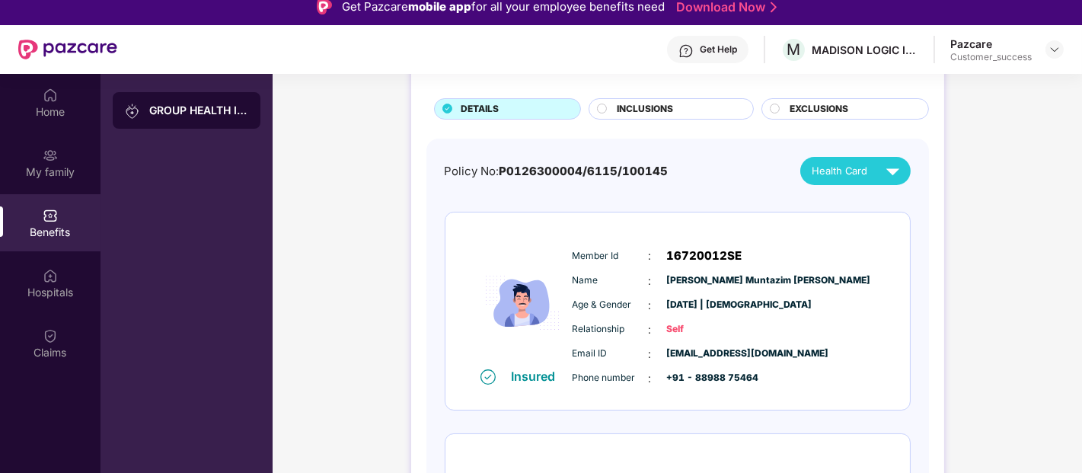
scroll to position [87, 0]
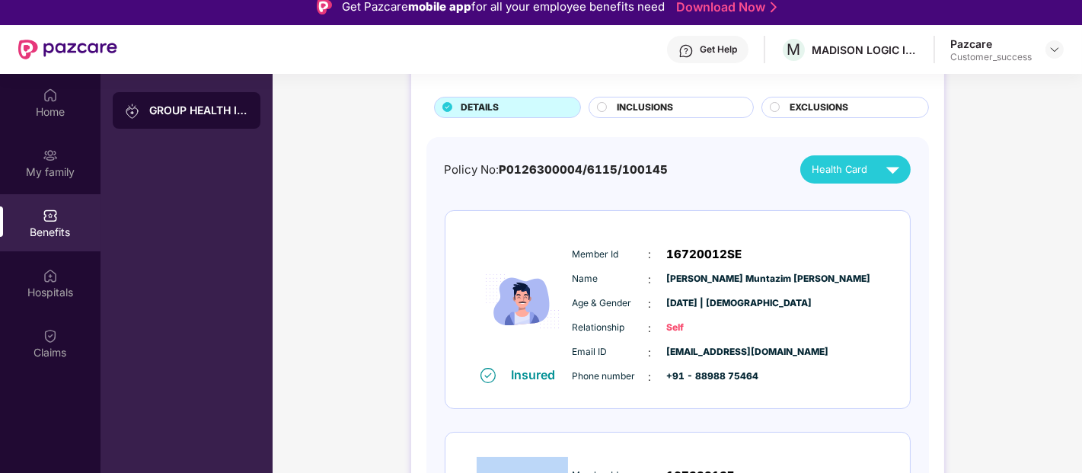
click at [1001, 381] on div "GROUP HEALTH INSURANCE DETAILS INCLUSIONS EXCLUSIONS Policy No: P0126300004/611…" at bounding box center [677, 470] width 809 height 951
click at [568, 241] on div "Member Id : 16720012SE Name : Shahid Muntazim Shah Age & Gender : 14 Jan 1999 |…" at bounding box center [723, 315] width 310 height 155
drag, startPoint x: 570, startPoint y: 251, endPoint x: 755, endPoint y: 234, distance: 186.6
click at [755, 234] on div "Insured Member Id : 16720012SE Name : Shahid Muntazim Shah Age & Gender : 14 Ja…" at bounding box center [677, 309] width 464 height 197
copy div "Member Id : 16720012SE"
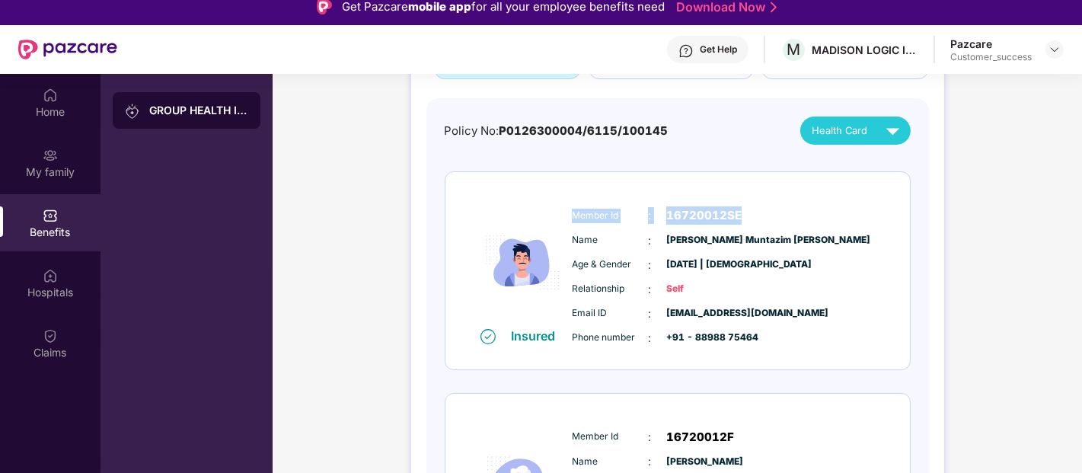
scroll to position [128, 0]
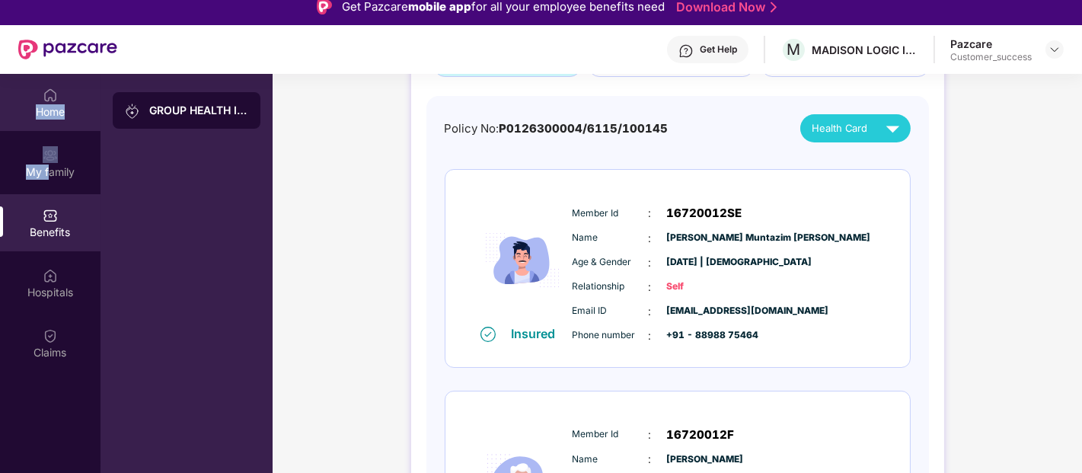
click at [1, 124] on div "Home My family Benefits Hospitals Claims" at bounding box center [50, 224] width 101 height 301
click at [1, 124] on div "Home" at bounding box center [50, 102] width 101 height 57
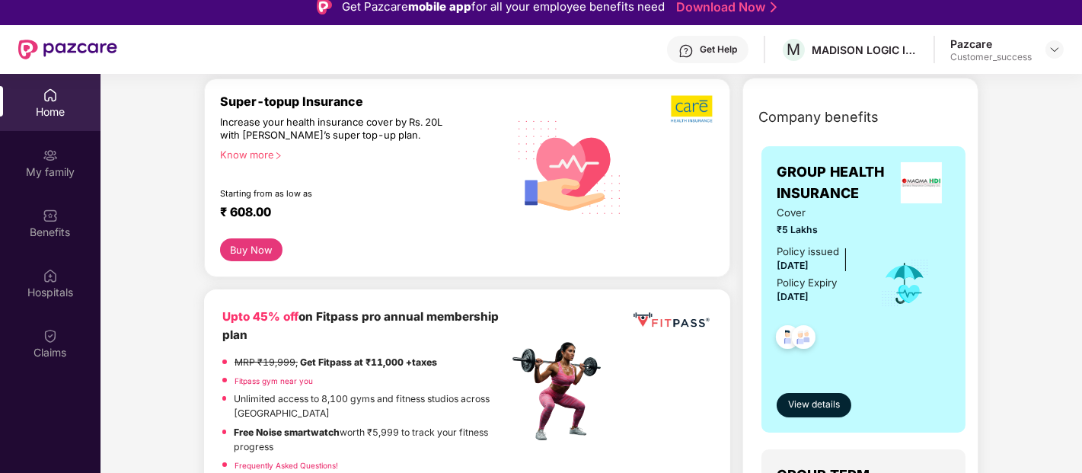
scroll to position [187, 0]
click at [821, 404] on span "View details" at bounding box center [814, 404] width 52 height 14
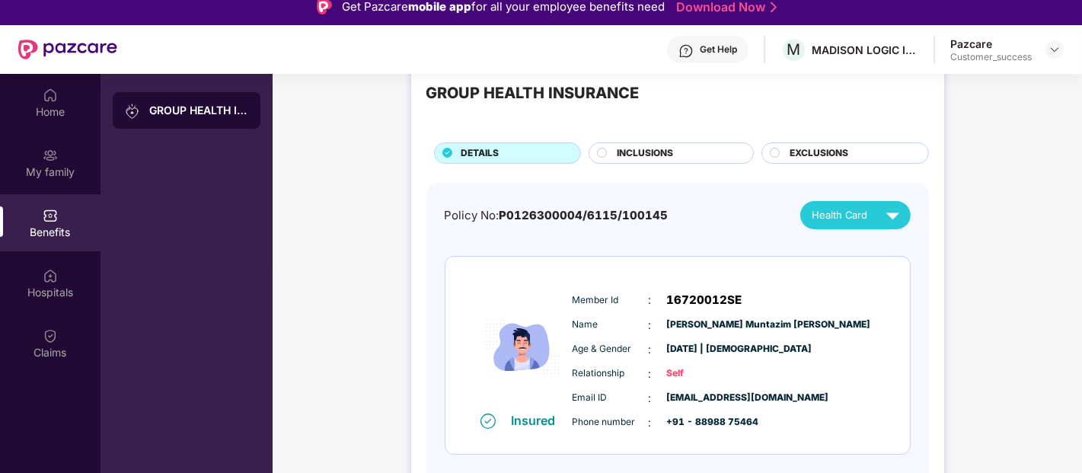
scroll to position [42, 0]
click at [478, 206] on div "Policy No: P0126300004/6115/100145" at bounding box center [557, 215] width 224 height 18
copy div "Policy No: P0126300004/6115/100145"
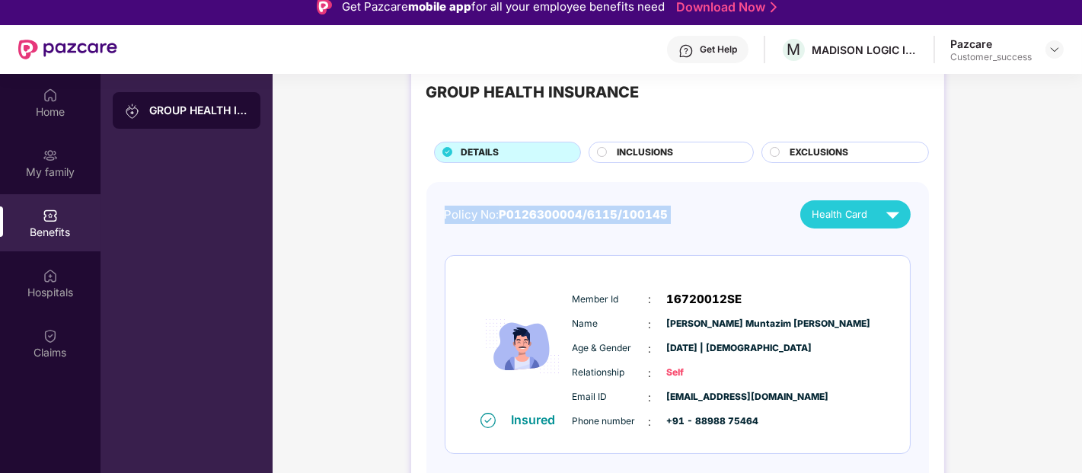
click at [487, 213] on div "Policy No: P0126300004/6115/100145" at bounding box center [557, 215] width 224 height 18
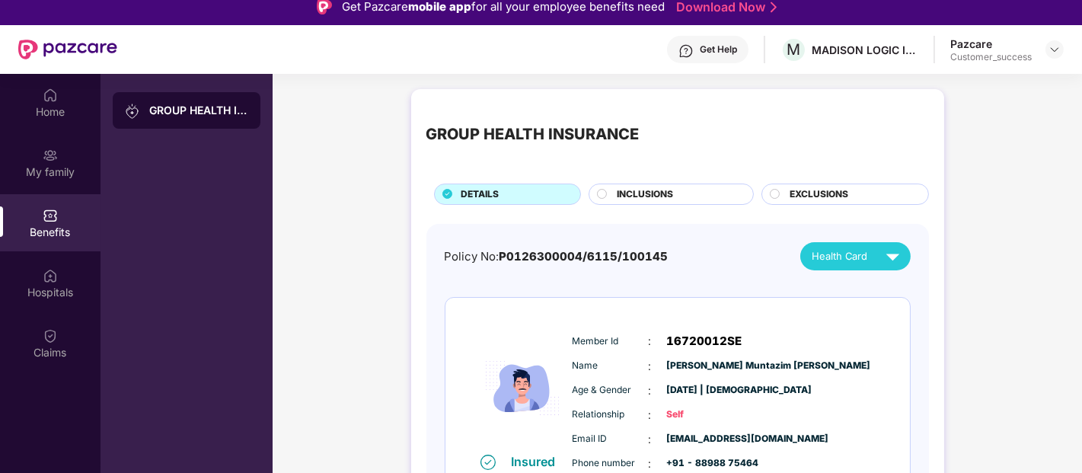
click at [665, 369] on div "Name : Shahid Muntazim Shah" at bounding box center [723, 366] width 302 height 17
drag, startPoint x: 665, startPoint y: 369, endPoint x: 675, endPoint y: 369, distance: 10.7
click at [675, 369] on div "Name : Shahid Muntazim Shah" at bounding box center [723, 366] width 302 height 17
copy span "Shahid Muntazim Shah"
click at [62, 164] on div "My family" at bounding box center [50, 171] width 101 height 15
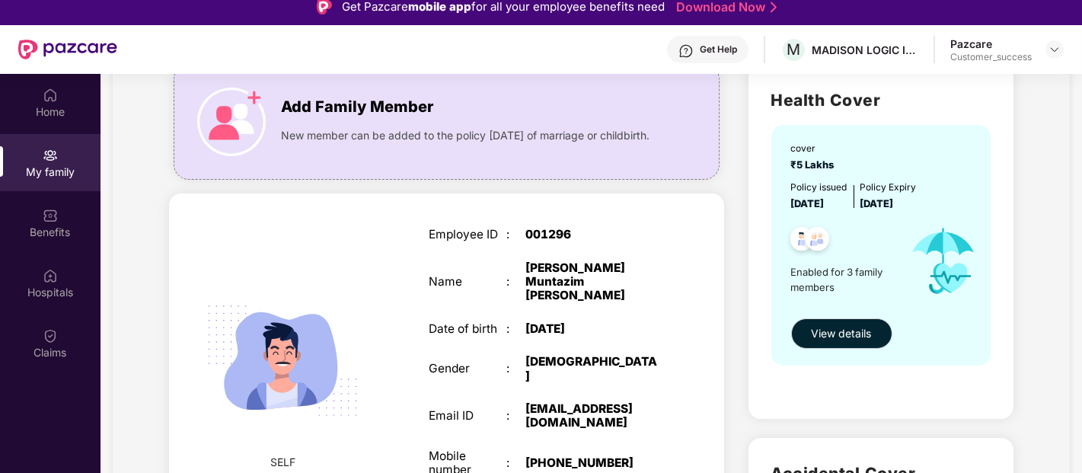
scroll to position [117, 0]
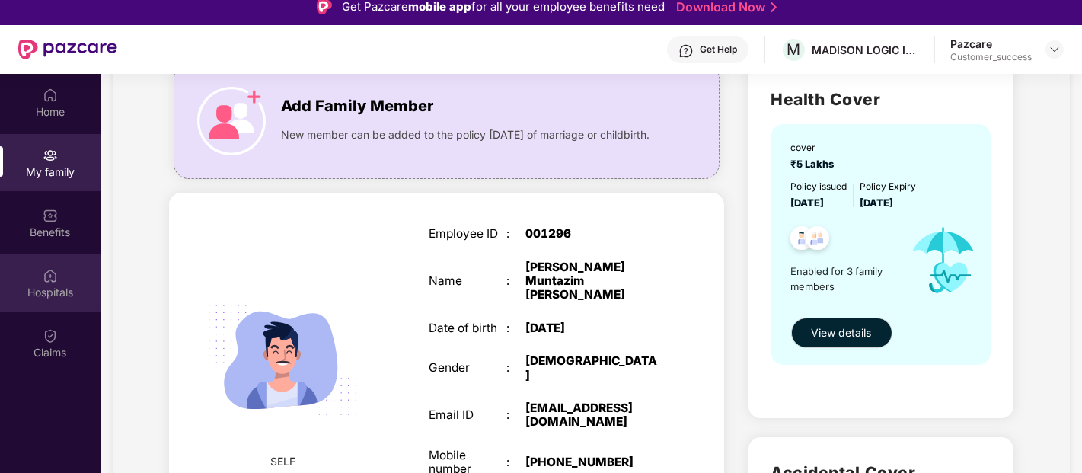
click at [58, 259] on div "Hospitals" at bounding box center [50, 282] width 101 height 57
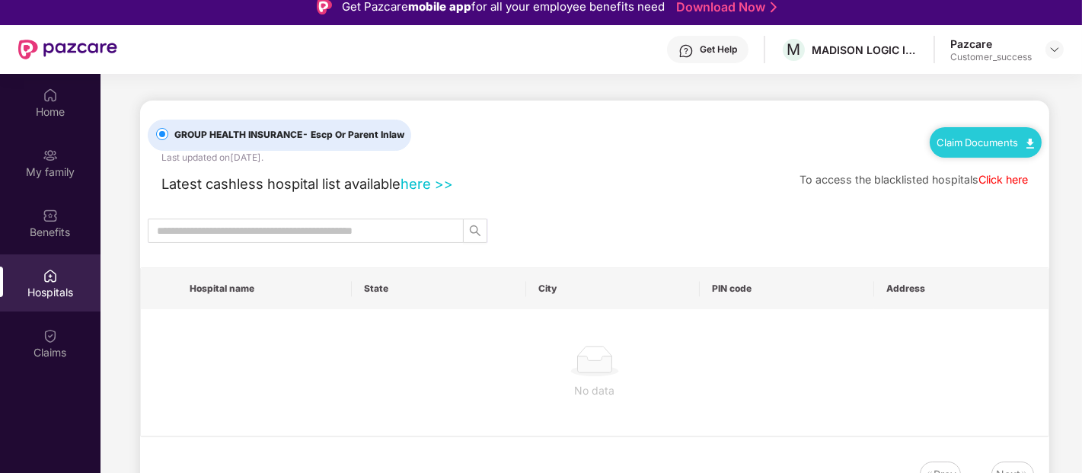
click at [56, 242] on div "Benefits" at bounding box center [50, 222] width 101 height 57
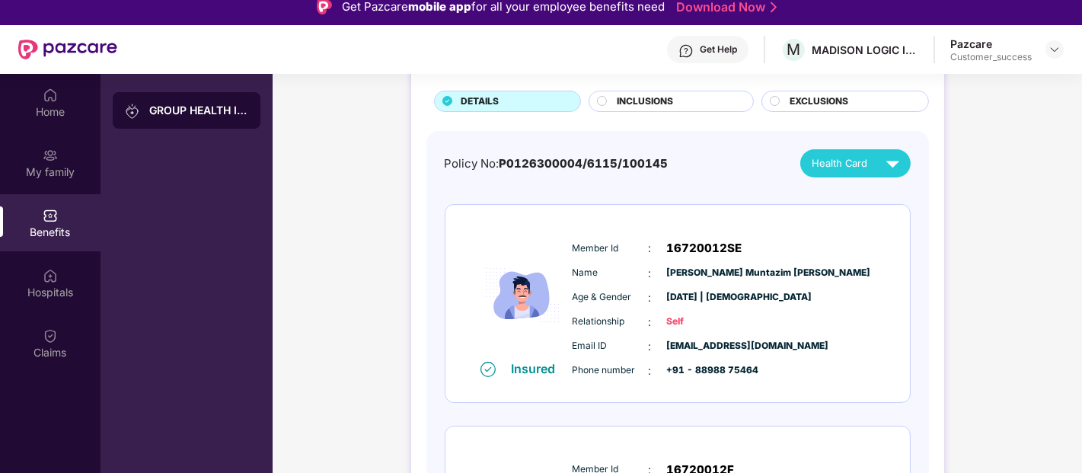
scroll to position [92, 0]
click at [853, 162] on span "Health Card" at bounding box center [840, 163] width 56 height 15
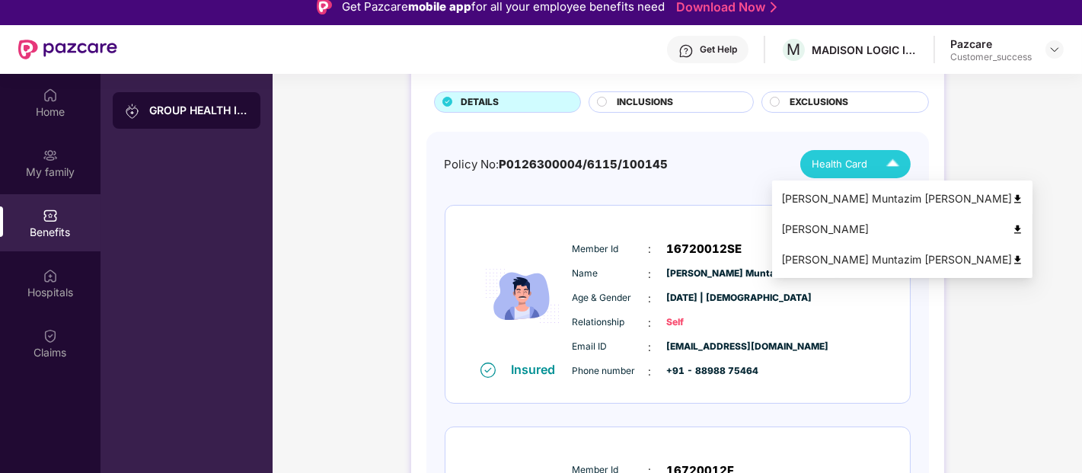
click at [824, 203] on div "Shahid Muntazim Shah" at bounding box center [902, 198] width 242 height 17
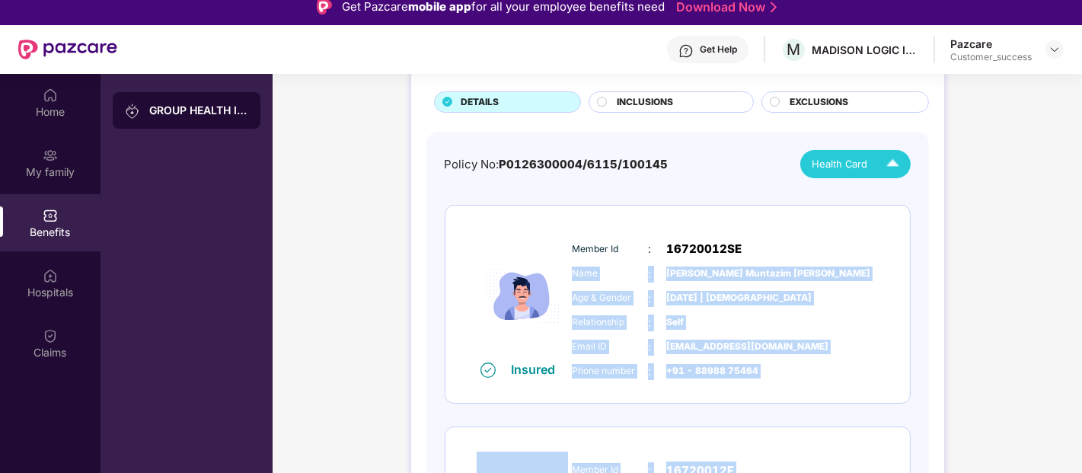
click at [824, 203] on body "Get Pazcare mobile app for all your employee benefits need Download Now Get Hel…" at bounding box center [541, 225] width 1082 height 473
click at [489, 311] on img at bounding box center [522, 296] width 91 height 131
click at [587, 271] on span "Name" at bounding box center [610, 274] width 76 height 14
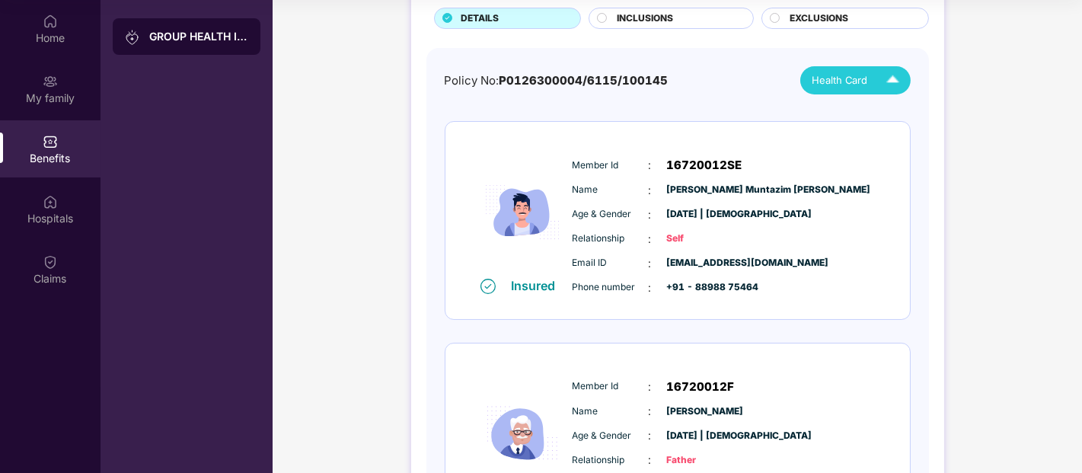
scroll to position [0, 0]
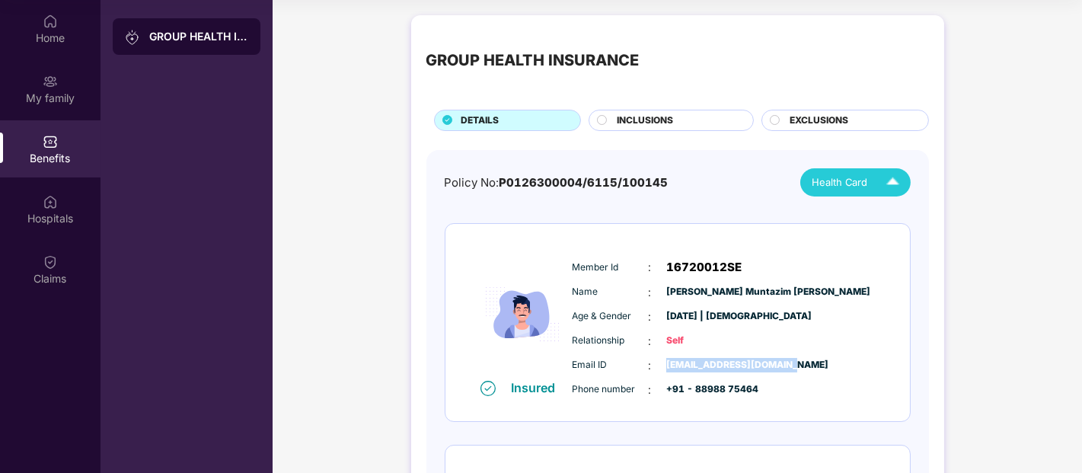
drag, startPoint x: 796, startPoint y: 366, endPoint x: 665, endPoint y: 369, distance: 131.8
click at [665, 369] on div "Email ID : shshah@madisonlogic.com" at bounding box center [723, 365] width 302 height 17
copy span "shshah@madisonlogic.com"
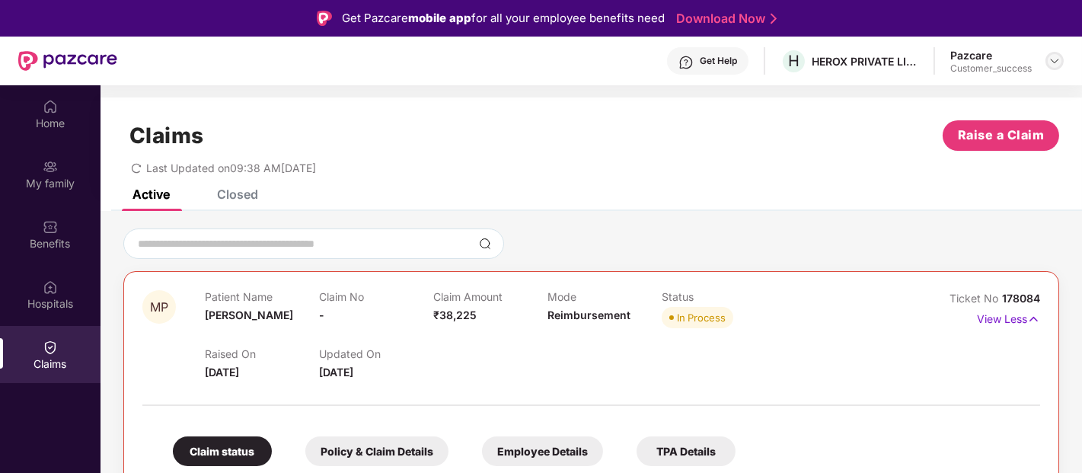
click at [1049, 58] on img at bounding box center [1055, 61] width 12 height 12
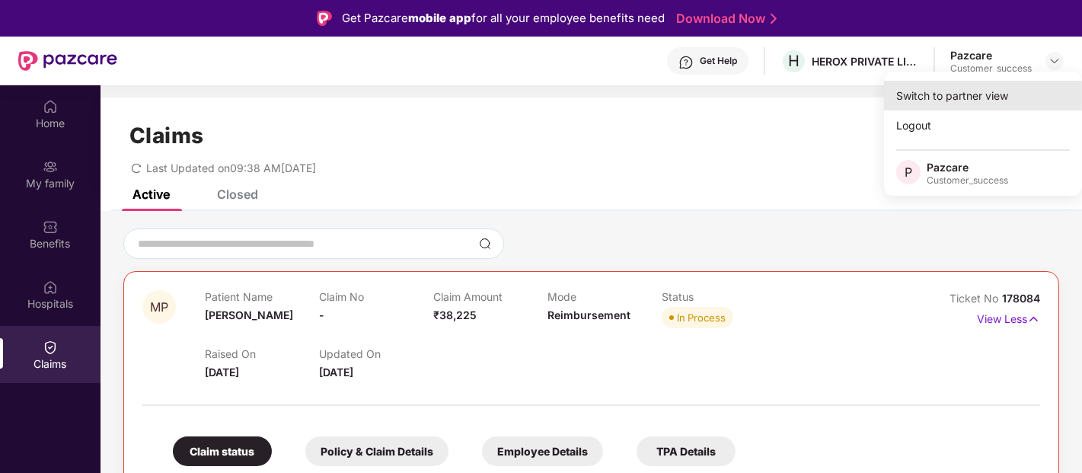
click at [929, 105] on div "Switch to partner view" at bounding box center [983, 96] width 198 height 30
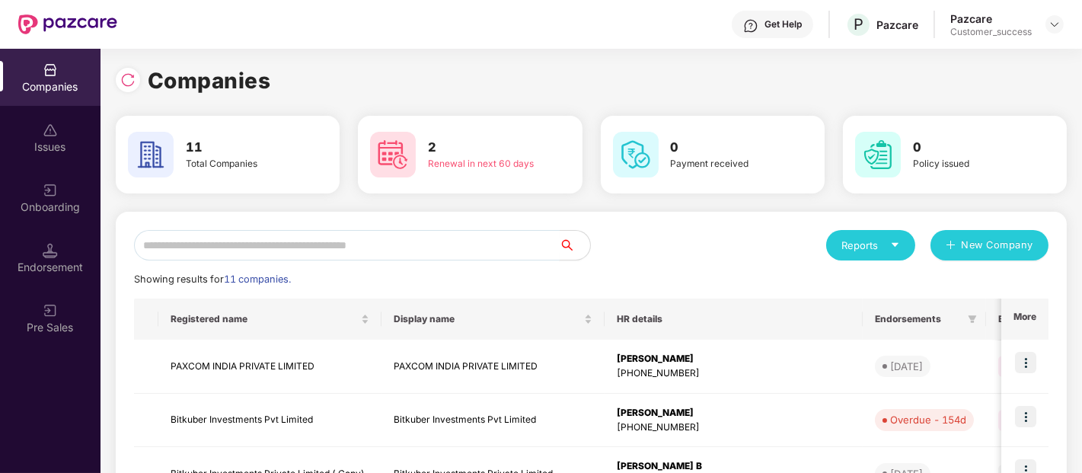
click at [465, 245] on input "text" at bounding box center [347, 245] width 426 height 30
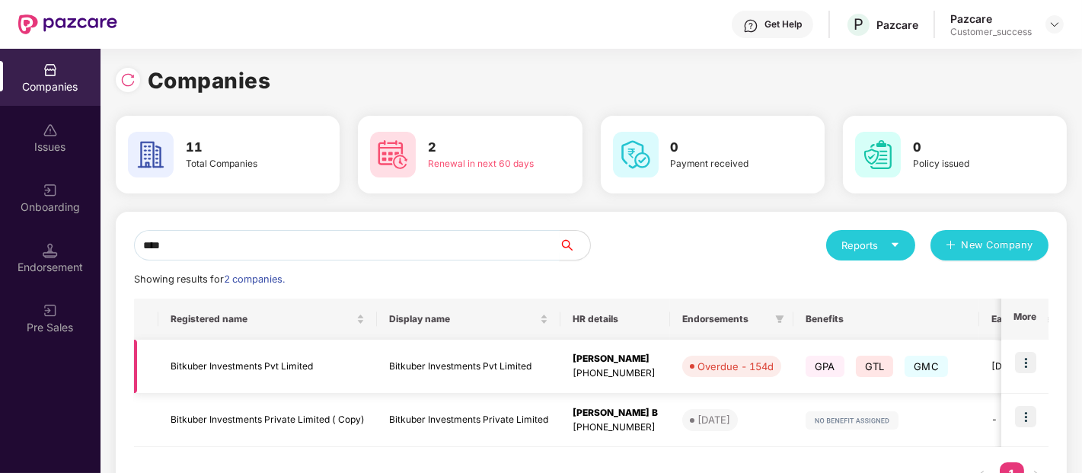
type input "****"
click at [1029, 364] on img at bounding box center [1025, 362] width 21 height 21
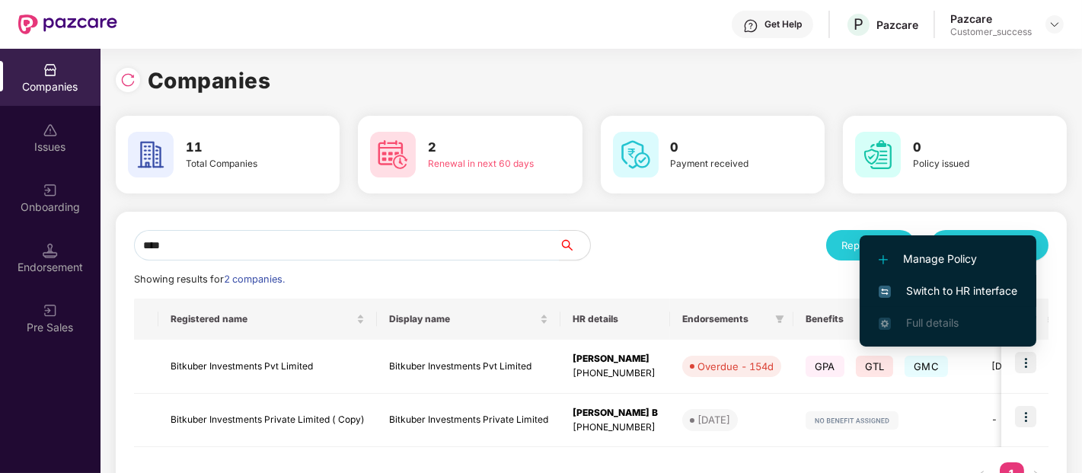
click at [956, 289] on span "Switch to HR interface" at bounding box center [948, 290] width 139 height 17
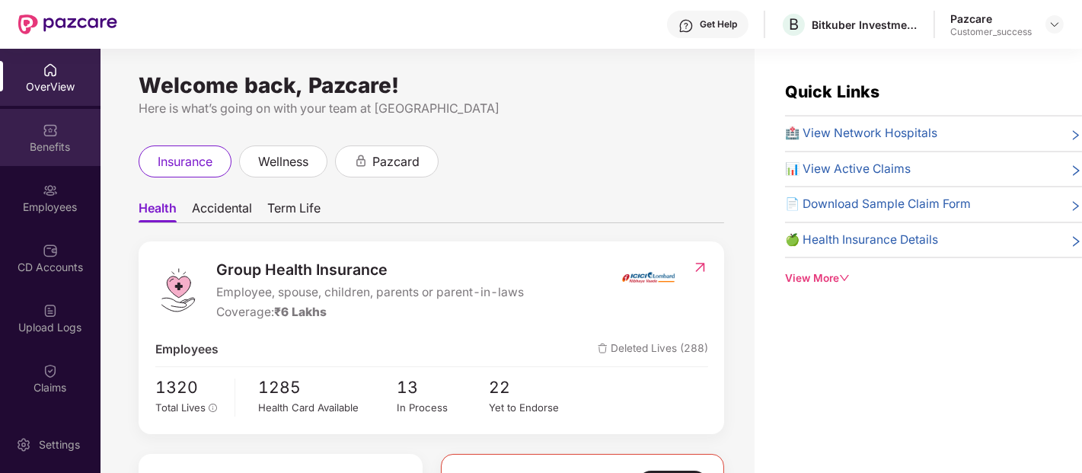
click at [47, 145] on div "Benefits" at bounding box center [50, 146] width 101 height 15
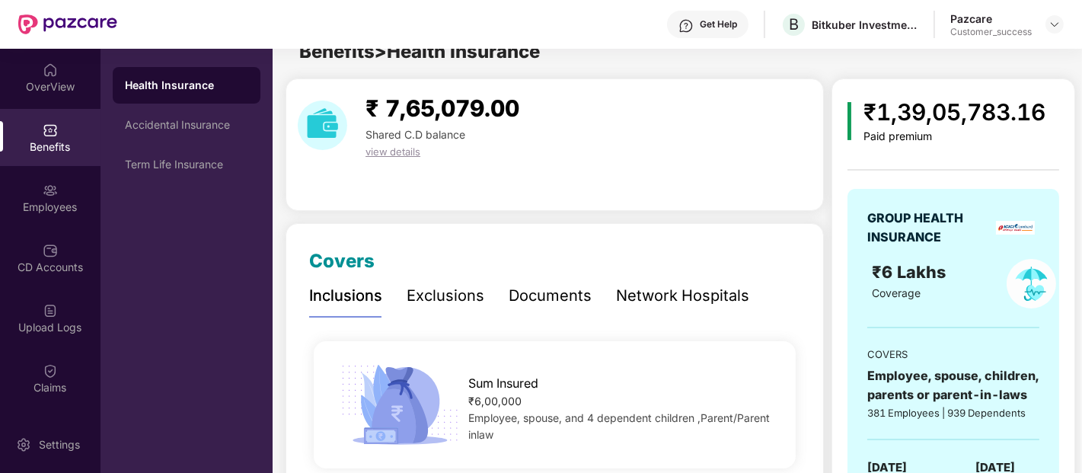
scroll to position [21, 0]
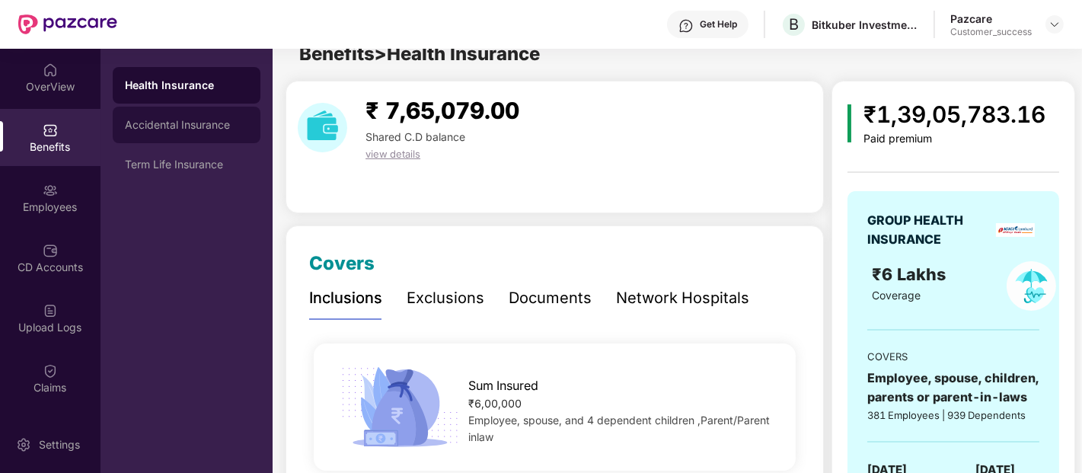
click at [203, 128] on div "Accidental Insurance" at bounding box center [186, 125] width 123 height 12
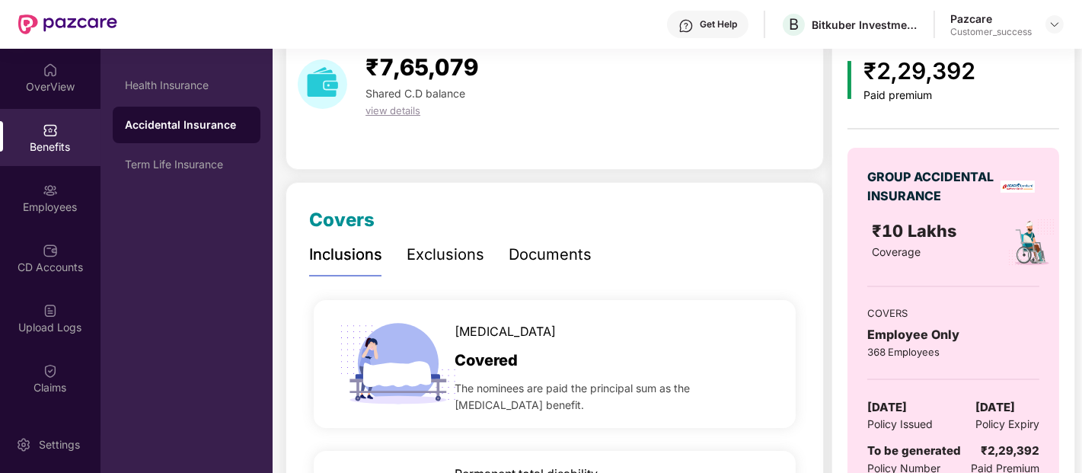
scroll to position [55, 0]
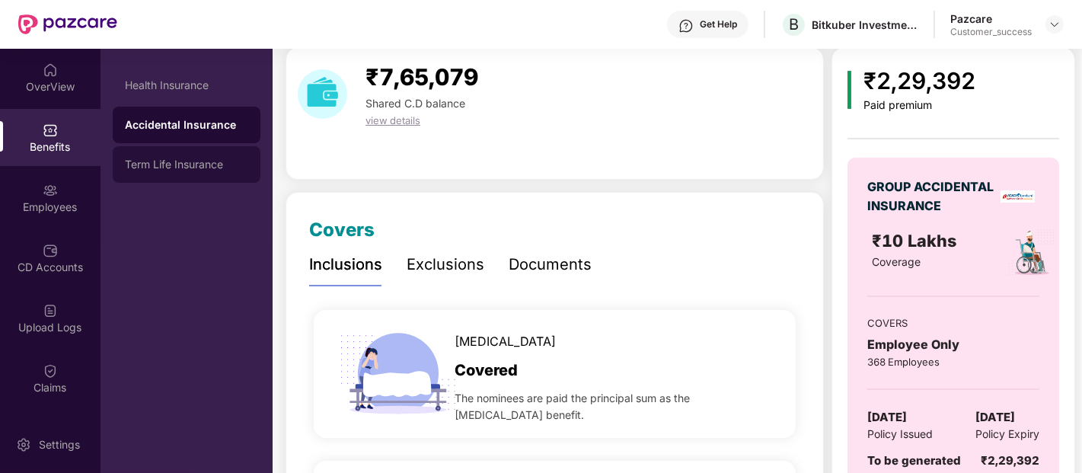
click at [214, 154] on div "Term Life Insurance" at bounding box center [187, 164] width 148 height 37
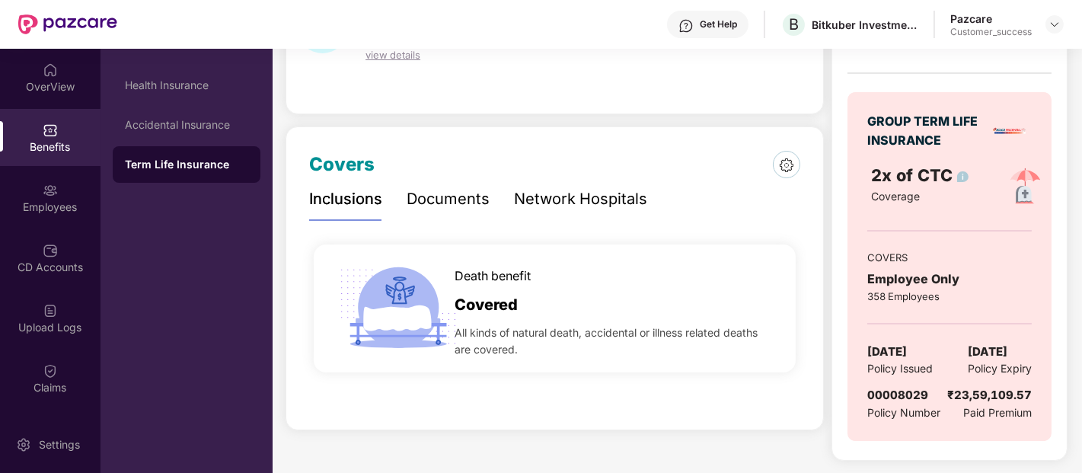
scroll to position [0, 0]
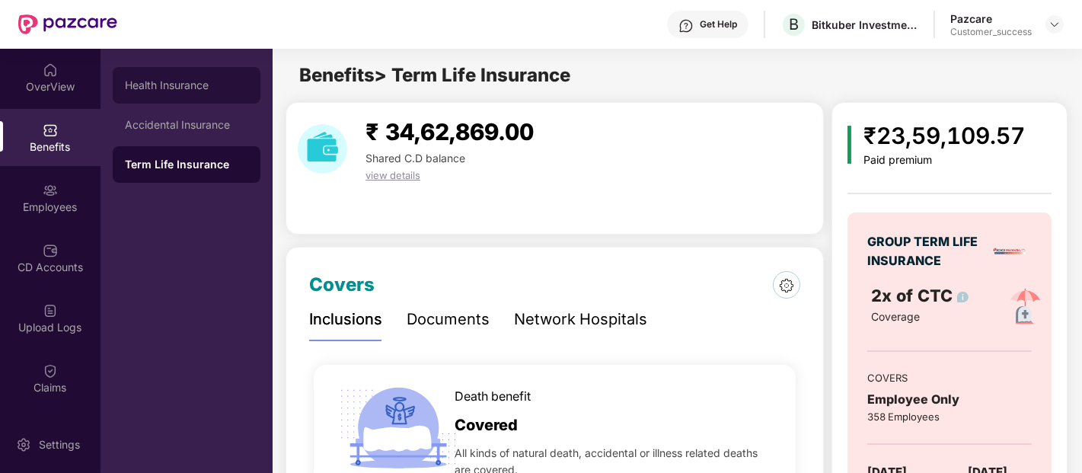
click at [232, 84] on div "Health Insurance" at bounding box center [186, 85] width 123 height 12
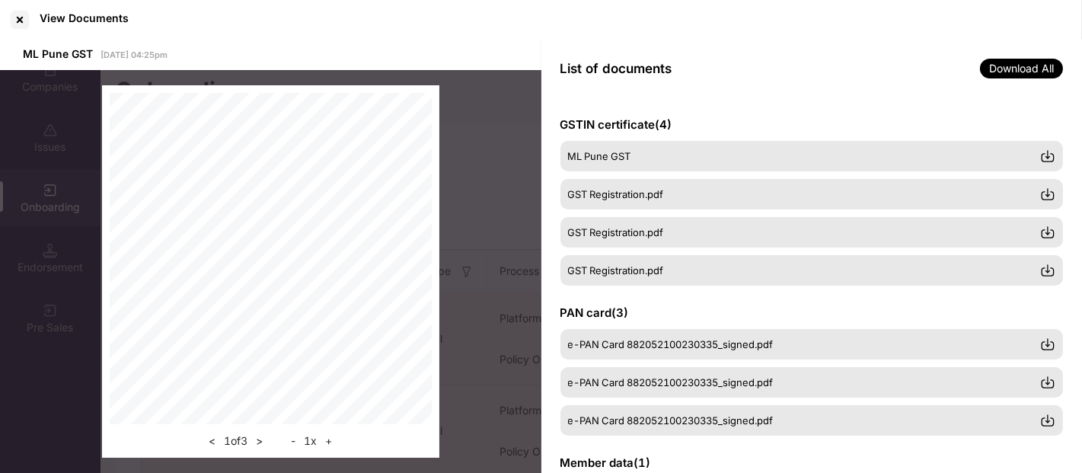
scroll to position [62, 0]
click at [19, 12] on div at bounding box center [20, 20] width 24 height 24
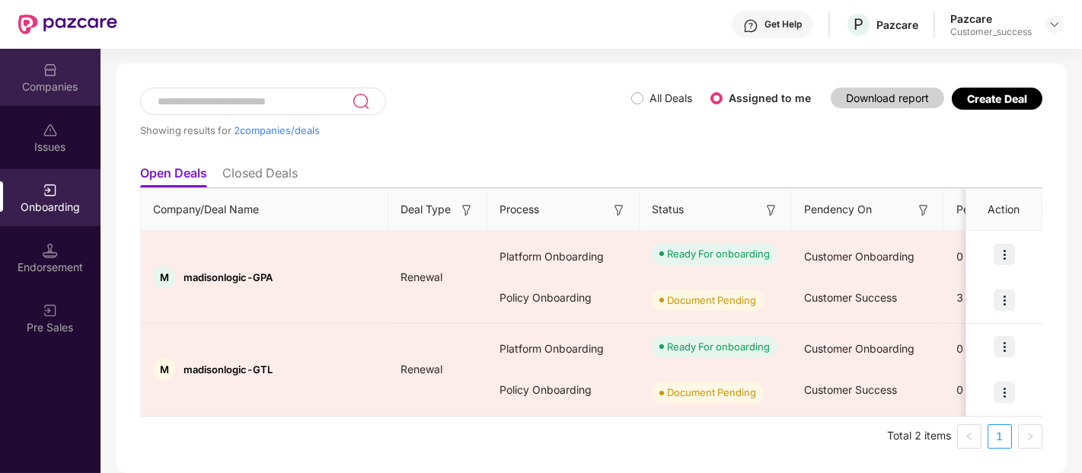
click at [43, 96] on div "Companies" at bounding box center [50, 77] width 101 height 57
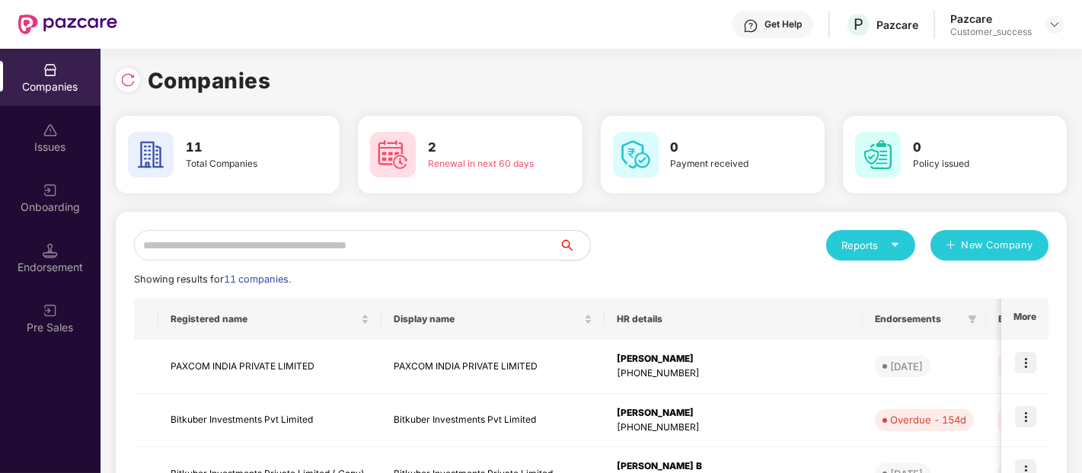
click at [232, 248] on input "text" at bounding box center [347, 245] width 426 height 30
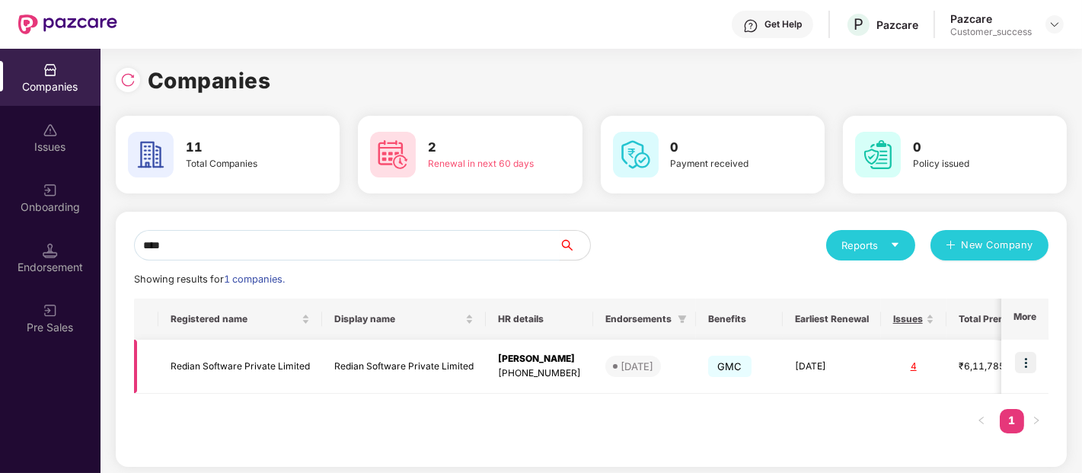
type input "****"
click at [1023, 359] on img at bounding box center [1025, 362] width 21 height 21
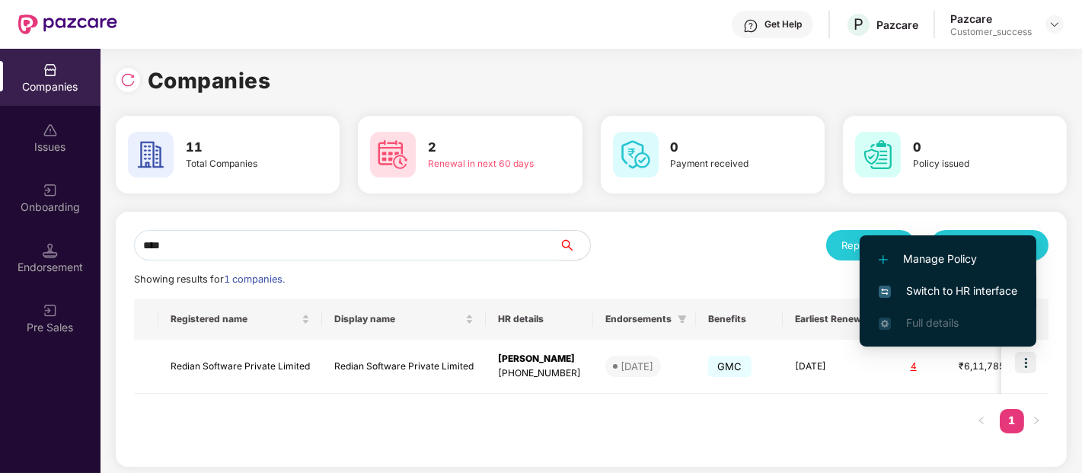
click at [963, 285] on span "Switch to HR interface" at bounding box center [948, 290] width 139 height 17
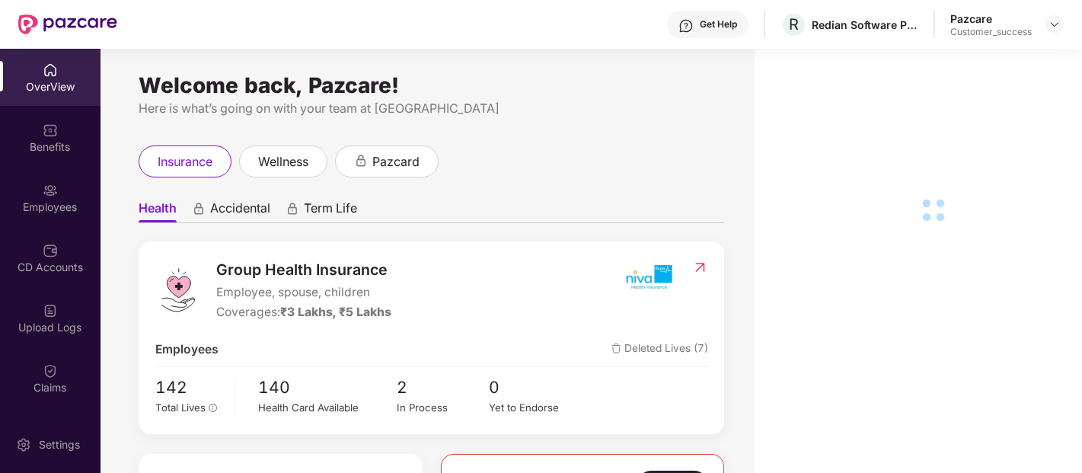
click at [53, 200] on div "Employees" at bounding box center [50, 207] width 101 height 15
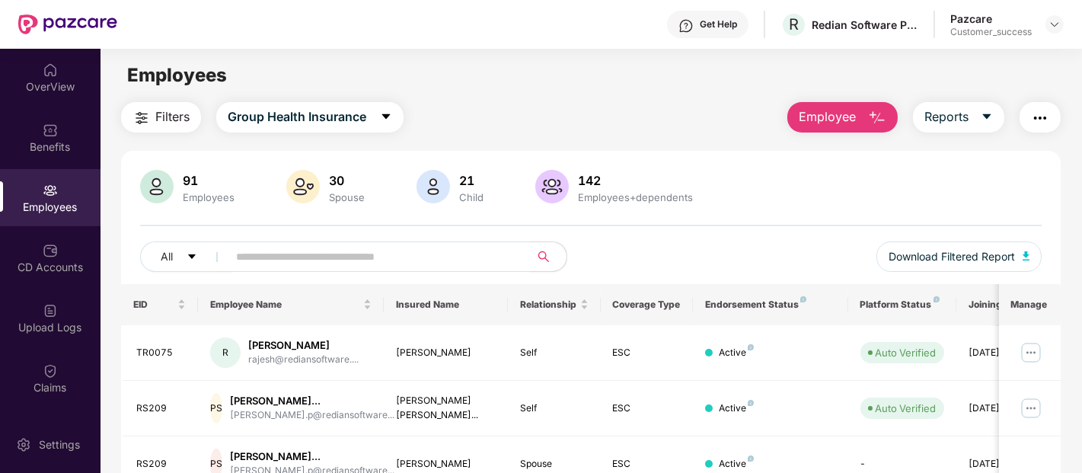
click at [276, 252] on input "text" at bounding box center [372, 256] width 273 height 23
type input "******"
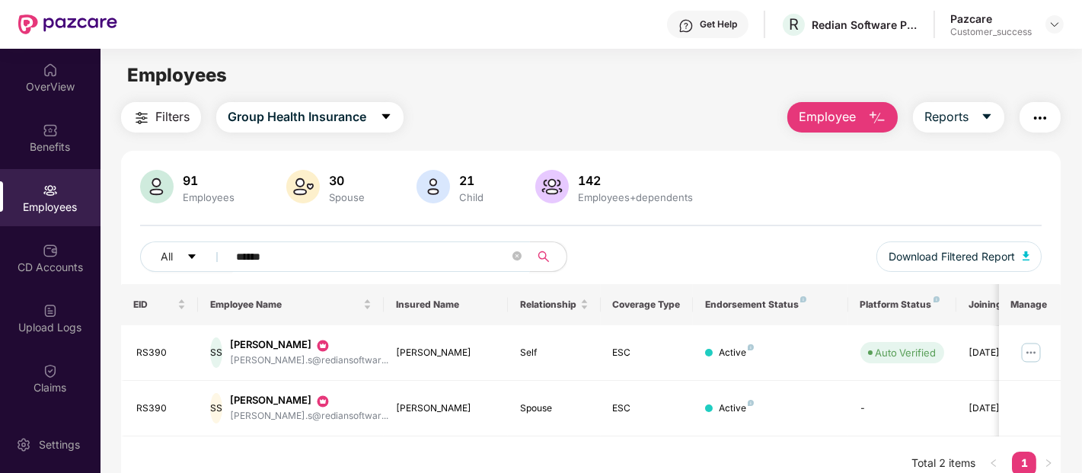
scroll to position [49, 0]
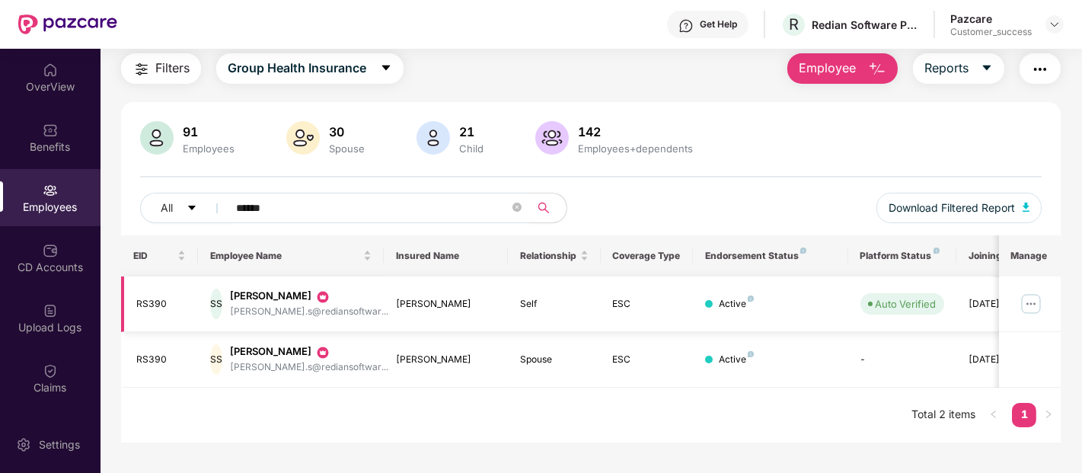
click at [1026, 305] on img at bounding box center [1031, 304] width 24 height 24
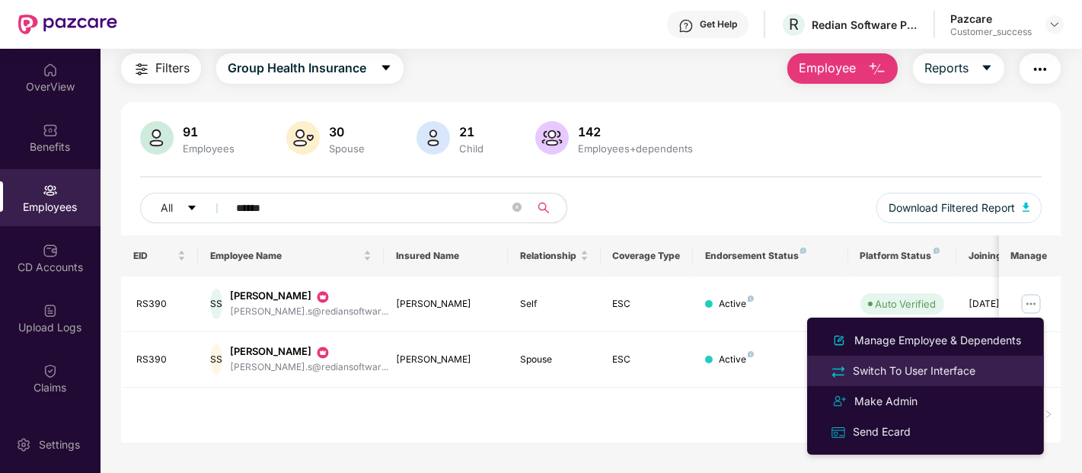
click at [857, 364] on div "Switch To User Interface" at bounding box center [914, 370] width 129 height 17
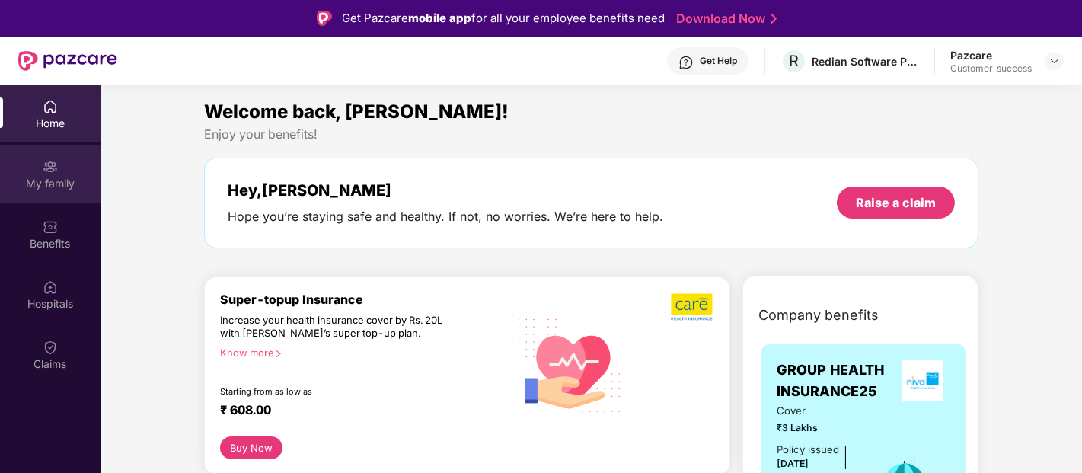
click at [40, 171] on div "My family" at bounding box center [50, 173] width 101 height 57
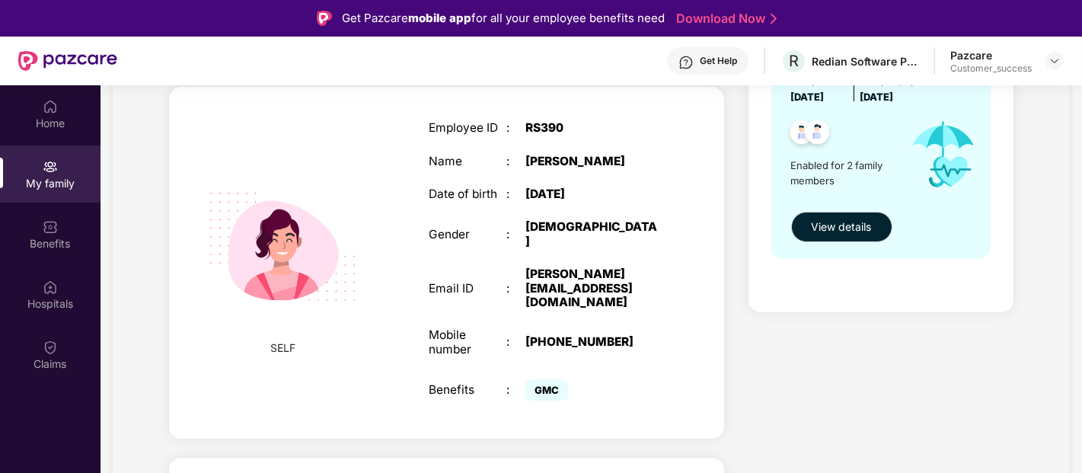
scroll to position [233, 0]
